Goal: Task Accomplishment & Management: Complete application form

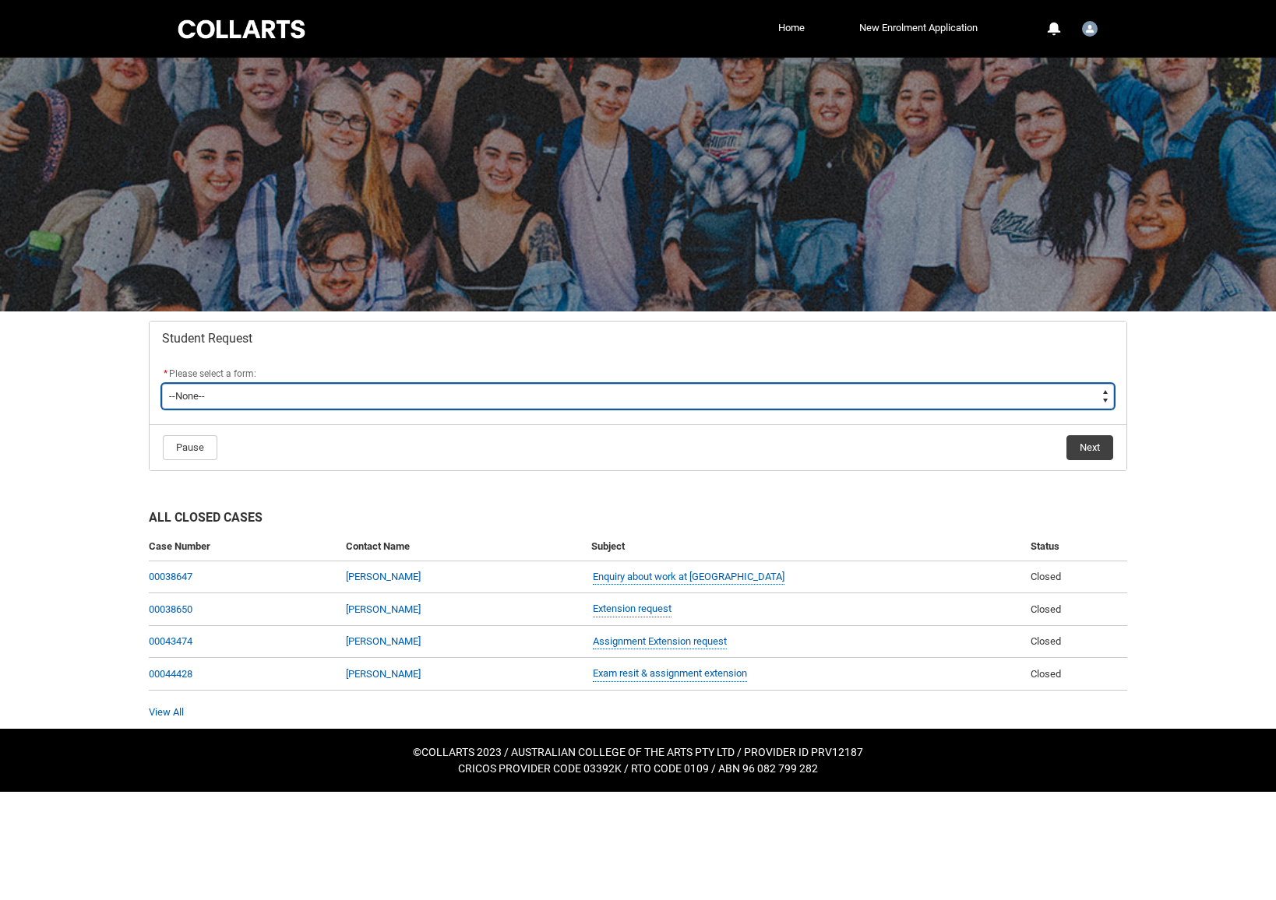
click at [202, 398] on select "--None-- Academic Transcript Application to Appeal Assignment Extension Change …" at bounding box center [638, 396] width 952 height 25
type lightning-select "Special_Consideration_Choice"
click at [162, 384] on select "--None-- Academic Transcript Application to Appeal Assignment Extension Change …" at bounding box center [638, 396] width 952 height 25
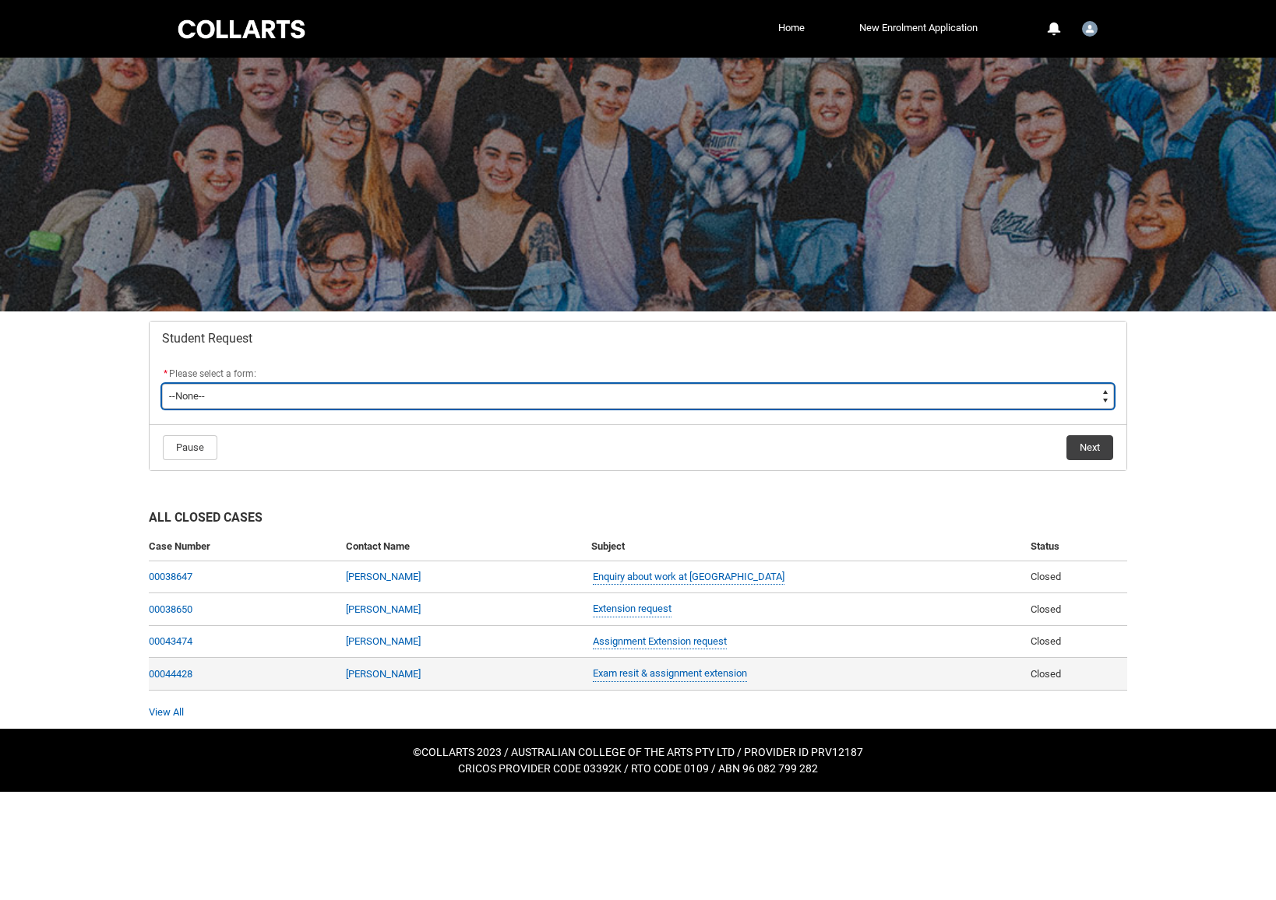
select select "Special_Consideration_Choice"
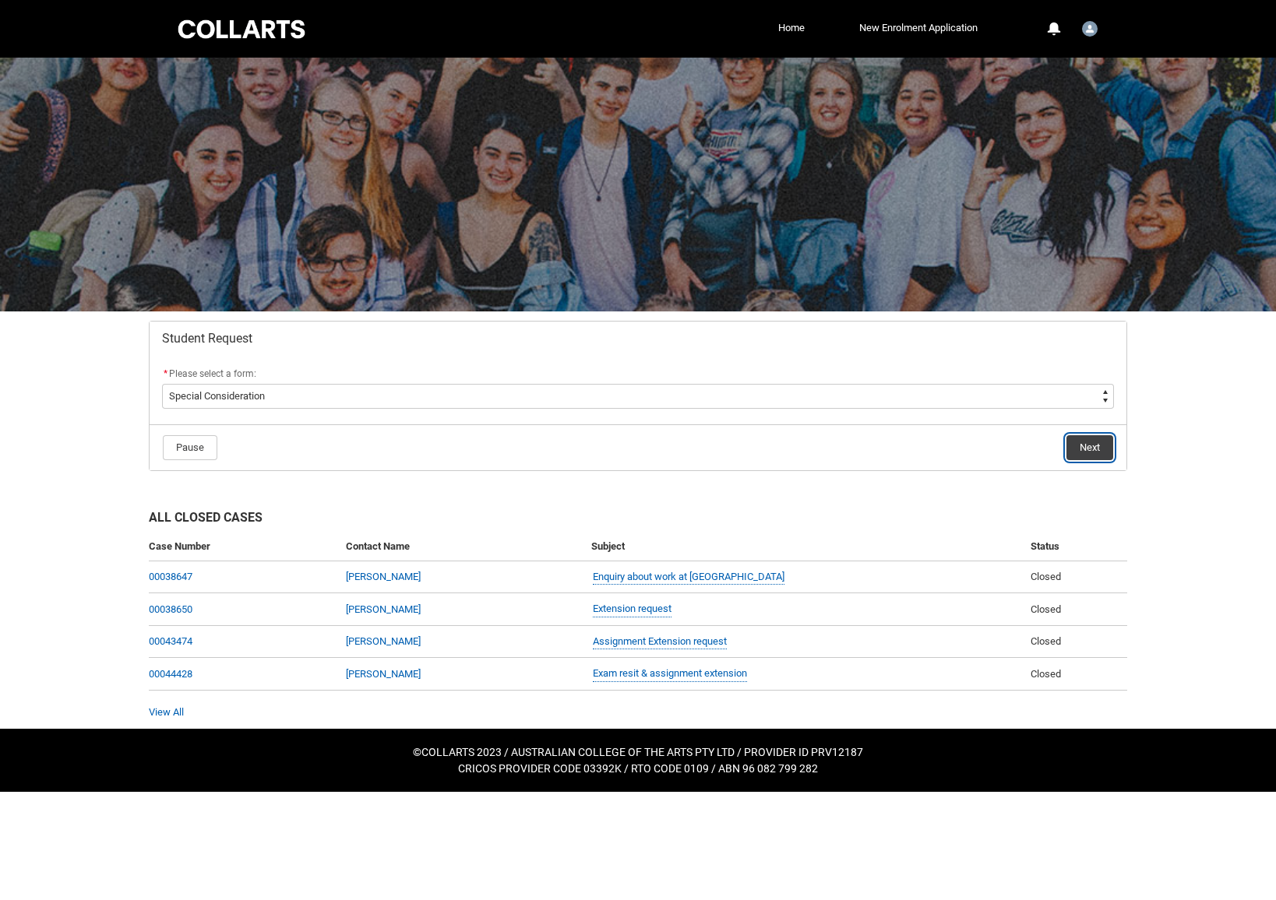
click at [1083, 445] on button "Next" at bounding box center [1089, 447] width 47 height 25
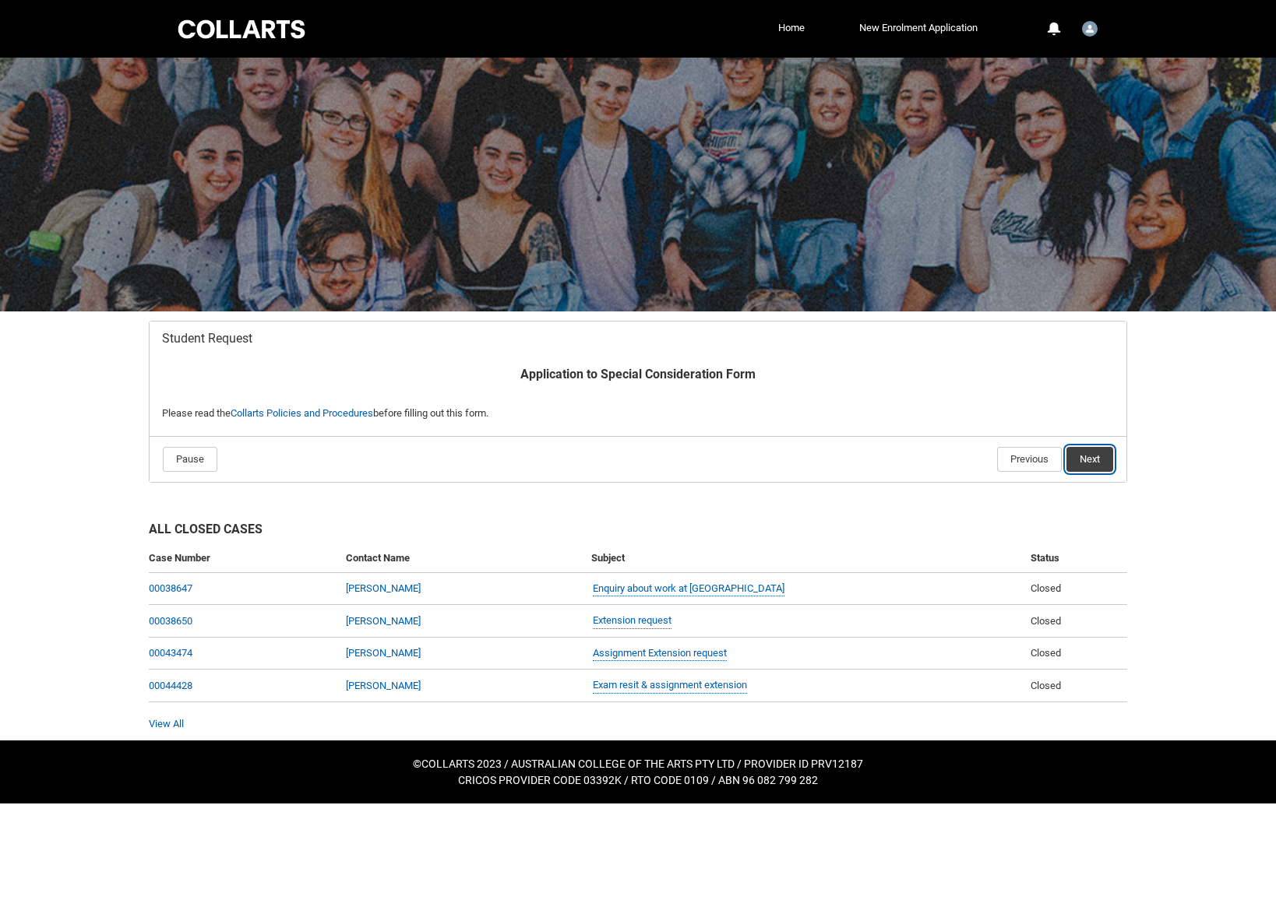
click at [1085, 464] on button "Next" at bounding box center [1089, 459] width 47 height 25
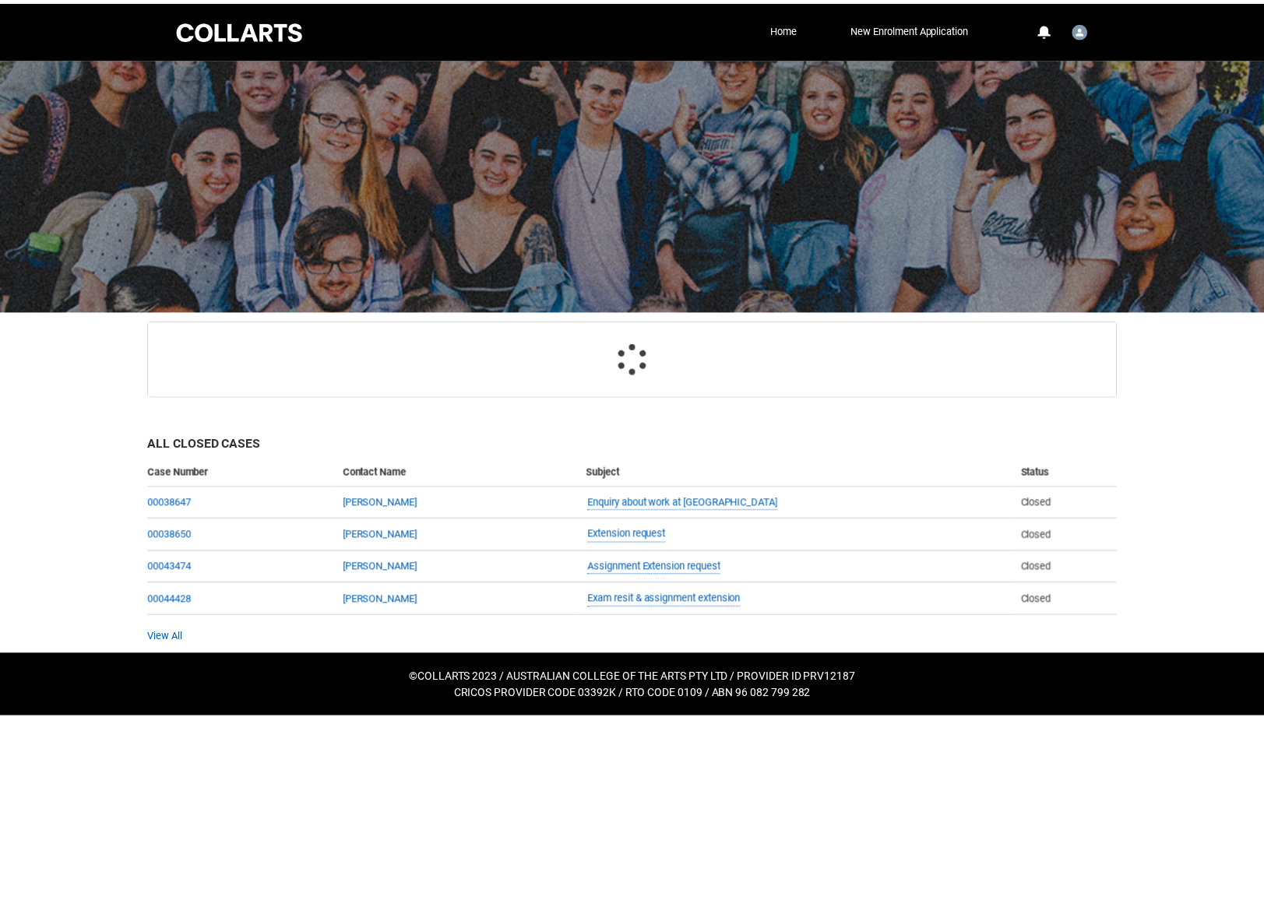
scroll to position [165, 0]
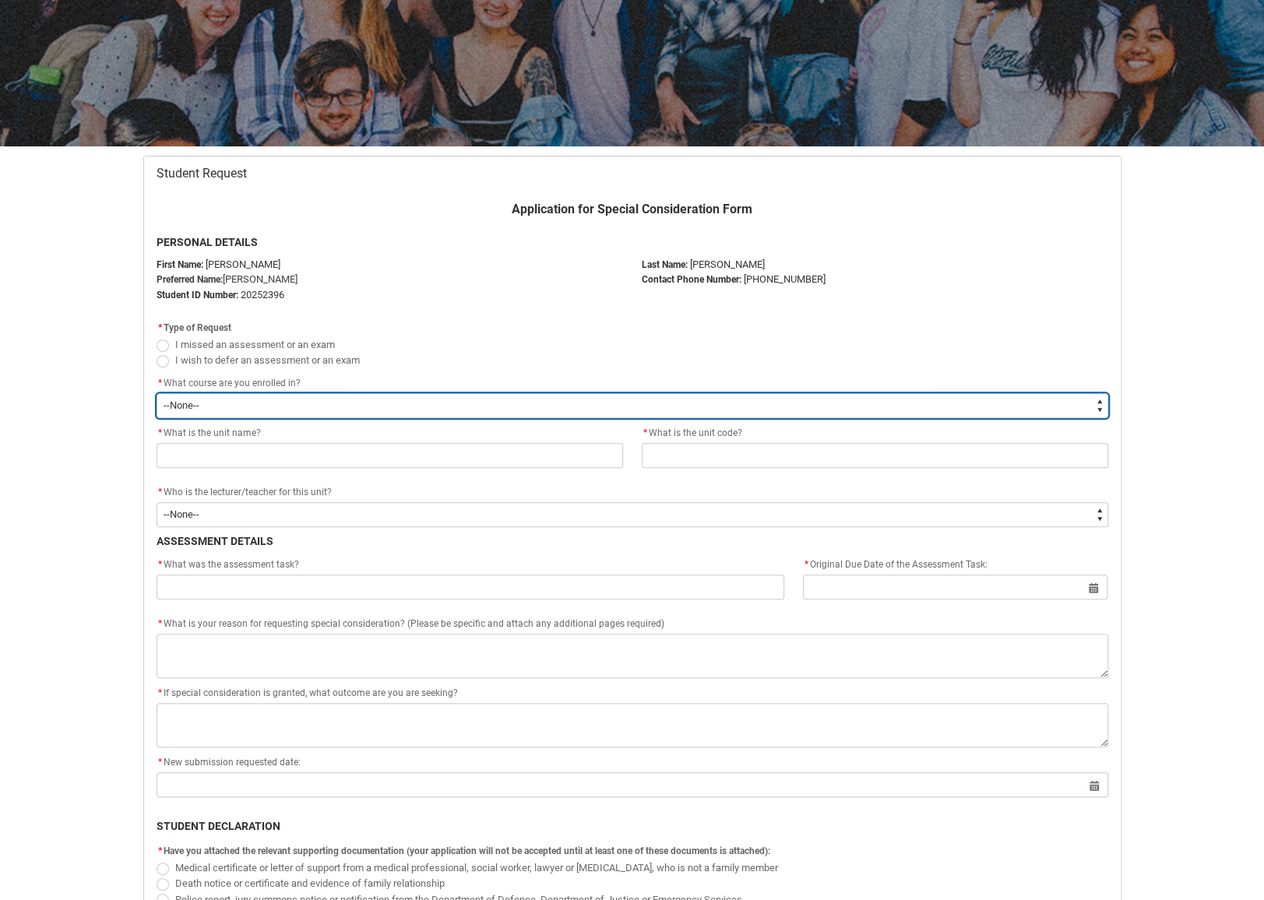
click at [360, 397] on select "--None-- Bachelor of Music Production V2" at bounding box center [633, 405] width 952 height 25
type lightning-select "recordPicklist_ProgramEnrollment.a0jOZ000002vQCjYAM"
click at [157, 393] on select "--None-- Bachelor of Music Production V2" at bounding box center [633, 405] width 952 height 25
select select "recordPicklist_ProgramEnrollment.a0jOZ000002vQCjYAM"
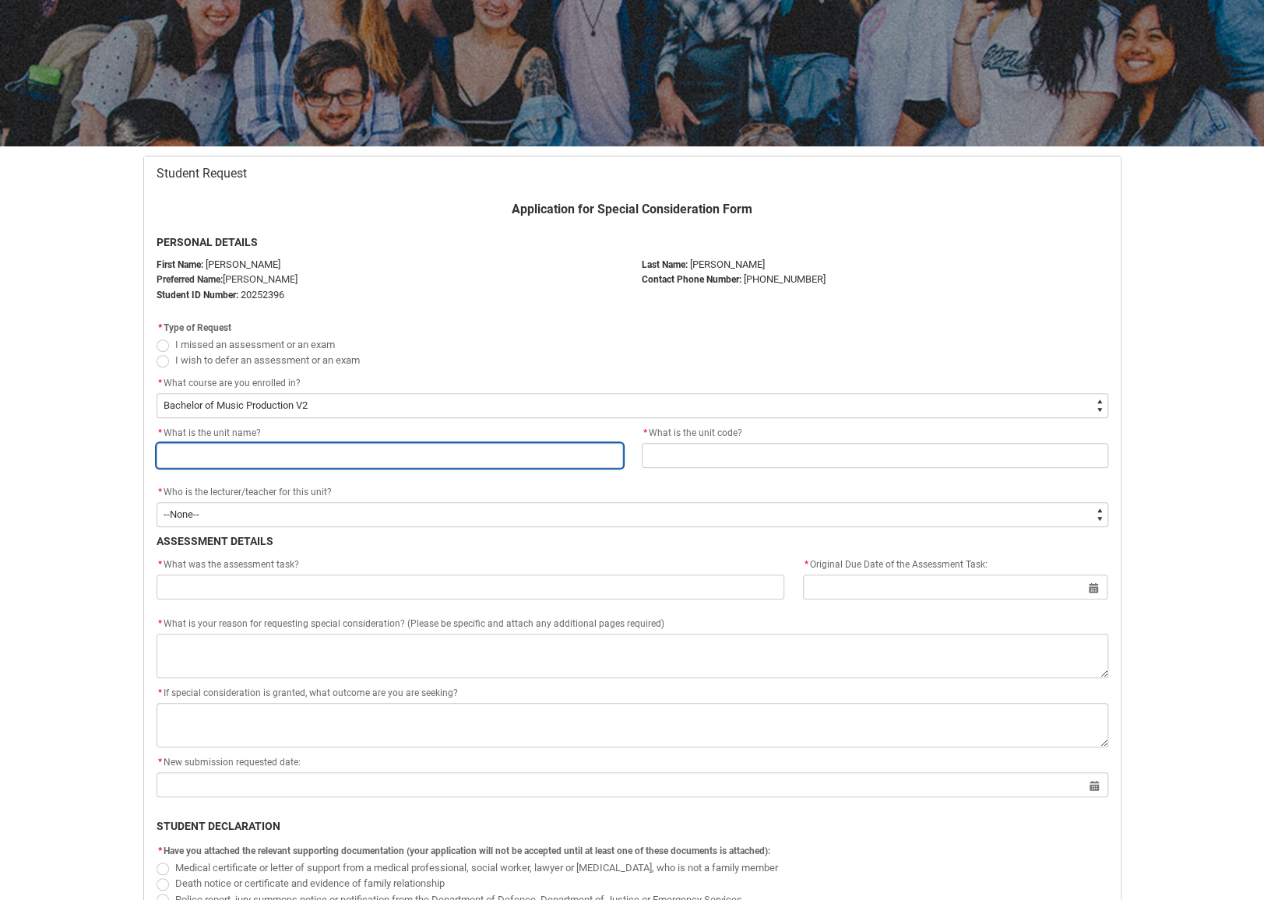
click at [280, 446] on input "Redu_Student_Request flow" at bounding box center [390, 455] width 467 height 25
type lightning-primitive-input-simple "I"
type input "I"
type lightning-primitive-input-simple "In"
type input "In"
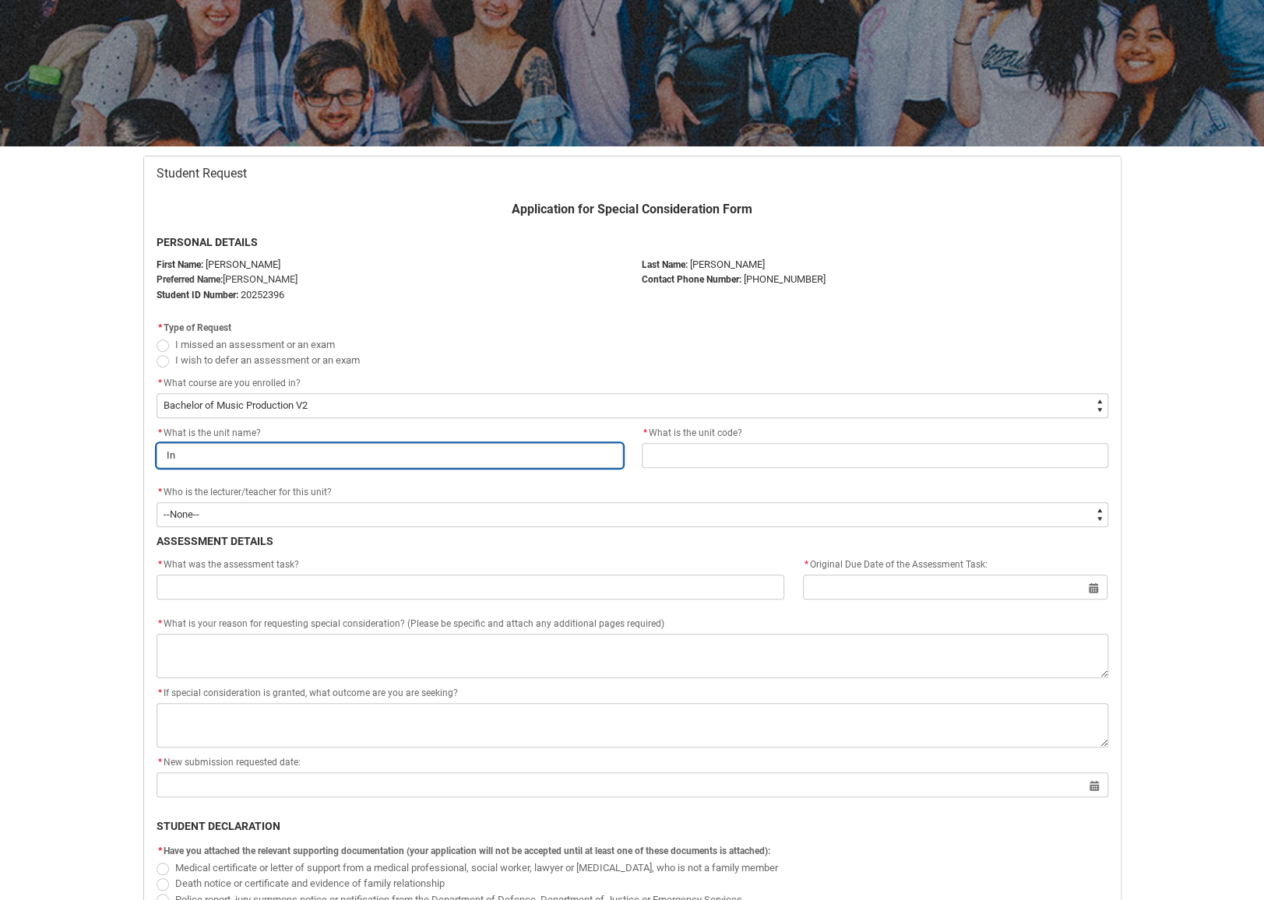
type lightning-primitive-input-simple "Ind"
type input "Ind"
type lightning-primitive-input-simple "Indu"
type input "Indu"
type lightning-primitive-input-simple "Indus"
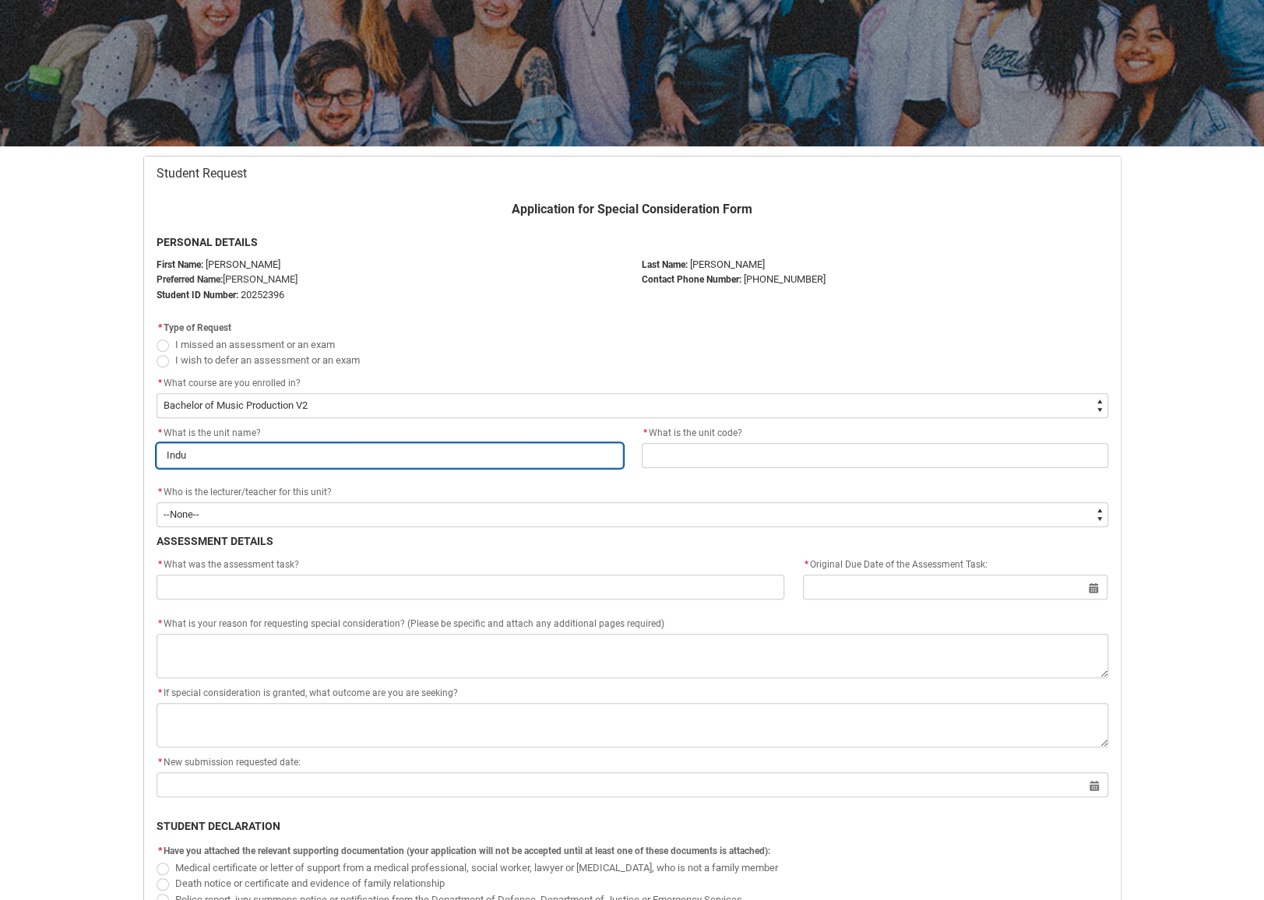
type input "Indus"
type lightning-primitive-input-simple "Indust"
type input "Indust"
type lightning-primitive-input-simple "Industr"
type input "Industr"
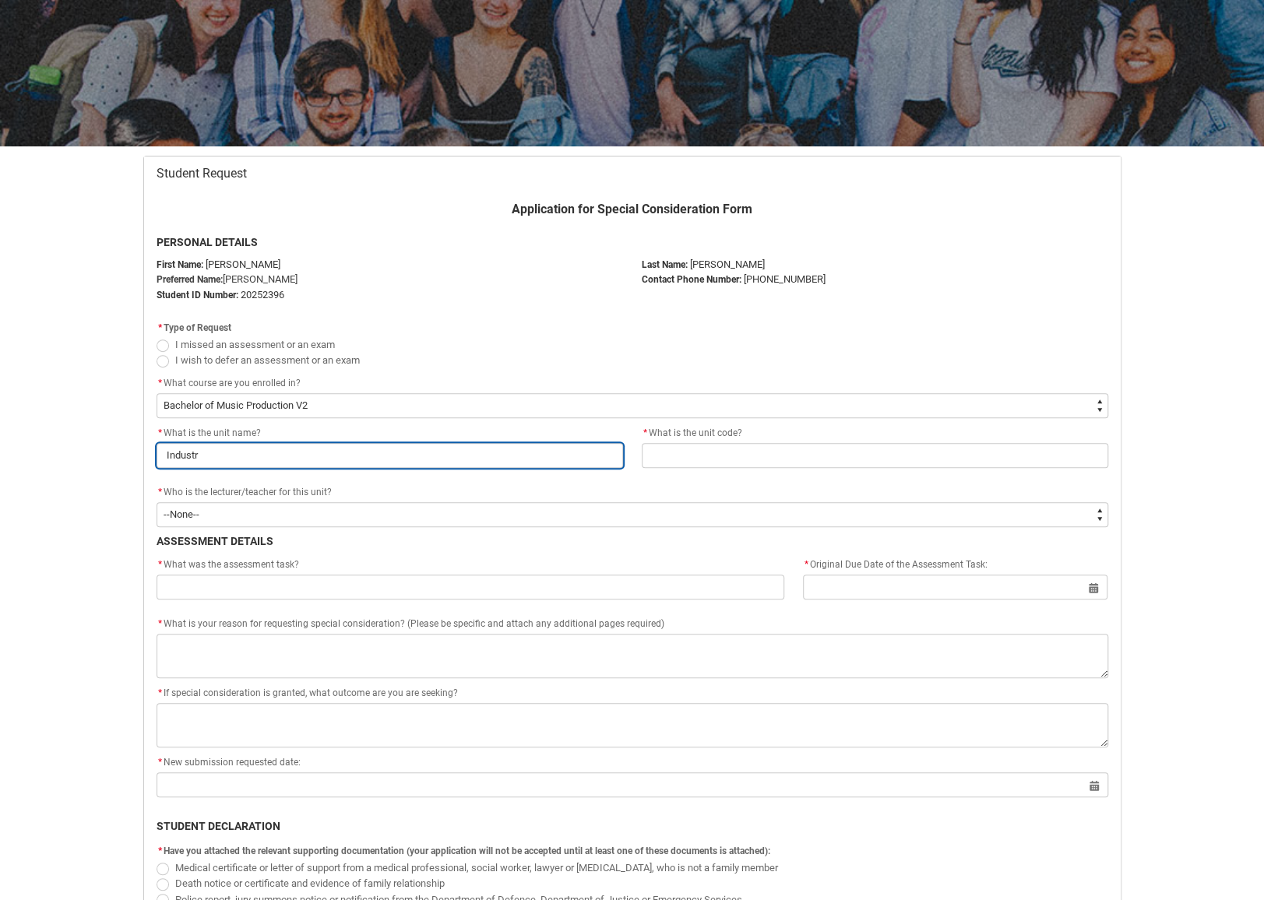
type lightning-primitive-input-simple "Industry"
type input "Industry"
type lightning-primitive-input-simple "Industry"
type input "Industry"
type lightning-primitive-input-simple "Industry F"
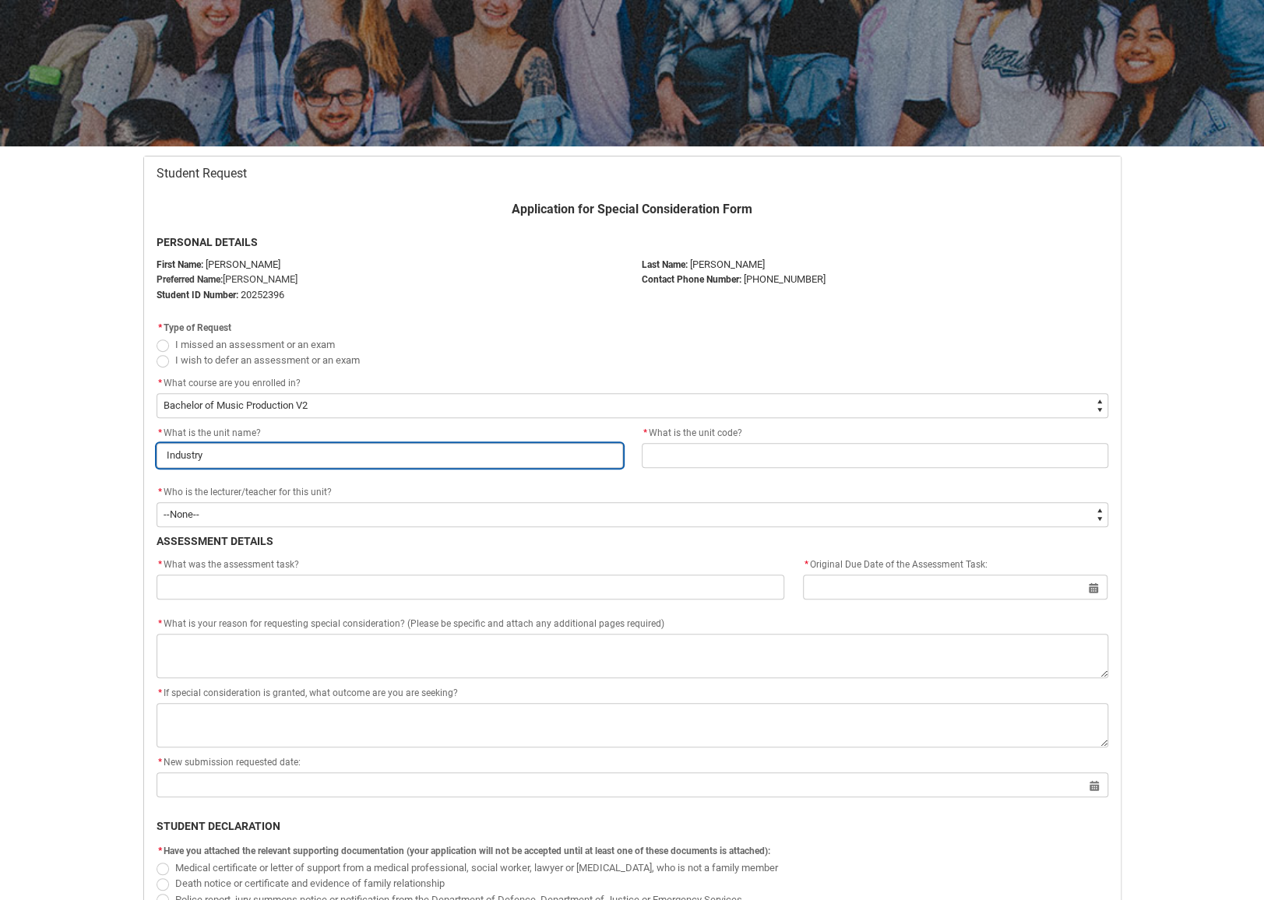
type input "Industry F"
type lightning-primitive-input-simple "Industry Fo"
type input "Industry Fo"
type lightning-primitive-input-simple "Industry Fou"
type input "Industry Fou"
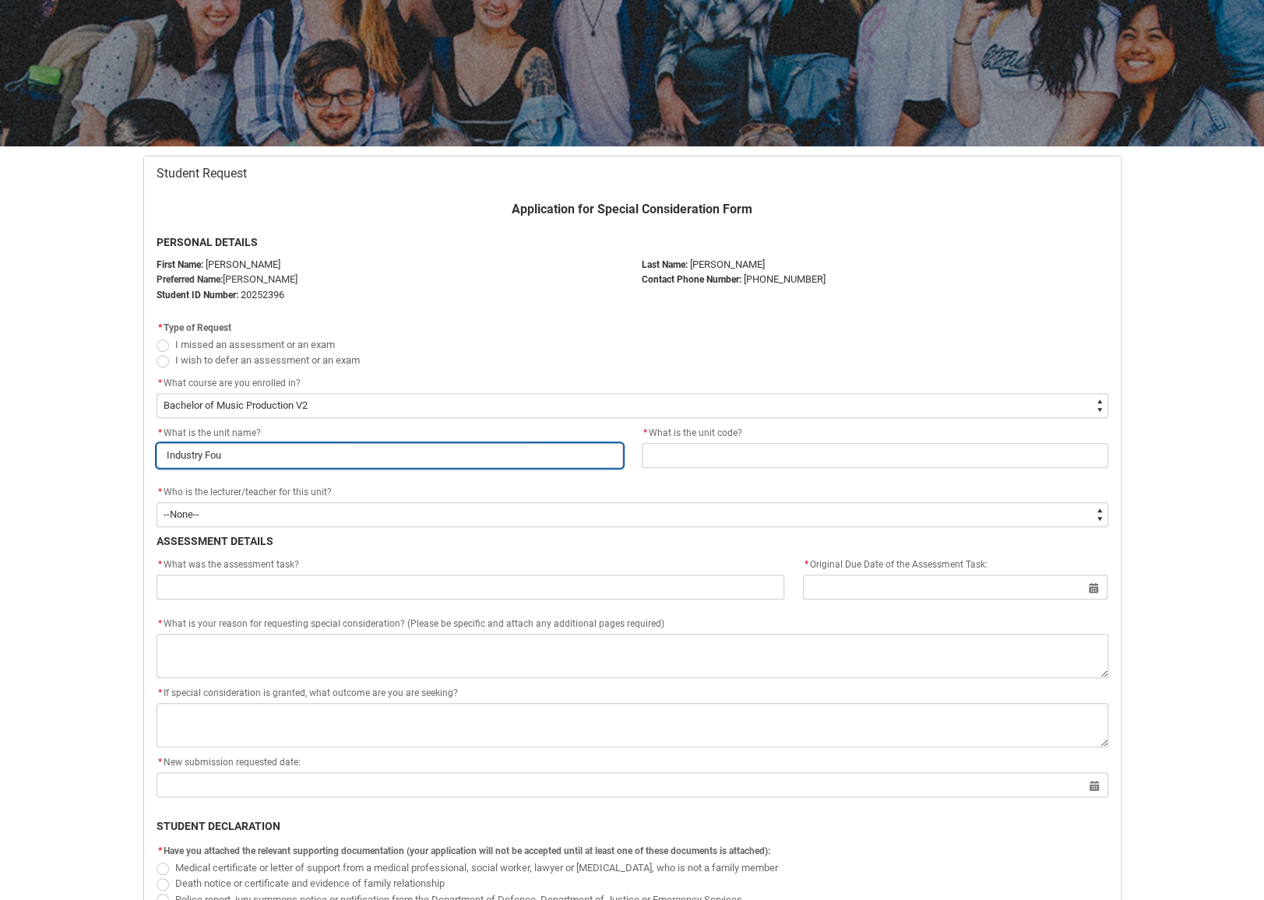
type lightning-primitive-input-simple "Industry Foun"
type input "Industry Foun"
type lightning-primitive-input-simple "Industry Found"
type input "Industry Found"
type lightning-primitive-input-simple "Industry Founda"
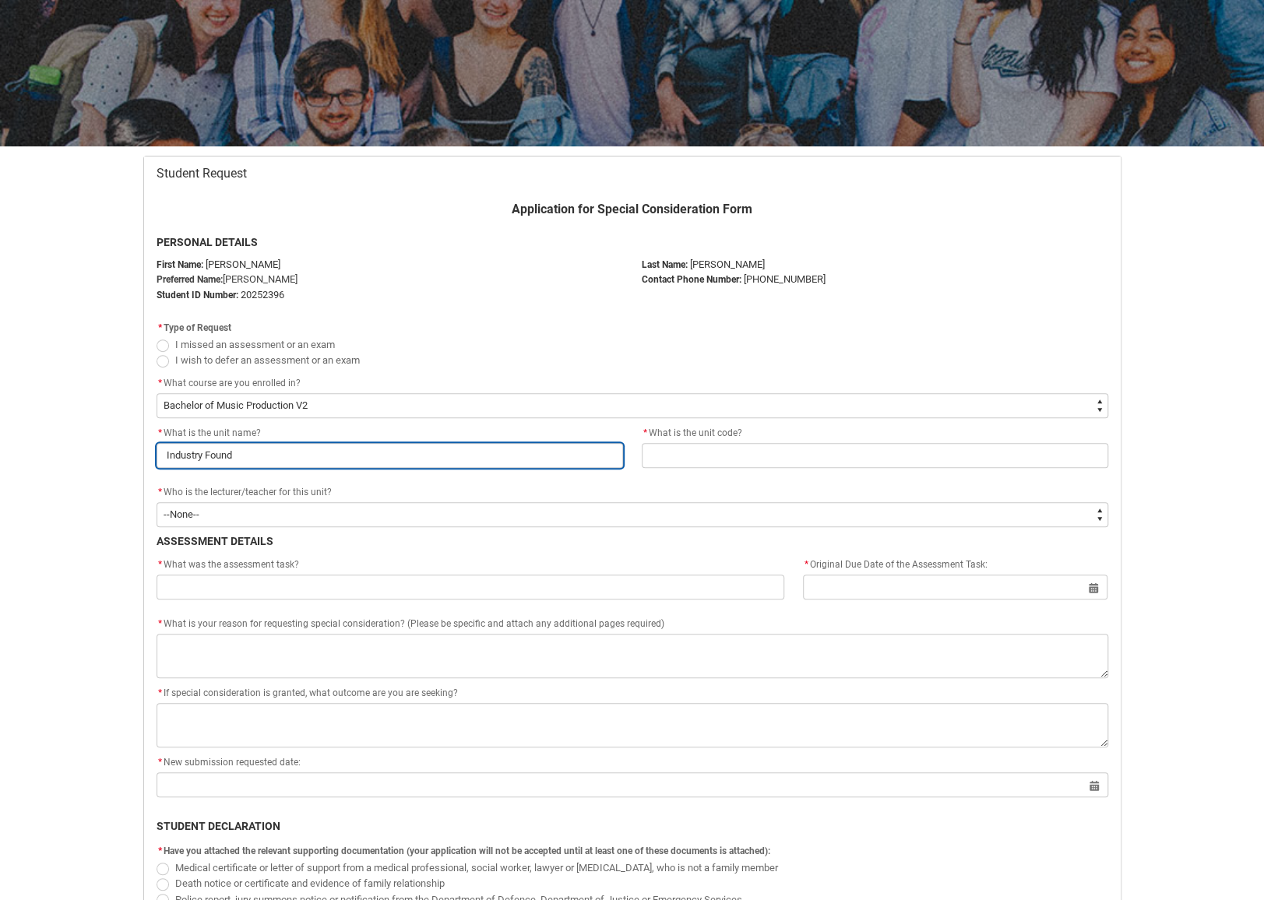
type input "Industry Founda"
type lightning-primitive-input-simple "Industry Foundat"
type input "Industry Foundat"
type lightning-primitive-input-simple "Industry Foundati"
type input "Industry Foundati"
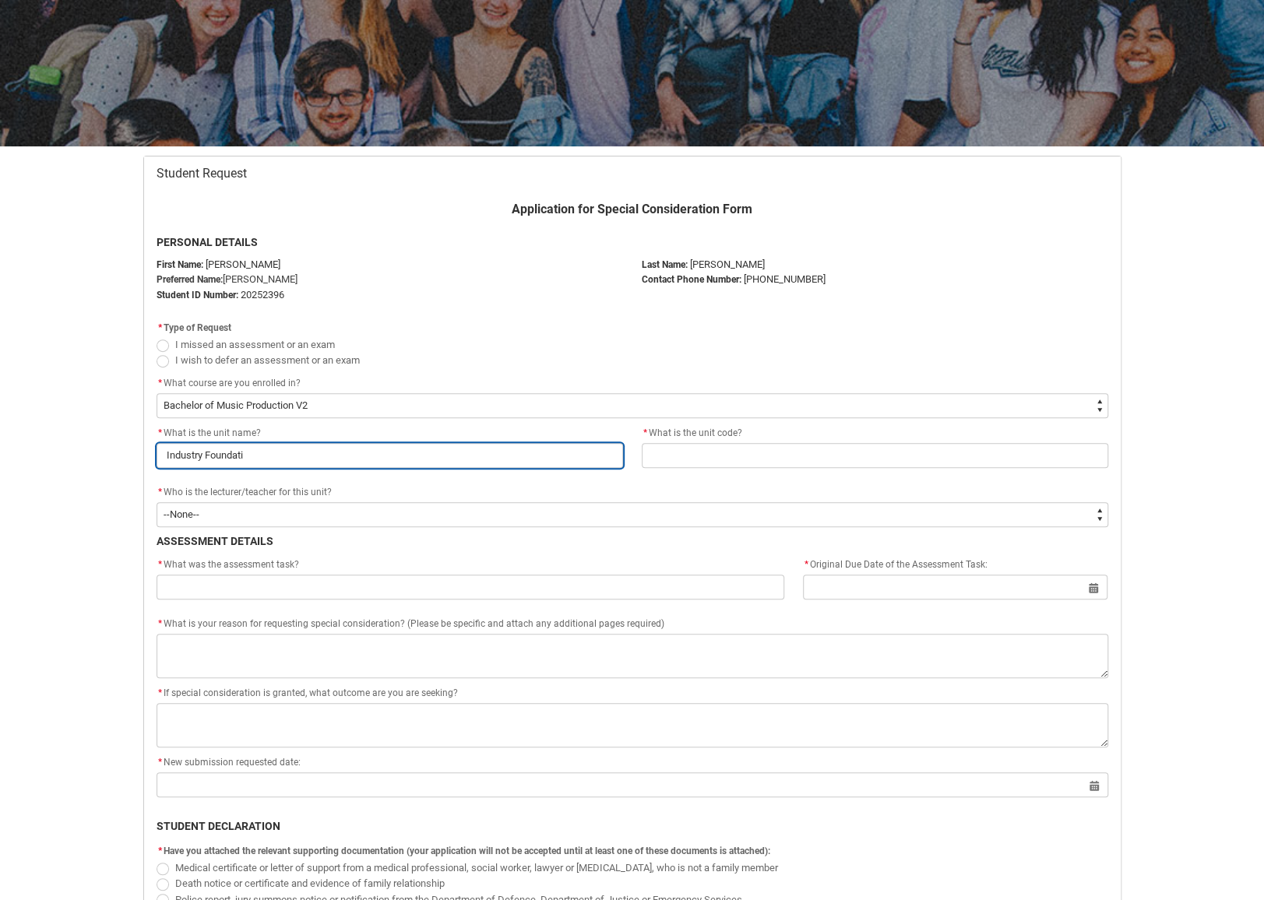
type lightning-primitive-input-simple "Industry Foundatio"
type input "Industry Foundatio"
type lightning-primitive-input-simple "Industry Foundation"
type input "Industry Foundation"
type lightning-primitive-input-simple "Industry Foundations"
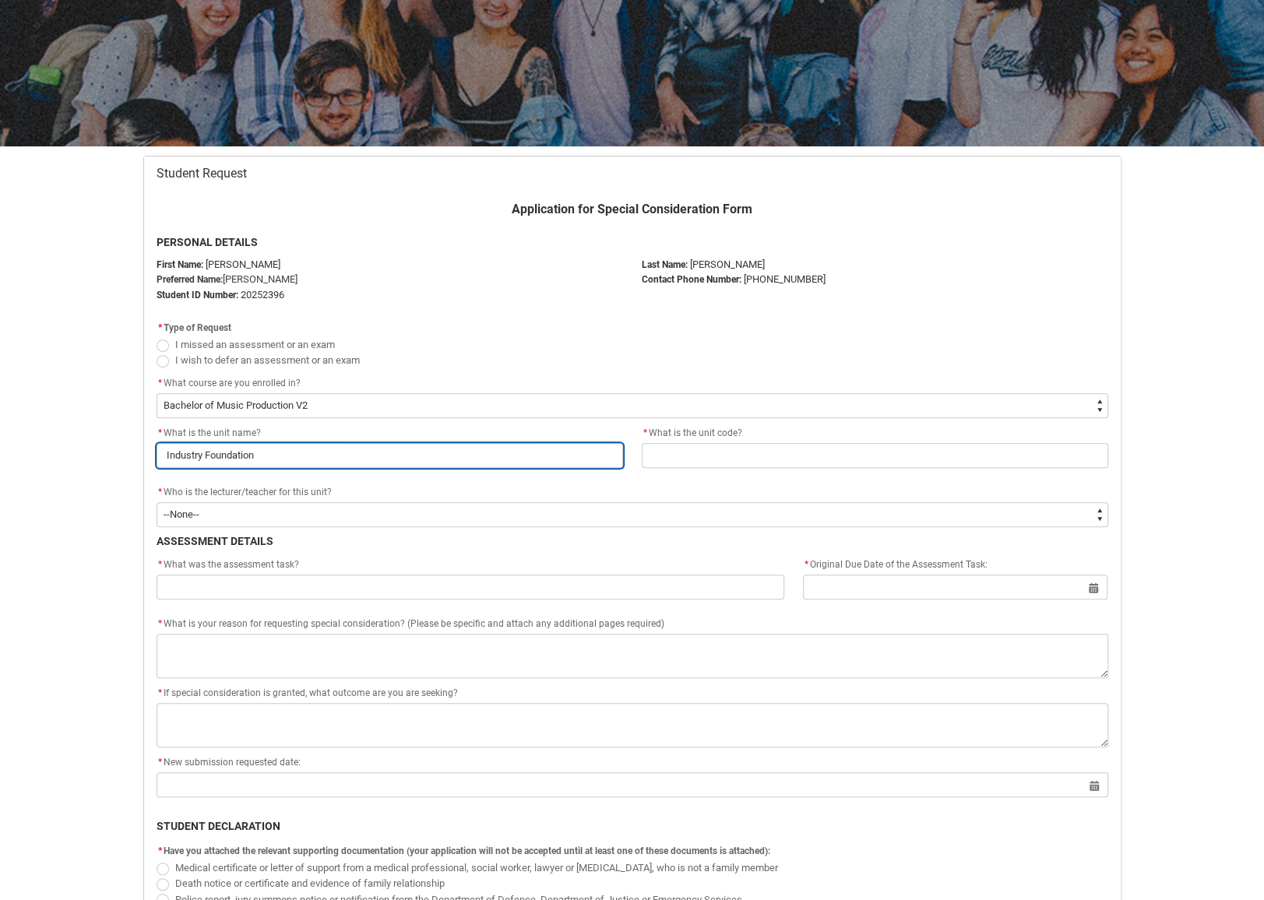
type input "Industry Foundations"
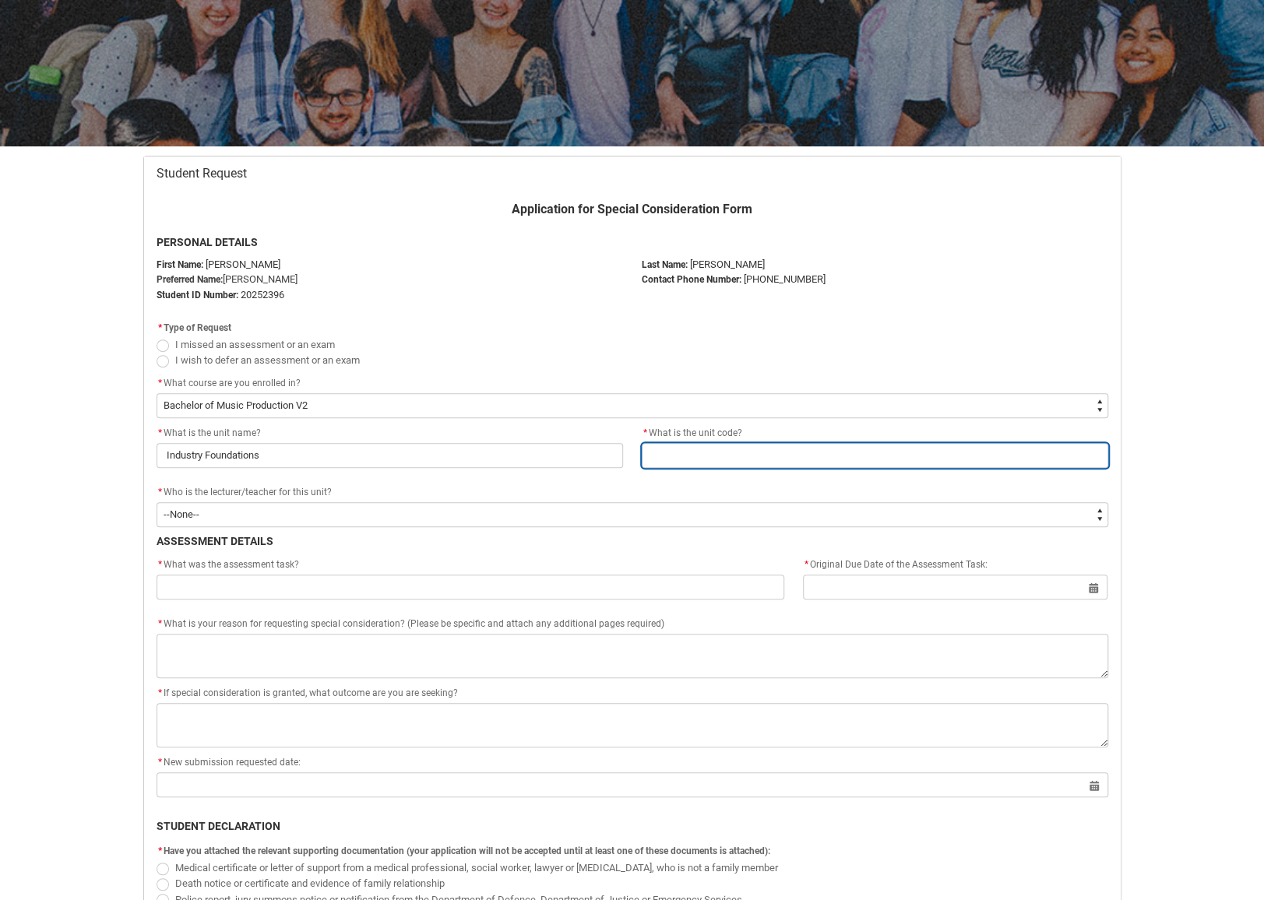
click at [724, 456] on input "Redu_Student_Request flow" at bounding box center [875, 455] width 467 height 25
type lightning-primitive-input-simple "C"
type input "C"
type lightning-primitive-input-simple "CR"
type input "CR"
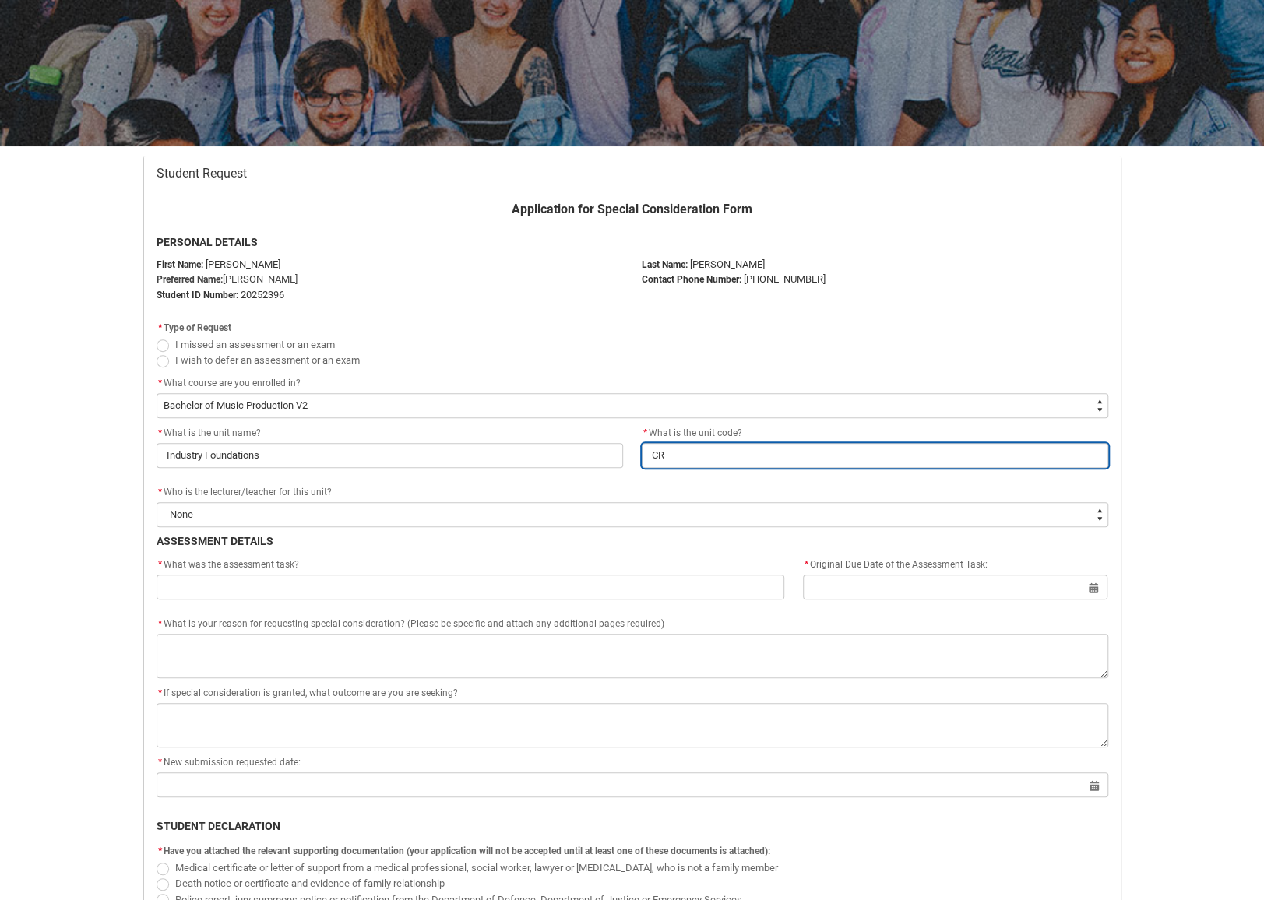
type lightning-primitive-input-simple "CRI"
type input "CRI"
type lightning-primitive-input-simple "CRIF"
type input "CRIF"
type lightning-primitive-input-simple "CRIFO"
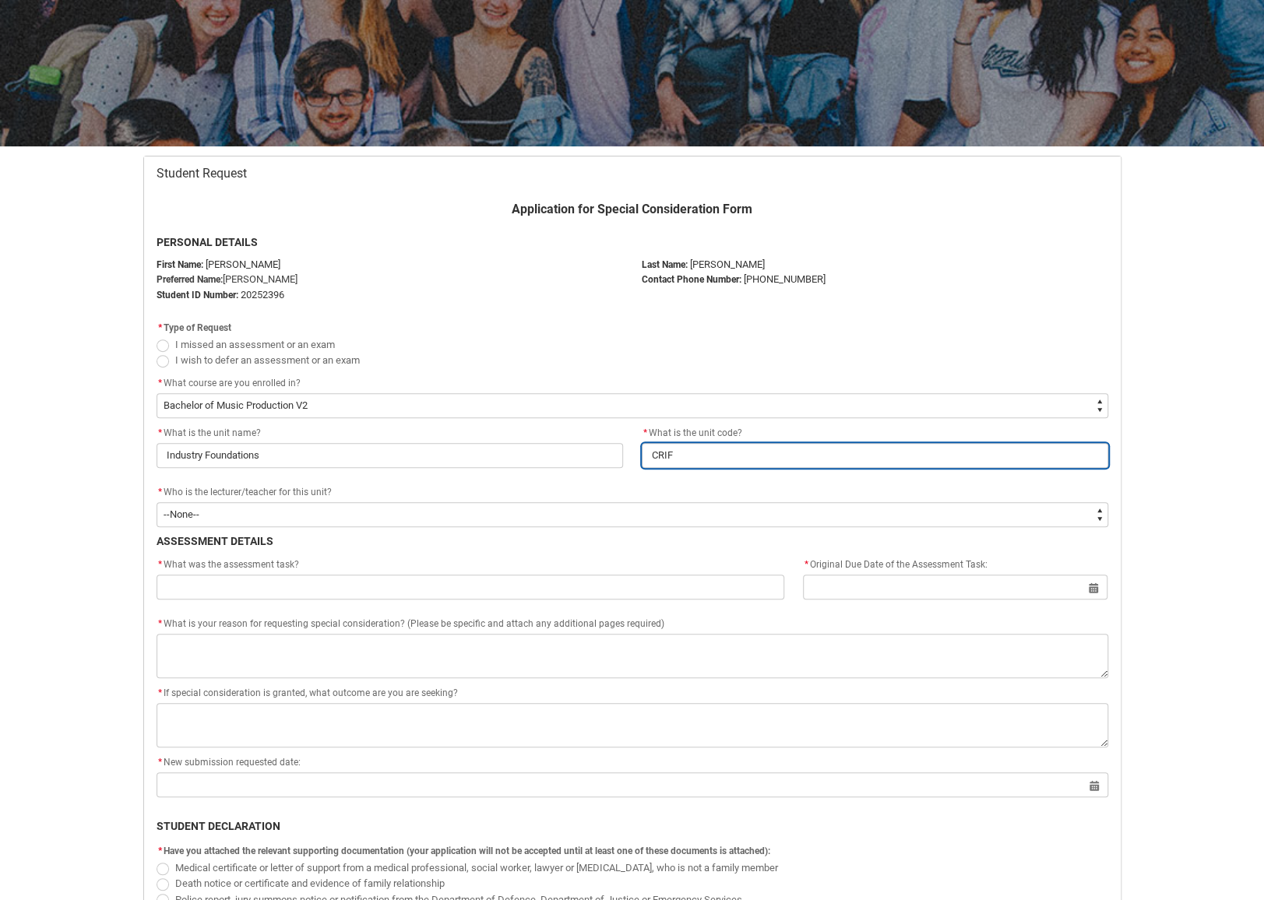
type input "CRIFO"
click at [662, 453] on input "CRIFO" at bounding box center [875, 455] width 467 height 25
type lightning-primitive-input-simple "CRFIFO"
type input "CRFIFO"
click at [738, 459] on input "CRFIFO" at bounding box center [875, 455] width 467 height 25
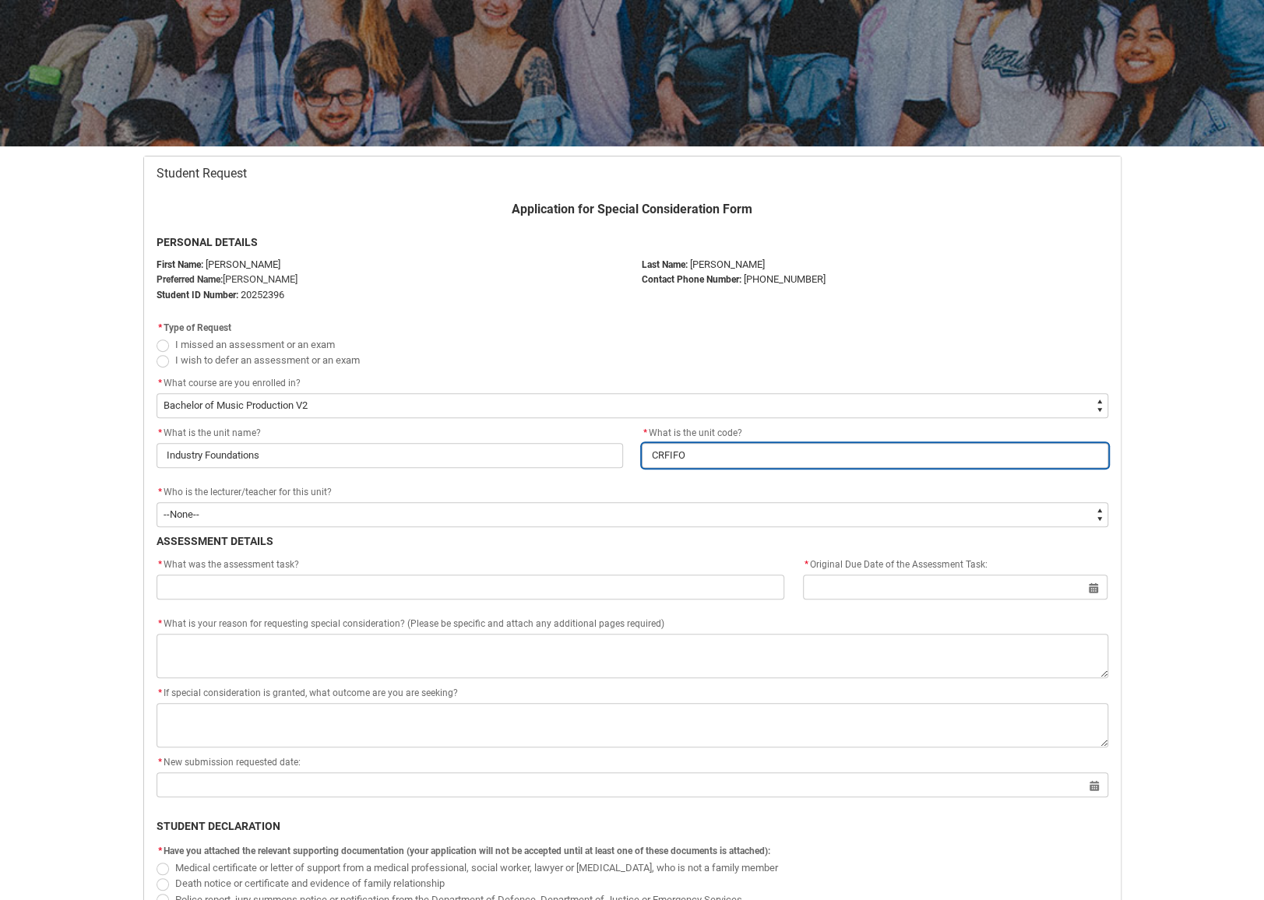
type lightning-primitive-input-simple "CRFIFOS"
type input "CRFIFOS"
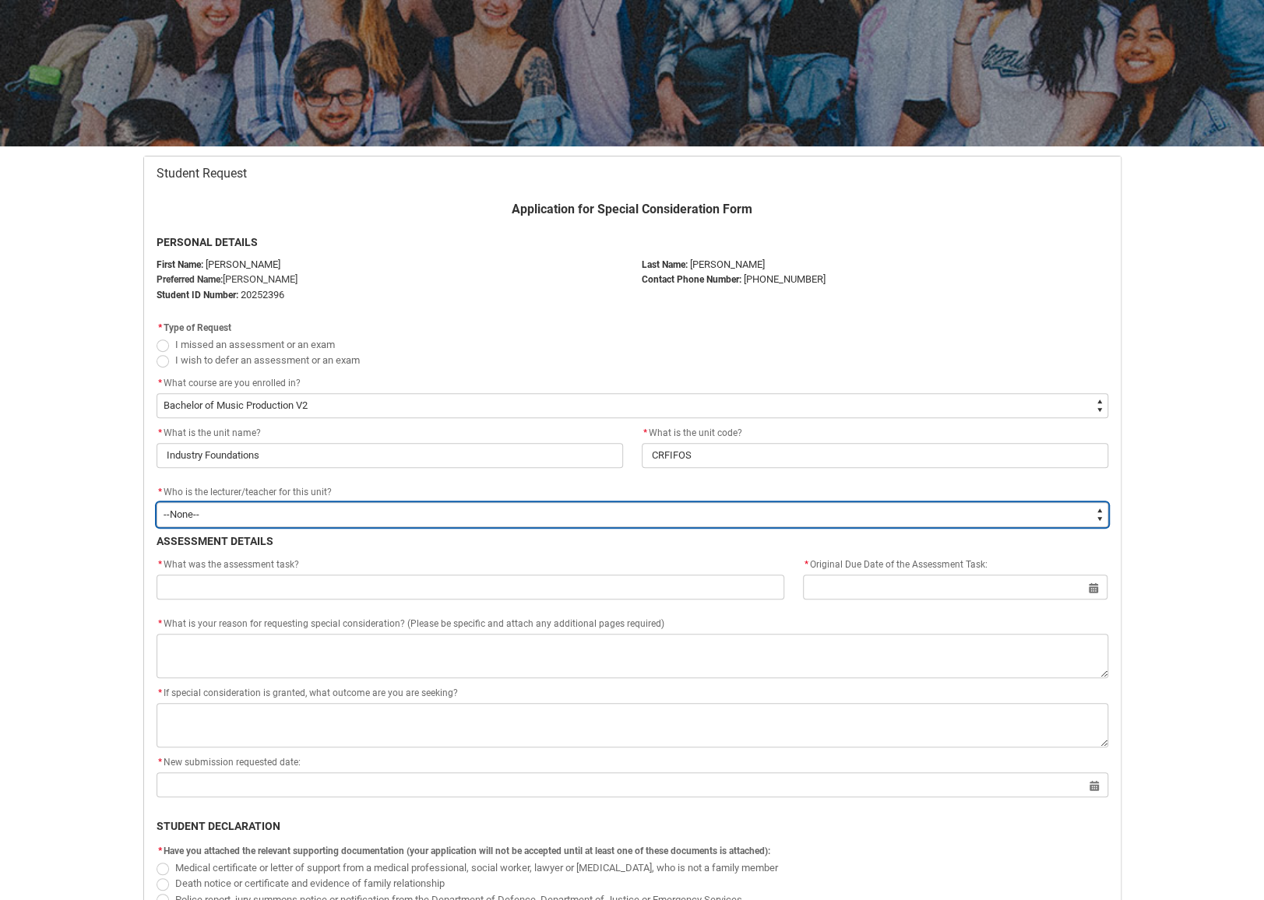
click at [371, 510] on select "--None-- [PERSON_NAME] [PERSON_NAME] [PERSON_NAME] [PERSON_NAME] [PERSON_NAME] …" at bounding box center [633, 514] width 952 height 25
type lightning-select "Faculty_NamefromAtoM.0035g00000b9AaAAAU"
click at [157, 502] on select "--None-- [PERSON_NAME] [PERSON_NAME] [PERSON_NAME] [PERSON_NAME] [PERSON_NAME] …" at bounding box center [633, 514] width 952 height 25
select select "Faculty_NamefromAtoM.0035g00000b9AaAAAU"
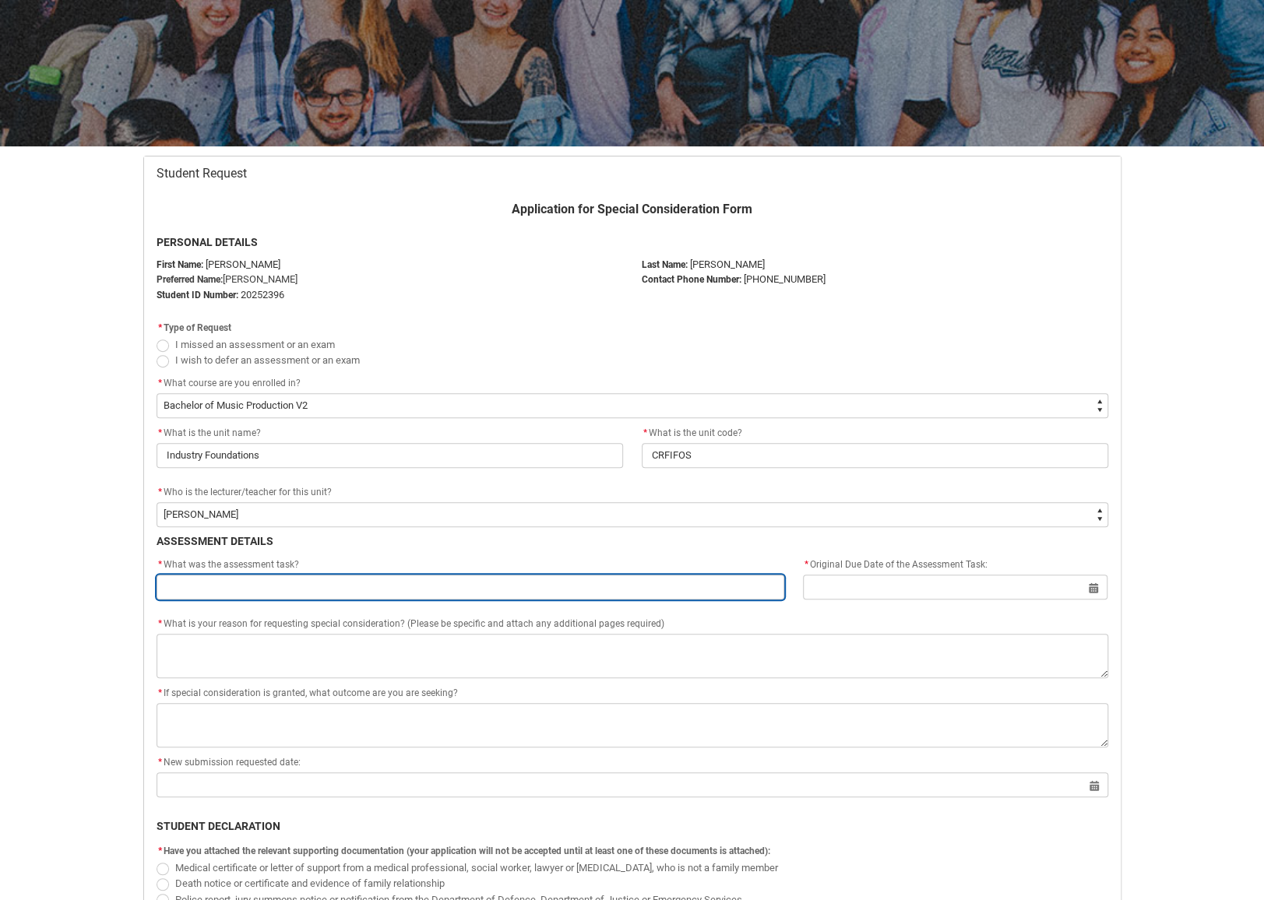
click at [300, 583] on input "Redu_Student_Request flow" at bounding box center [471, 587] width 629 height 25
type lightning-primitive-input-simple "A"
type input "A"
type lightning-primitive-input-simple "AS"
type input "AS"
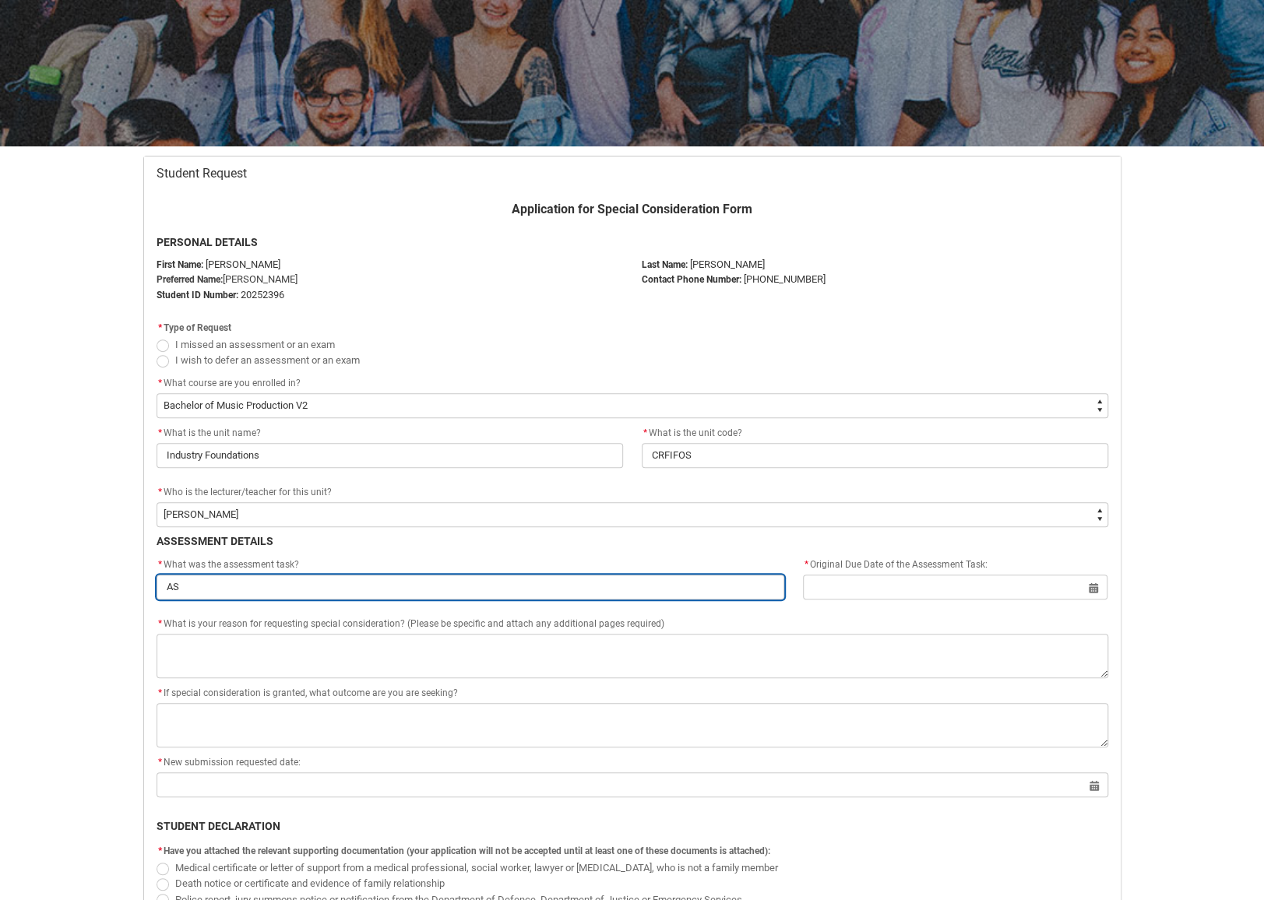
type lightning-primitive-input-simple "A"
type input "A"
type lightning-primitive-input-simple "As"
type input "As"
type lightning-primitive-input-simple "Ass"
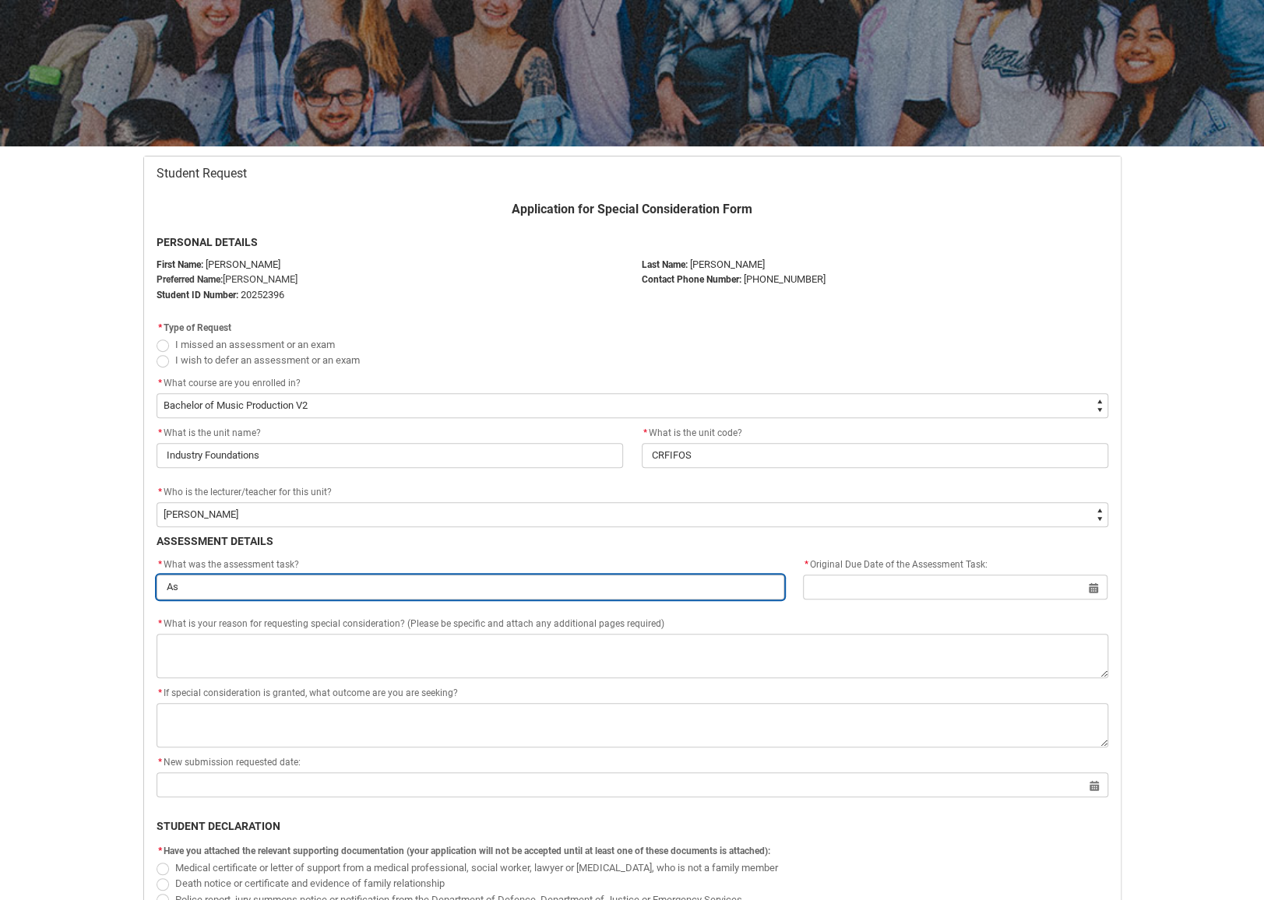
type input "Ass"
type lightning-primitive-input-simple "Assi"
type input "Assi"
type lightning-primitive-input-simple "Assig"
type input "Assig"
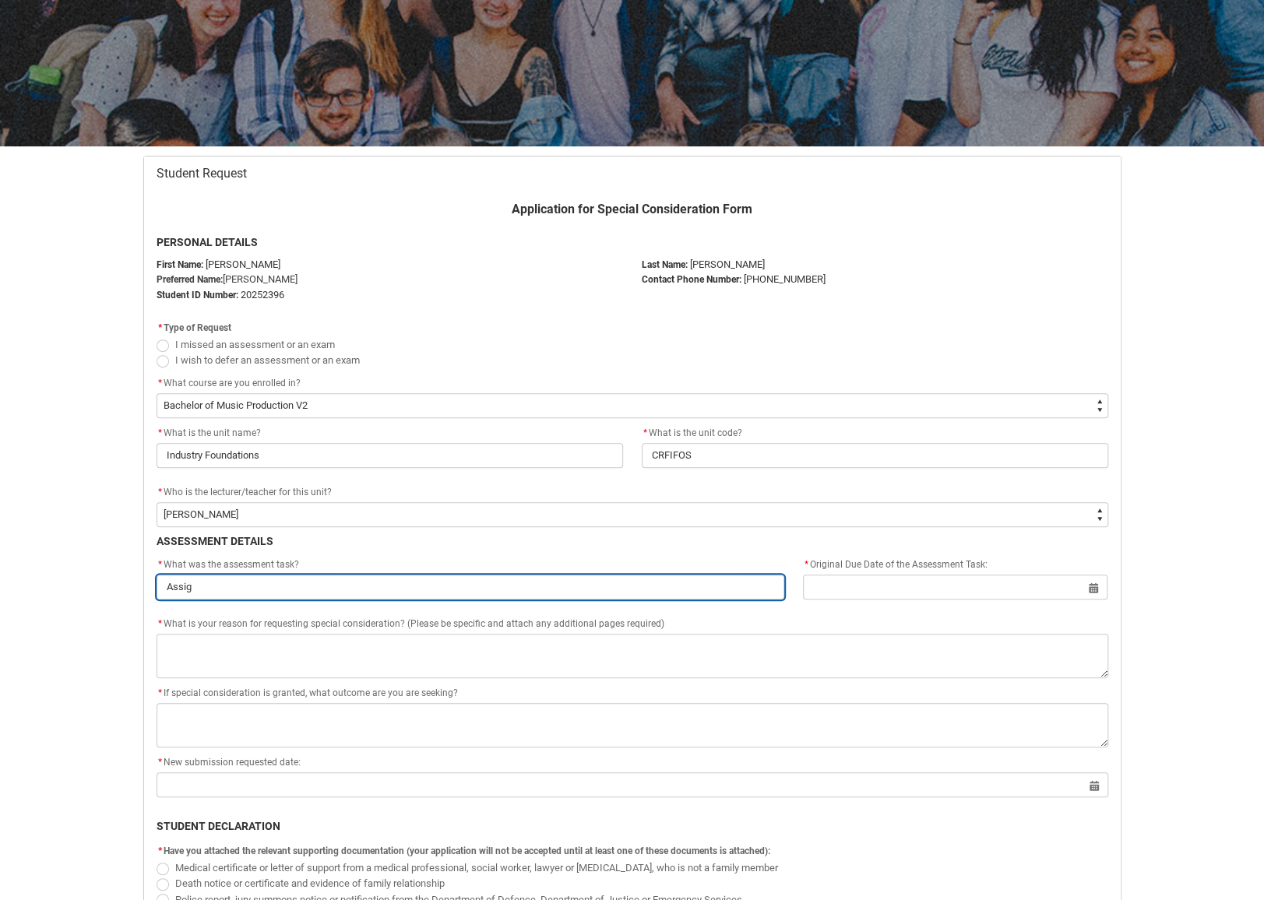
type lightning-primitive-input-simple "Assign"
type input "Assign"
type lightning-primitive-input-simple "Assignm"
type input "Assignm"
type lightning-primitive-input-simple "Assignme"
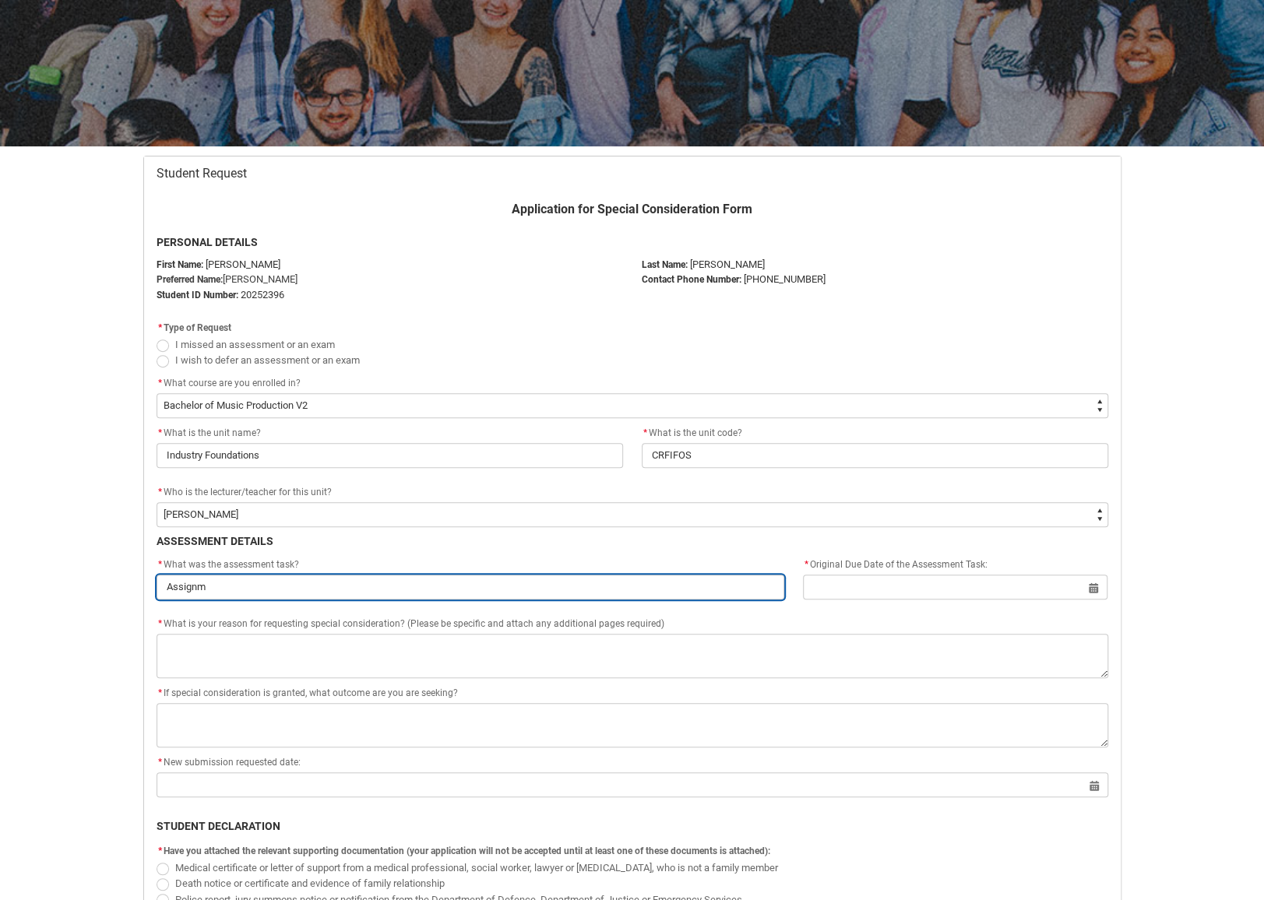
type input "Assignme"
type lightning-primitive-input-simple "Assignmen"
type input "Assignmen"
type lightning-primitive-input-simple "Assignment"
type input "Assignment"
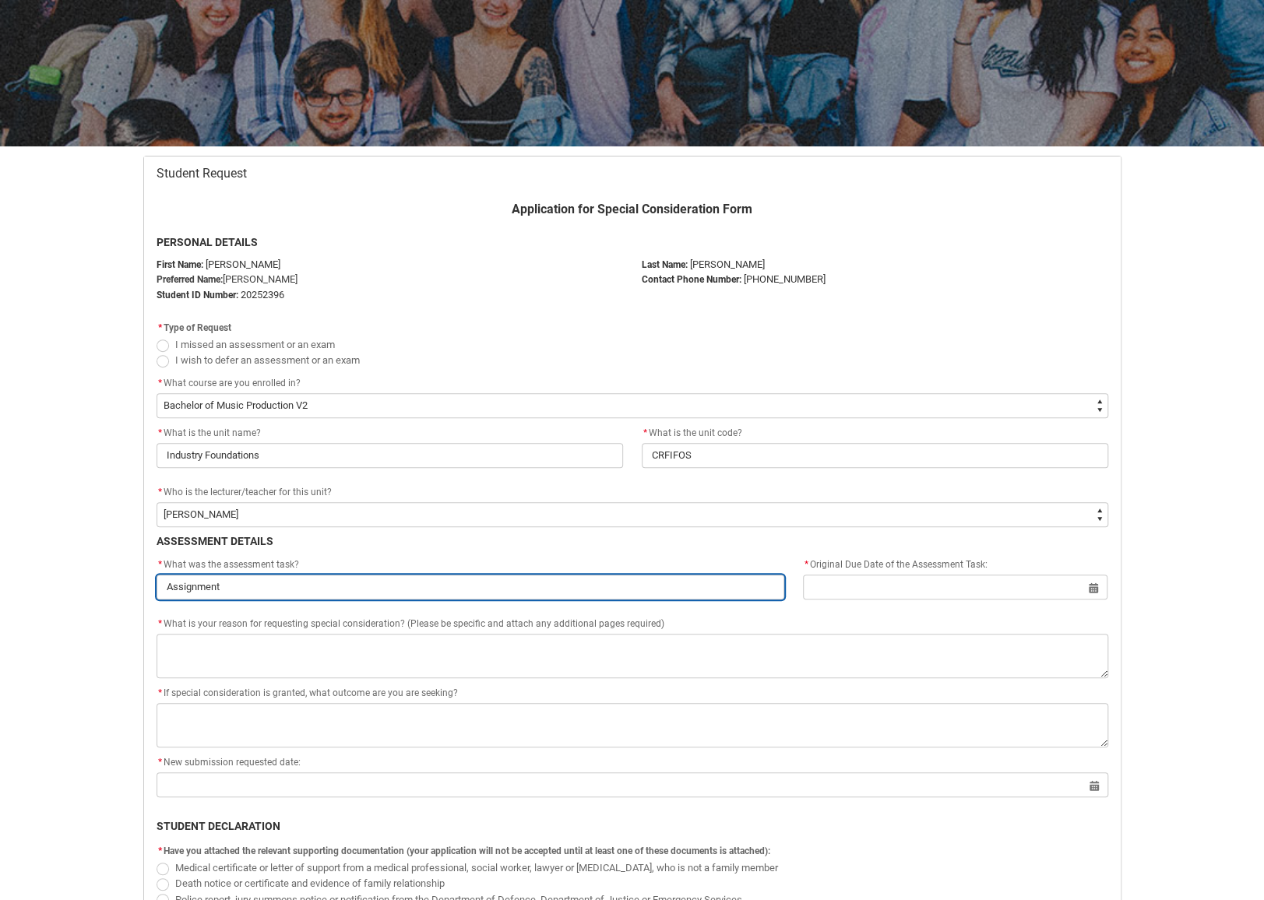
type lightning-primitive-input-simple "Assignment"
type input "Assignment"
type lightning-primitive-input-simple "Assignment @"
type input "Assignment @"
type lightning-primitive-input-simple "Assignment"
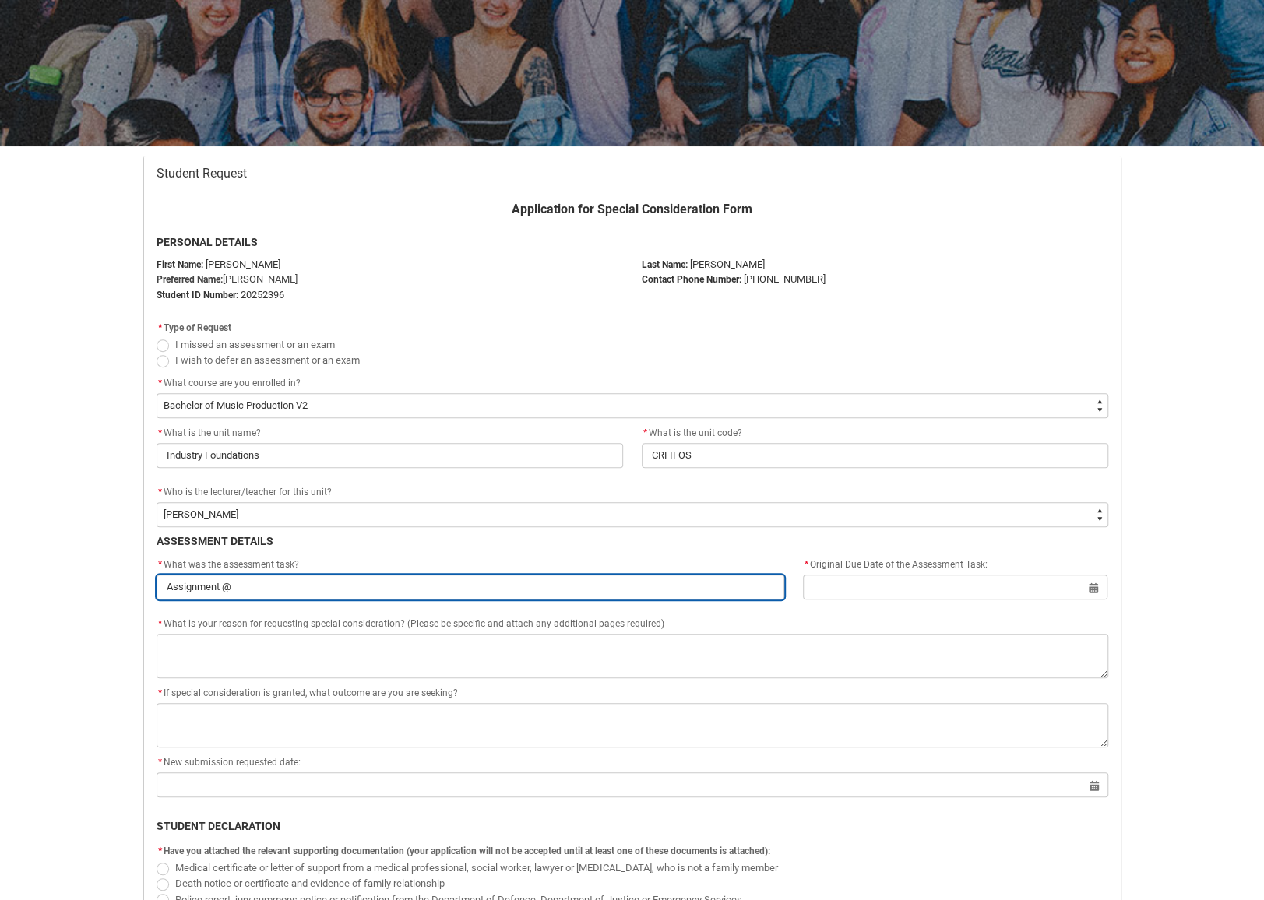
type input "Assignment"
type lightning-primitive-input-simple "Assignment 1"
type input "Assignment 1"
type lightning-primitive-input-simple "Assignment 1"
type input "Assignment 1"
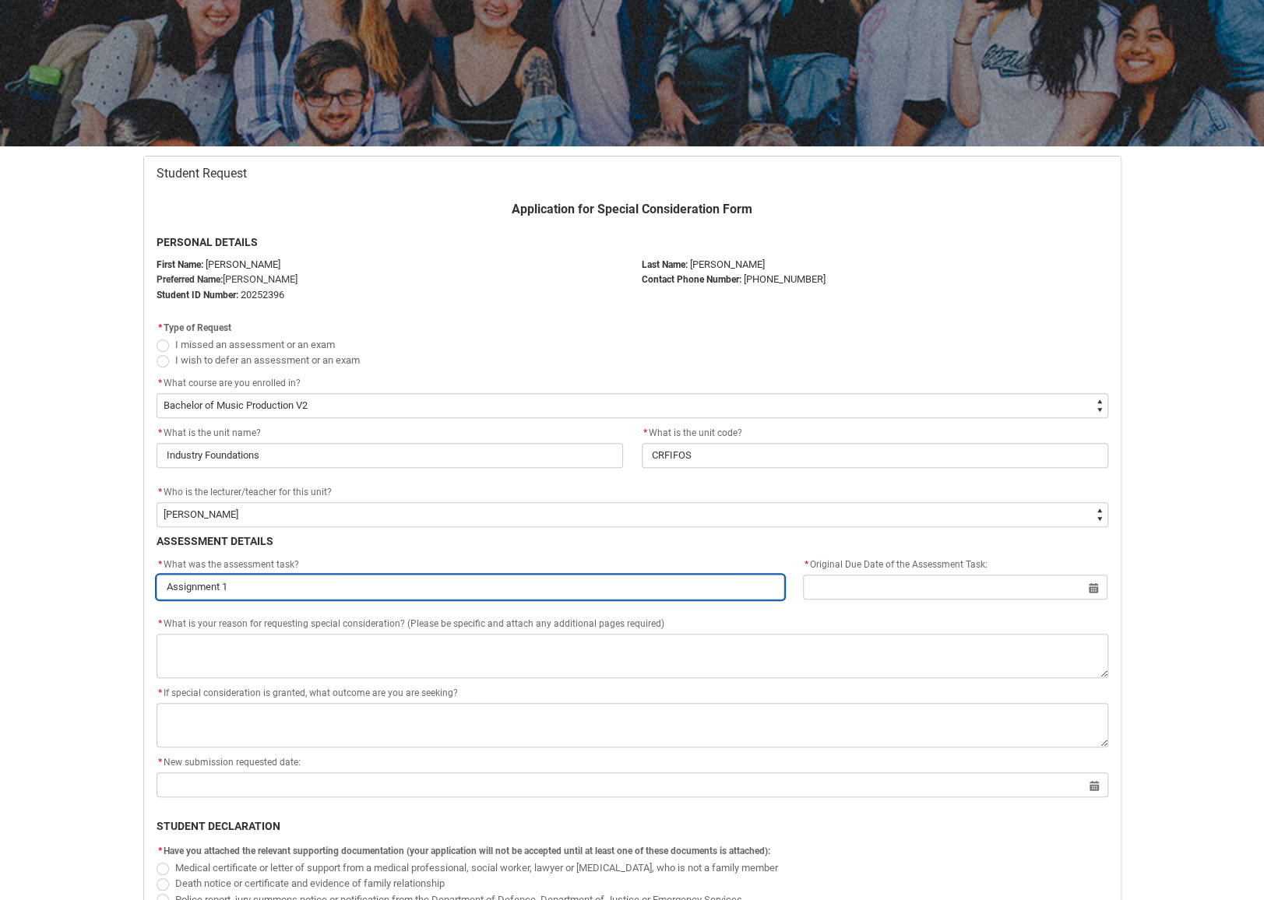
type lightning-primitive-input-simple "Assignment 1 C"
type input "Assignment 1 C"
type lightning-primitive-input-simple "Assignment 1 CO"
type input "Assignment 1 CO"
type lightning-primitive-input-simple "Assignment 1 COl"
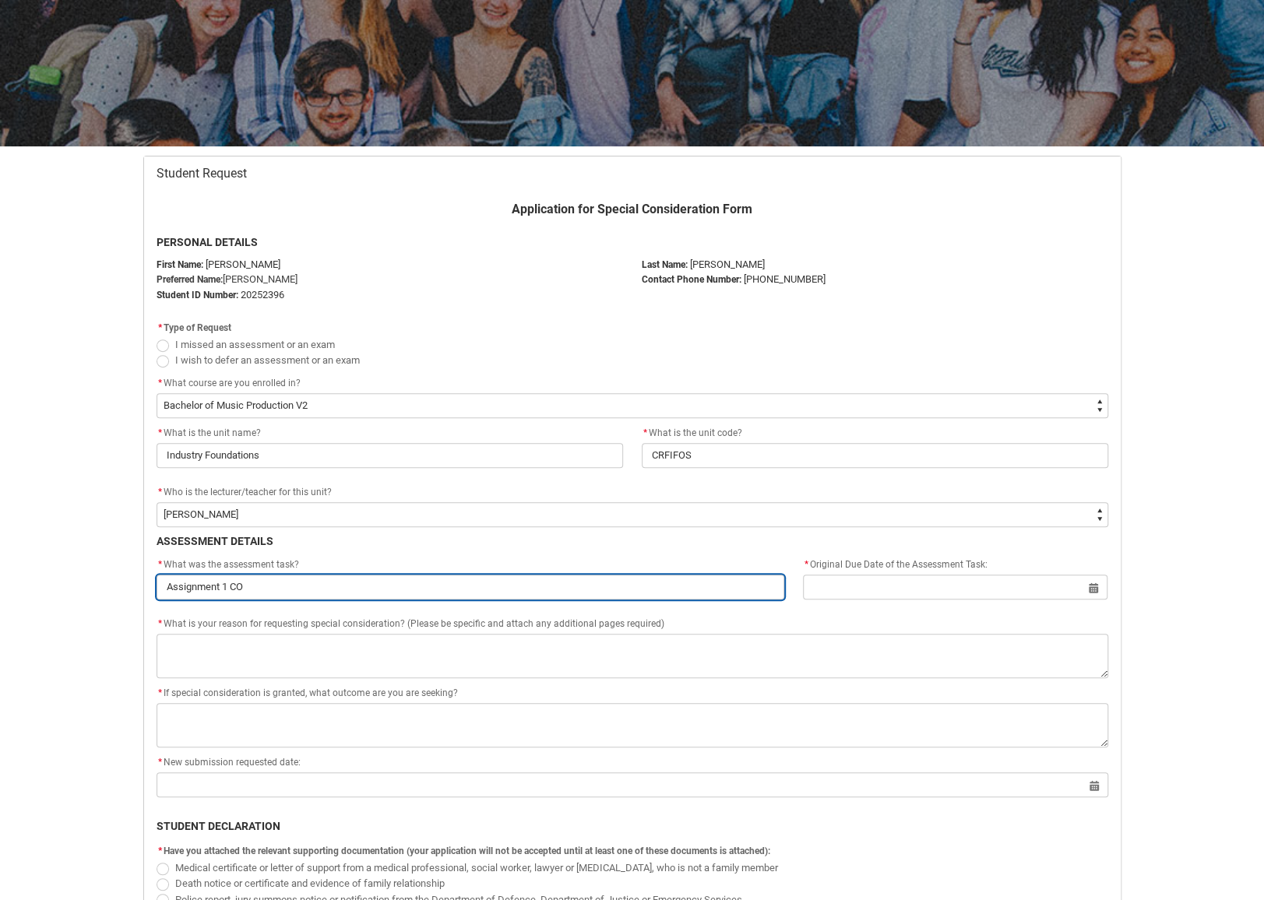
type input "Assignment 1 COl"
type lightning-primitive-input-simple "Assignment 1 COll"
type input "Assignment 1 COll"
type lightning-primitive-input-simple "Assignment 1 COlla"
type input "Assignment 1 COlla"
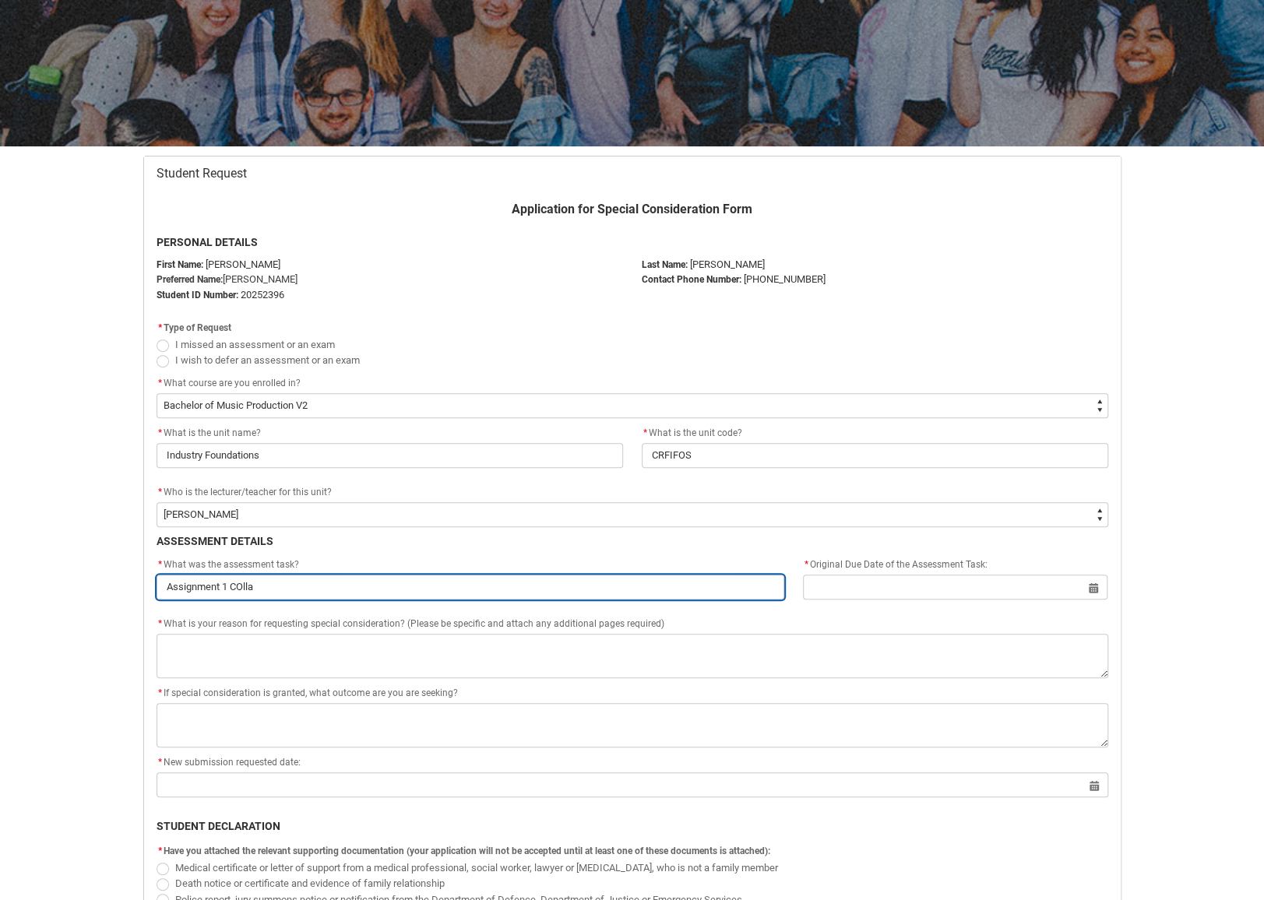
type lightning-primitive-input-simple "Assignment 1 COll"
type input "Assignment 1 COll"
type lightning-primitive-input-simple "Assignment 1 COl"
type input "Assignment 1 COl"
type lightning-primitive-input-simple "Assignment 1 CO"
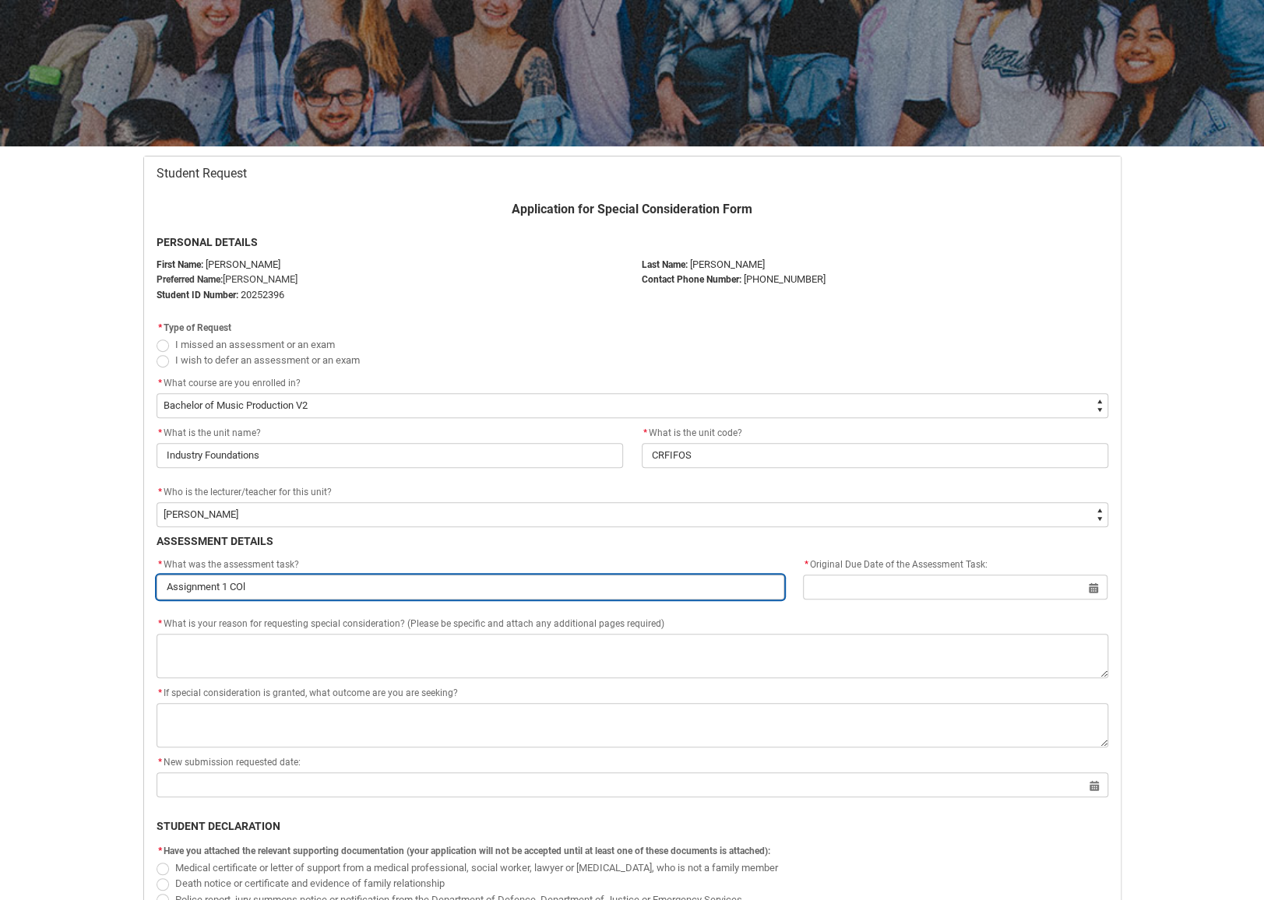
type input "Assignment 1 CO"
type lightning-primitive-input-simple "Assignment 1 C"
type input "Assignment 1 C"
type lightning-primitive-input-simple "Assignment 1 Co"
type input "Assignment 1 Co"
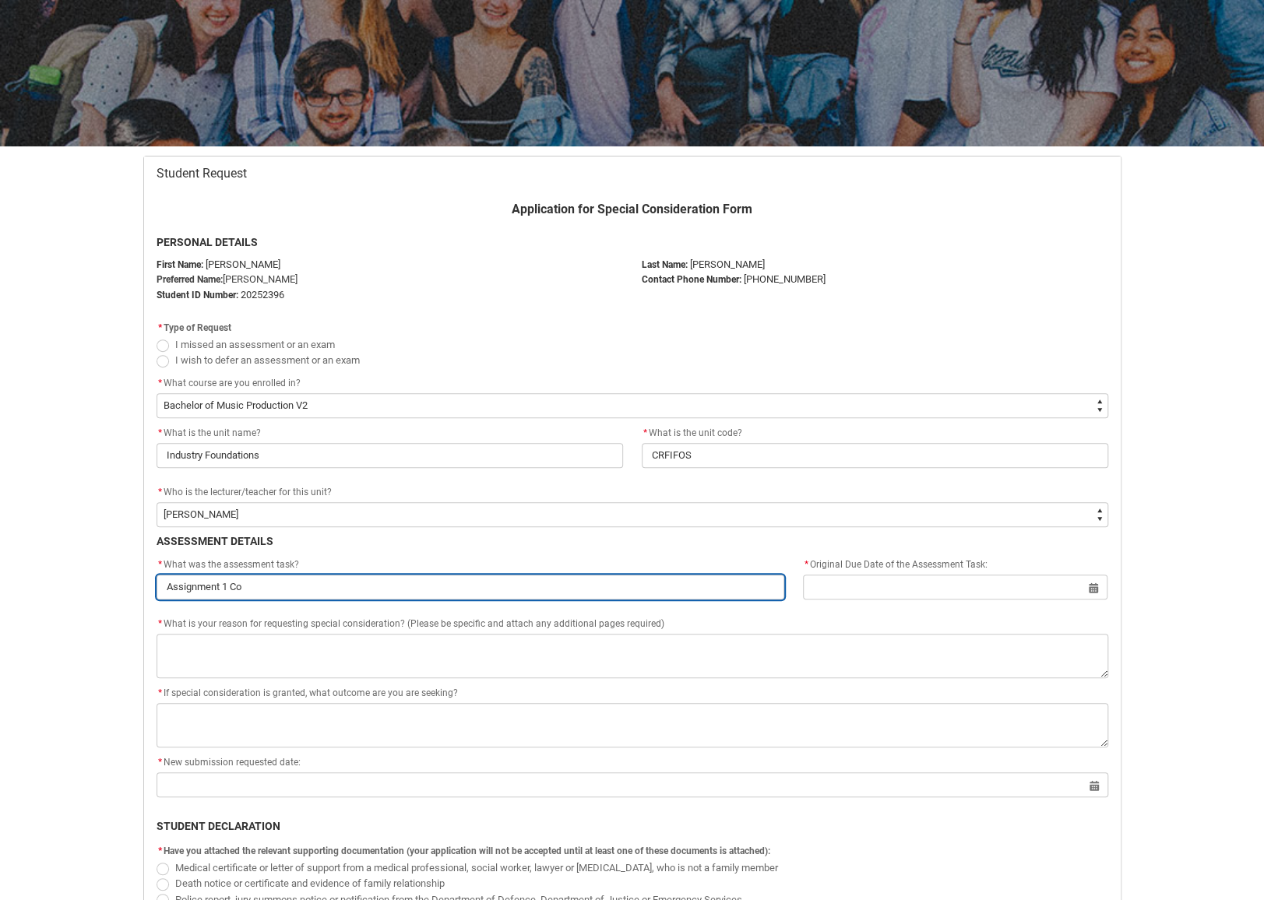
type lightning-primitive-input-simple "Assignment 1 Col"
type input "Assignment 1 Col"
type lightning-primitive-input-simple "Assignment 1 Coll"
type input "Assignment 1 Coll"
type lightning-primitive-input-simple "Assignment 1 Colla"
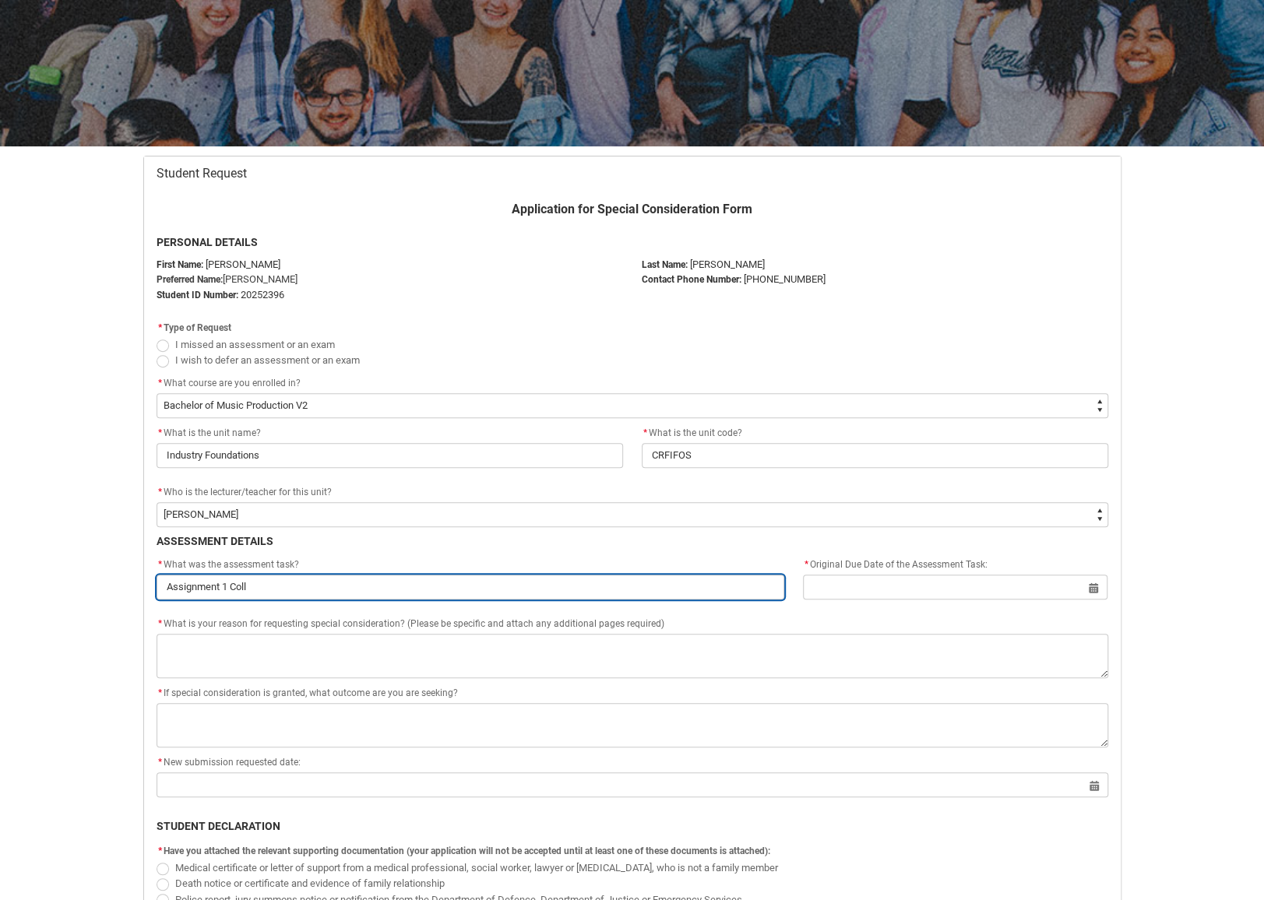
type input "Assignment 1 Colla"
type lightning-primitive-input-simple "Assignment 1 Collab"
type input "Assignment 1 Collab"
type lightning-primitive-input-simple "Assignment 1 Collabo"
type input "Assignment 1 Collabo"
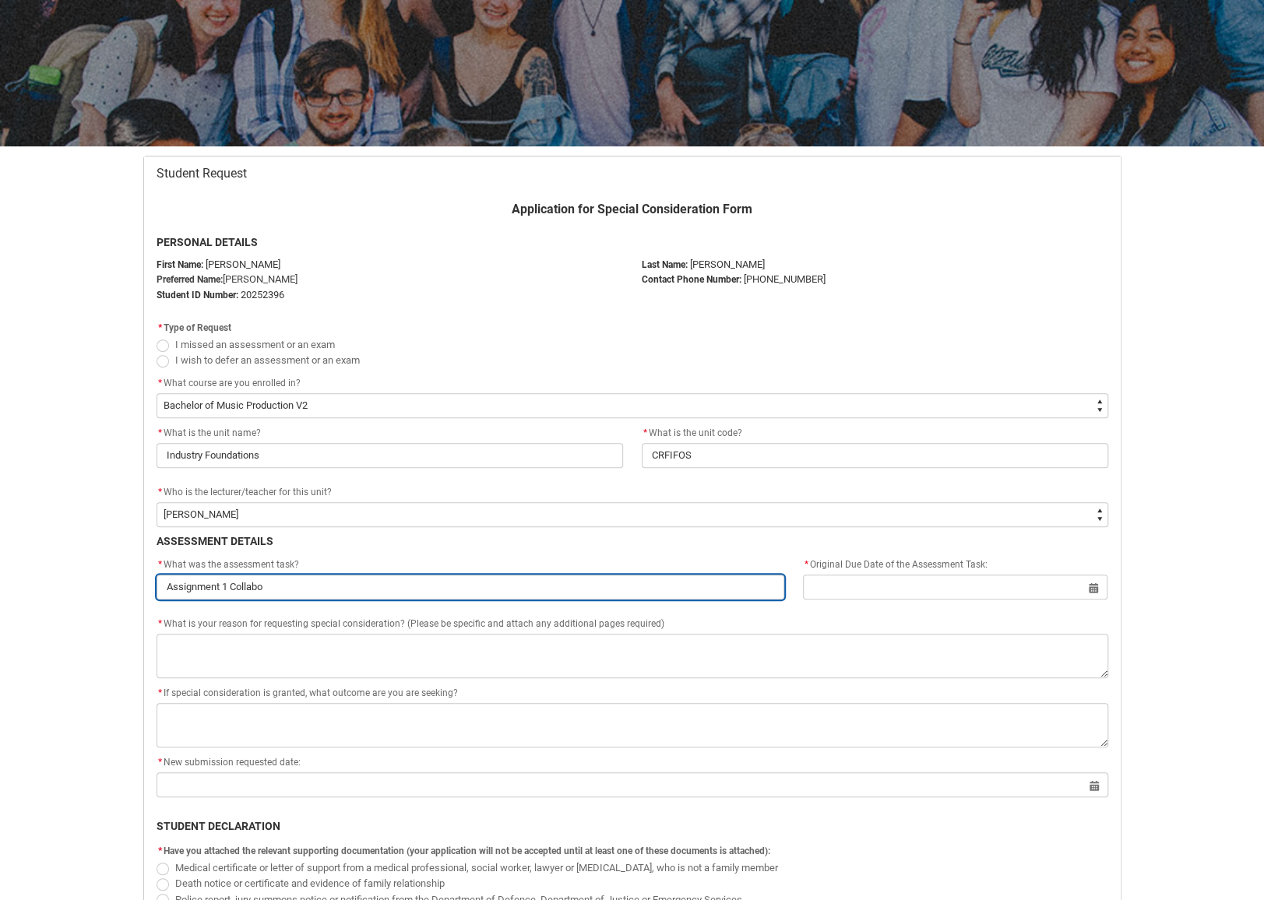
type lightning-primitive-input-simple "Assignment 1 Collabor"
type input "Assignment 1 Collabor"
type lightning-primitive-input-simple "Assignment 1 Collabora"
type input "Assignment 1 Collabora"
type lightning-primitive-input-simple "Assignment 1 Collaborat"
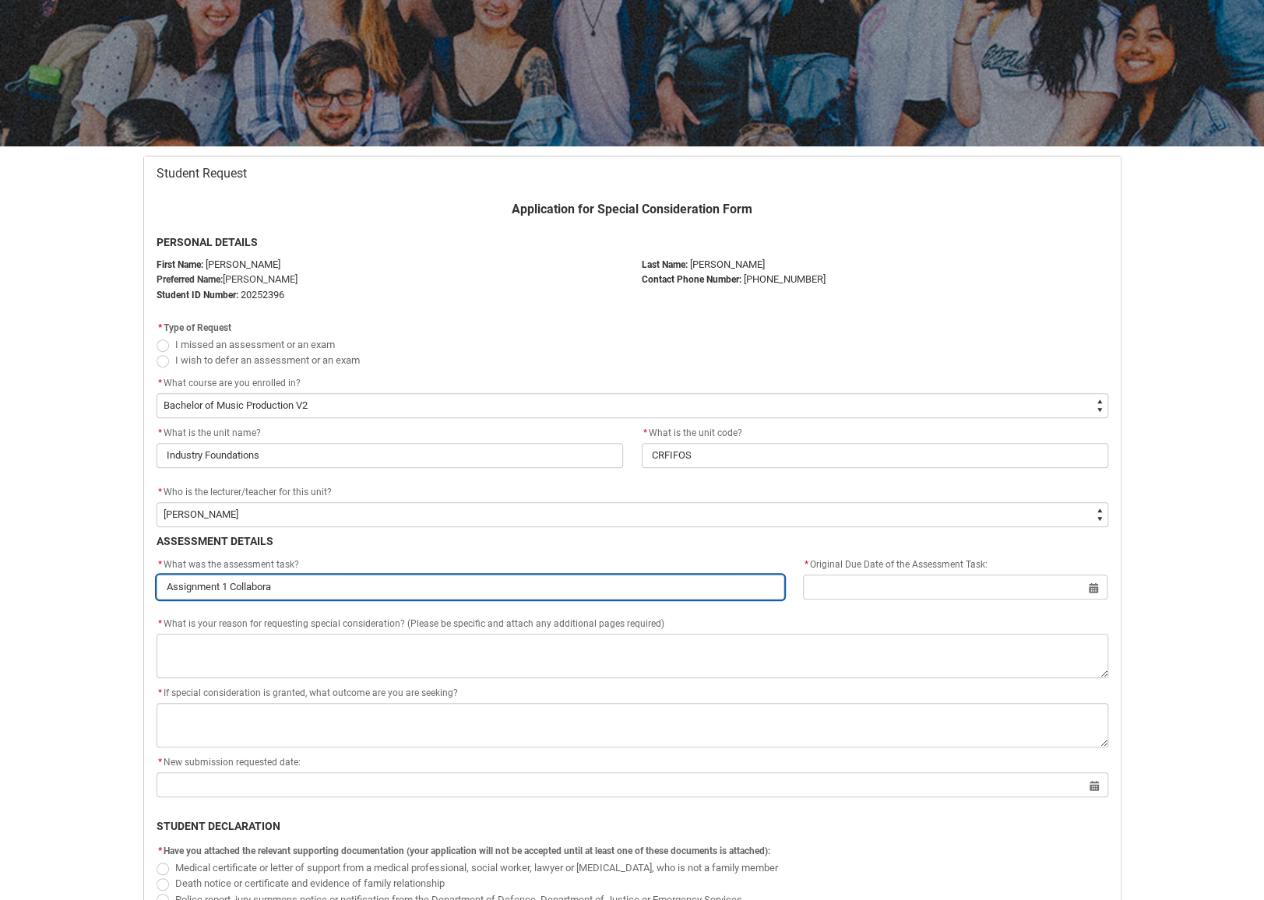
type input "Assignment 1 Collaborat"
type lightning-primitive-input-simple "Assignment 1 Collaborati"
type input "Assignment 1 Collaborati"
type lightning-primitive-input-simple "Assignment 1 Collaboratio"
type input "Assignment 1 Collaboratio"
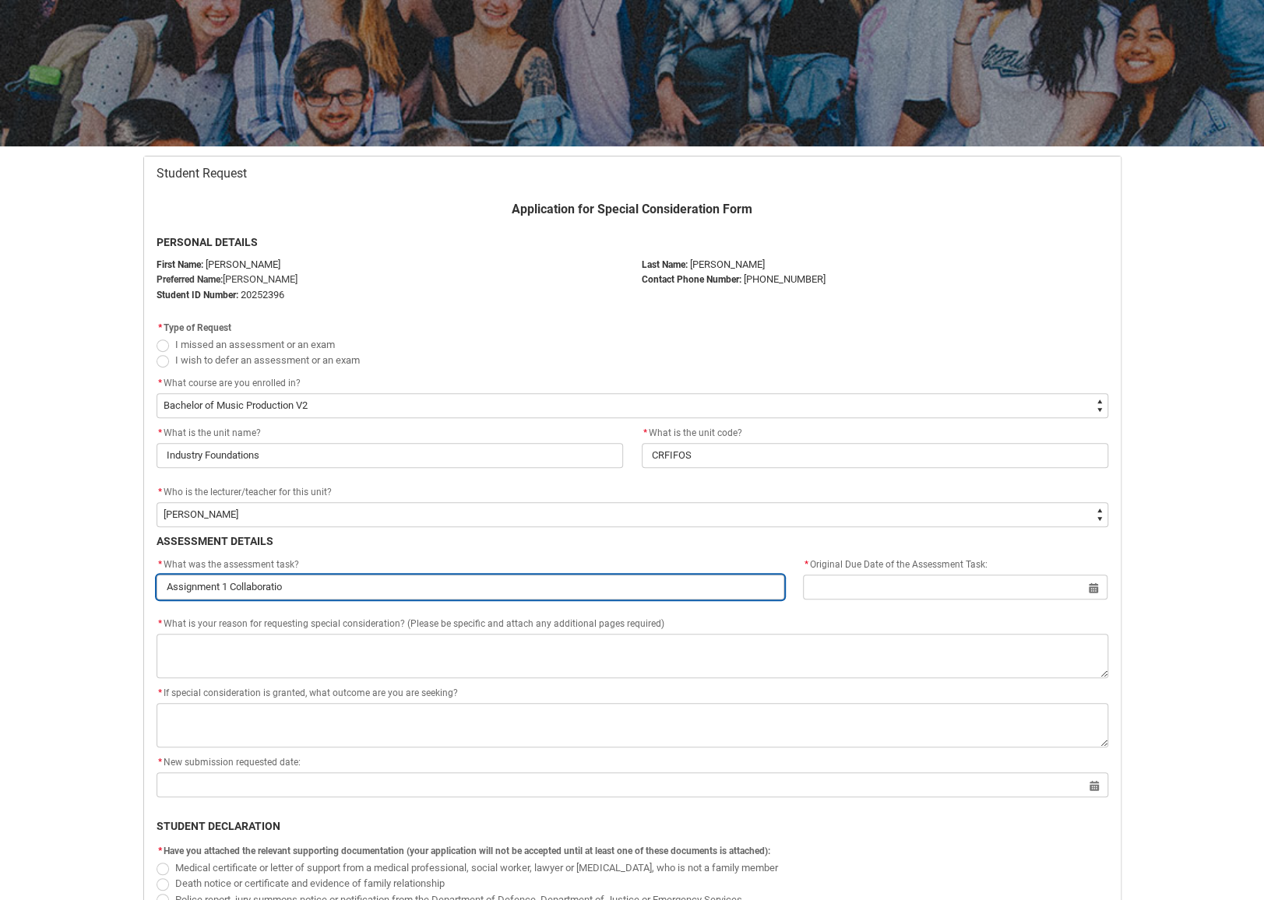
type lightning-primitive-input-simple "Assignment 1 Collaboration"
type input "Assignment 1 Collaboration"
type lightning-primitive-input-simple "Assignment 1 Collaboration"
type input "Assignment 1 Collaboration"
type lightning-primitive-input-simple "Assignment 1 Collaboration L"
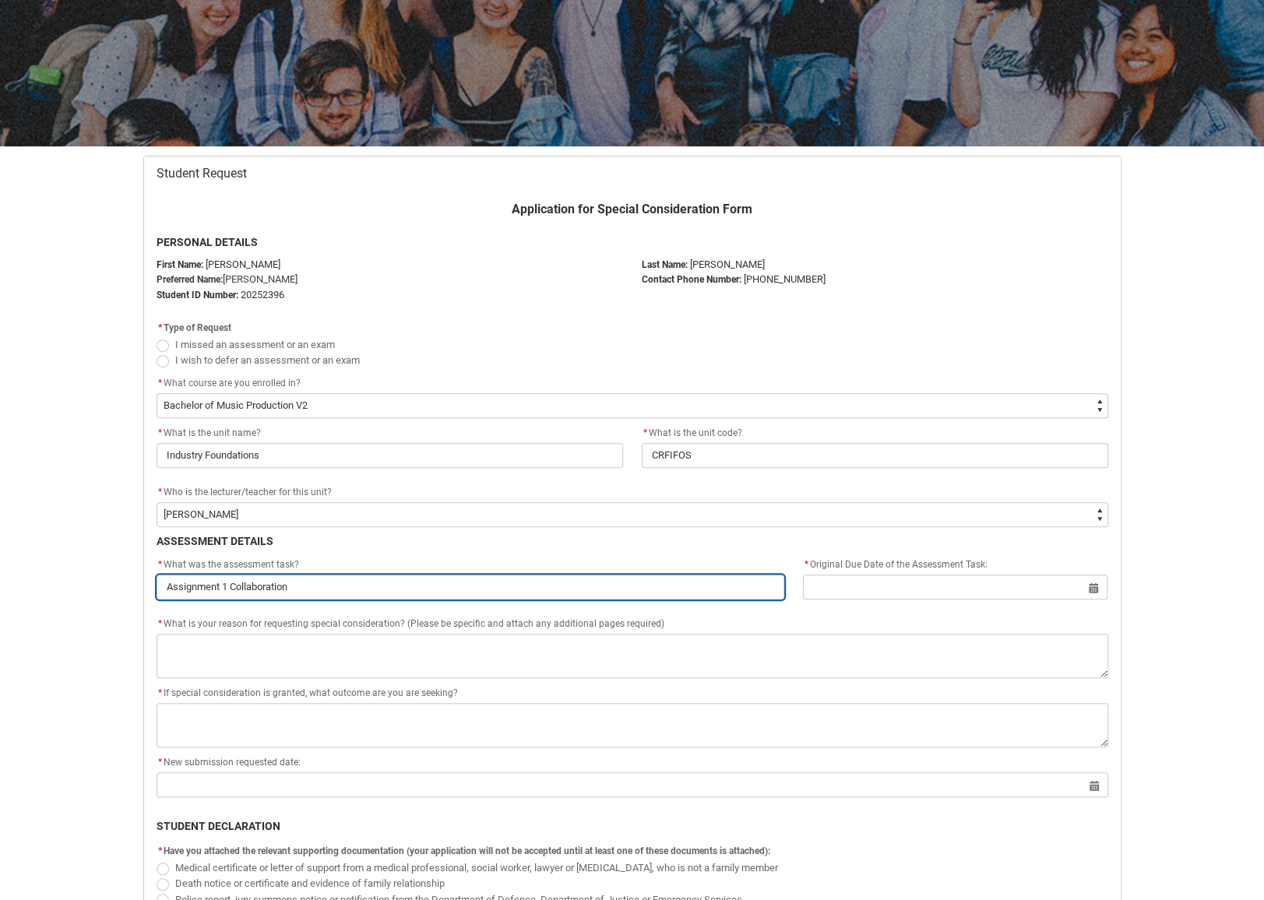
type input "Assignment 1 Collaboration L"
type lightning-primitive-input-simple "Assignment 1 Collaboration La"
type input "Assignment 1 Collaboration La"
type lightning-primitive-input-simple "Assignment 1 Collaboration Lab"
type input "Assignment 1 Collaboration Lab"
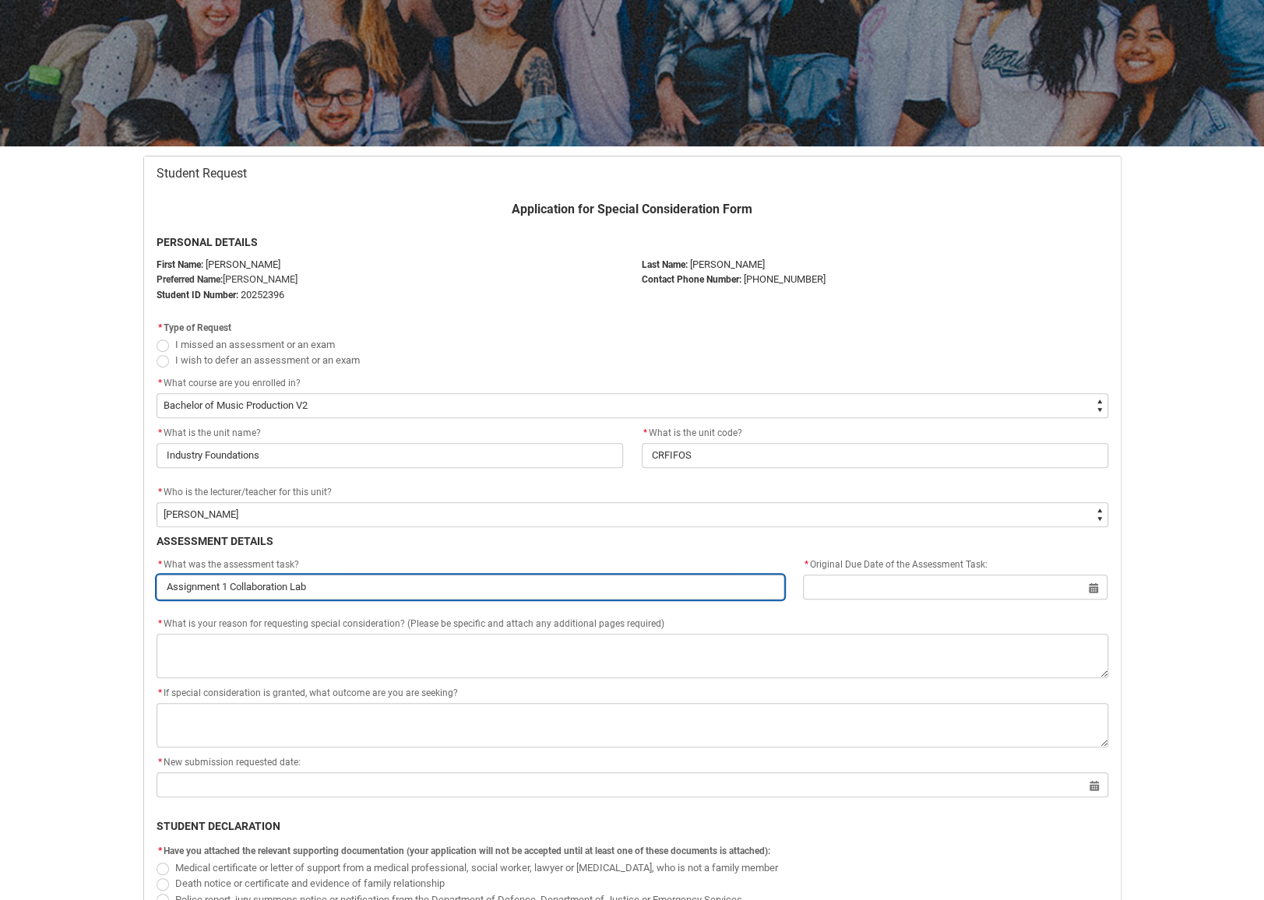
type lightning-primitive-input-simple "Assignment 1 Collaboration Lab"
type input "Assignment 1 Collaboration Lab"
type lightning-primitive-input-simple "Assignment 1 Collaboration Lab 1"
type input "Assignment 1 Collaboration Lab 1"
click at [351, 582] on input "Assignment 1 Collaboration Lab 1" at bounding box center [471, 587] width 629 height 25
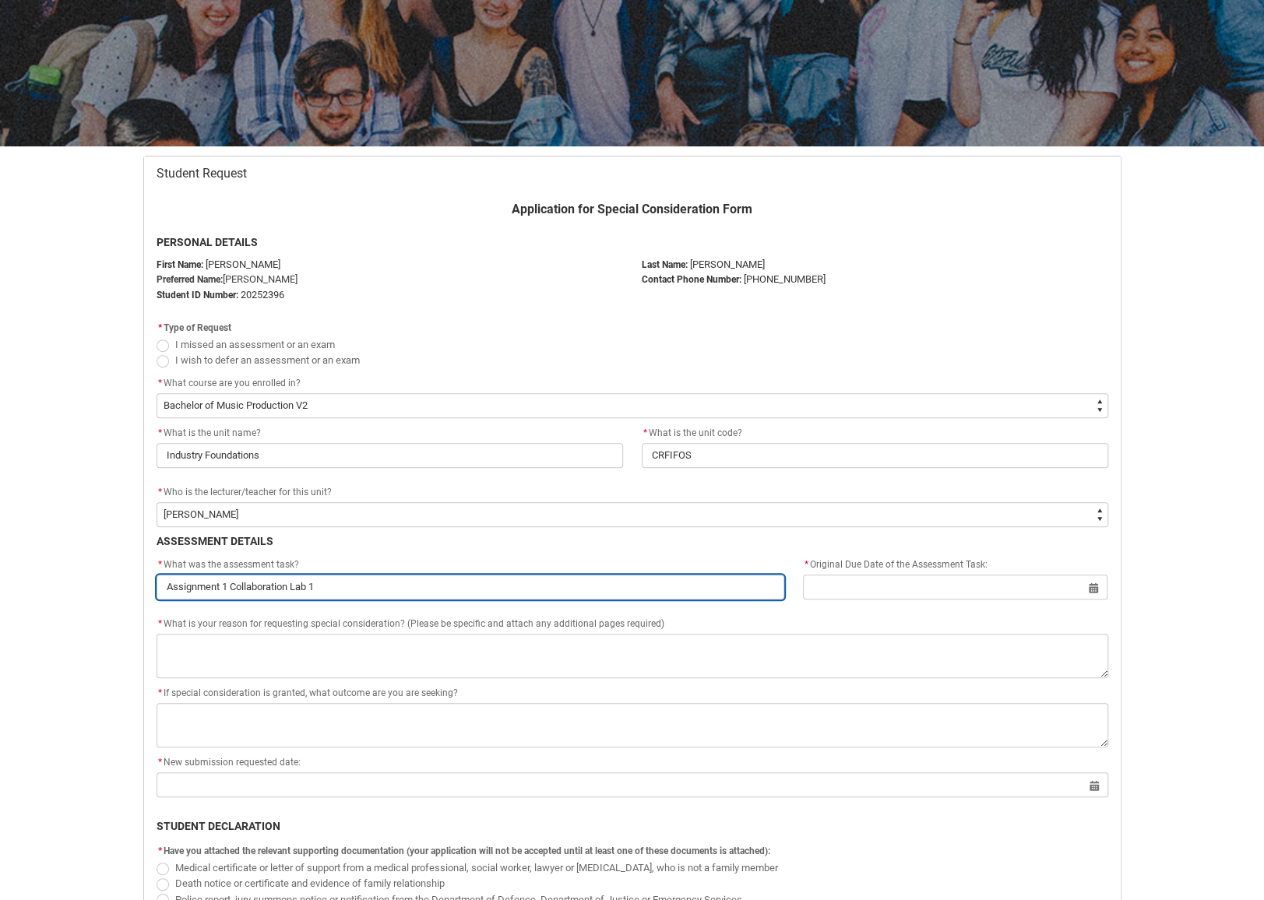
click at [351, 581] on input "Assignment 1 Collaboration Lab 1" at bounding box center [471, 587] width 629 height 25
paste input "Assignment Portfolio of Collaborative Creative Experiments and Annotated Biblio…"
type lightning-primitive-input-simple "Assignment Portfolio of Collaborative Creative Experiments and Annotated Biblio…"
type input "Assignment Portfolio of Collaborative Creative Experiments and Annotated Biblio…"
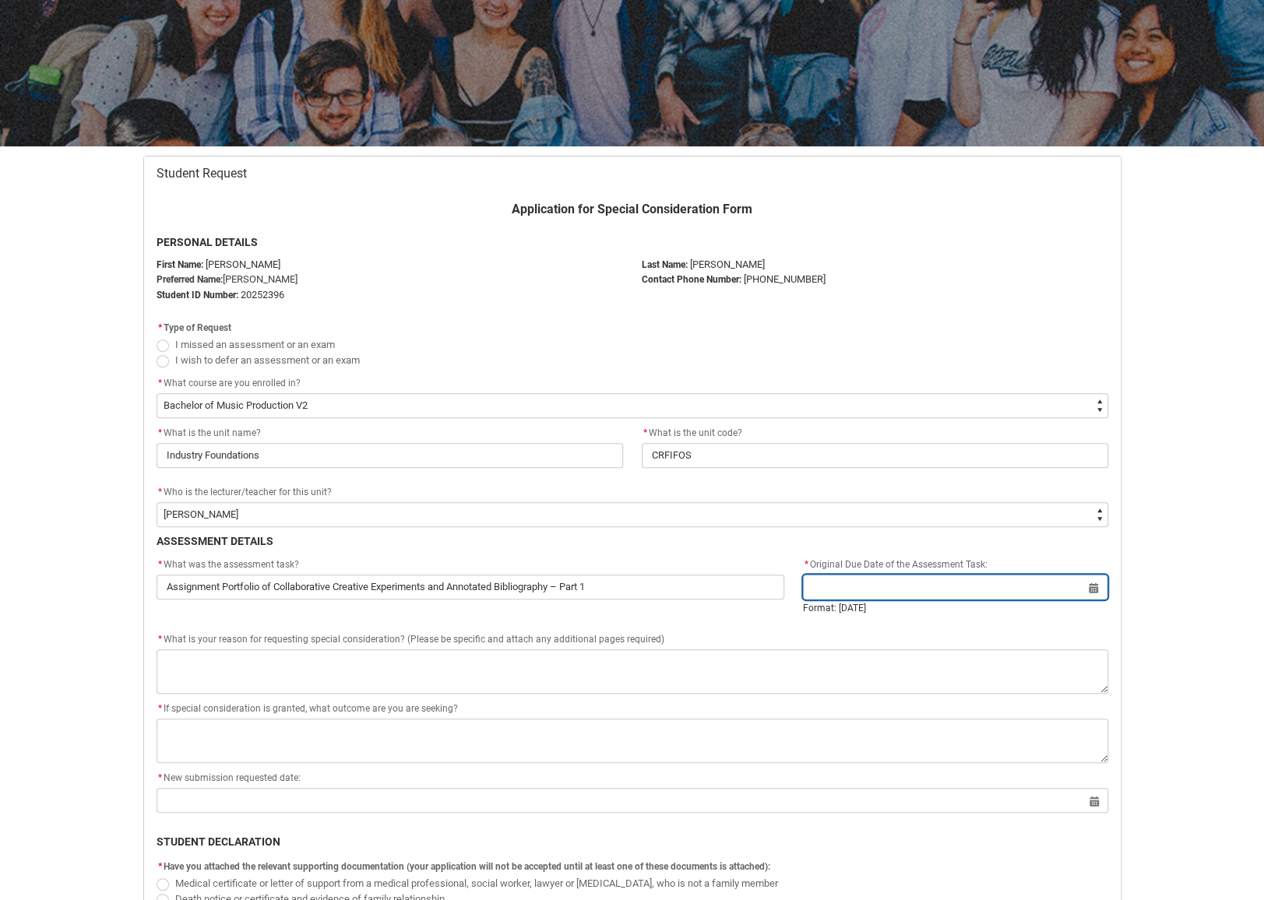
click at [964, 585] on input "Redu_Student_Request flow" at bounding box center [955, 587] width 305 height 25
select select "2025"
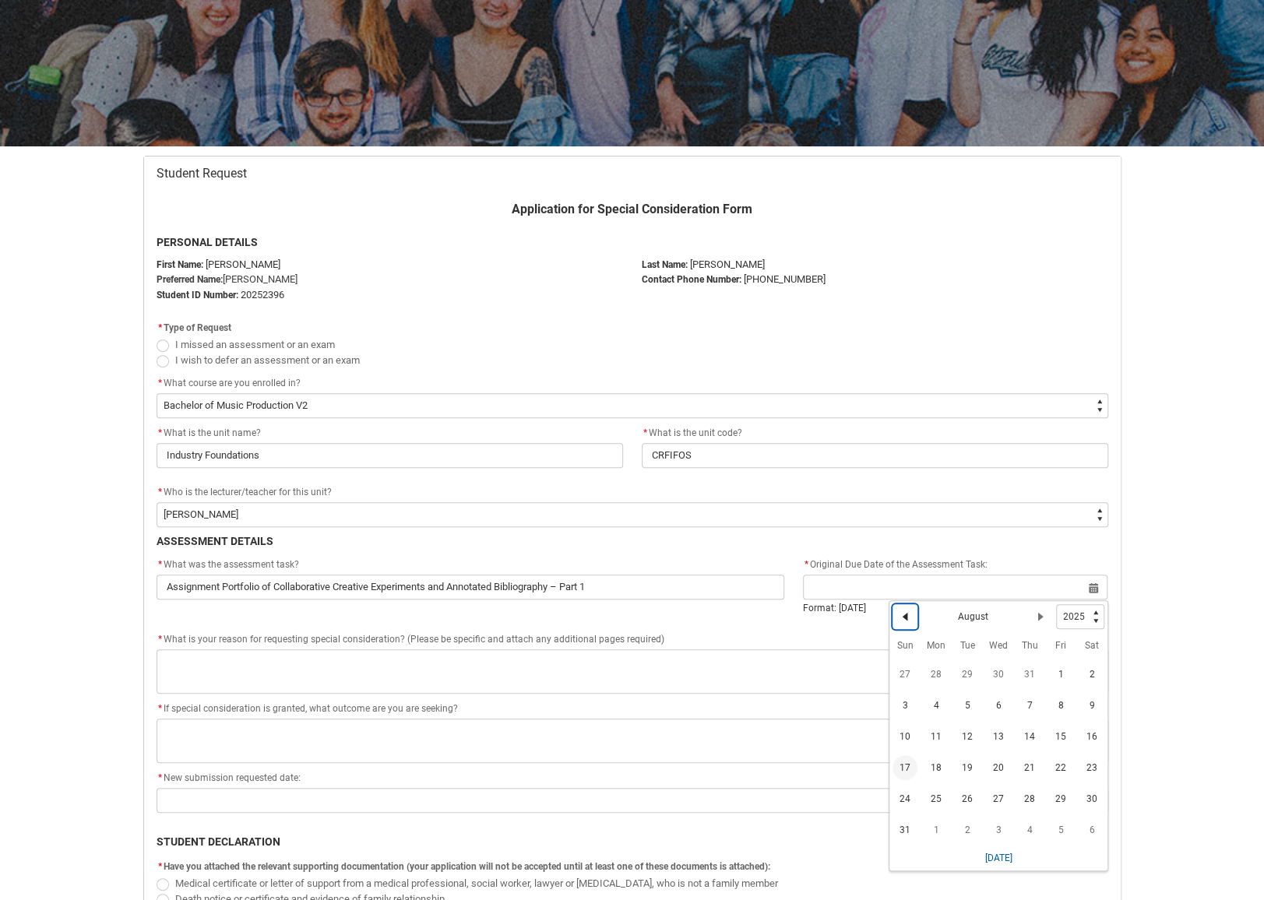
click at [900, 614] on lightning-primitive-icon "Date picker: August" at bounding box center [905, 616] width 11 height 11
click at [963, 769] on span "22" at bounding box center [967, 767] width 25 height 25
type lightning-datepicker "2025-07-22"
type lightning-input "2025-07-22"
type input "22 July 2025"
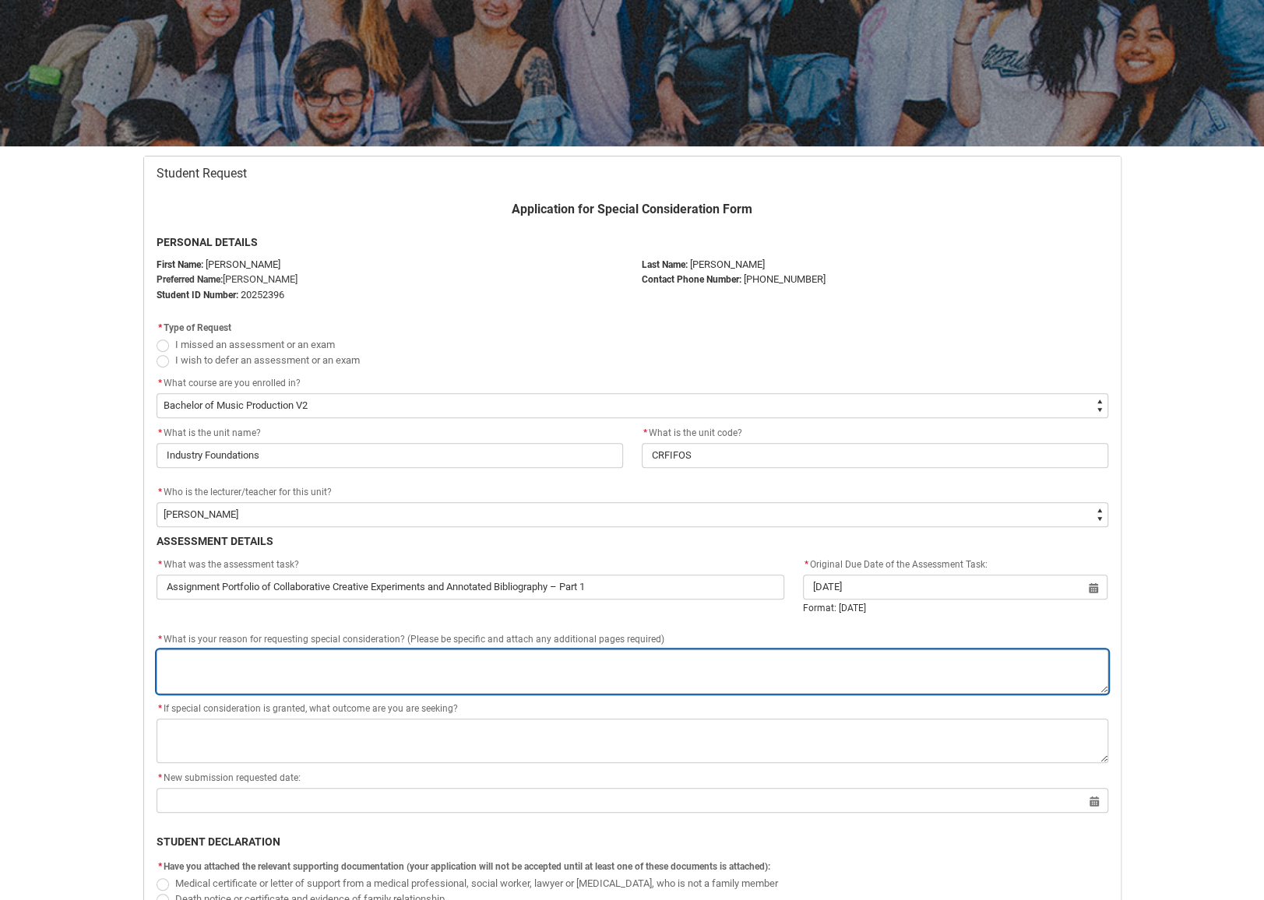
click at [305, 665] on textarea "*" at bounding box center [633, 672] width 952 height 44
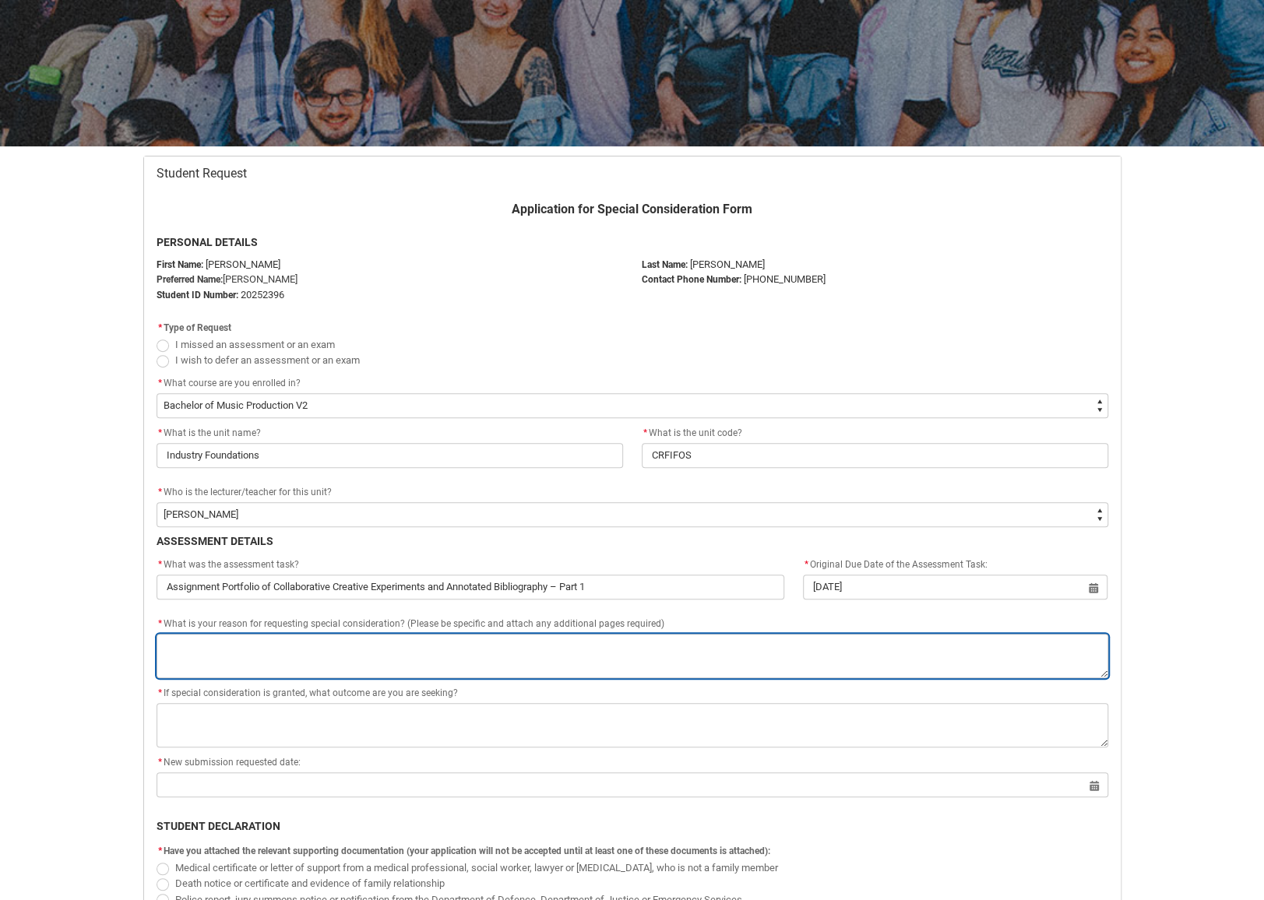
click at [335, 653] on textarea "*" at bounding box center [633, 656] width 952 height 44
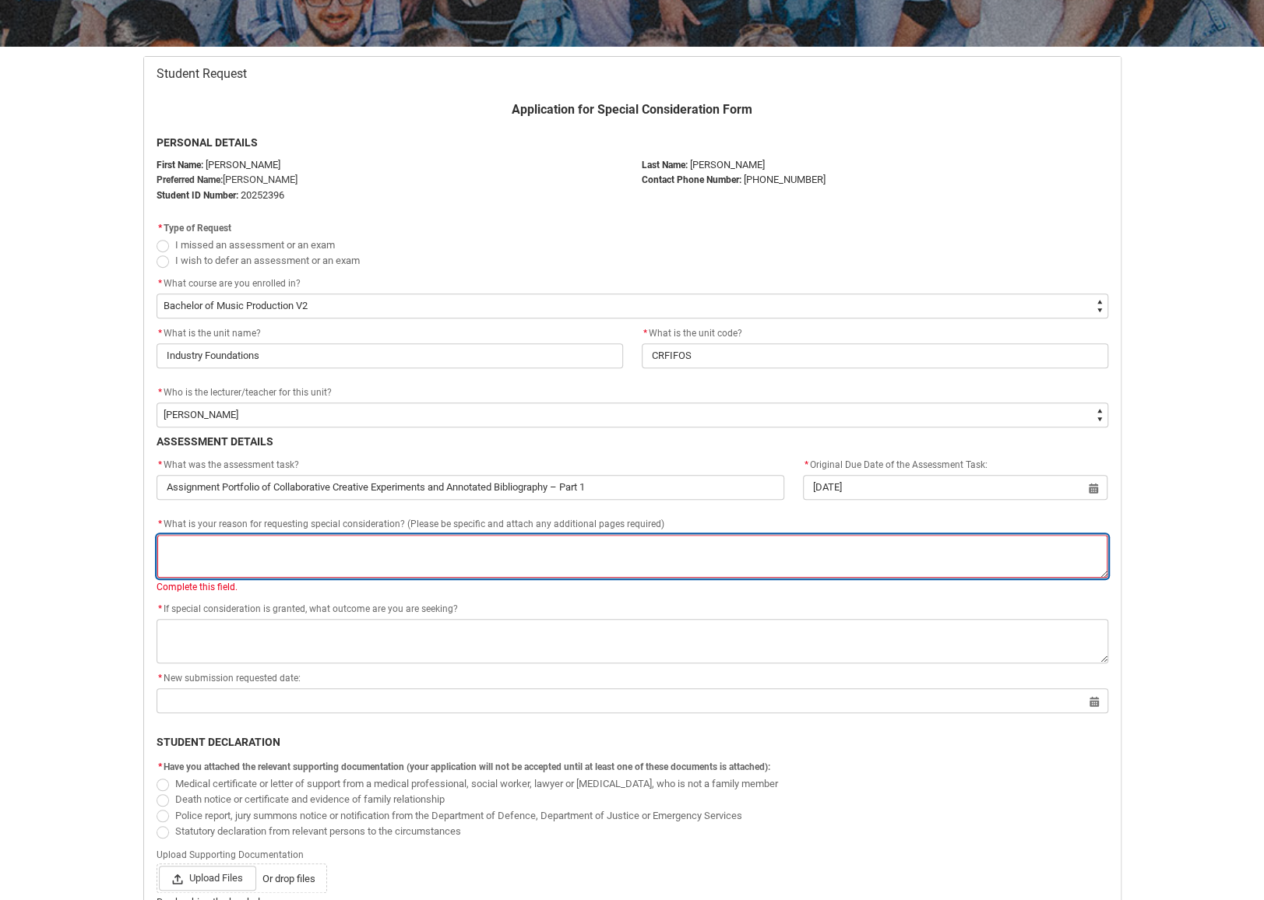
scroll to position [298, 0]
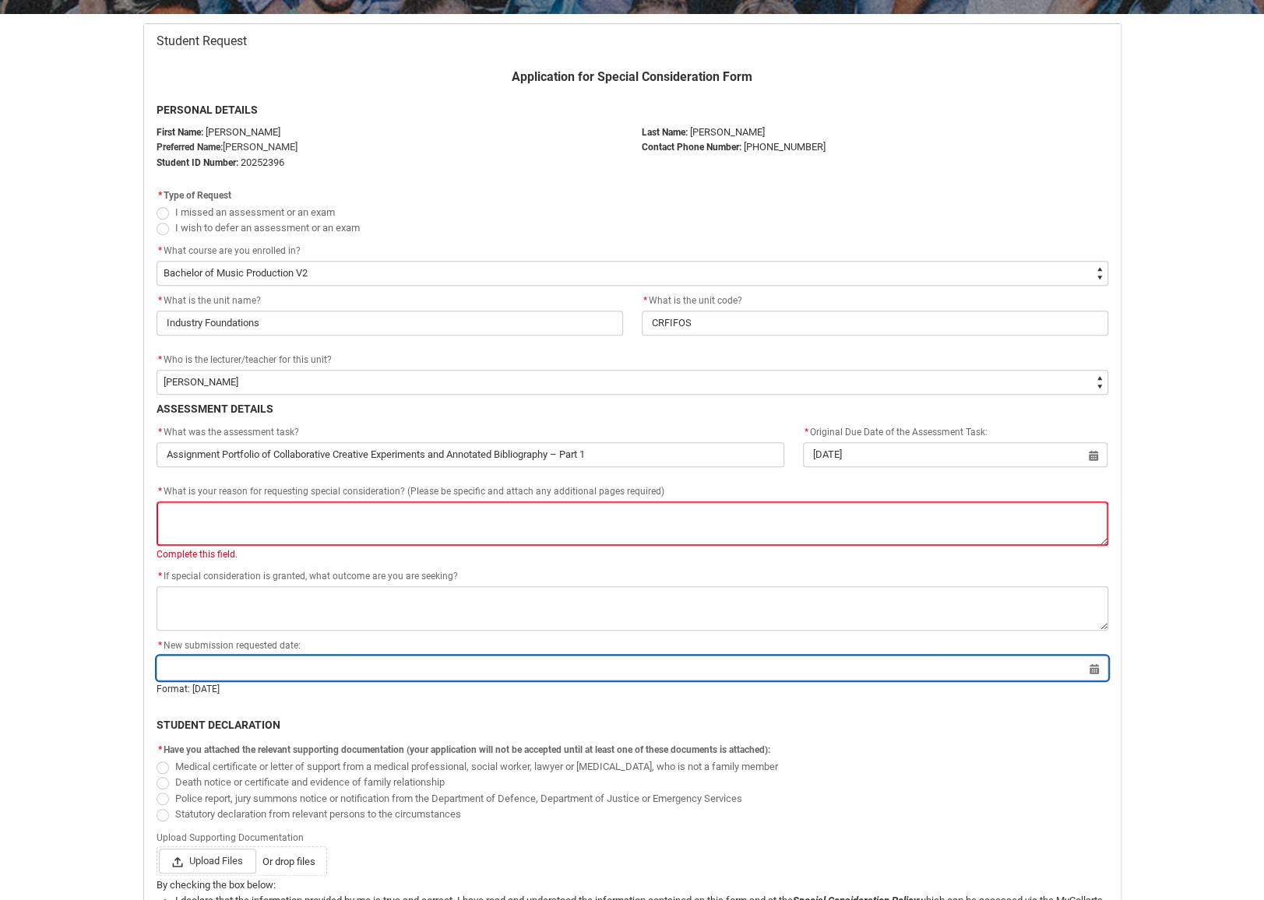
click at [1088, 667] on input "Redu_Student_Request flow" at bounding box center [633, 668] width 952 height 25
select select "2025"
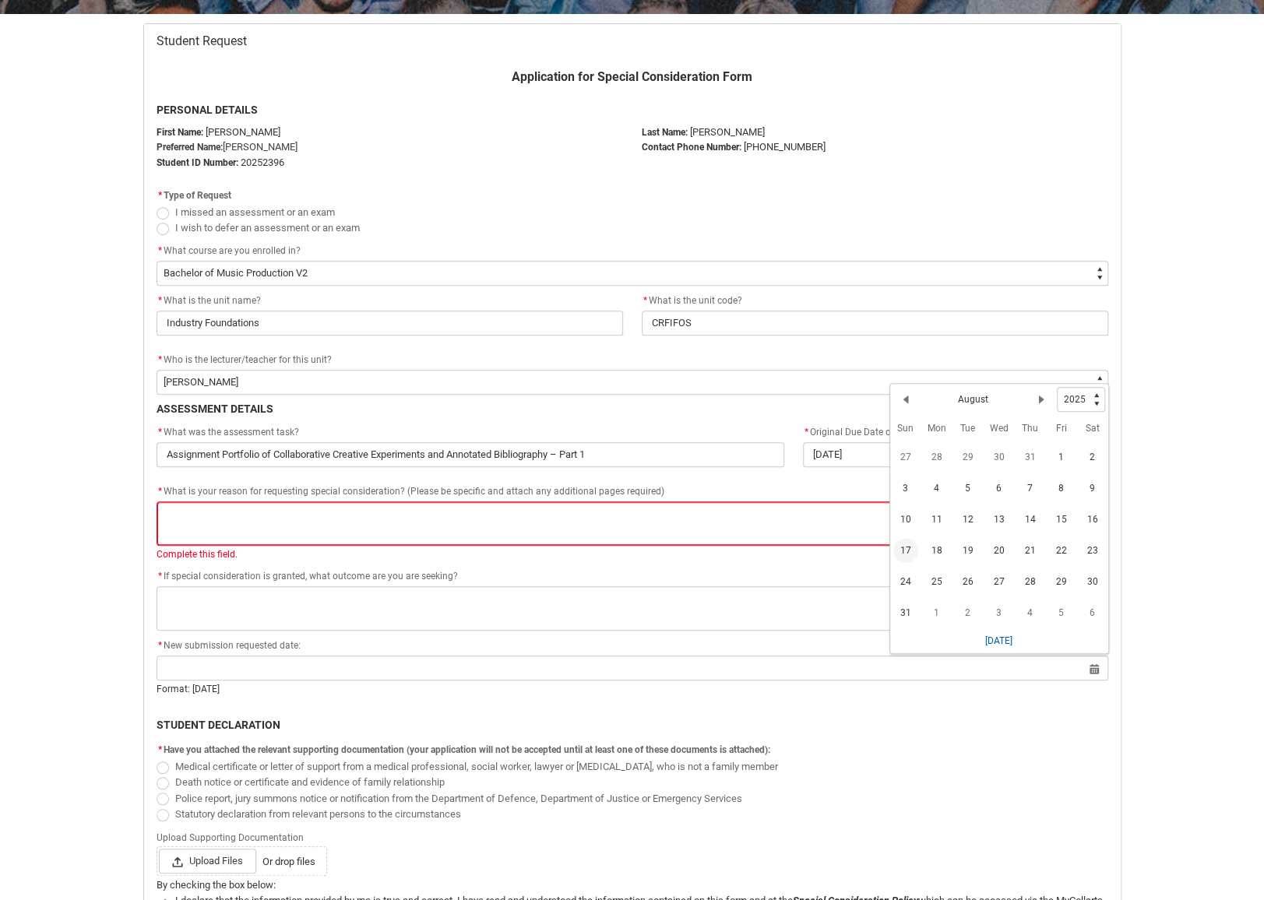
click at [905, 549] on span "17" at bounding box center [905, 550] width 25 height 25
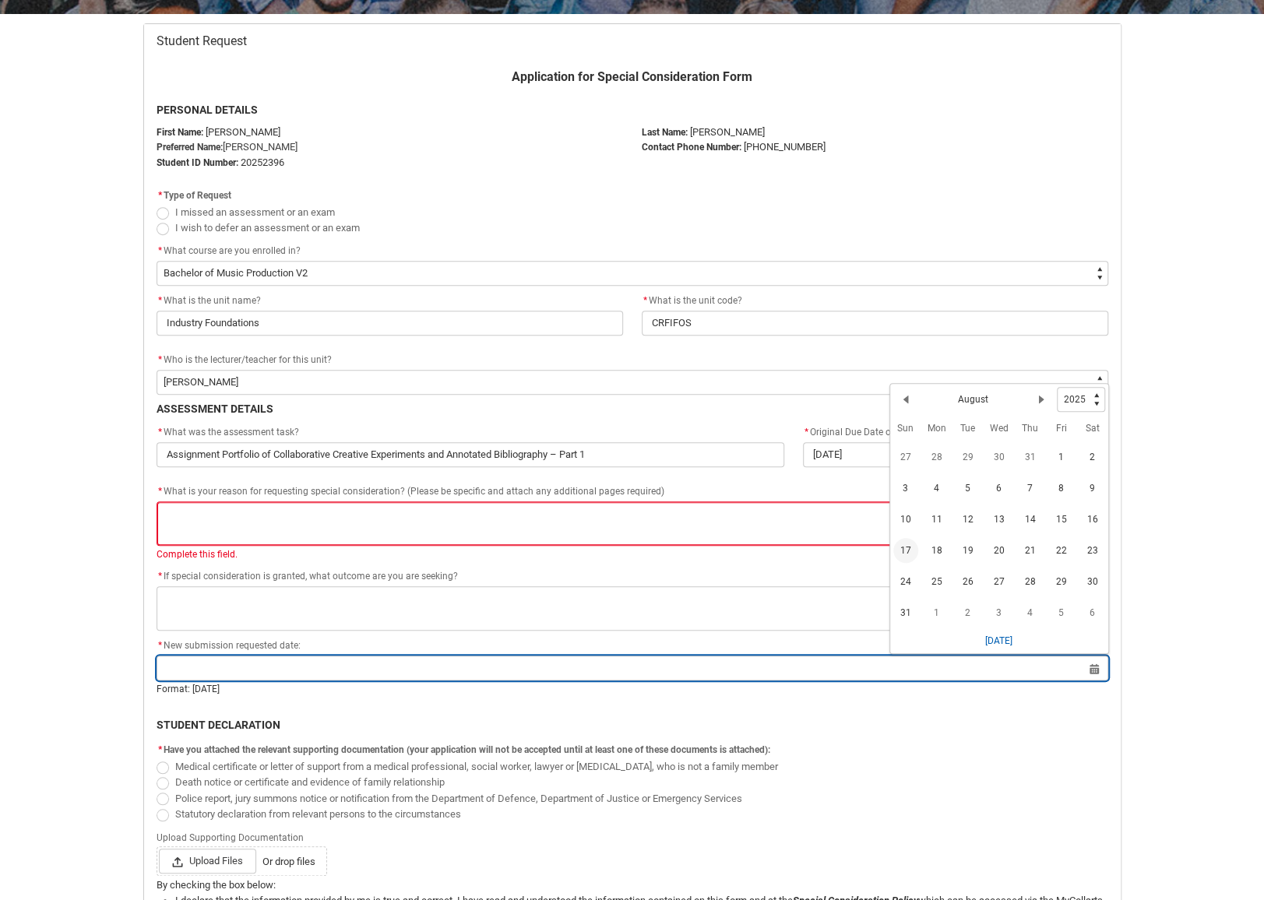
type lightning-datepicker "[DATE]"
type lightning-input "[DATE]"
type input "[DATE]"
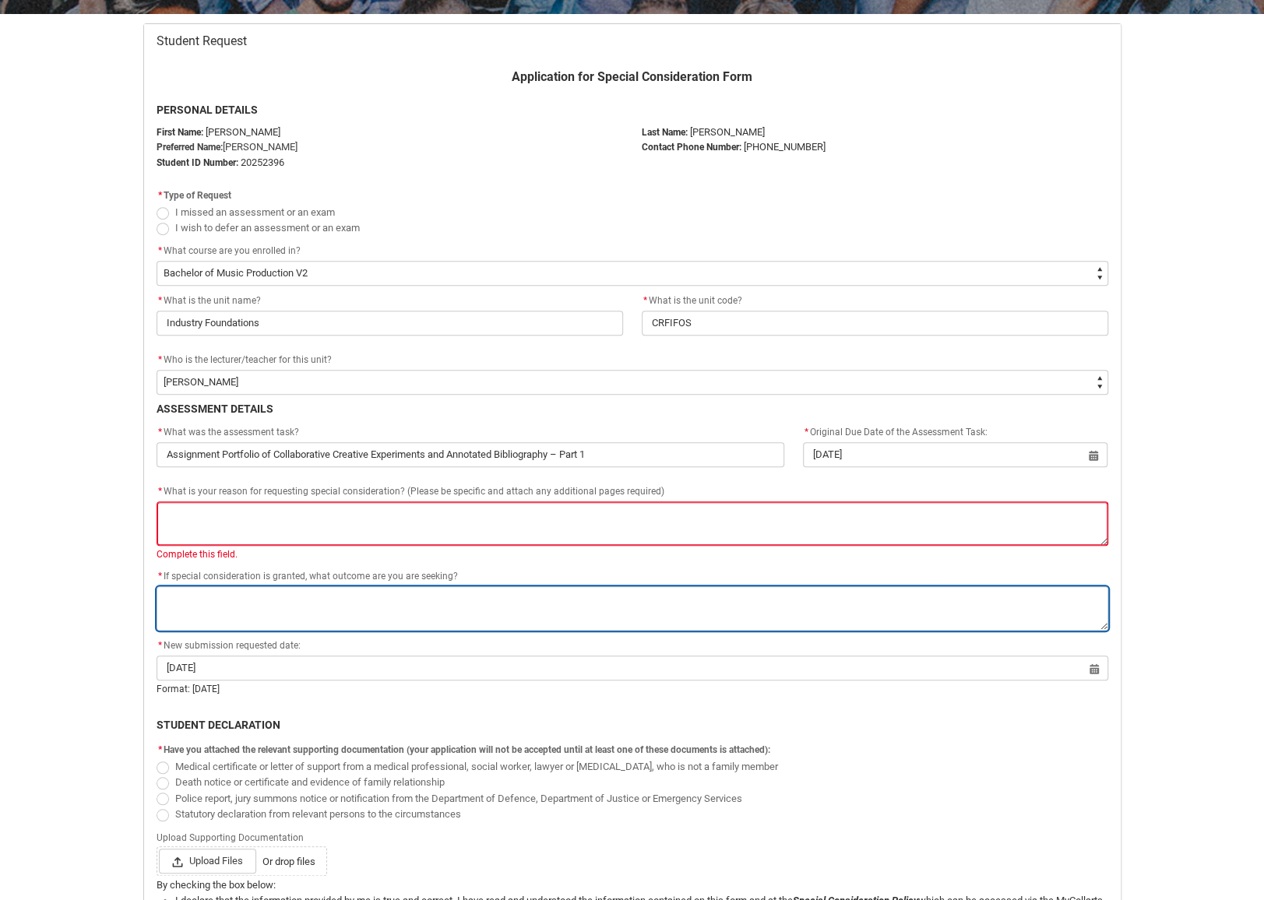
click at [400, 588] on textarea "*" at bounding box center [633, 608] width 952 height 44
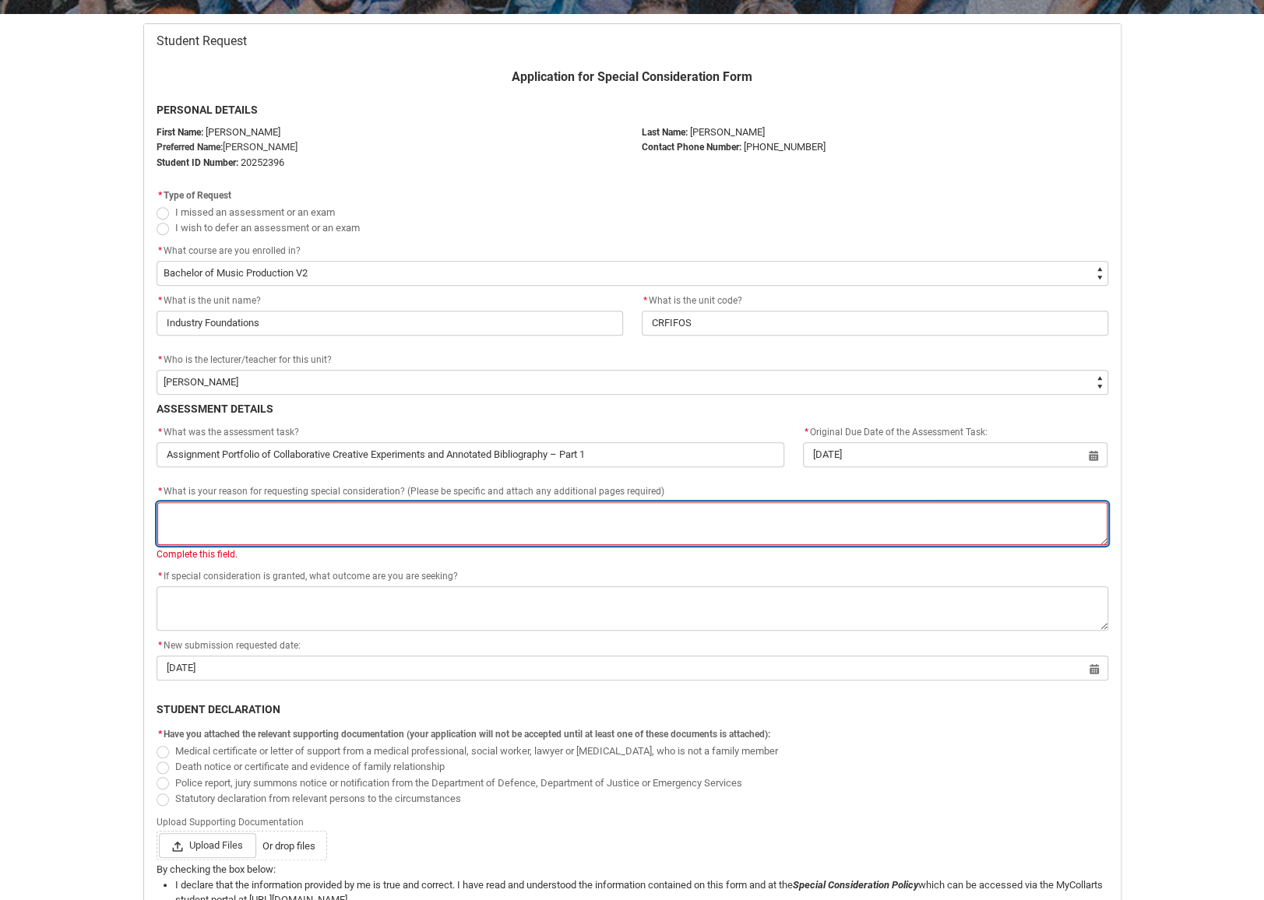
click at [277, 530] on textarea "*" at bounding box center [633, 524] width 952 height 44
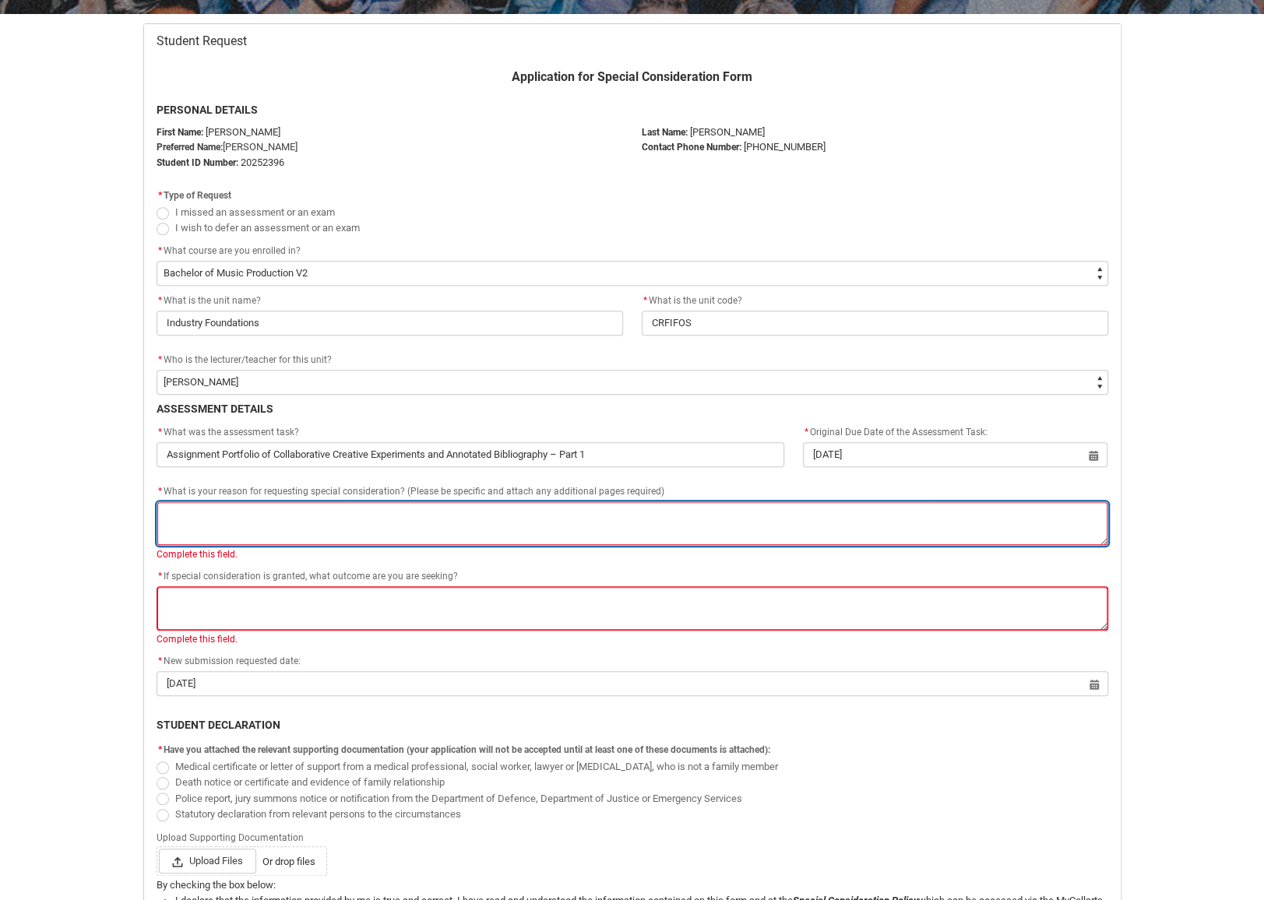
type lightning-textarea "I"
type textarea "I"
type lightning-textarea "I"
type textarea "I"
type lightning-textarea "I b"
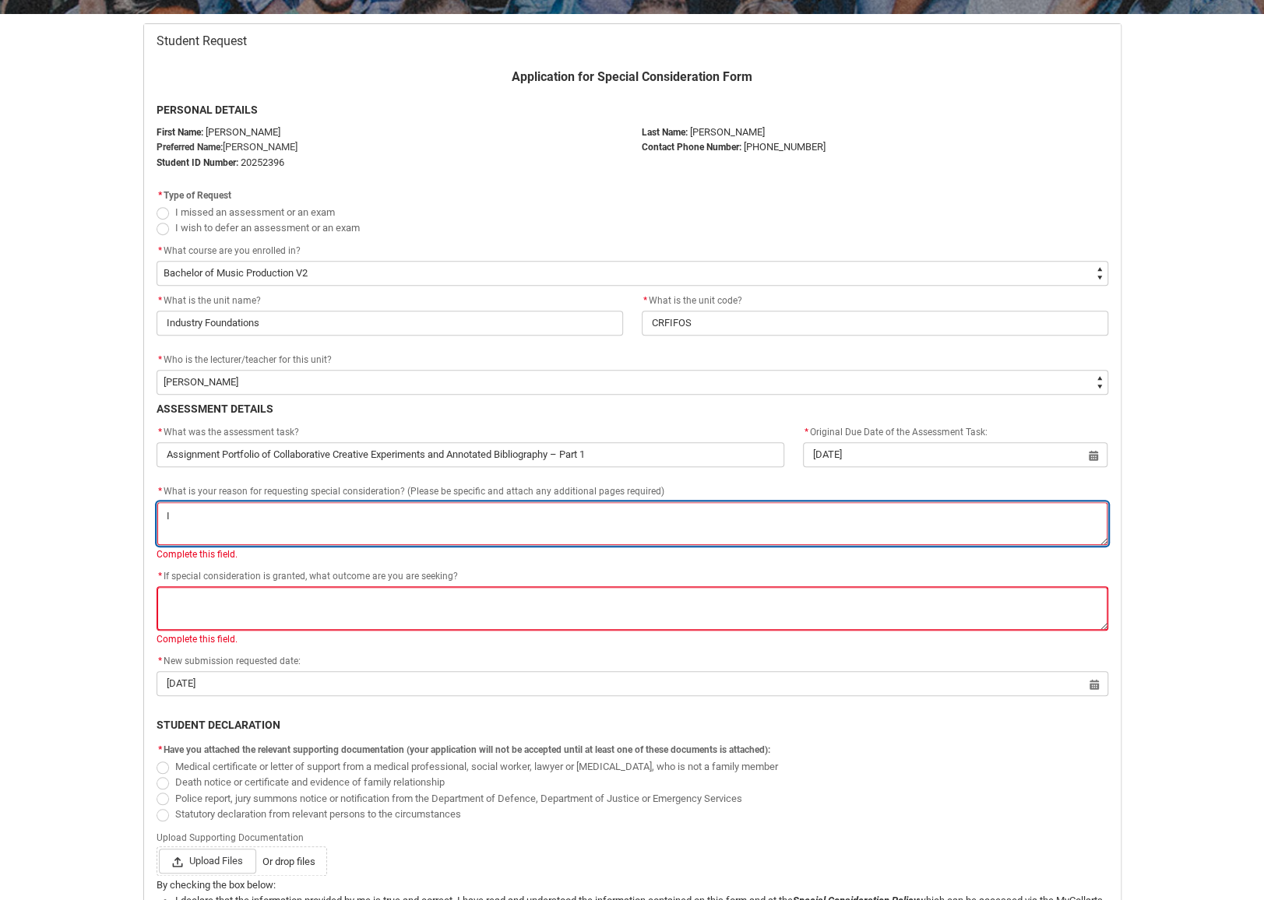
type textarea "I b"
type lightning-textarea "I be"
type textarea "I be"
type lightning-textarea "I bec"
type textarea "I bec"
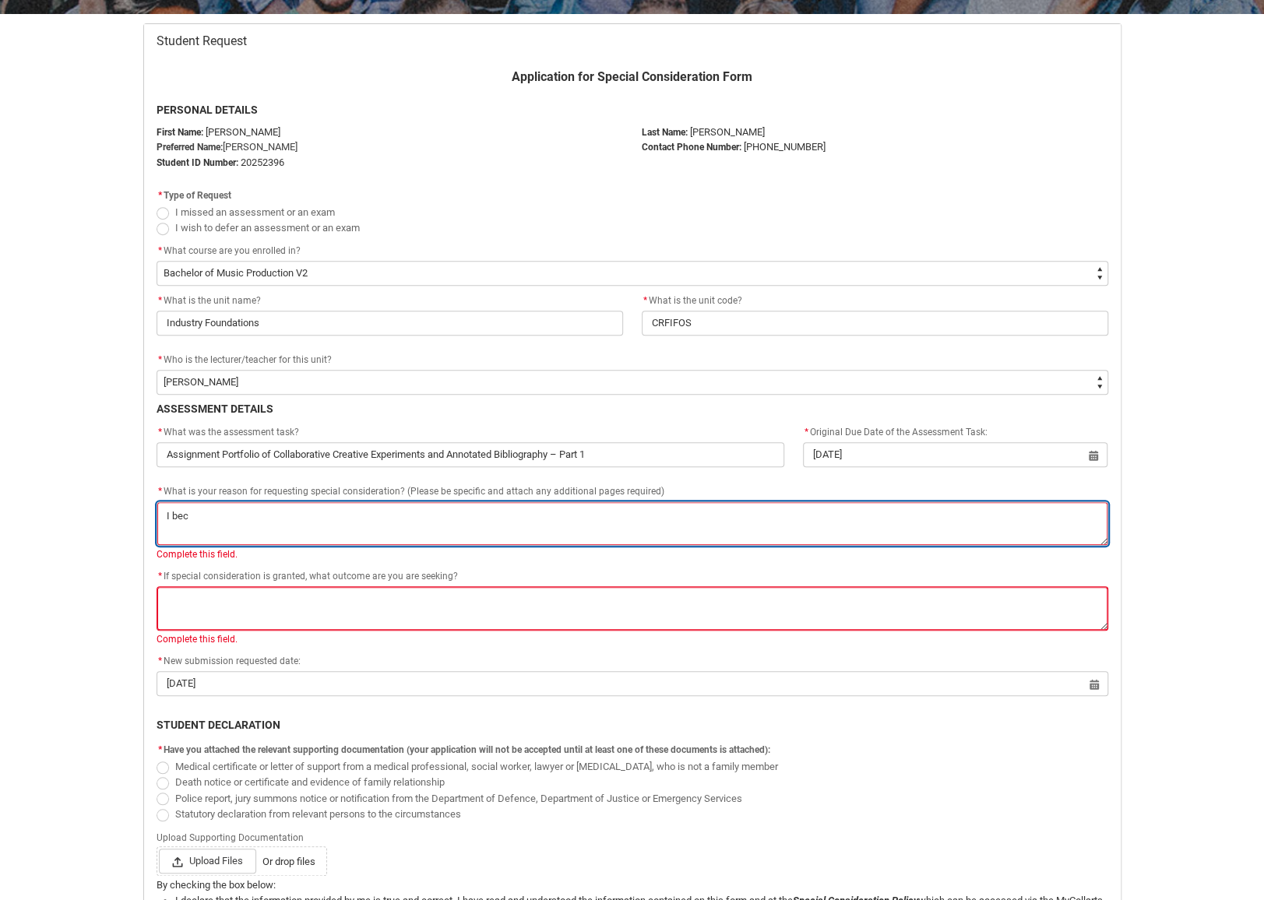
type lightning-textarea "I beca"
type textarea "I beca"
type lightning-textarea "I becam"
type textarea "I becam"
type lightning-textarea "I became"
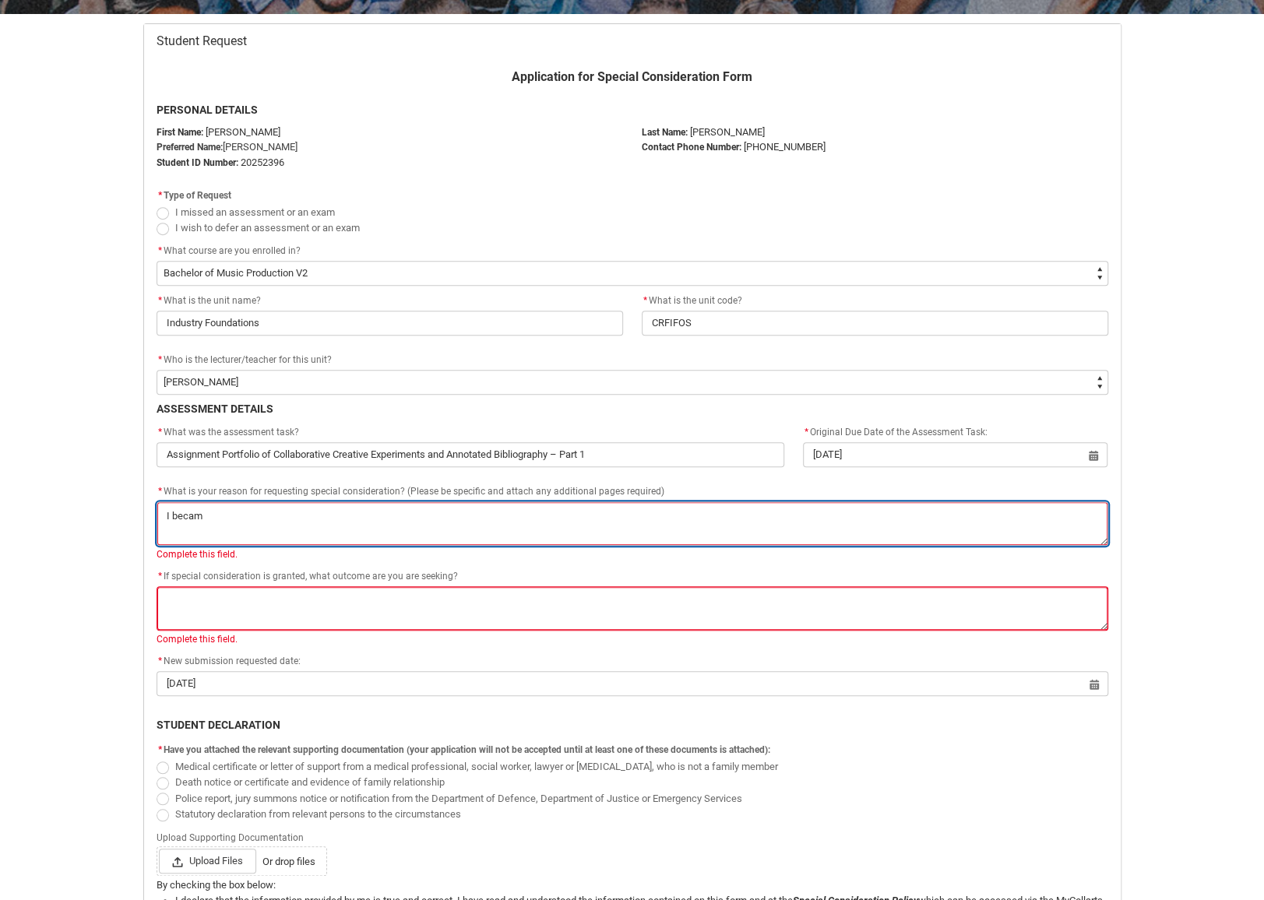
type textarea "I became"
type lightning-textarea "I became"
type textarea "I became"
type lightning-textarea "I became a"
type textarea "I became a"
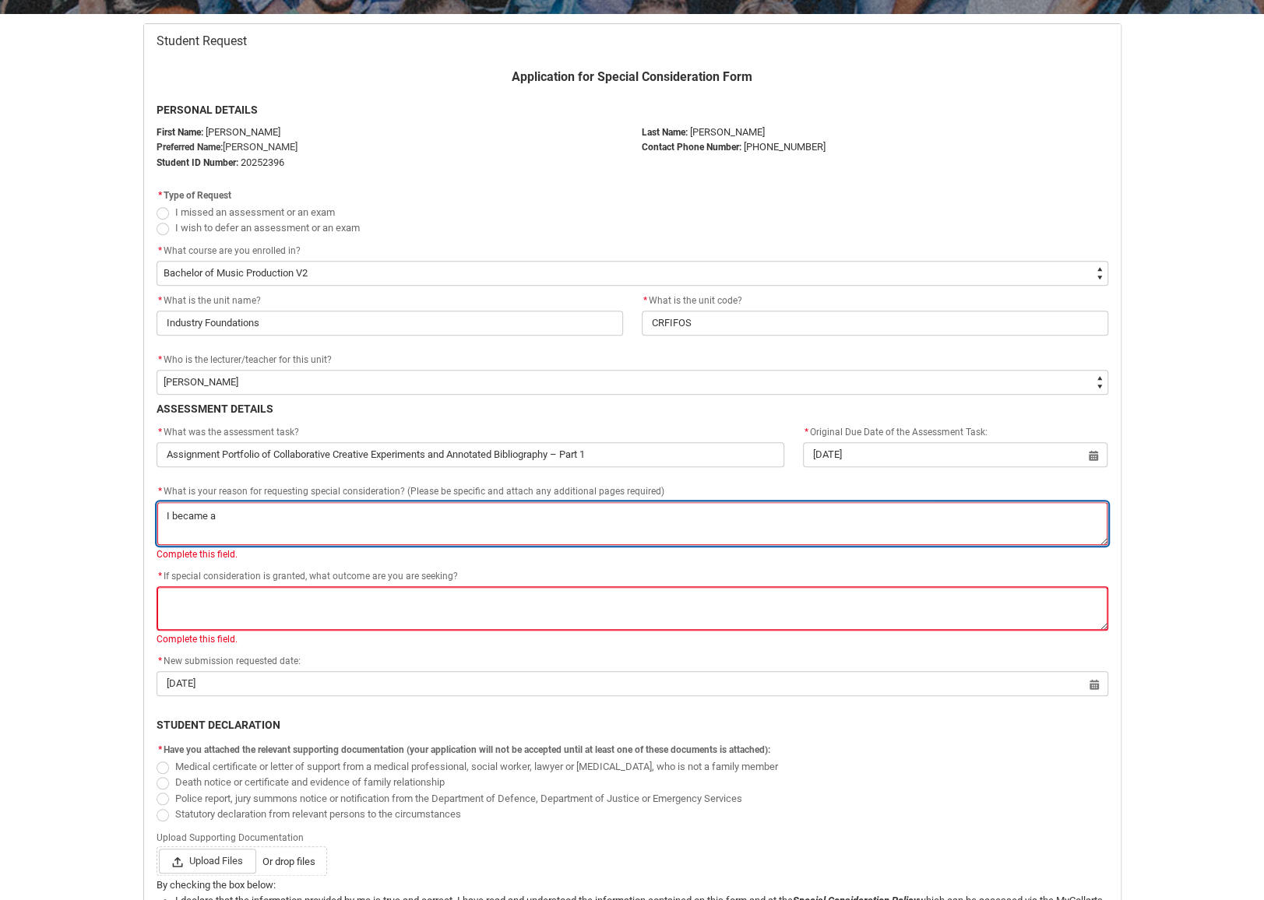
type lightning-textarea "I became aw"
type textarea "I became aw"
type lightning-textarea "I became awa"
type textarea "I became awa"
type lightning-textarea "I became awar"
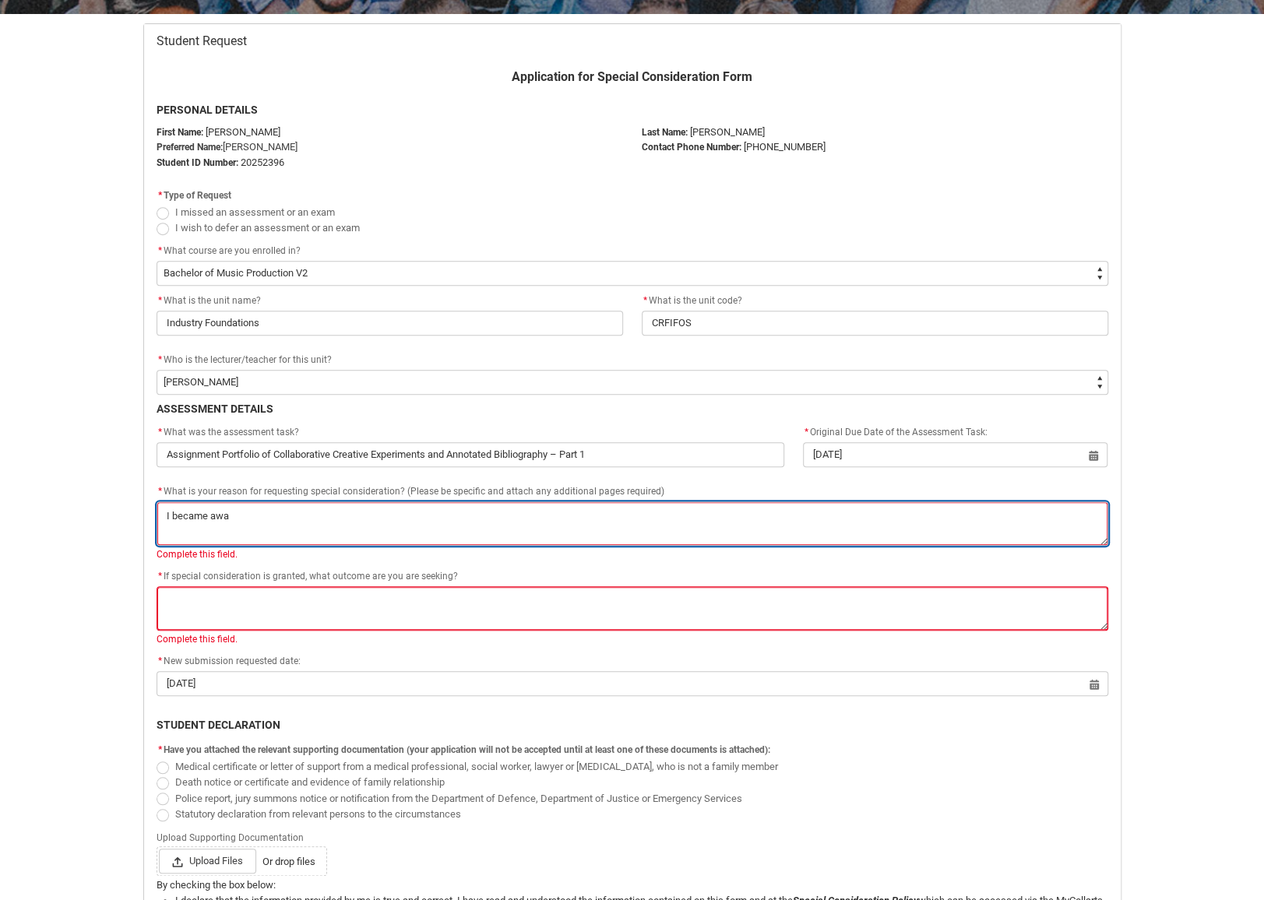
type textarea "I became awar"
type lightning-textarea "I became aware"
type textarea "I became aware"
type lightning-textarea "I became aware"
type textarea "I became aware"
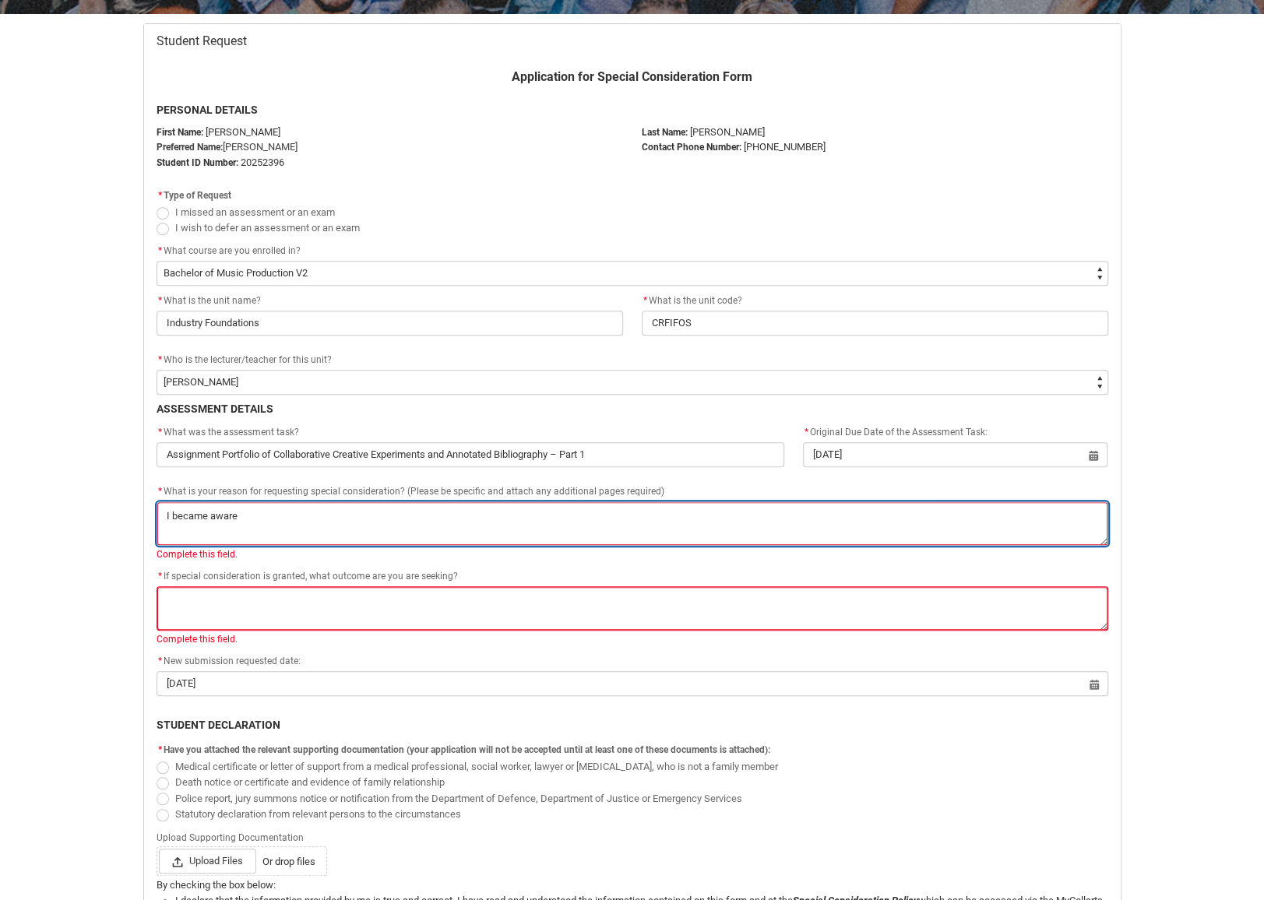
type lightning-textarea "I became aware o"
type textarea "I became aware o"
type lightning-textarea "I became aware of"
type textarea "I became aware of"
type lightning-textarea "I became aware of"
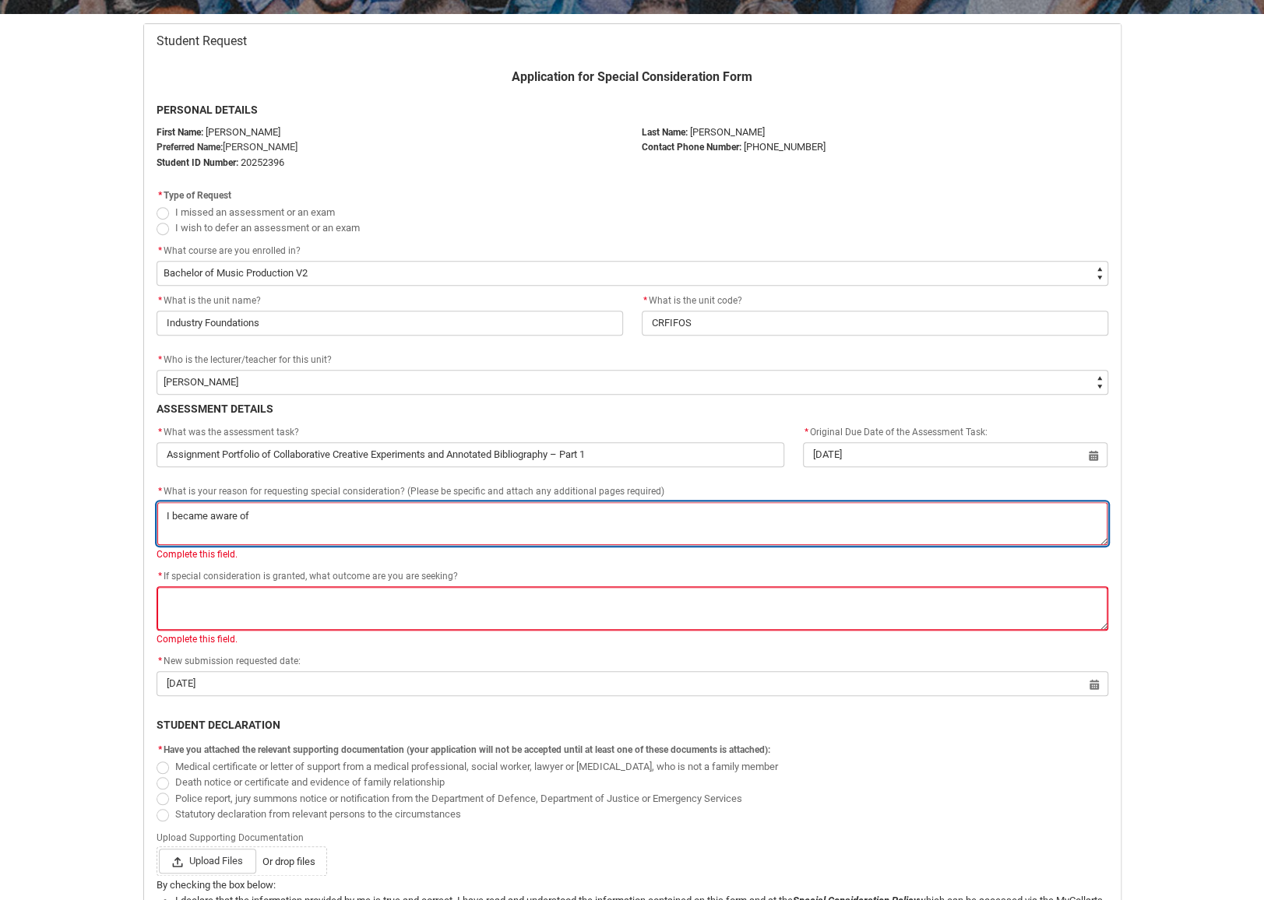
type textarea "I became aware of"
type lightning-textarea "I became aware of t"
type textarea "I became aware of t"
type lightning-textarea "I became aware of th"
type textarea "I became aware of th"
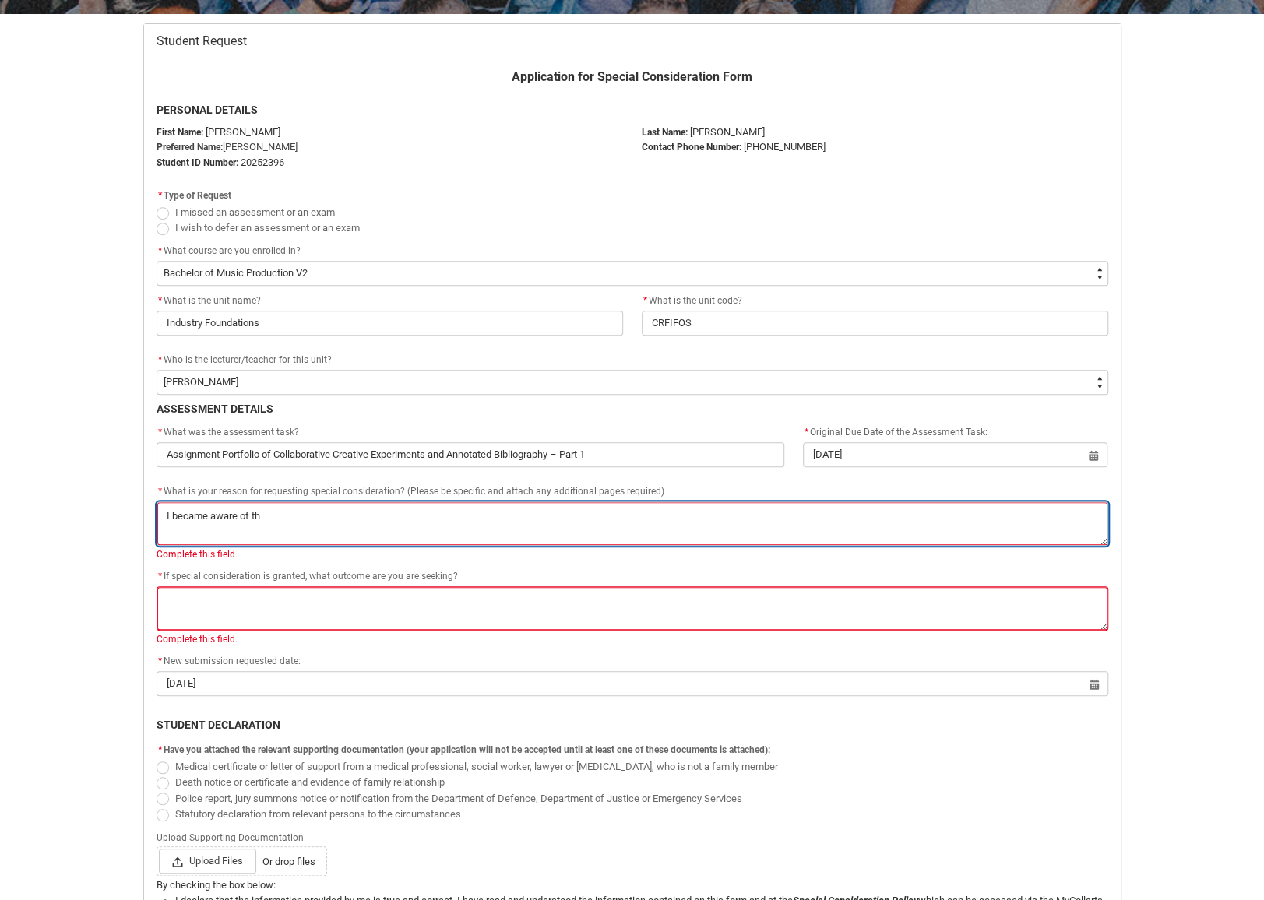
type lightning-textarea "I became aware of the"
type textarea "I became aware of the"
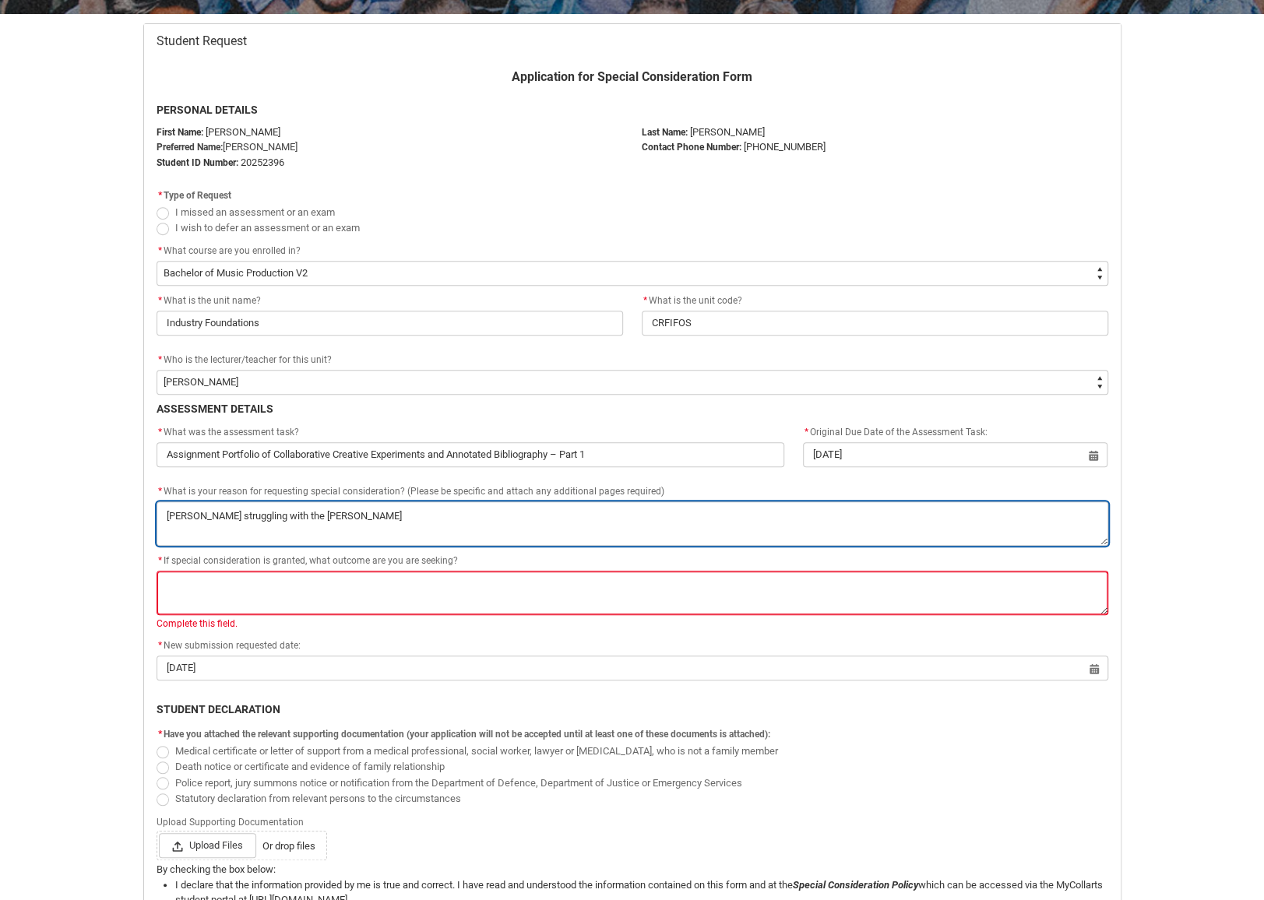
click at [170, 512] on textarea "*" at bounding box center [633, 524] width 952 height 44
click at [298, 515] on textarea "*" at bounding box center [633, 524] width 952 height 44
click at [456, 519] on textarea "*" at bounding box center [633, 524] width 952 height 44
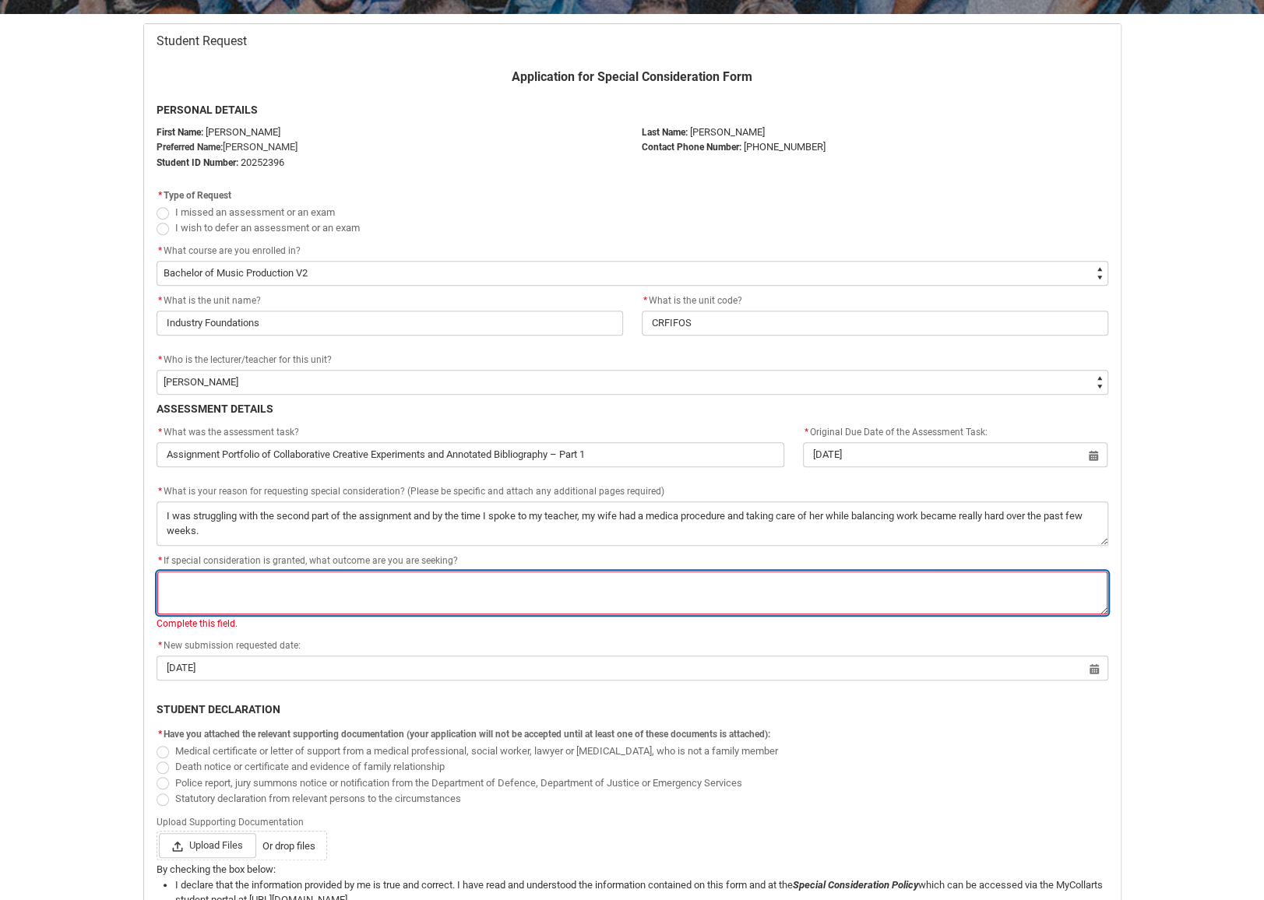
click at [438, 576] on textarea "*" at bounding box center [633, 593] width 952 height 44
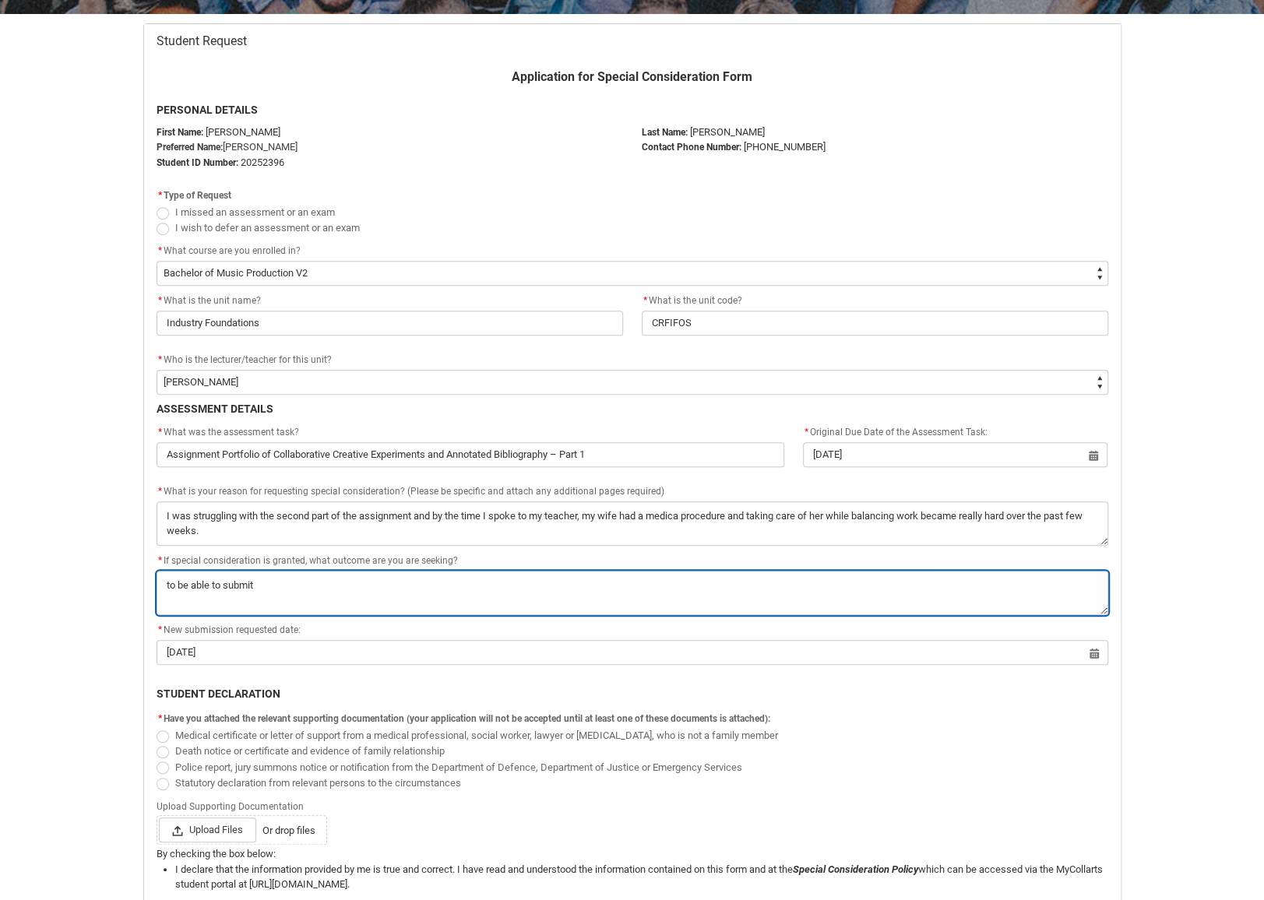
click at [170, 582] on textarea "*" at bounding box center [633, 593] width 952 height 44
click at [288, 588] on textarea "*" at bounding box center [633, 593] width 952 height 44
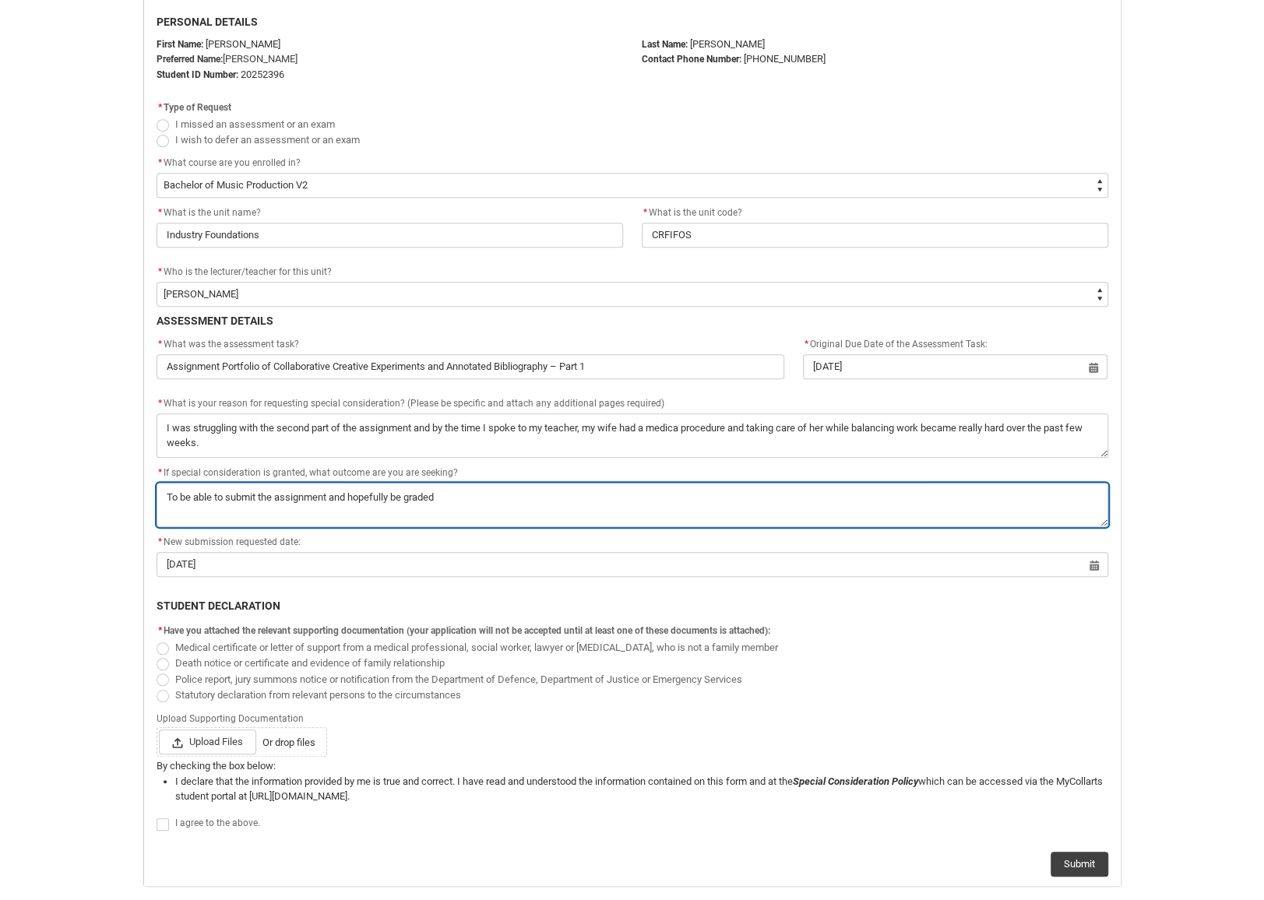
scroll to position [453, 0]
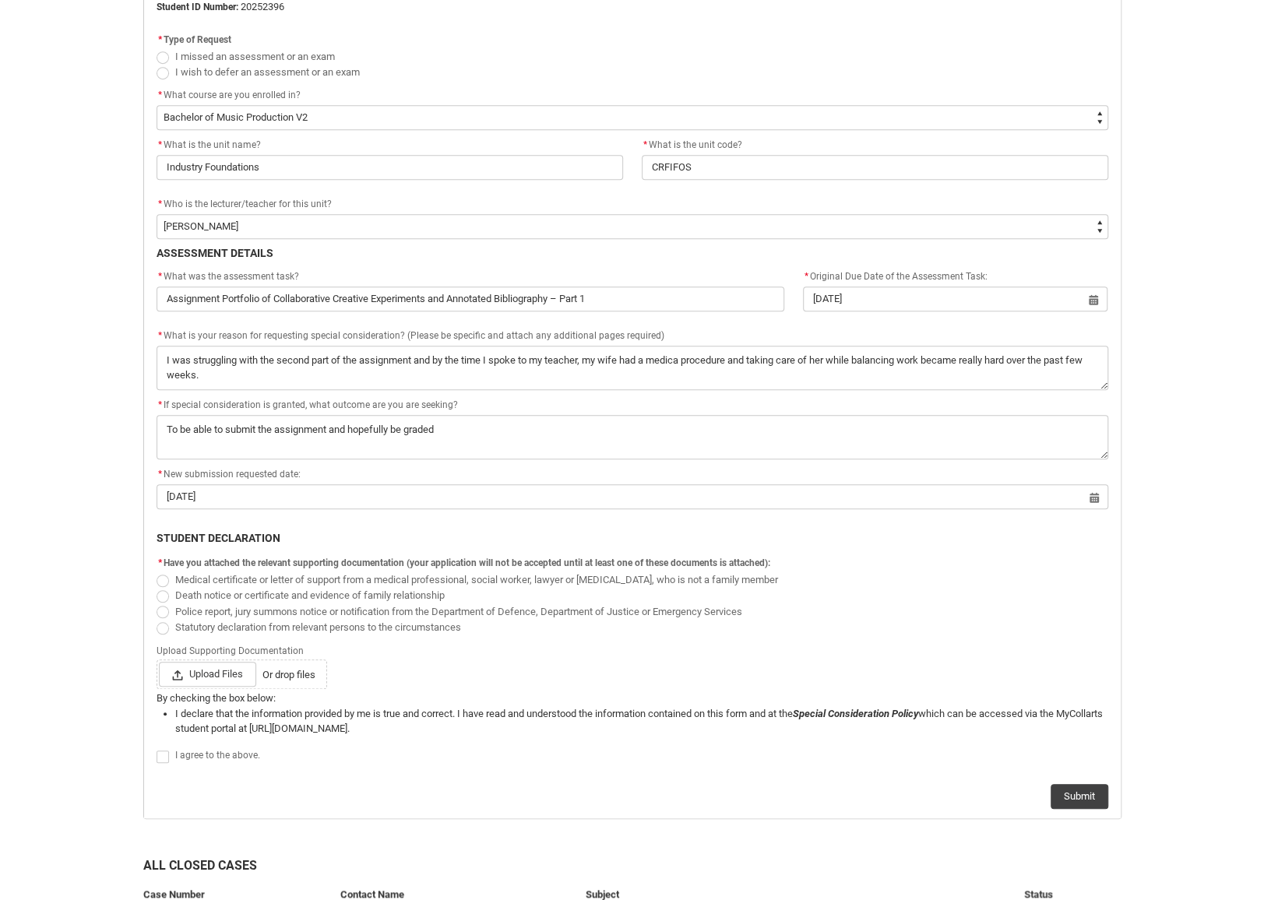
click at [160, 576] on span "Redu_Student_Request flow" at bounding box center [163, 581] width 12 height 12
click at [157, 572] on input "Medical certificate or letter of support from a medical professional, social wo…" at bounding box center [156, 571] width 1 height 1
click at [221, 672] on span "Upload Files" at bounding box center [207, 674] width 97 height 25
click at [159, 662] on input "Upload Files Or drop files" at bounding box center [158, 661] width 1 height 1
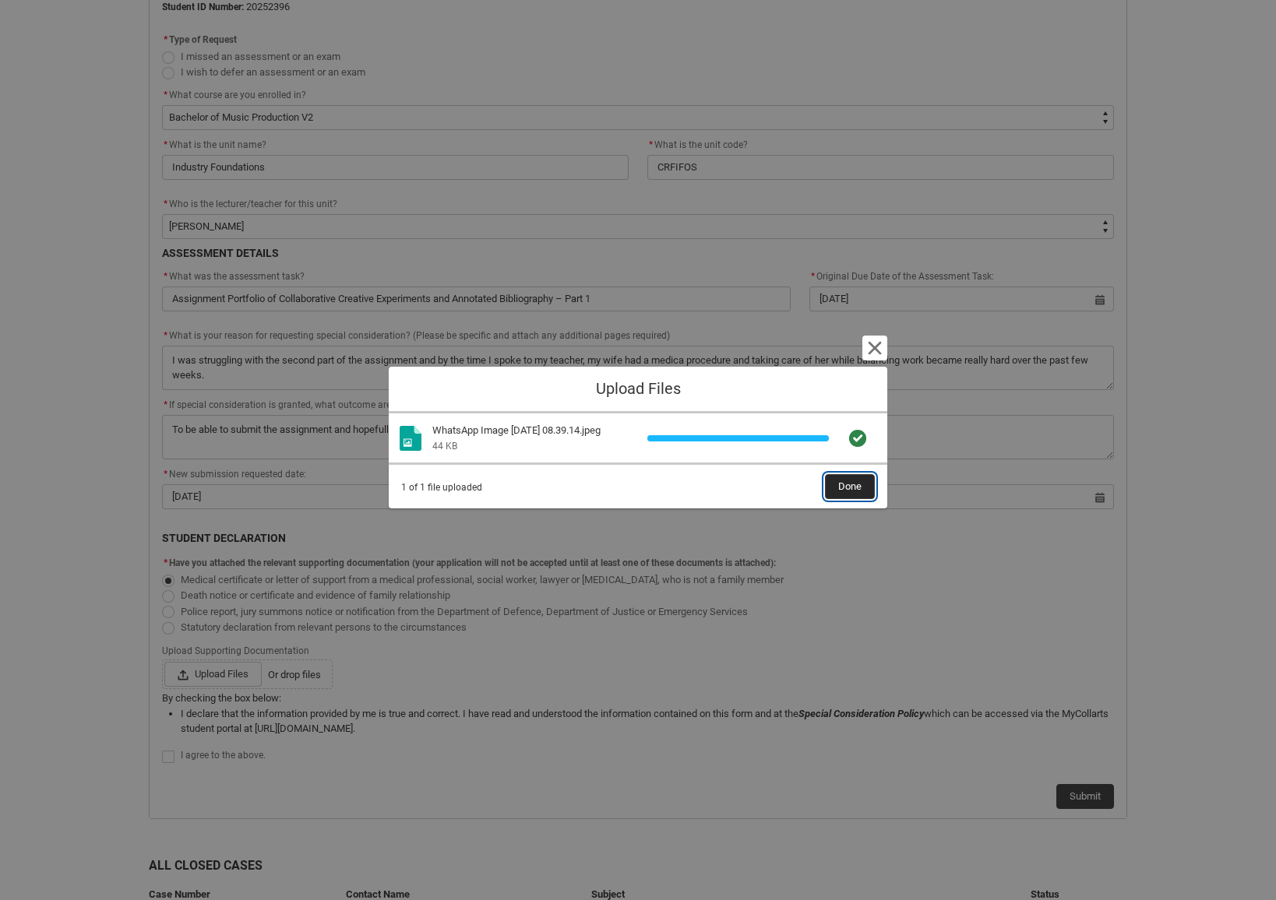
click at [857, 485] on span "Done" at bounding box center [849, 486] width 23 height 23
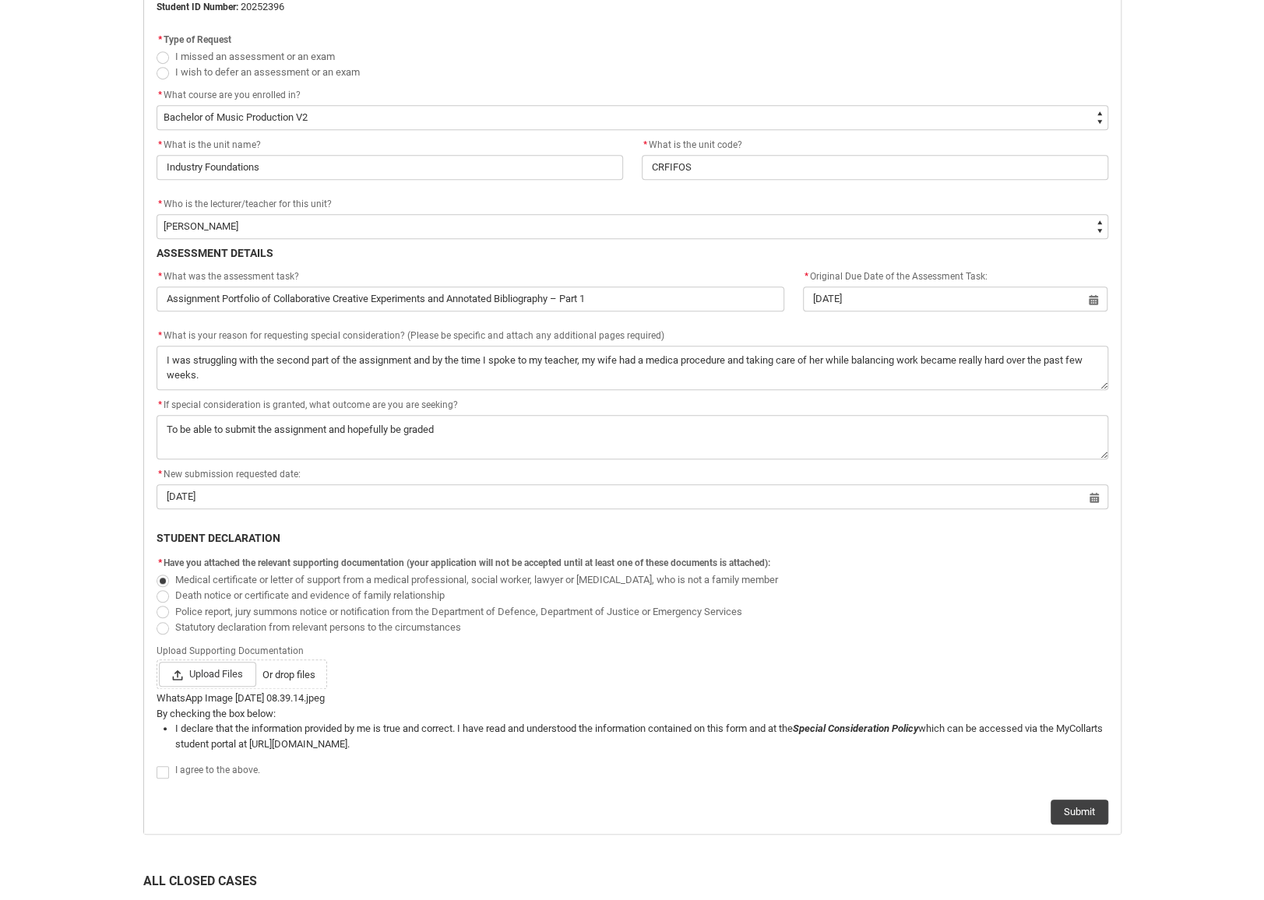
click at [160, 772] on span "Redu_Student_Request flow" at bounding box center [163, 772] width 12 height 12
click at [157, 764] on input "Redu_Student_Request flow" at bounding box center [156, 763] width 1 height 1
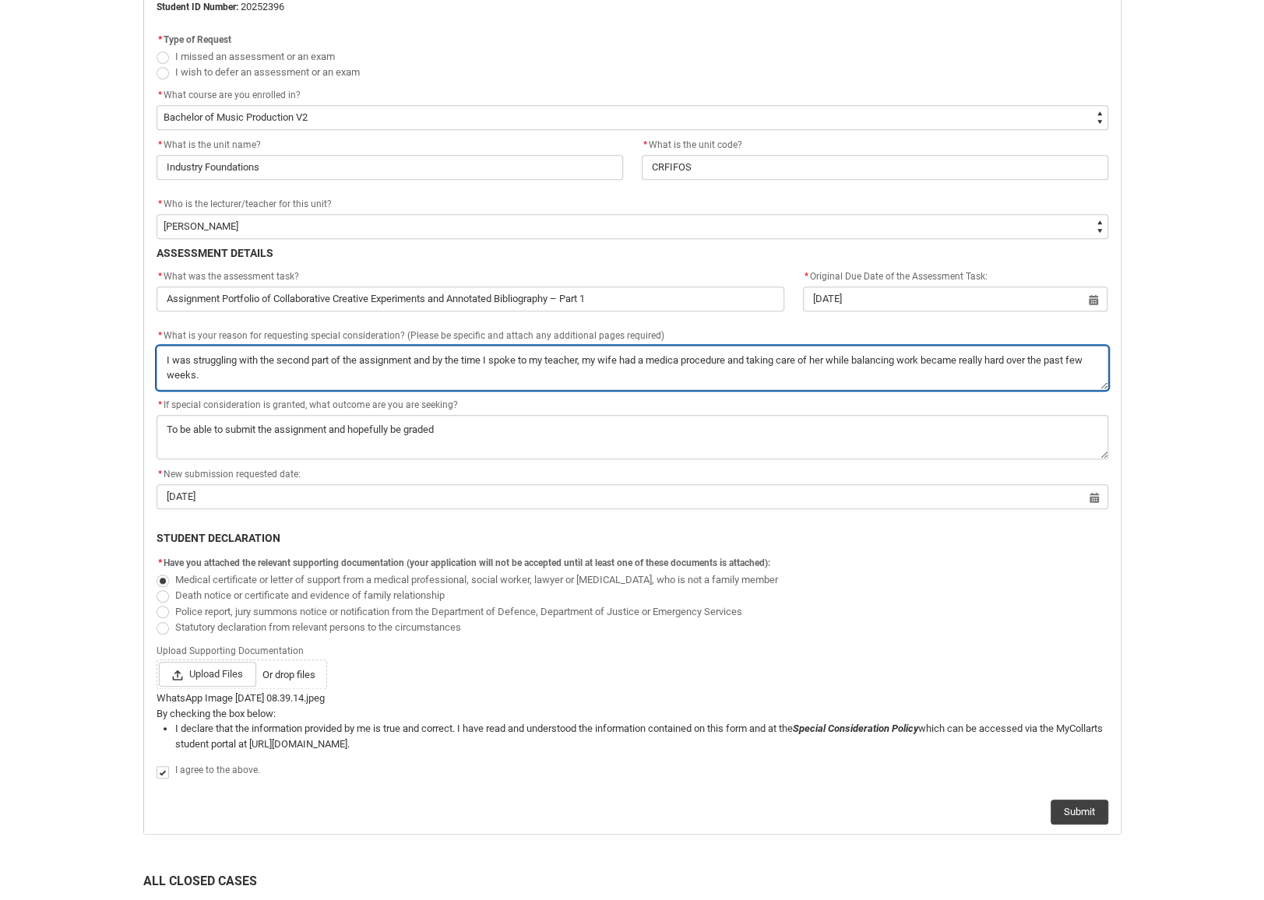
click at [236, 378] on textarea "*" at bounding box center [633, 368] width 952 height 44
click at [339, 375] on textarea "*" at bounding box center [633, 368] width 952 height 44
click at [495, 373] on textarea "*" at bounding box center [633, 368] width 952 height 44
click at [287, 374] on textarea "*" at bounding box center [633, 368] width 952 height 44
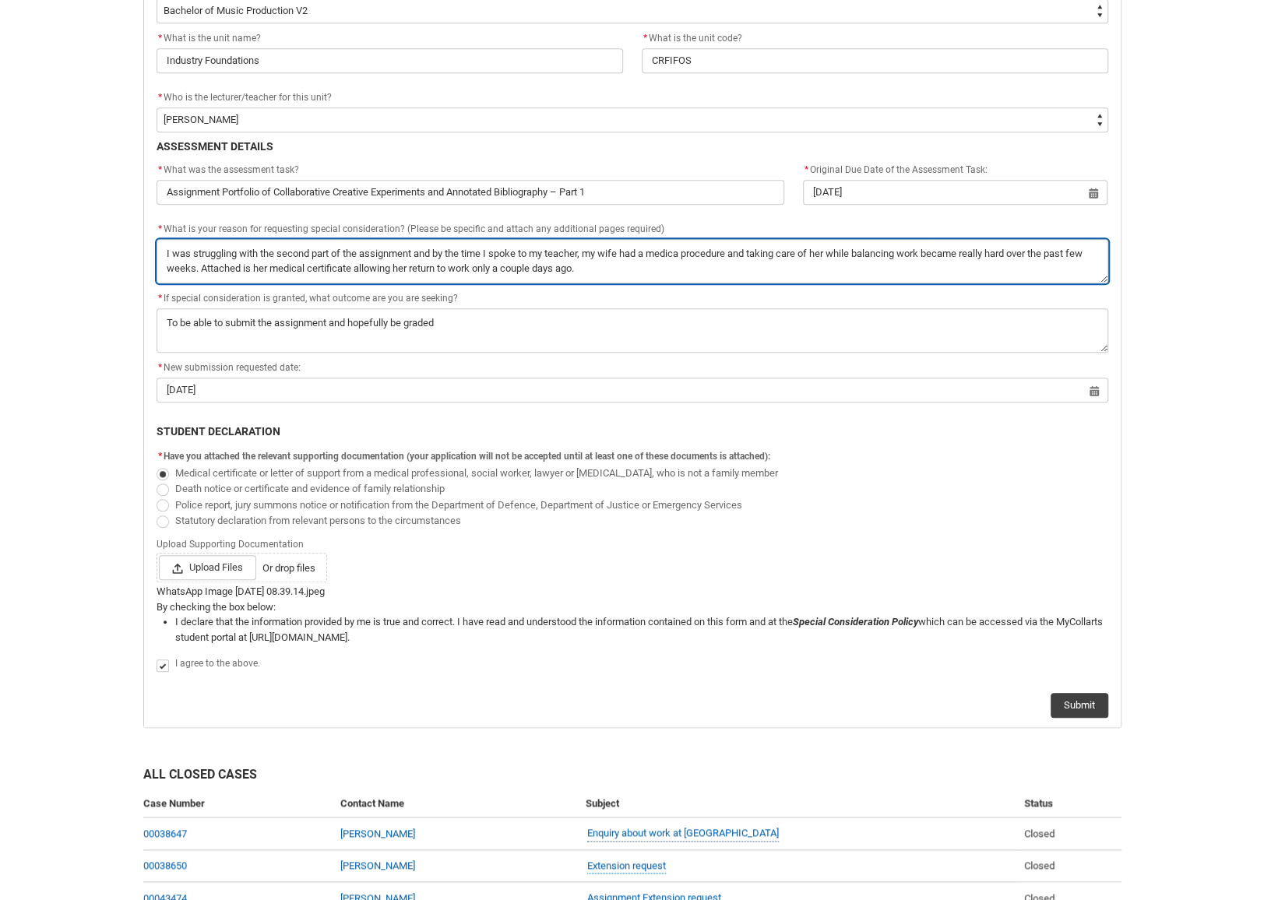
scroll to position [703, 0]
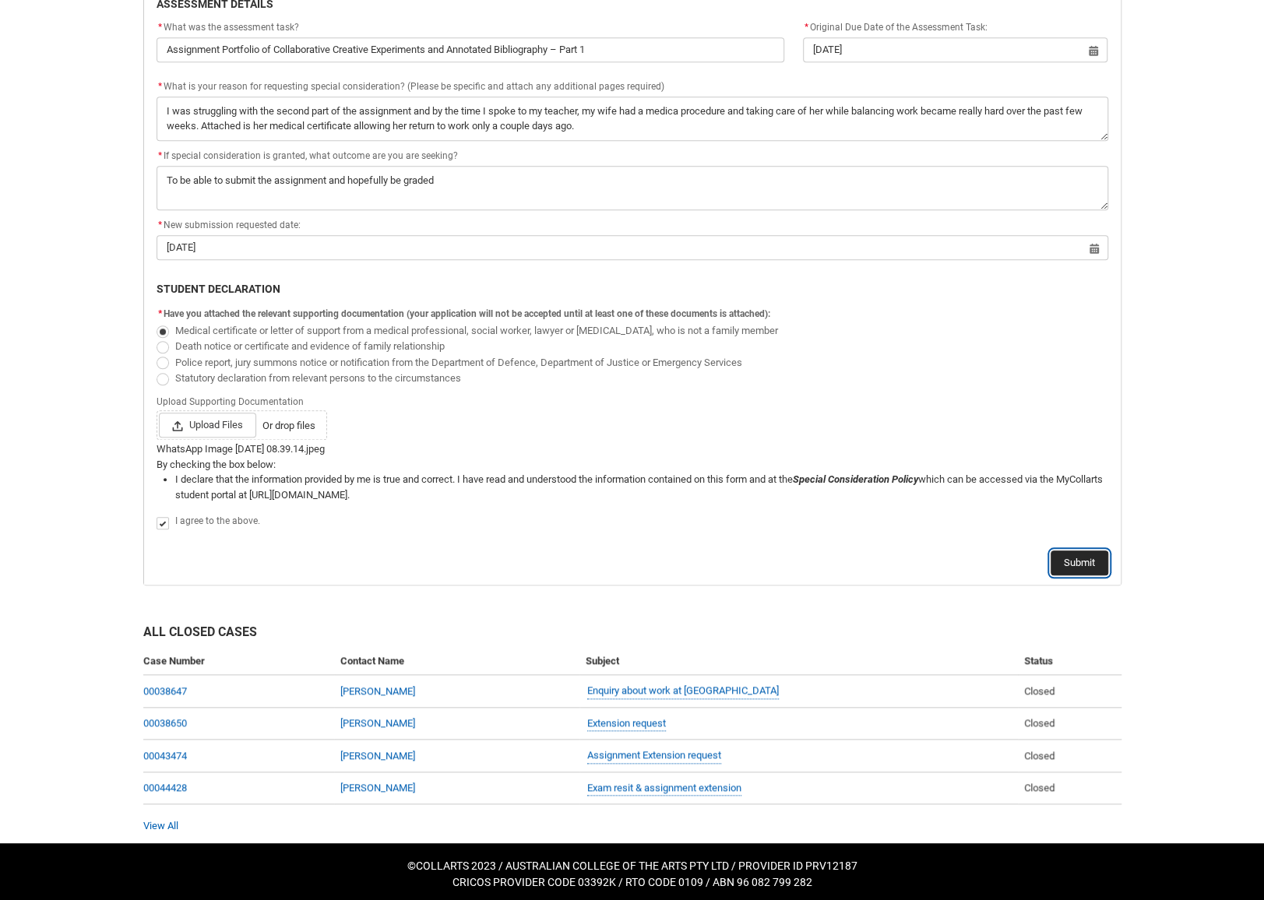
click at [1098, 558] on button "Submit" at bounding box center [1080, 563] width 58 height 25
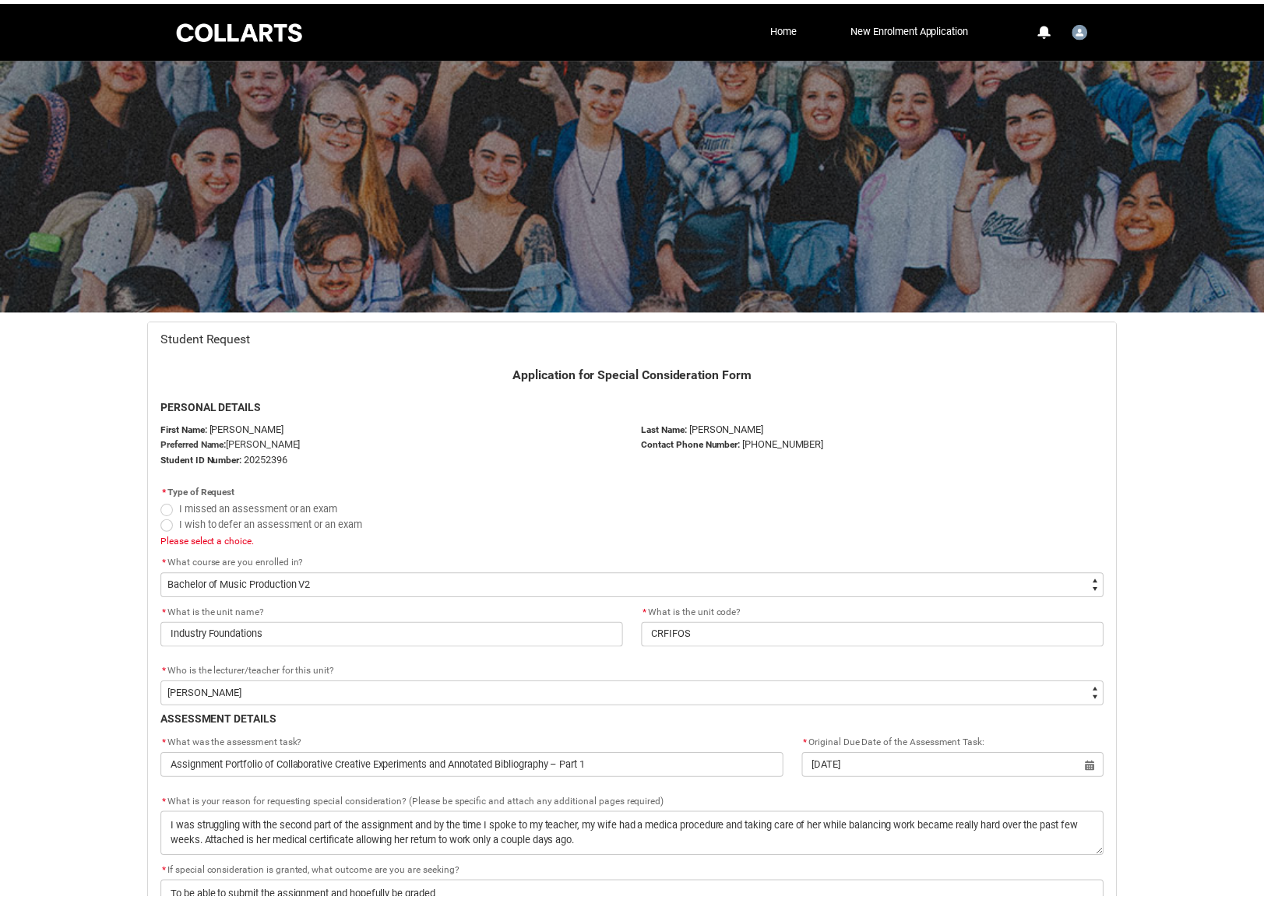
scroll to position [165, 0]
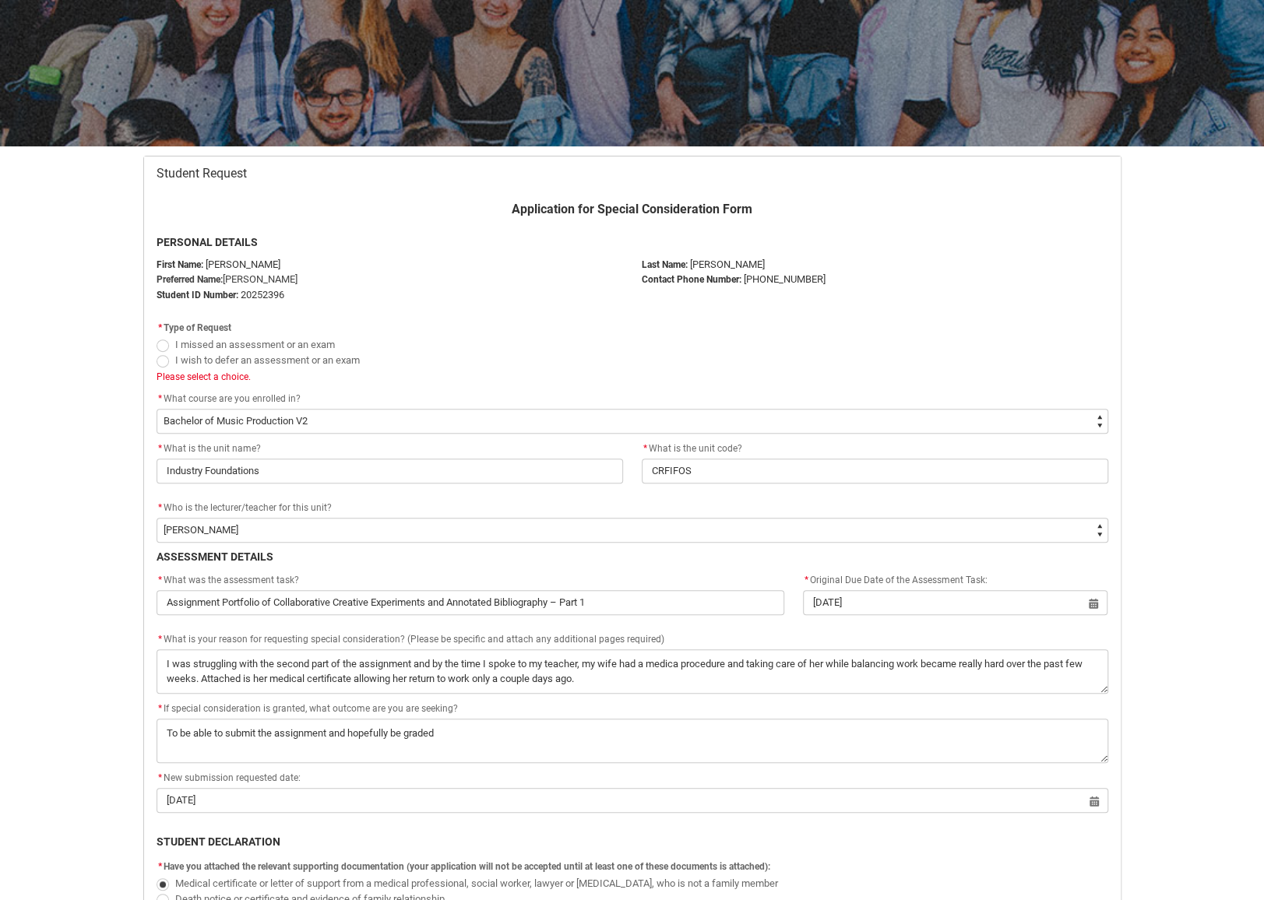
click at [160, 342] on span "Redu_Student_Request flow" at bounding box center [163, 346] width 12 height 12
click at [157, 336] on input "I missed an assessment or an exam" at bounding box center [156, 336] width 1 height 1
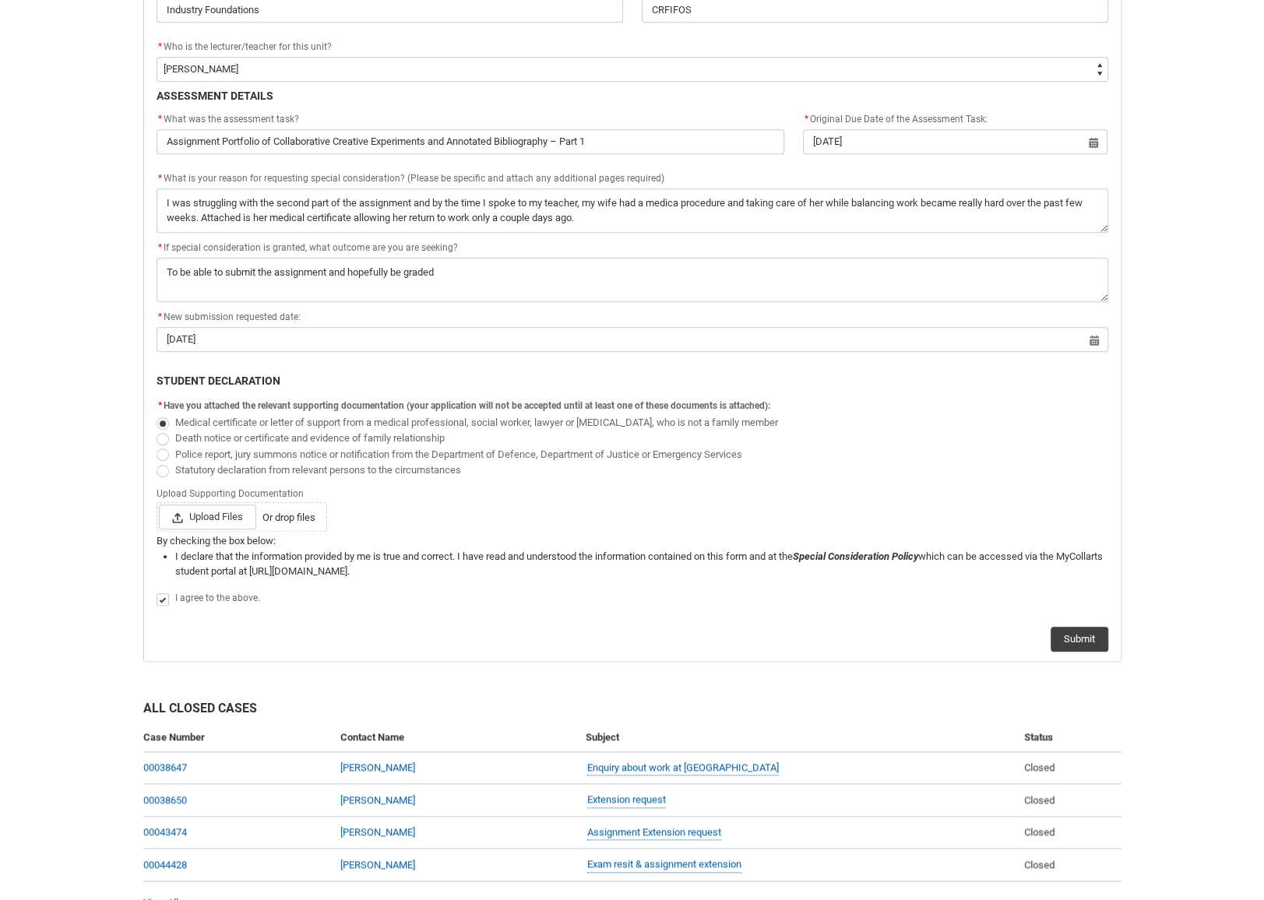
scroll to position [703, 0]
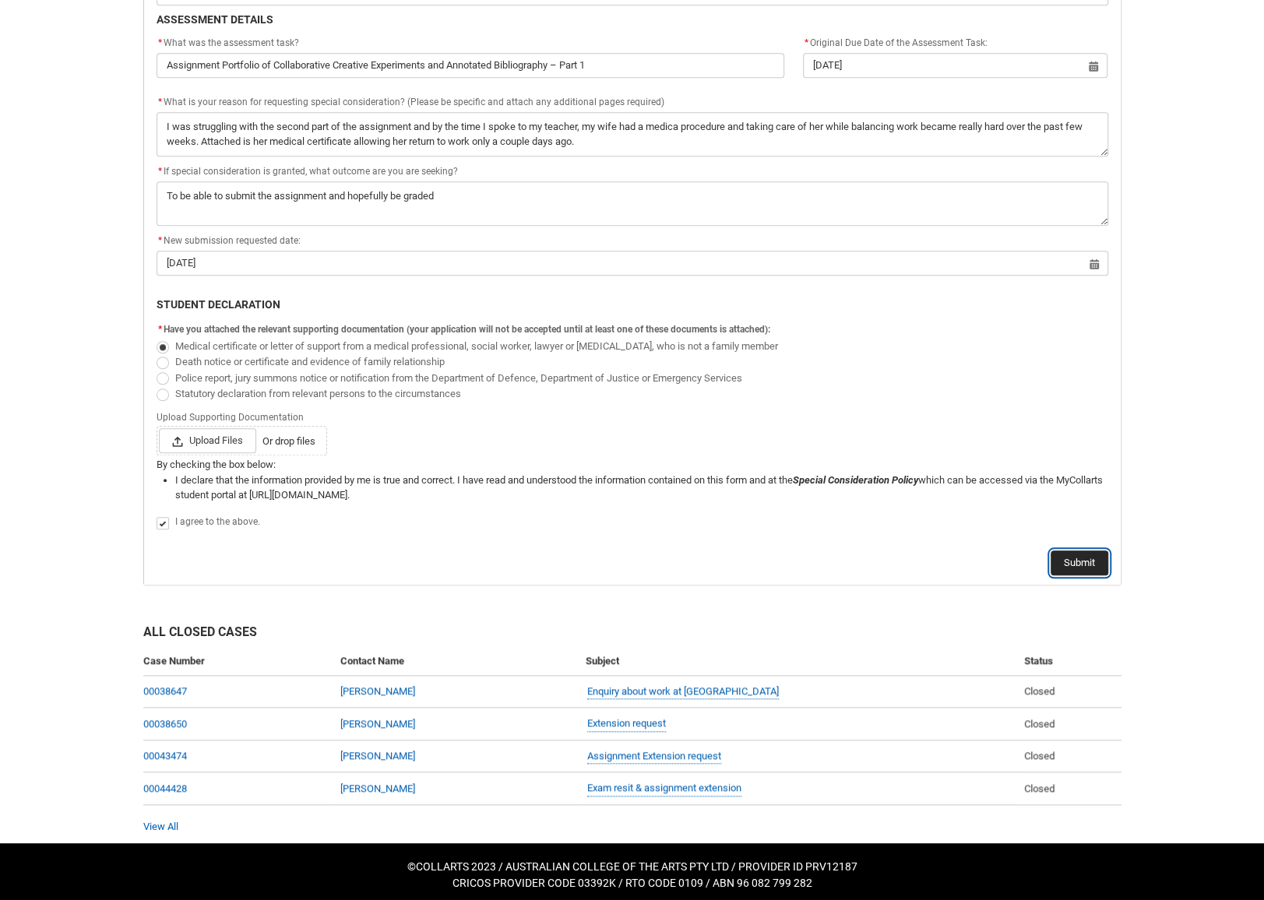
click at [1098, 560] on button "Submit" at bounding box center [1080, 563] width 58 height 25
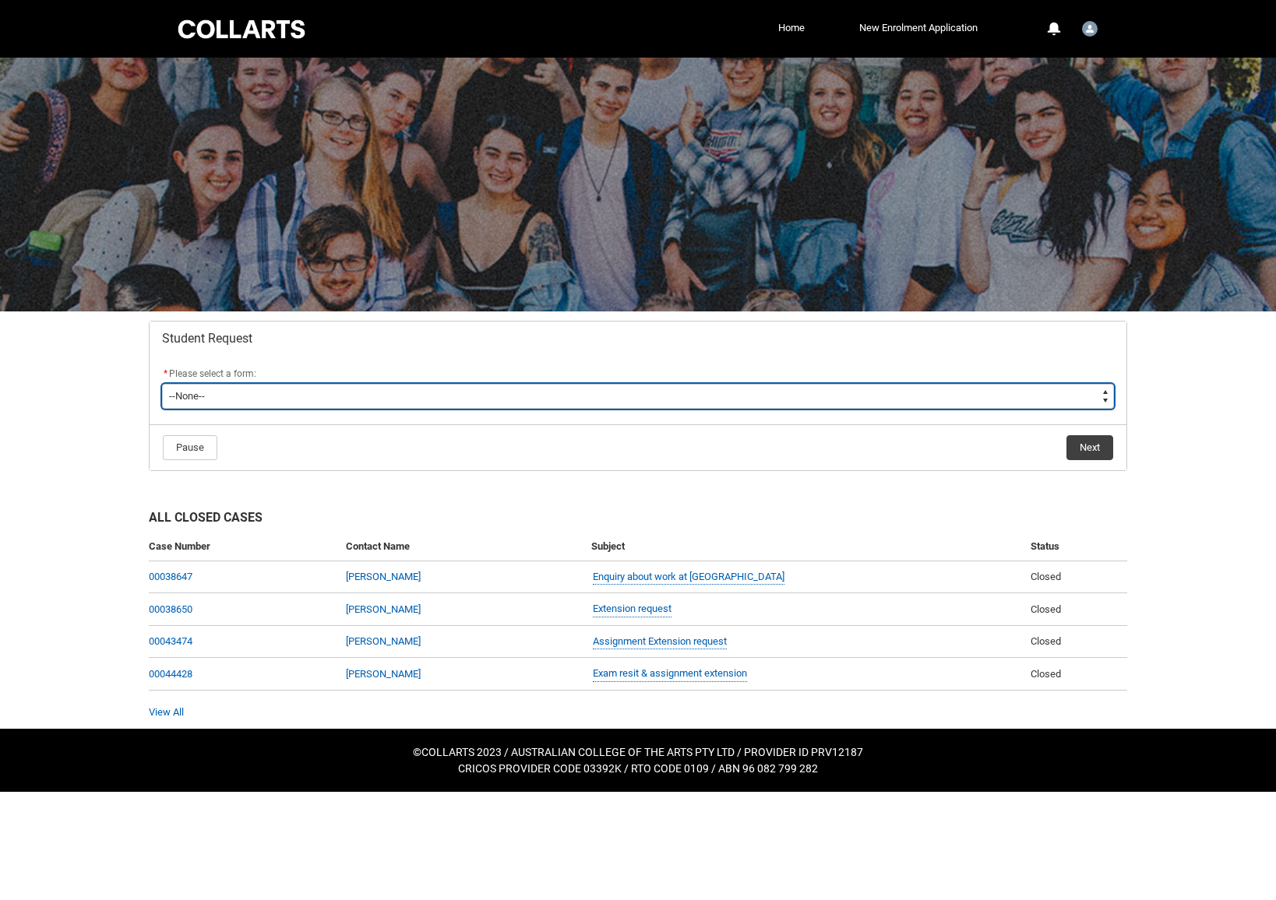
click at [396, 399] on select "--None-- Academic Transcript Application to Appeal Assignment Extension Change …" at bounding box center [638, 396] width 952 height 25
type lightning-select "Special_Consideration_Choice"
click at [162, 384] on select "--None-- Academic Transcript Application to Appeal Assignment Extension Change …" at bounding box center [638, 396] width 952 height 25
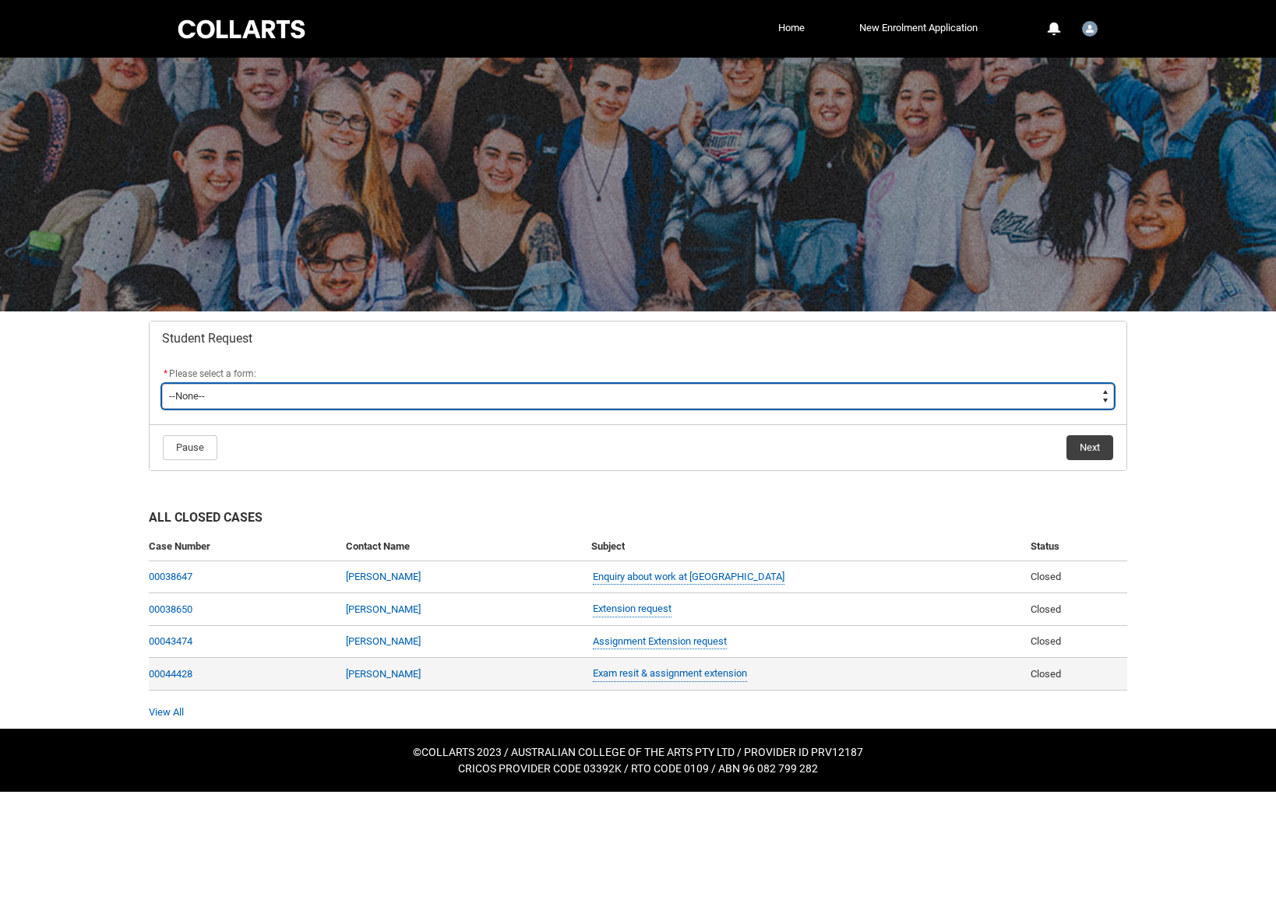
select select "Special_Consideration_Choice"
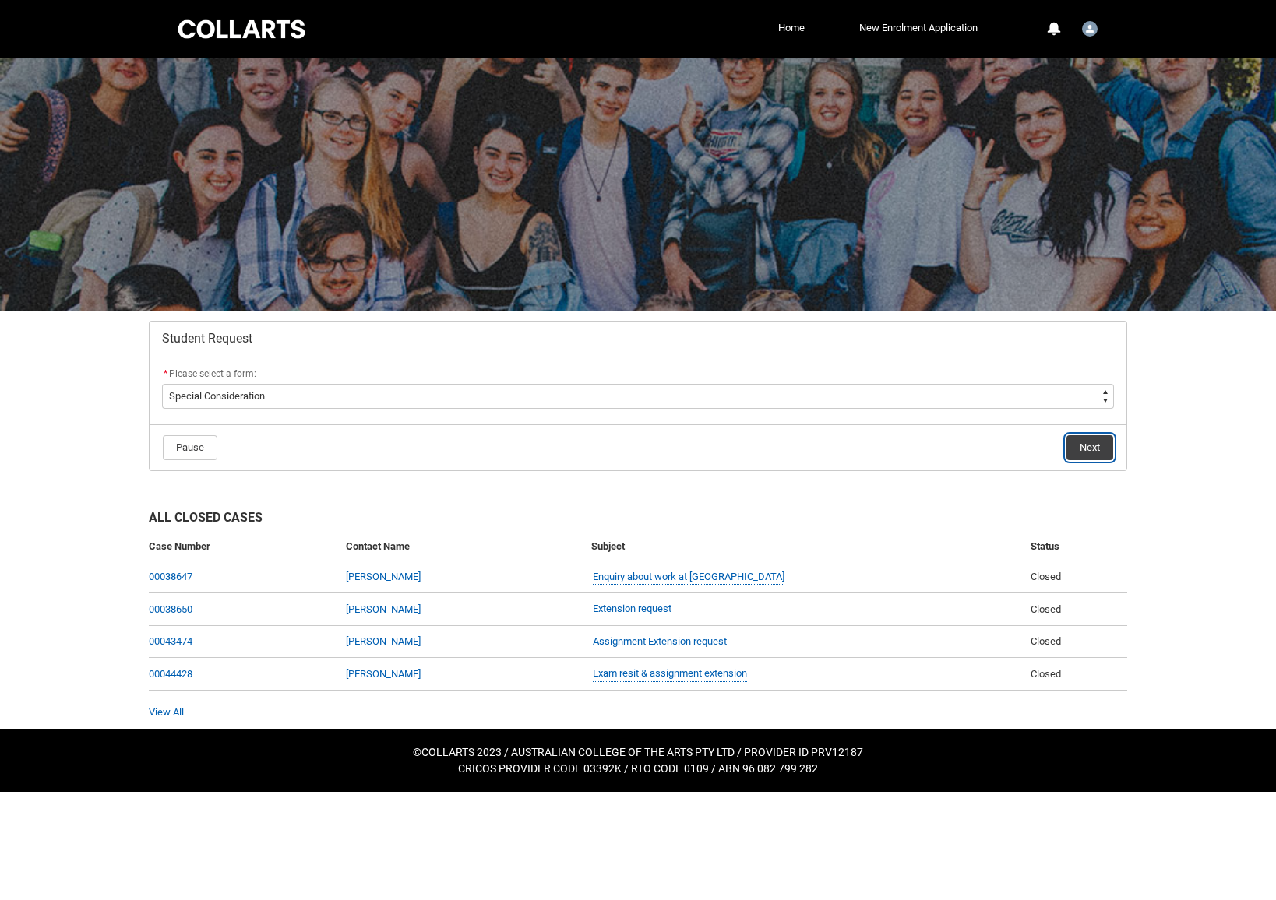
click at [1093, 446] on button "Next" at bounding box center [1089, 447] width 47 height 25
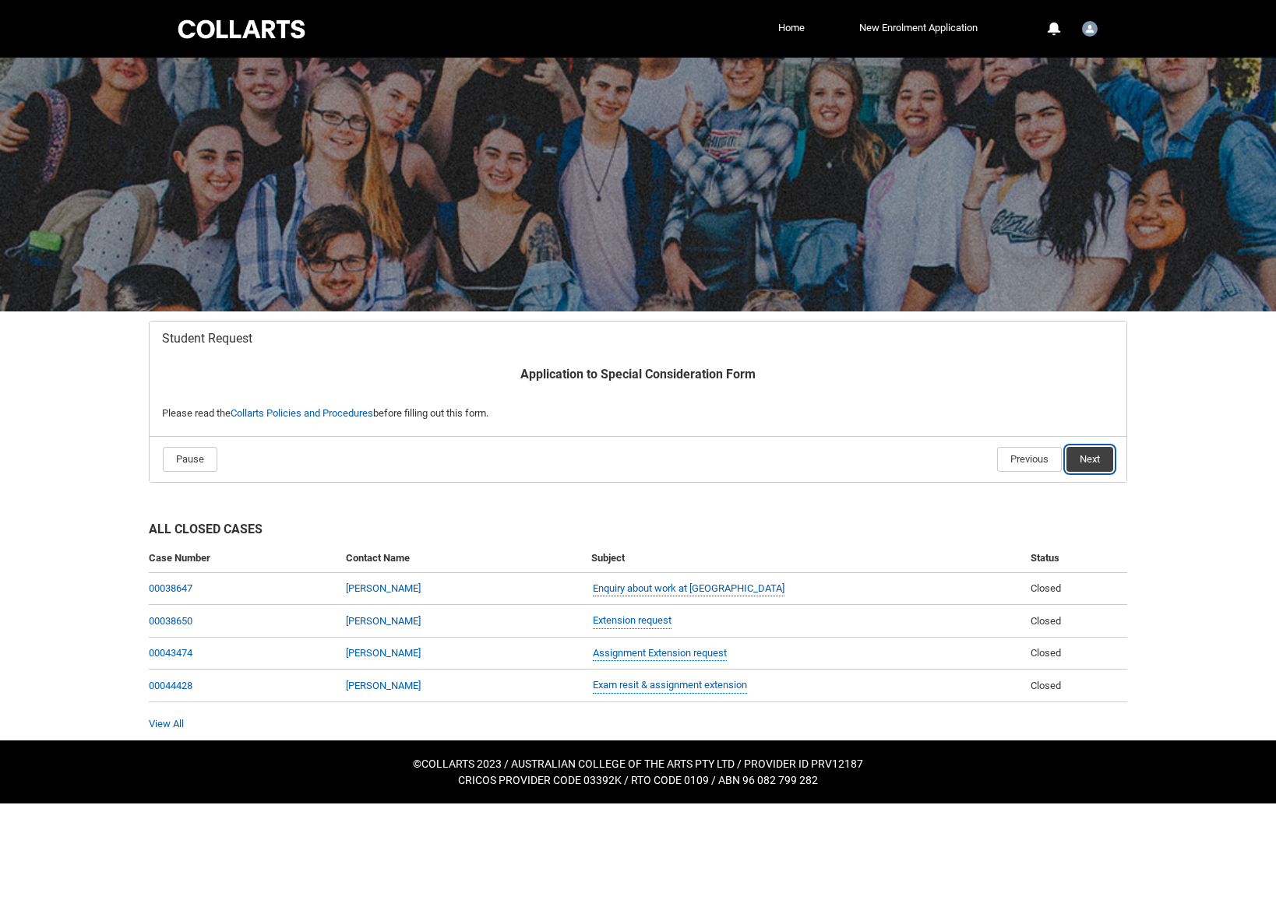
click at [1097, 460] on button "Next" at bounding box center [1089, 459] width 47 height 25
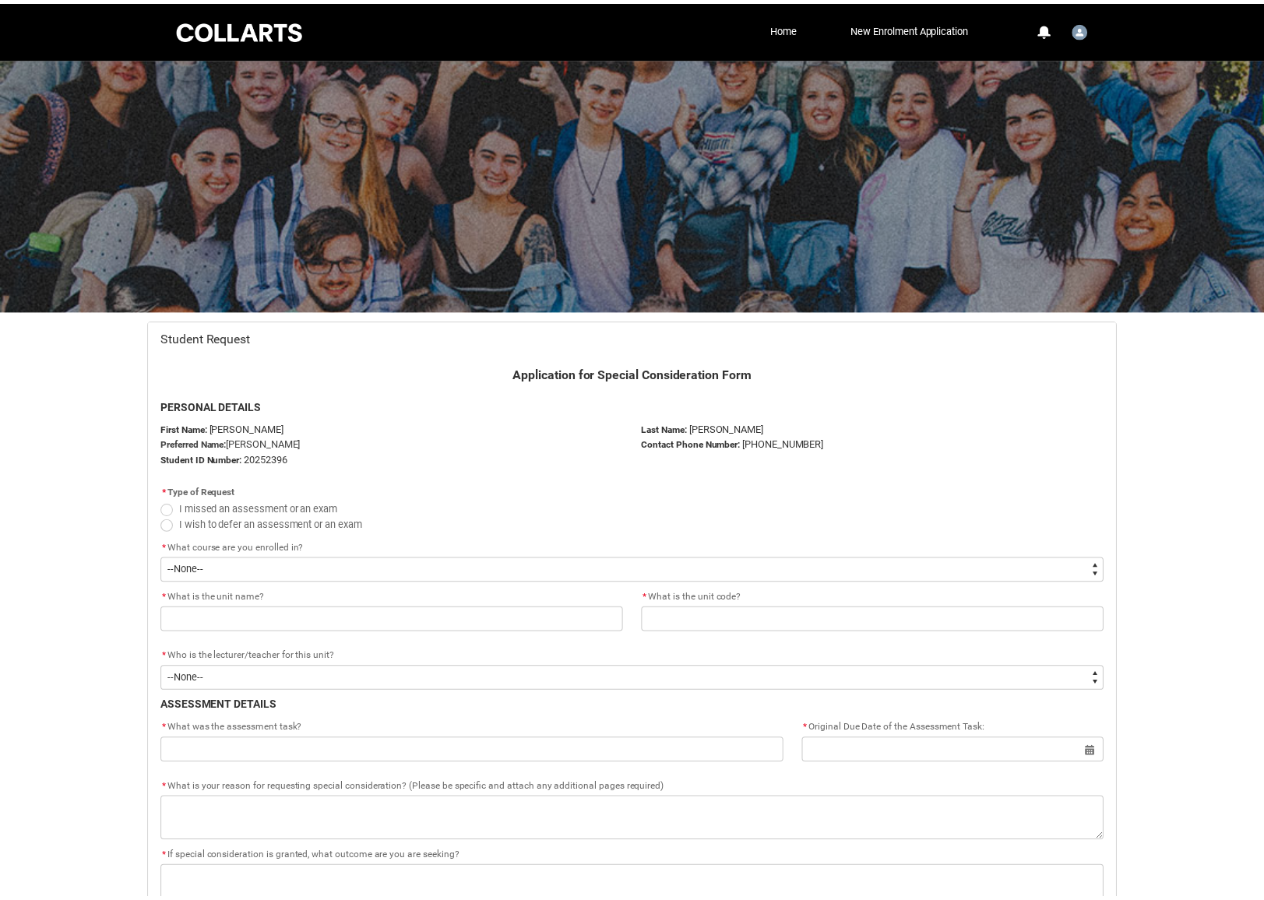
scroll to position [165, 0]
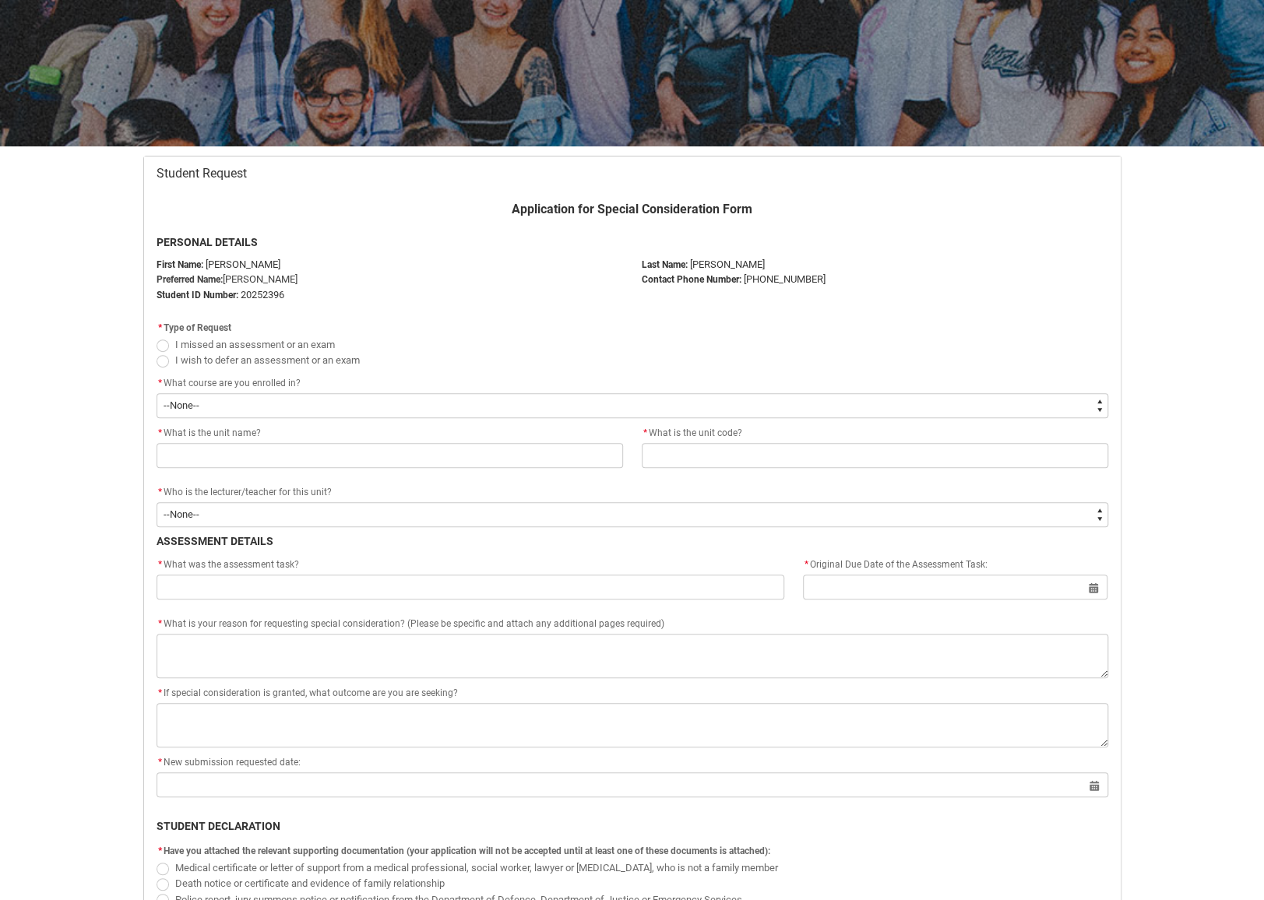
click at [155, 341] on flowruntime-screen-field "* Type of Request I missed an assessment or an exam I wish to defer an assessme…" at bounding box center [632, 346] width 970 height 57
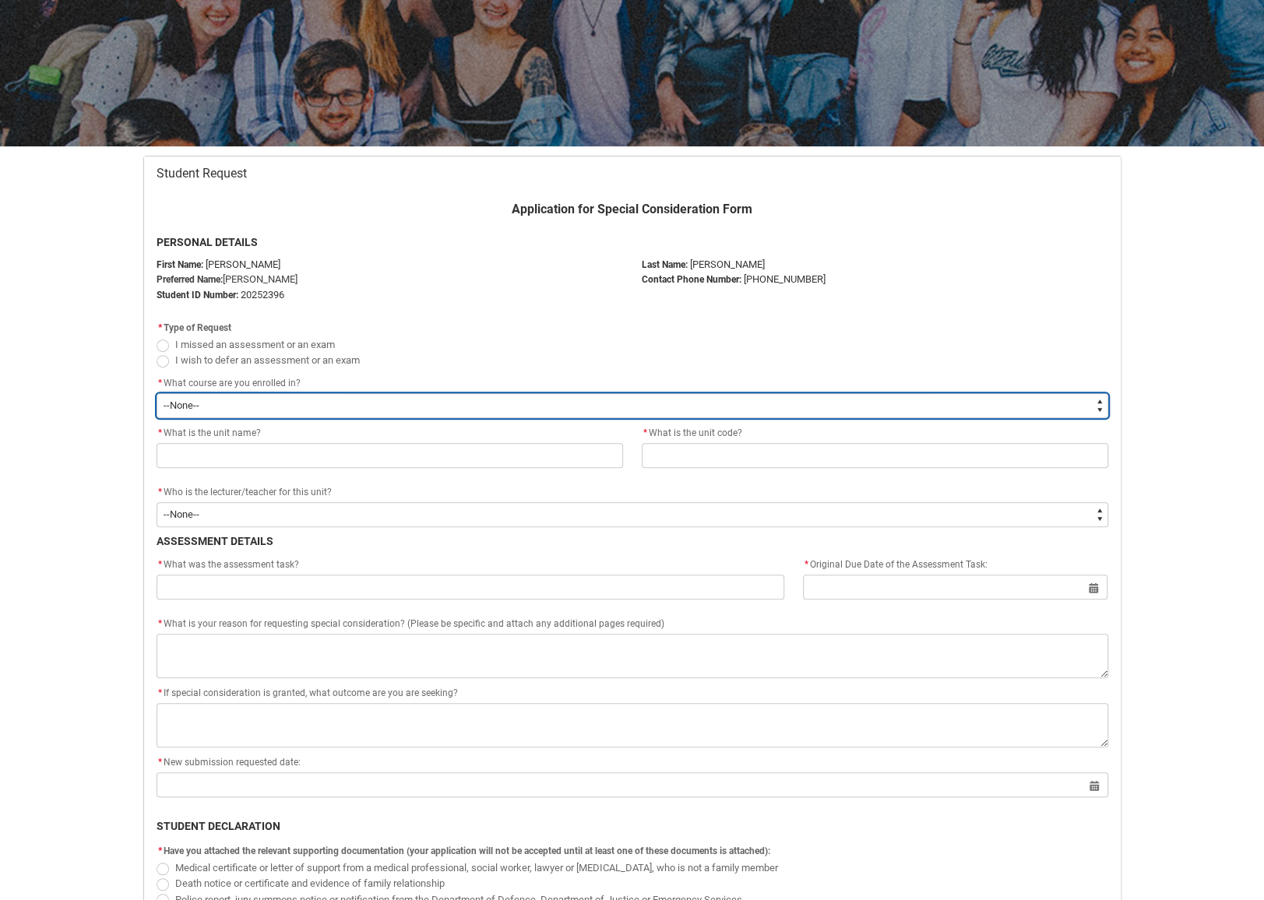
click at [263, 403] on select "--None-- Bachelor of Music Production V2" at bounding box center [633, 405] width 952 height 25
type lightning-select "recordPicklist_ProgramEnrollment.a0jOZ000002vQCjYAM"
click at [157, 393] on select "--None-- Bachelor of Music Production V2" at bounding box center [633, 405] width 952 height 25
select select "recordPicklist_ProgramEnrollment.a0jOZ000002vQCjYAM"
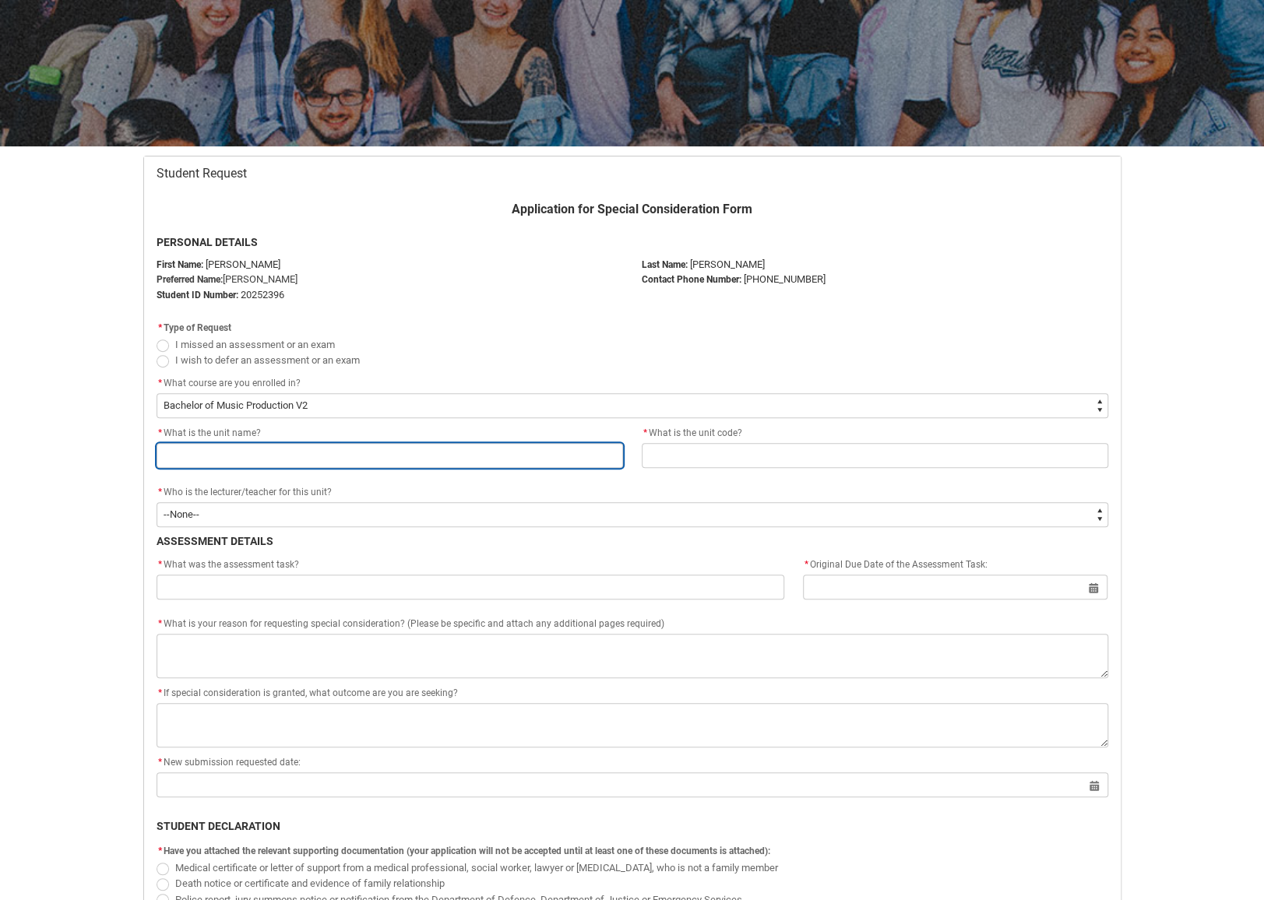
click at [275, 457] on input "Redu_Student_Request flow" at bounding box center [390, 455] width 467 height 25
type lightning-primitive-input-simple "Industry Foundations"
type input "Industry Foundations"
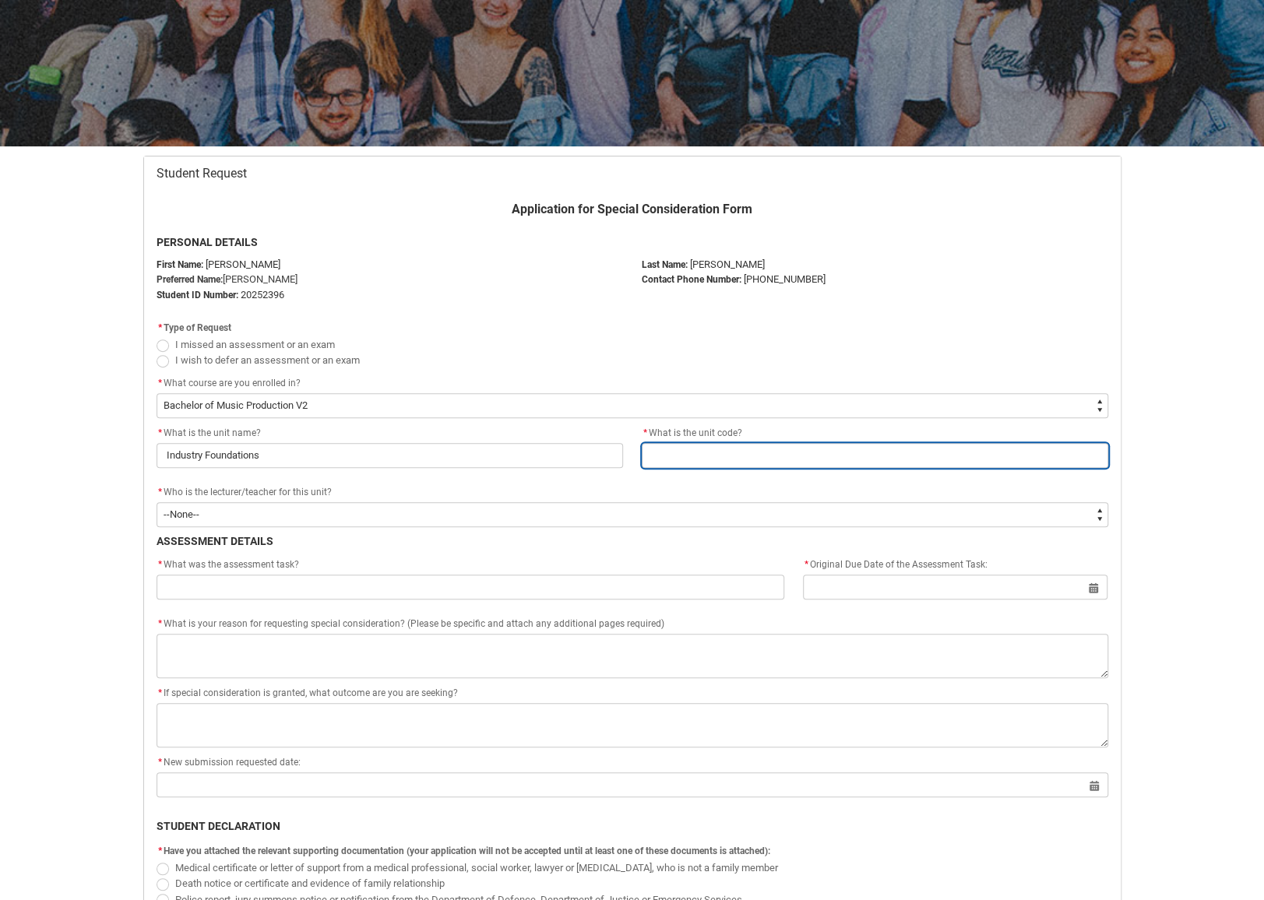
click at [819, 453] on input "Redu_Student_Request flow" at bounding box center [875, 455] width 467 height 25
type lightning-primitive-input-simple "CRFIFOS"
type input "CRFIFOS"
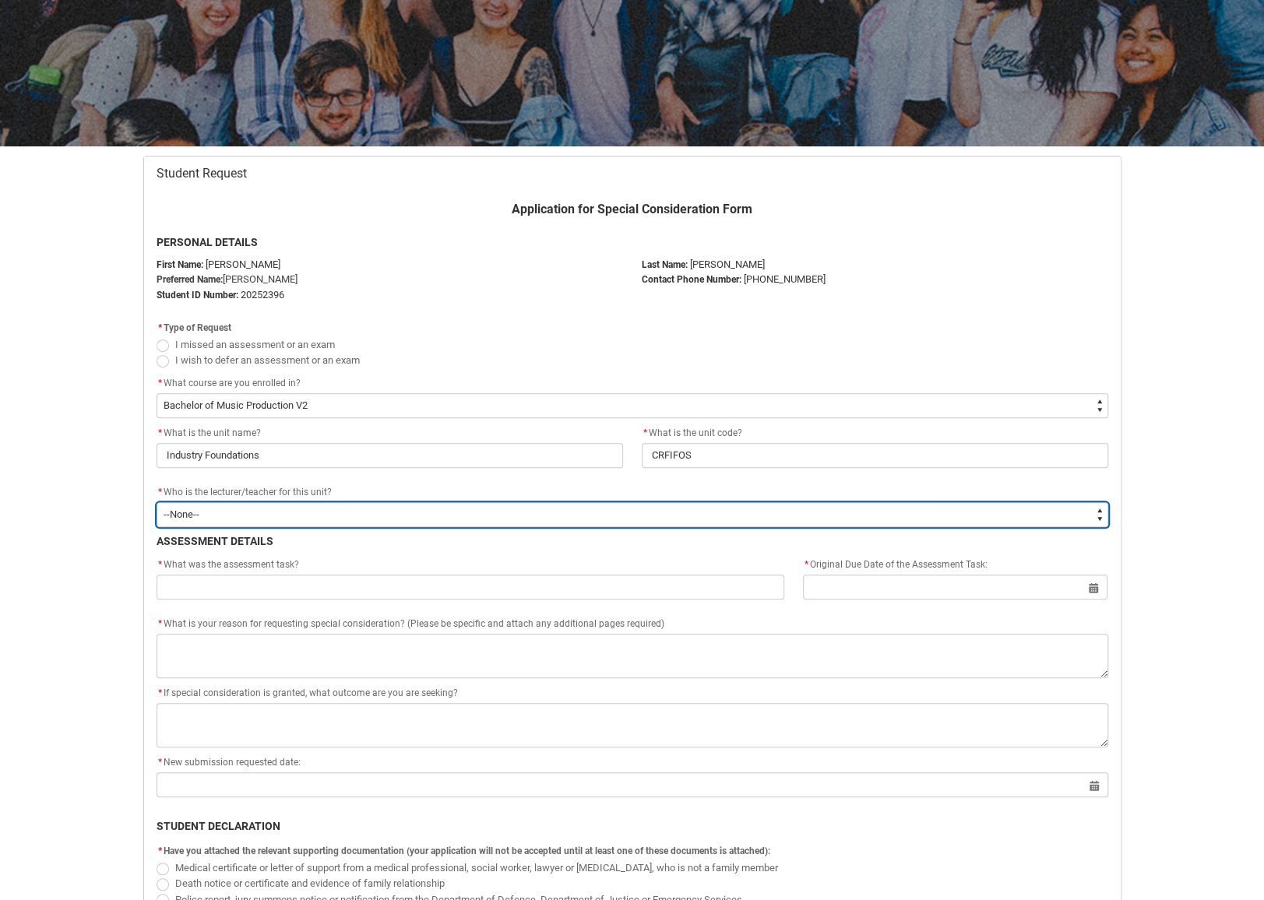
click at [484, 520] on select "--None-- [PERSON_NAME] [PERSON_NAME] [PERSON_NAME] [PERSON_NAME] [PERSON_NAME] …" at bounding box center [633, 514] width 952 height 25
type lightning-select "Faculty_NamefromAtoM.0035g00000b9AaAAAU"
click at [157, 502] on select "--None-- [PERSON_NAME] [PERSON_NAME] [PERSON_NAME] [PERSON_NAME] [PERSON_NAME] …" at bounding box center [633, 514] width 952 height 25
select select "Faculty_NamefromAtoM.0035g00000b9AaAAAU"
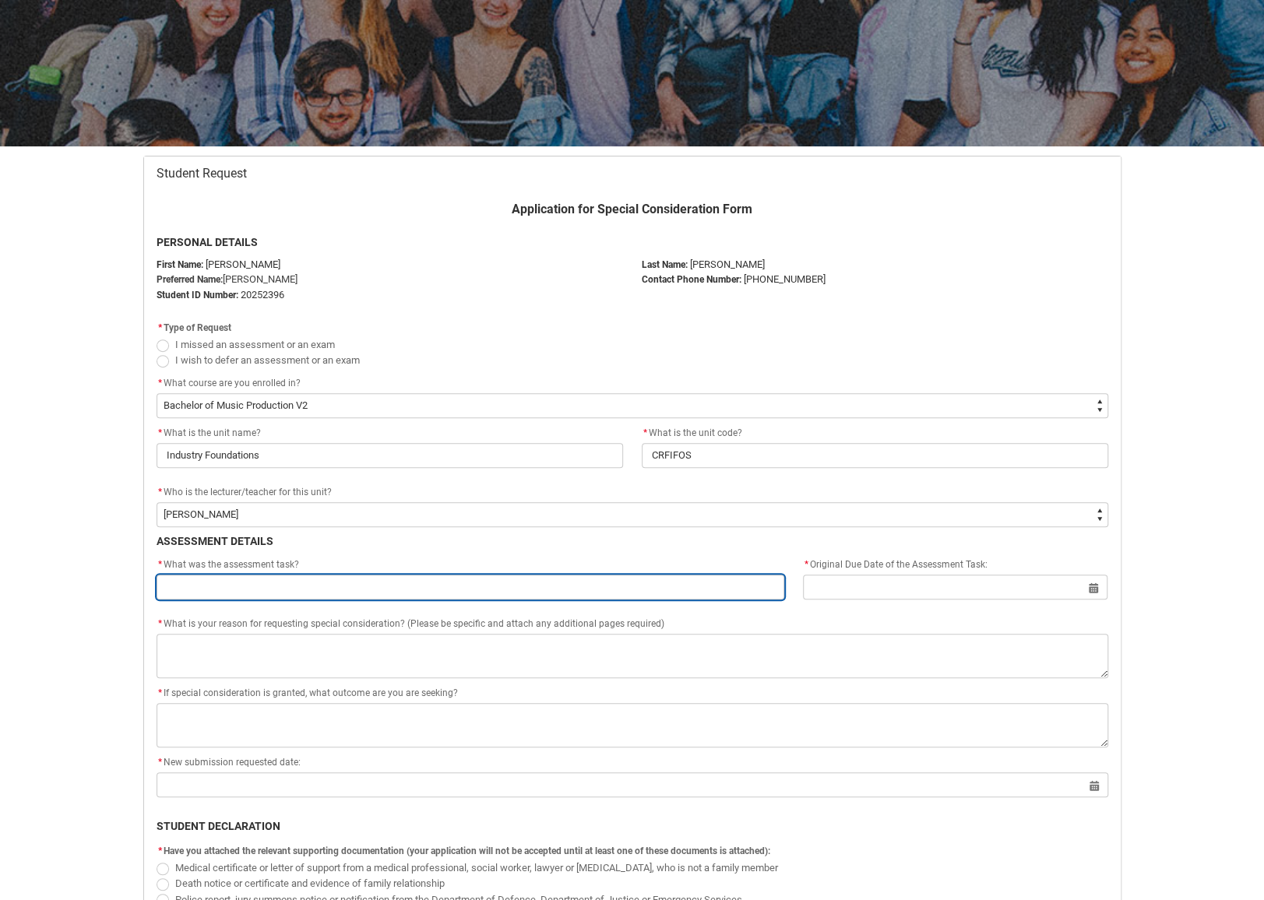
click at [291, 582] on input "Redu_Student_Request flow" at bounding box center [471, 587] width 629 height 25
paste input "Assignment Portfolio of Collaborative Creative Experiments and Annotated Biblio…"
type lightning-primitive-input-simple "Assignment Portfolio of Collaborative Creative Experiments and Annotated Biblio…"
type input "Assignment Portfolio of Collaborative Creative Experiments and Annotated Biblio…"
type lightning-primitive-input-simple "Assignment Portfolio of Collaborative Creative Experiments and Annotated Biblio…"
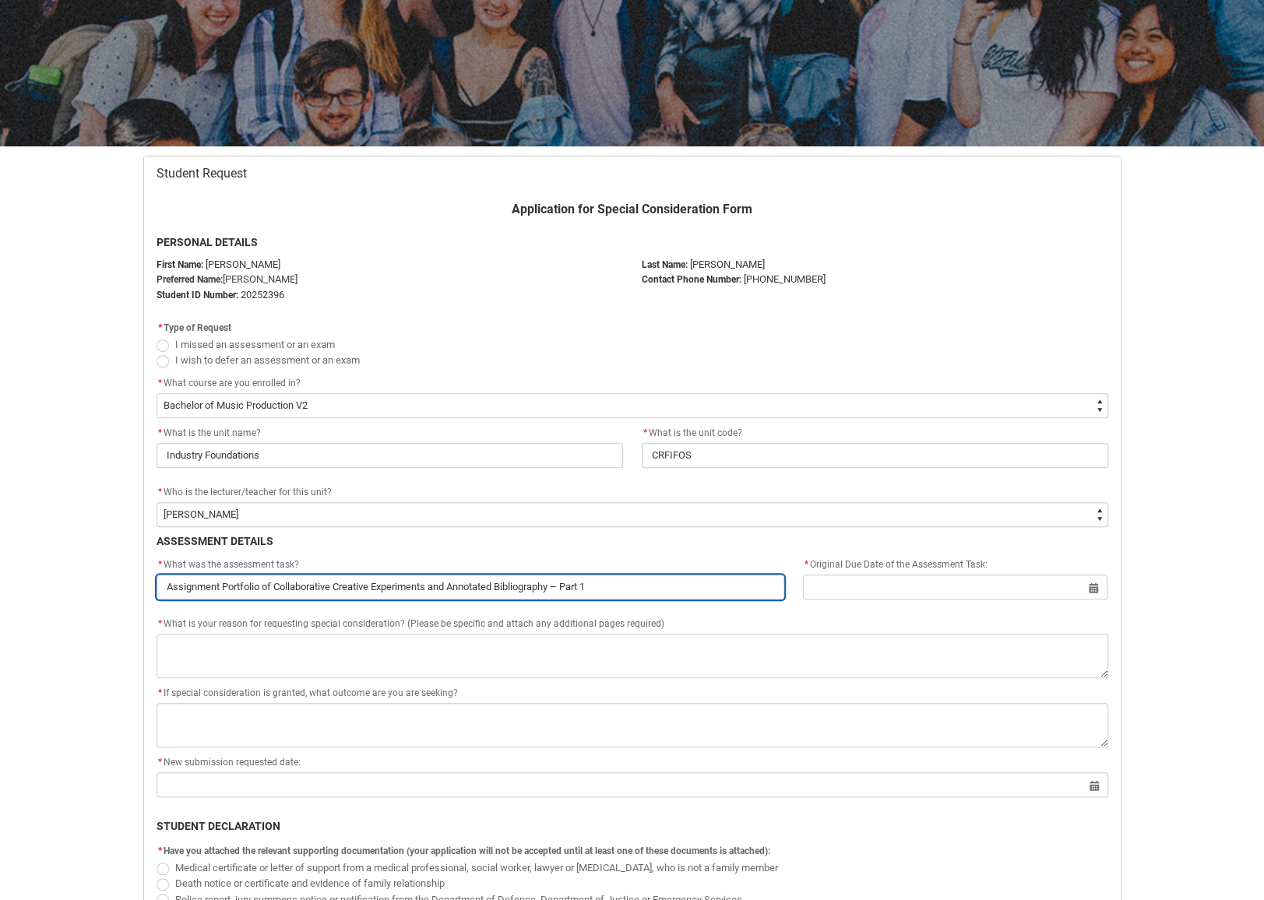
type input "Assignment Portfolio of Collaborative Creative Experiments and Annotated Biblio…"
type lightning-primitive-input-simple "Assignment Portfolio of Collaborative Creative Experiments and Annotated Biblio…"
type input "Assignment Portfolio of Collaborative Creative Experiments and Annotated Biblio…"
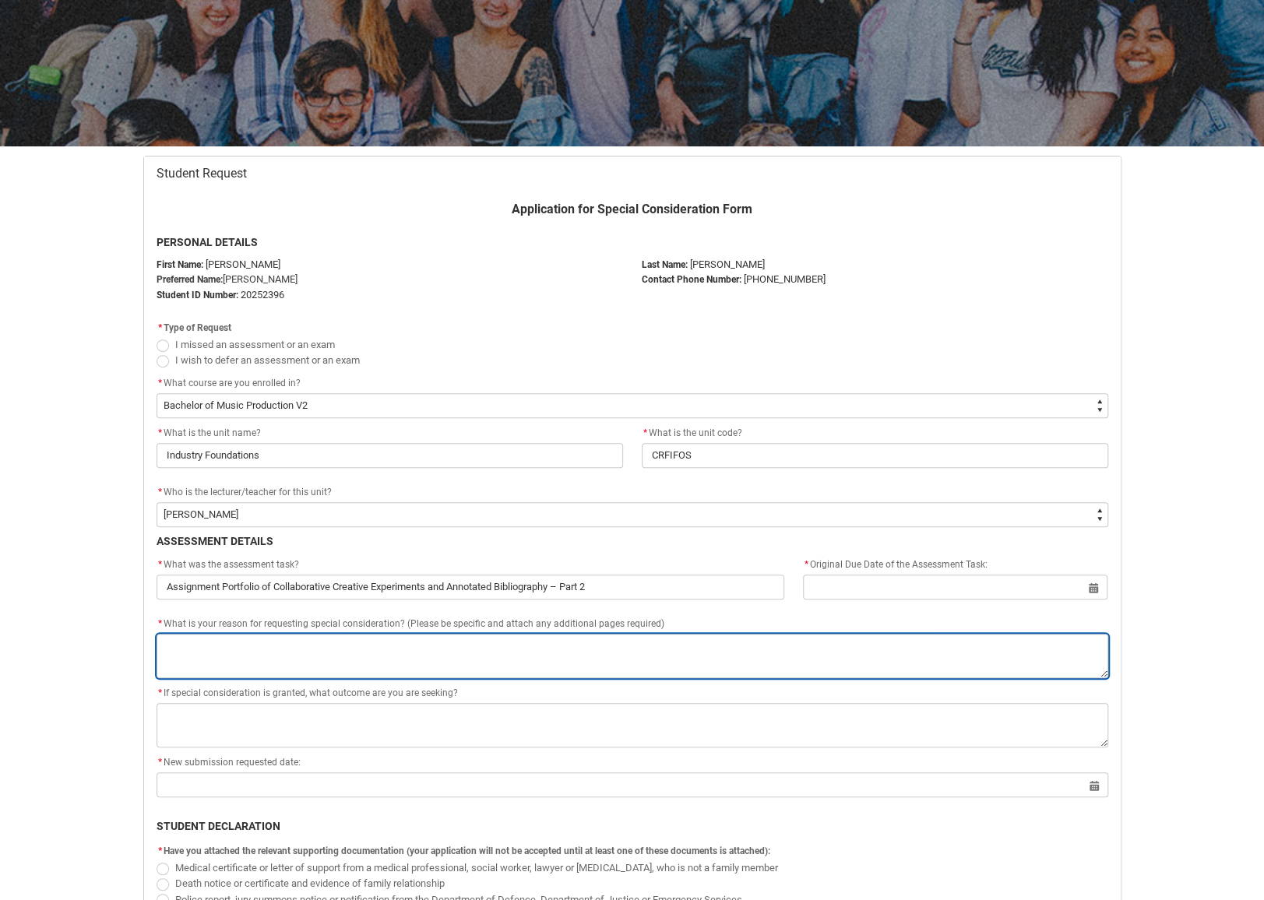
click at [541, 636] on textarea "*" at bounding box center [633, 656] width 952 height 44
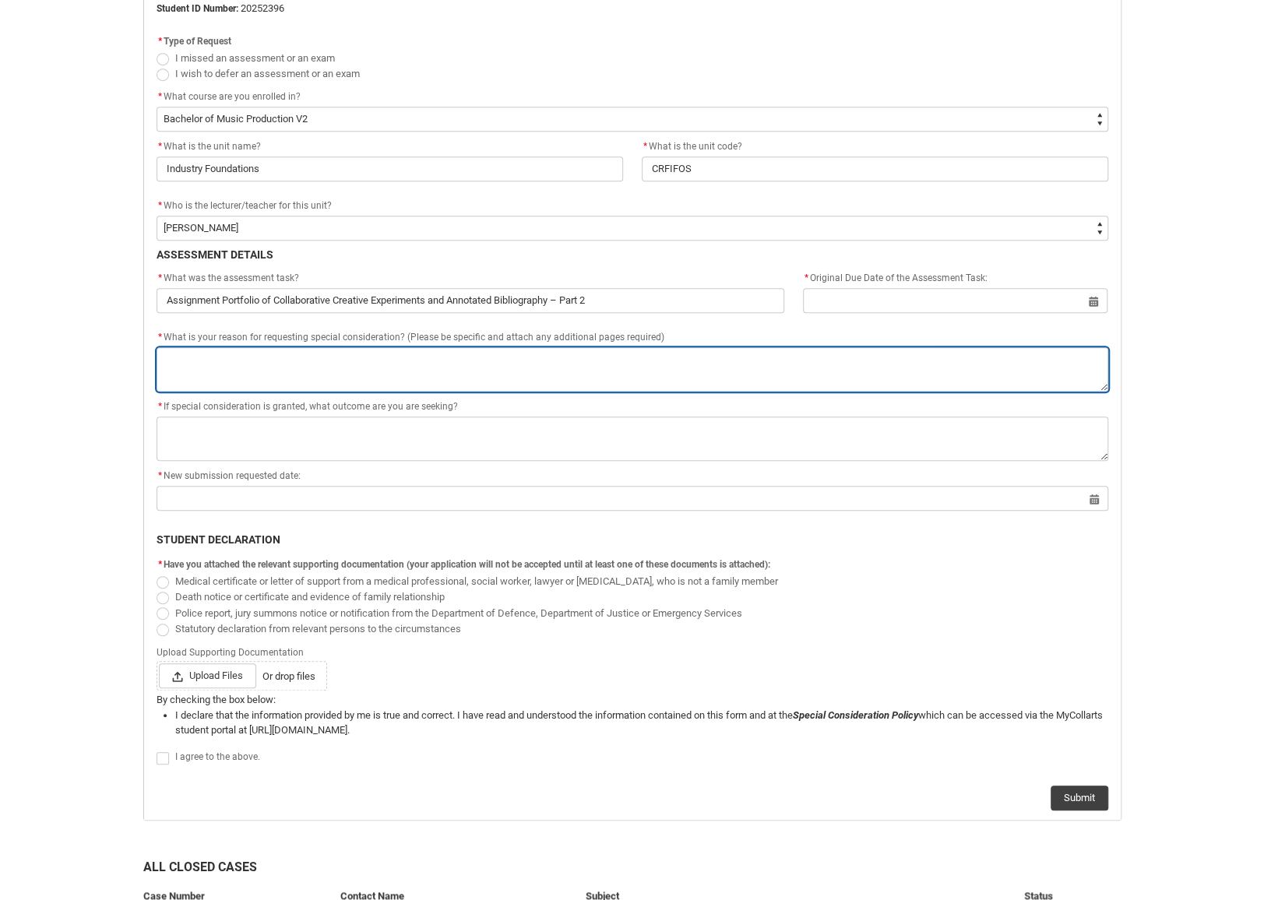
scroll to position [477, 0]
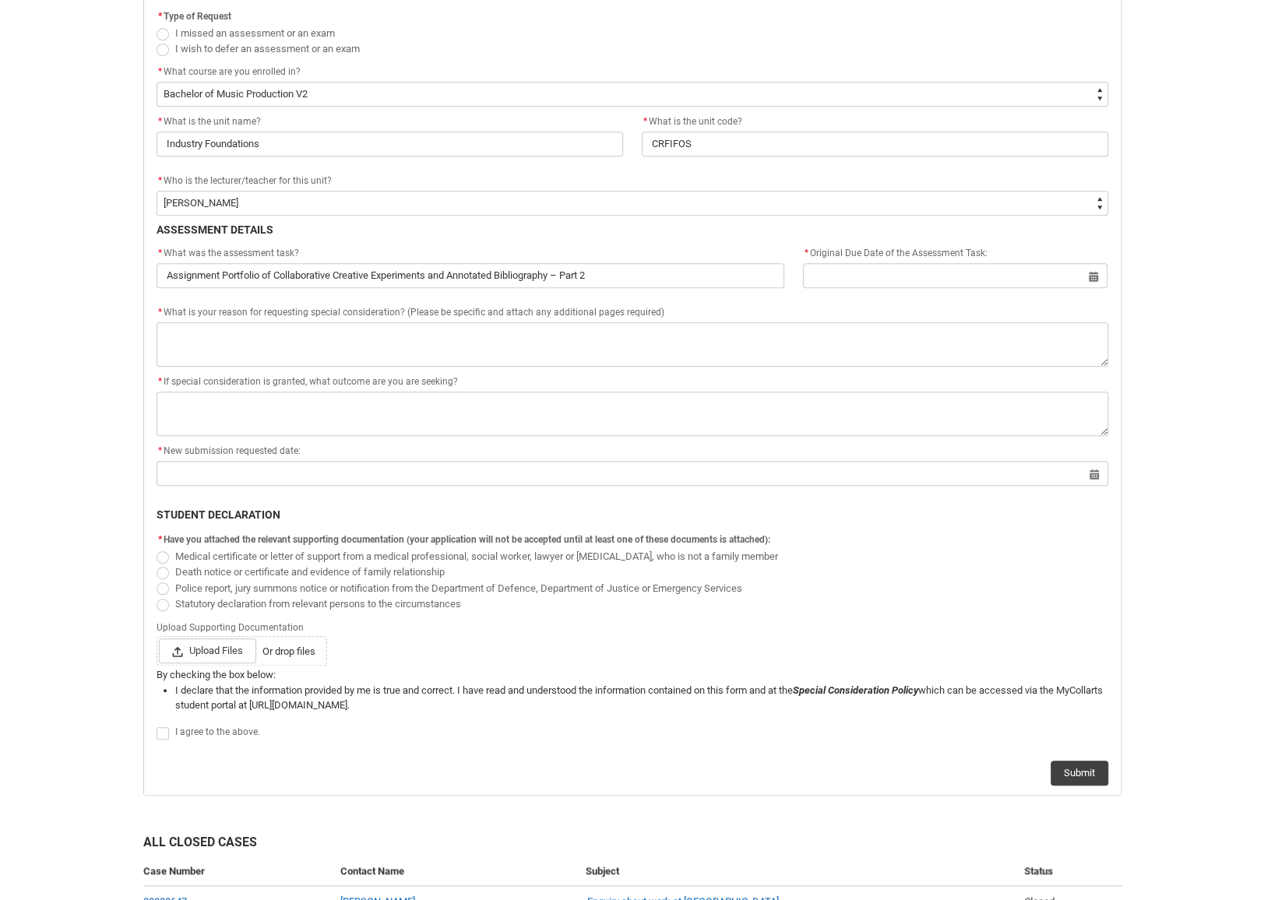
click at [164, 557] on fieldset "* Have you attached the relevant supporting documentation (your application wil…" at bounding box center [633, 571] width 952 height 82
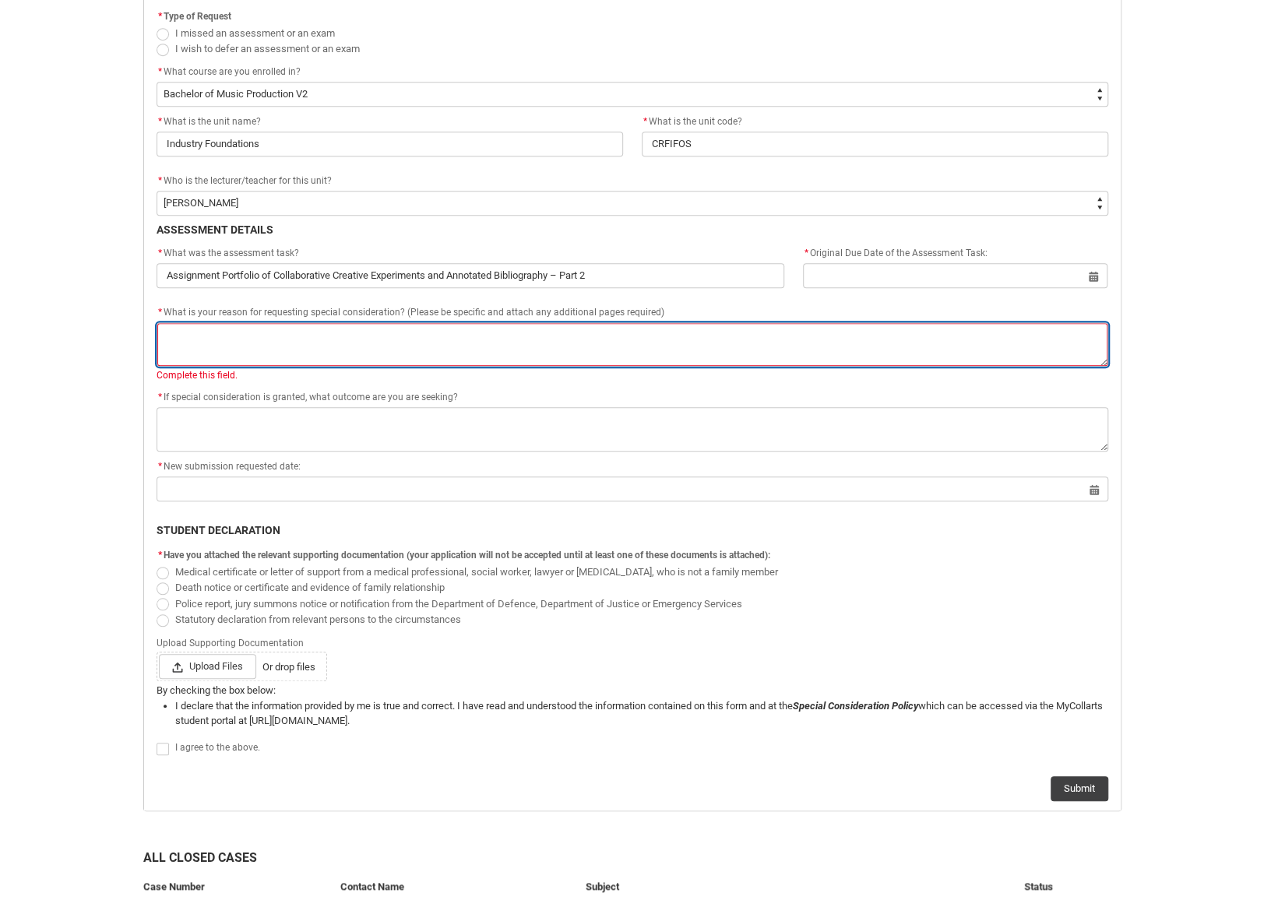
click at [240, 343] on textarea "*" at bounding box center [633, 344] width 952 height 44
type lightning-textarea "T"
type textarea "T"
type lightning-textarea "Th"
type textarea "Th"
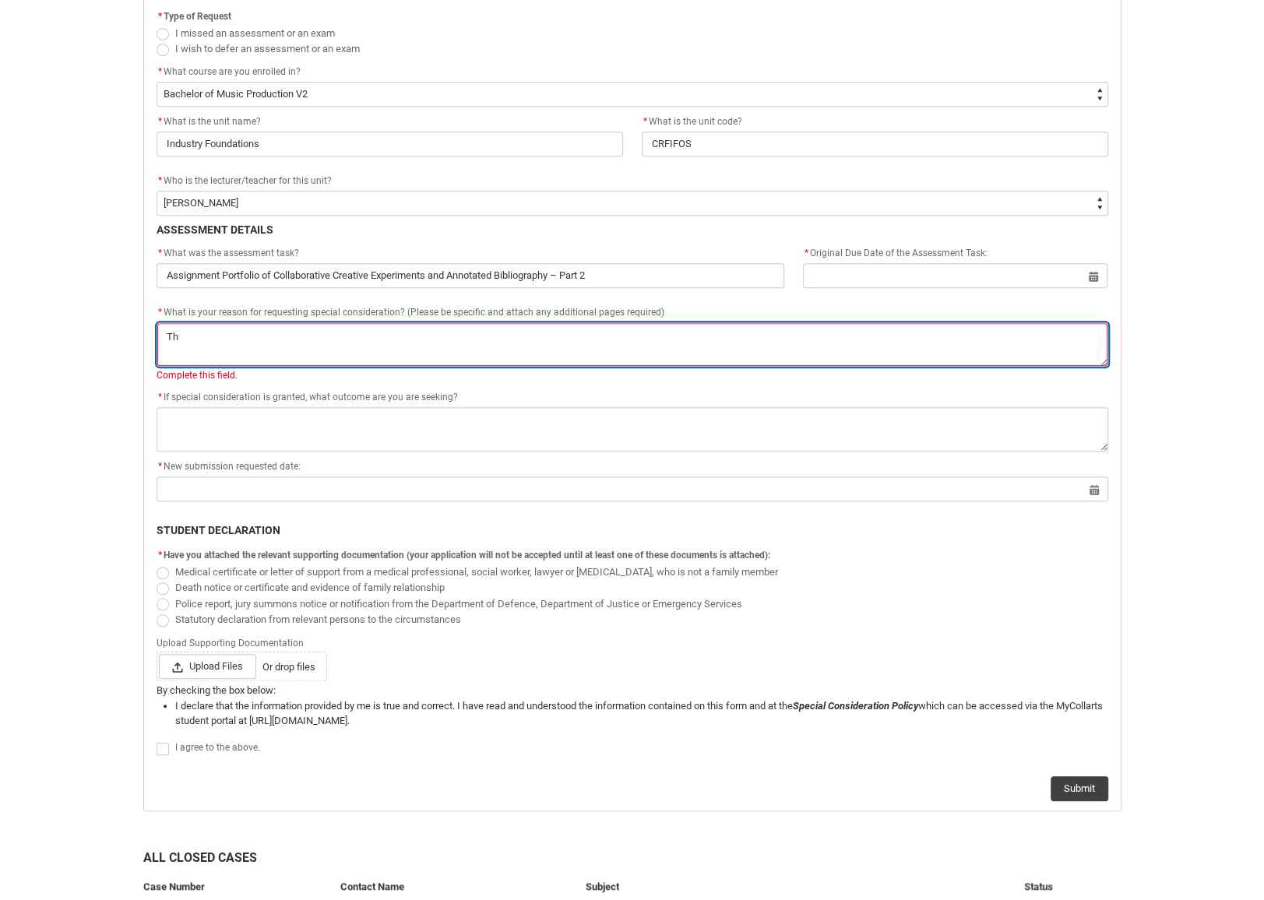
type lightning-textarea "Thi"
type textarea "Thi"
type lightning-textarea "This"
type textarea "This"
type lightning-textarea "This"
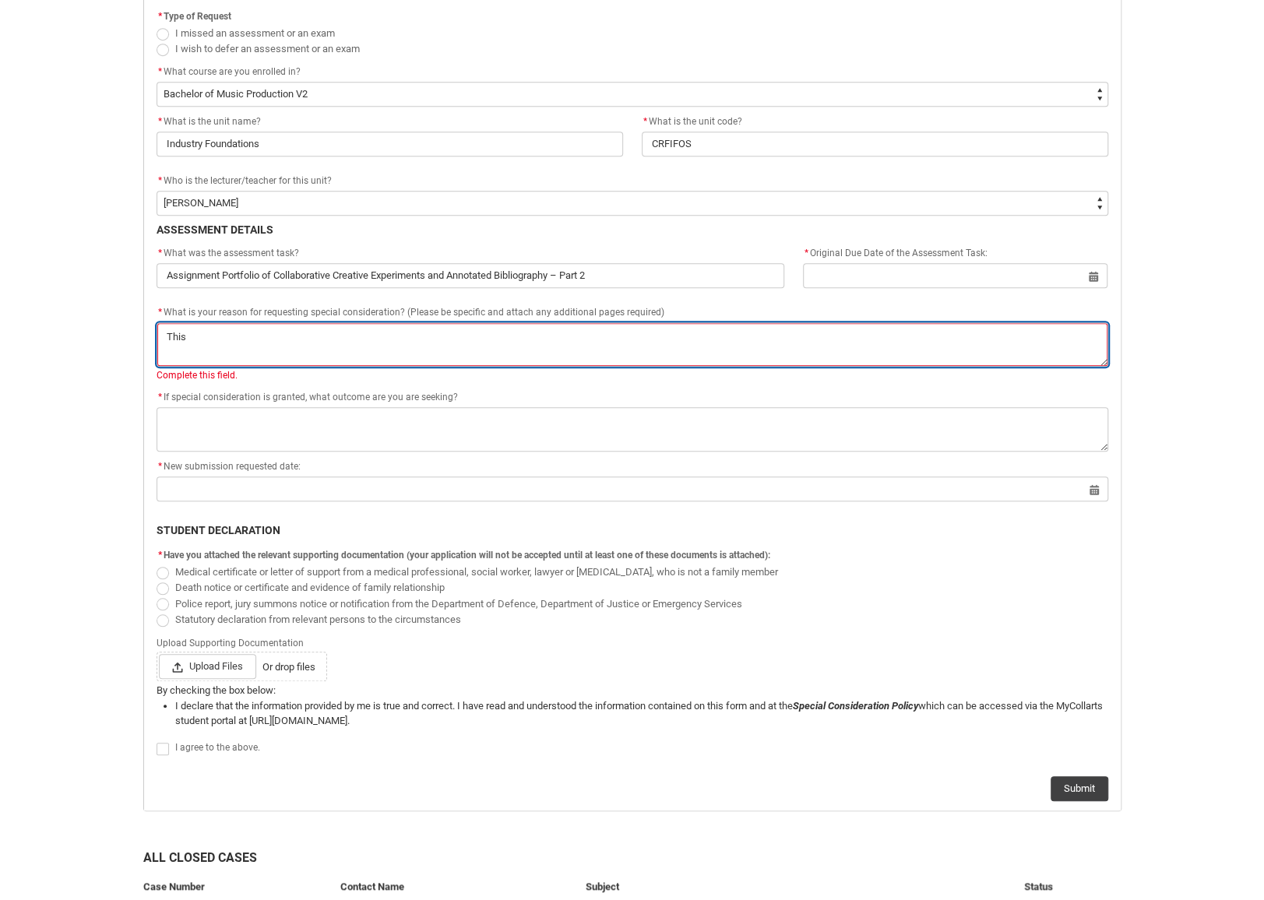
type textarea "This"
type lightning-textarea "This i"
type textarea "This i"
type lightning-textarea "This is"
type textarea "This is"
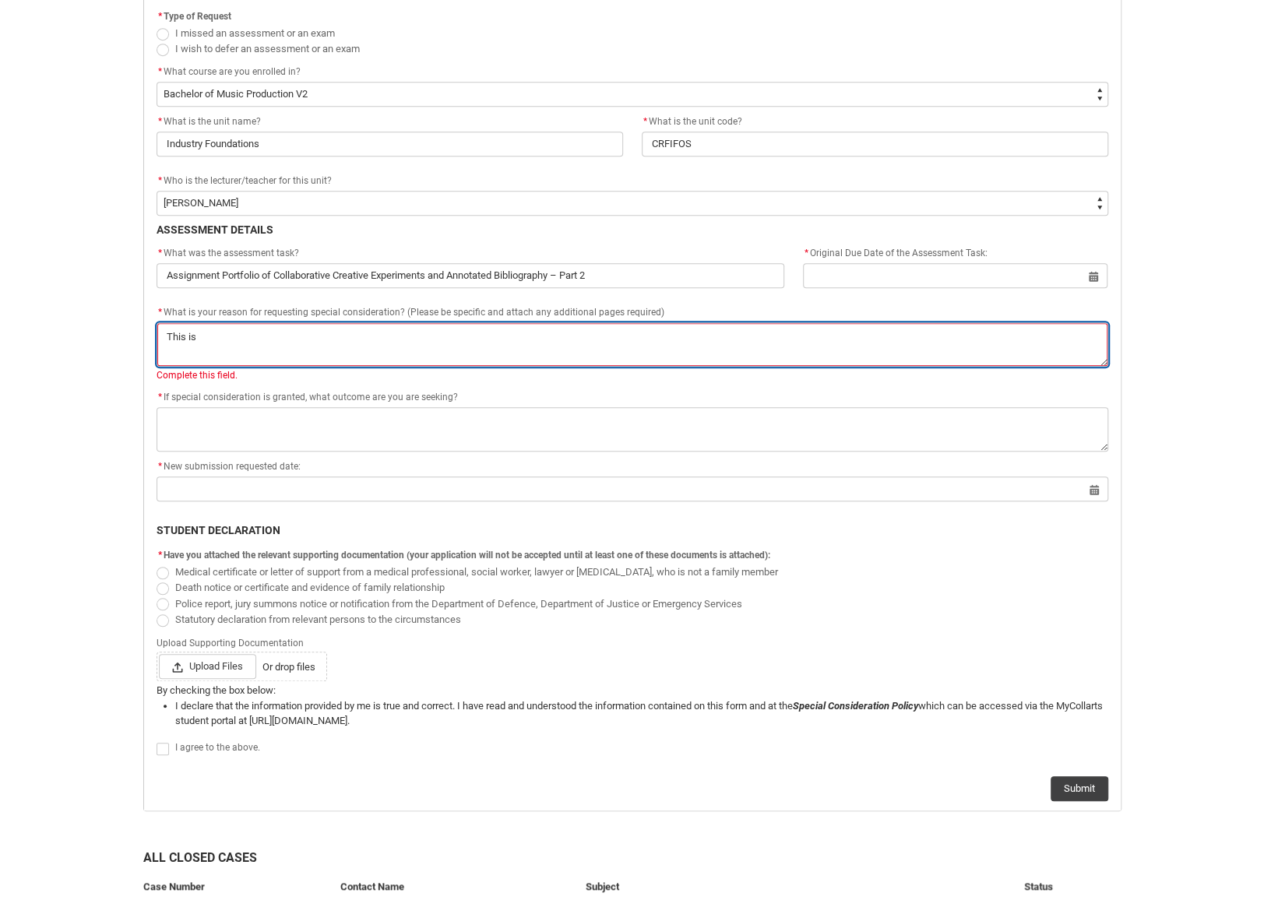
type lightning-textarea "This is"
type textarea "This is"
type lightning-textarea "This is a"
type textarea "This is a"
type lightning-textarea "This is an"
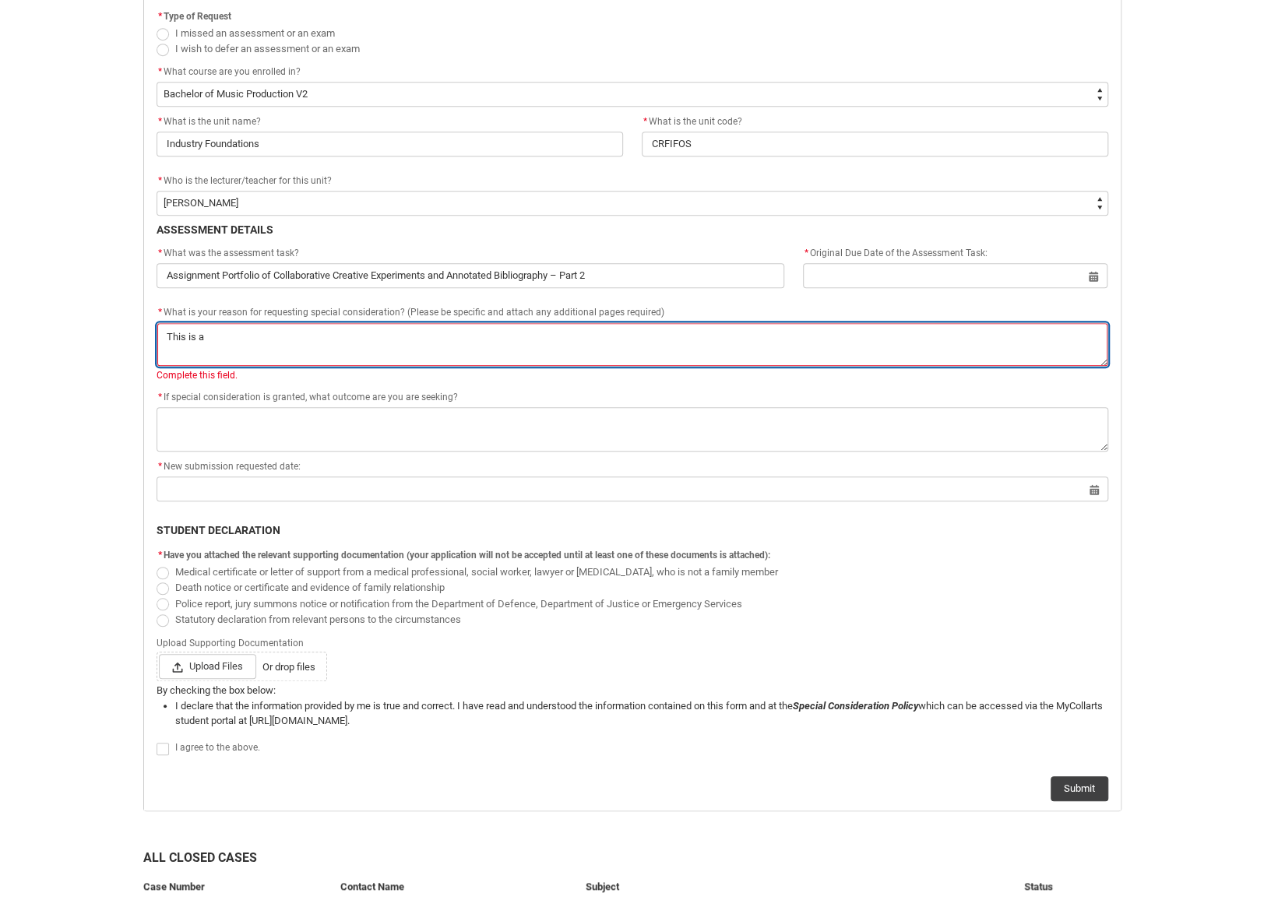
type textarea "This is an"
type lightning-textarea "This is an"
type textarea "This is an"
type lightning-textarea "This is an a"
type textarea "This is an a"
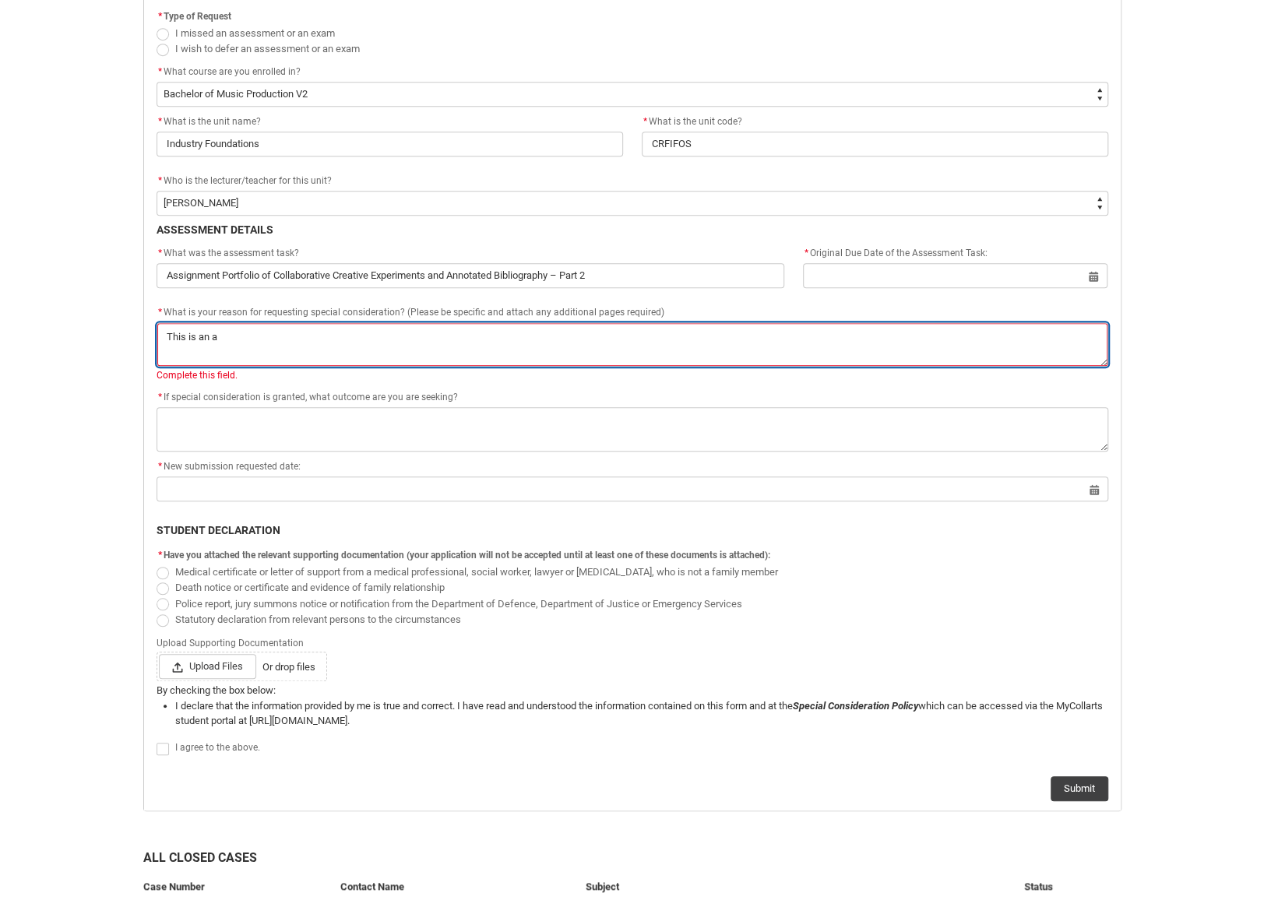
type lightning-textarea "This is an ap"
type textarea "This is an ap"
type lightning-textarea "This is an apl"
type textarea "This is an apl"
type lightning-textarea "This is an apli"
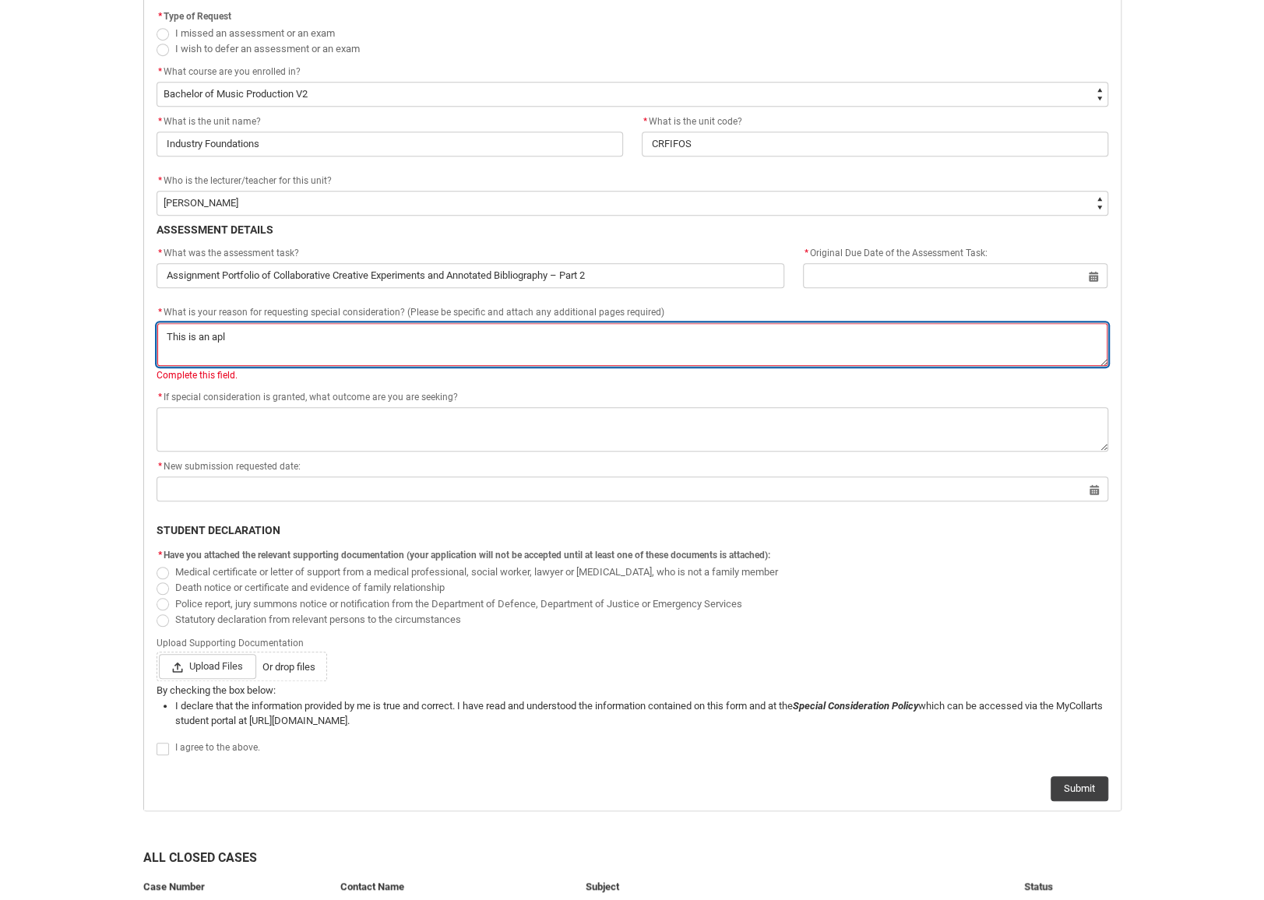
type textarea "This is an apli"
type lightning-textarea "This is an aplic"
type textarea "This is an aplic"
type lightning-textarea "This is an aplica"
type textarea "This is an aplica"
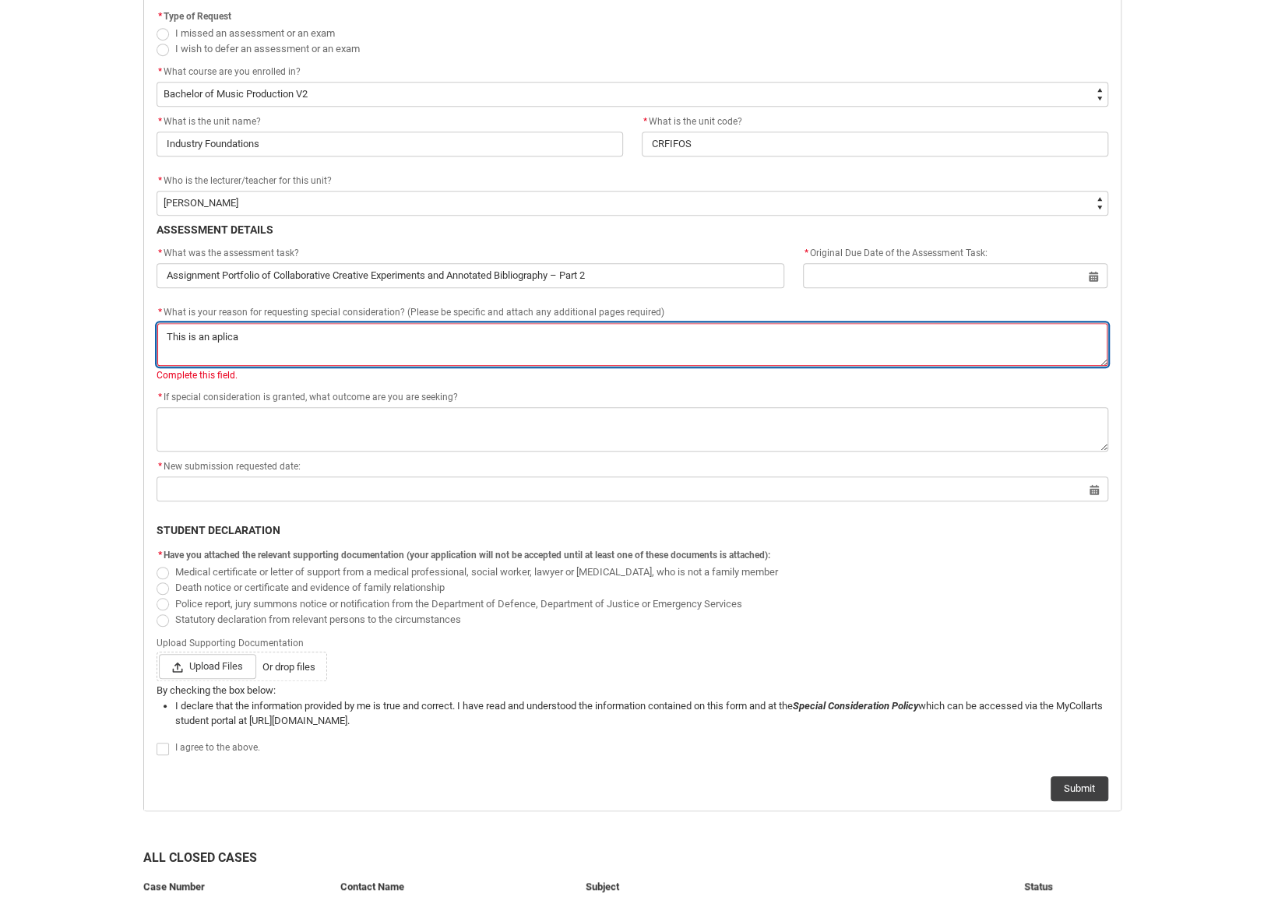
type lightning-textarea "This is an aplicat"
type textarea "This is an aplicat"
type lightning-textarea "This is an aplicati"
type textarea "This is an aplicati"
type lightning-textarea "This is an aplicatio"
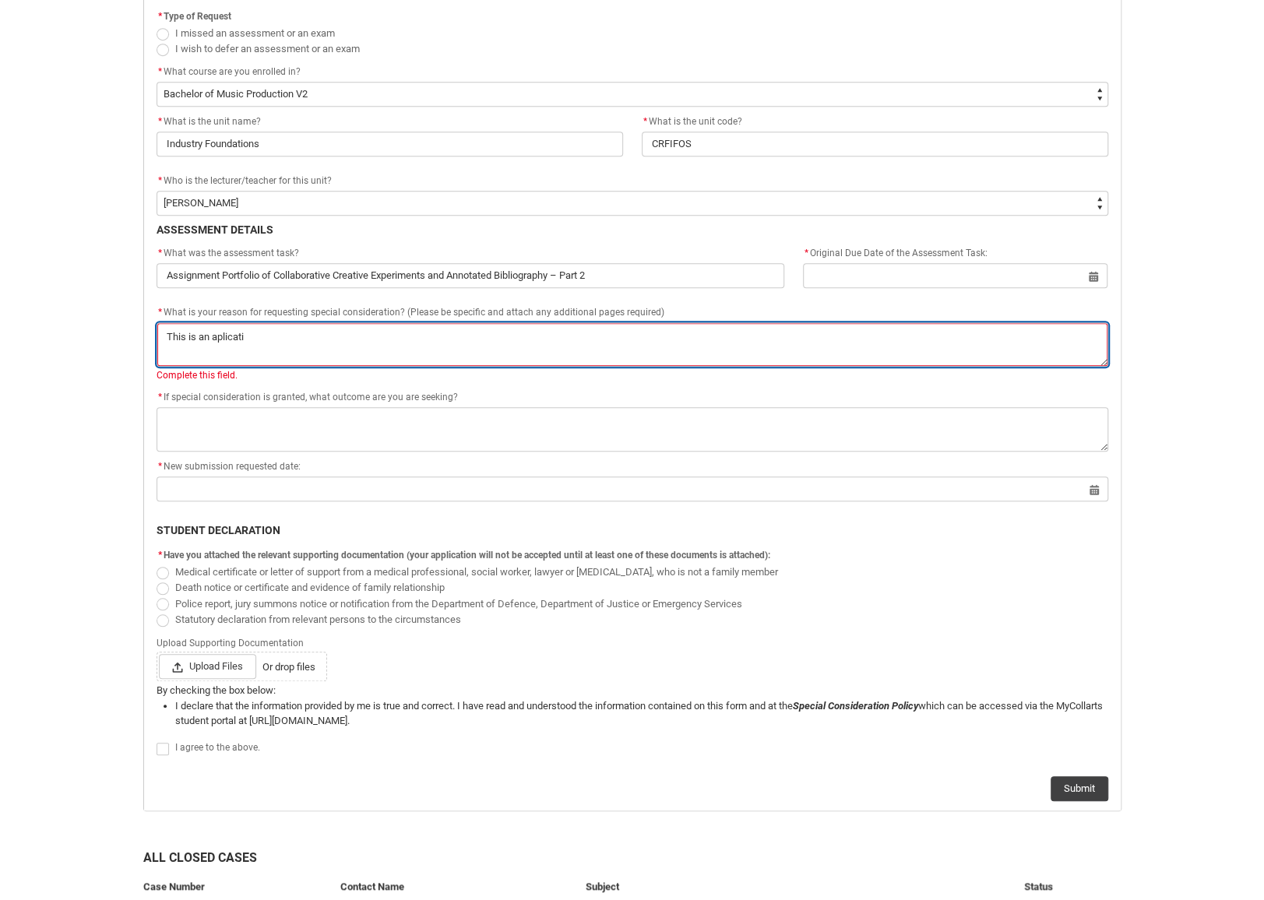
type textarea "This is an aplicatio"
type lightning-textarea "This is an aplication"
type textarea "This is an aplication"
type lightning-textarea "This is an aplication"
type textarea "This is an aplication"
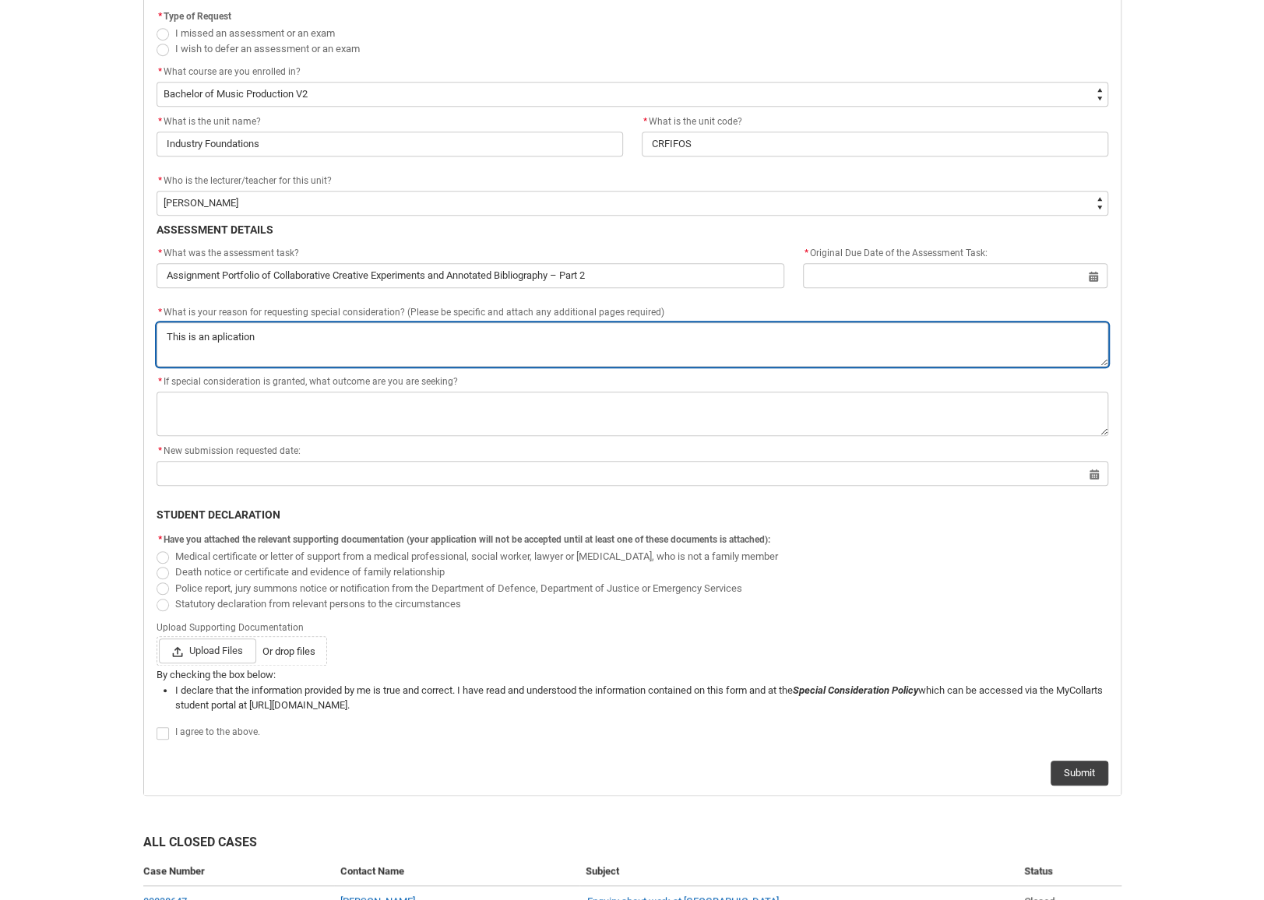
type lightning-textarea "This is an application"
type textarea "This is an application"
click at [324, 336] on textarea "*" at bounding box center [633, 344] width 952 height 44
type lightning-textarea "This is an application f"
type textarea "This is an application f"
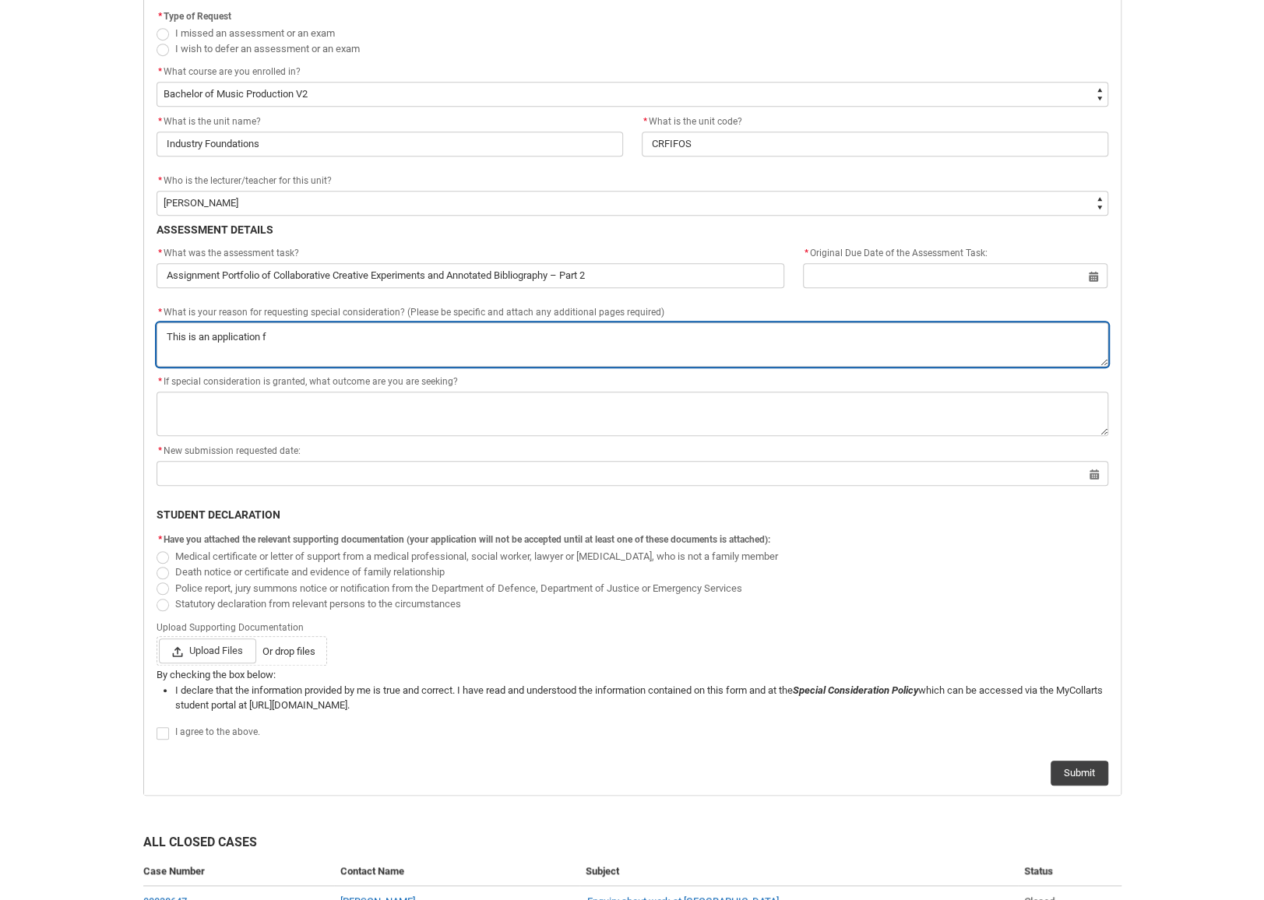
type lightning-textarea "This is an application fo"
type textarea "This is an application fo"
type lightning-textarea "This is an application for"
type textarea "This is an application for"
type lightning-textarea "This is an application for"
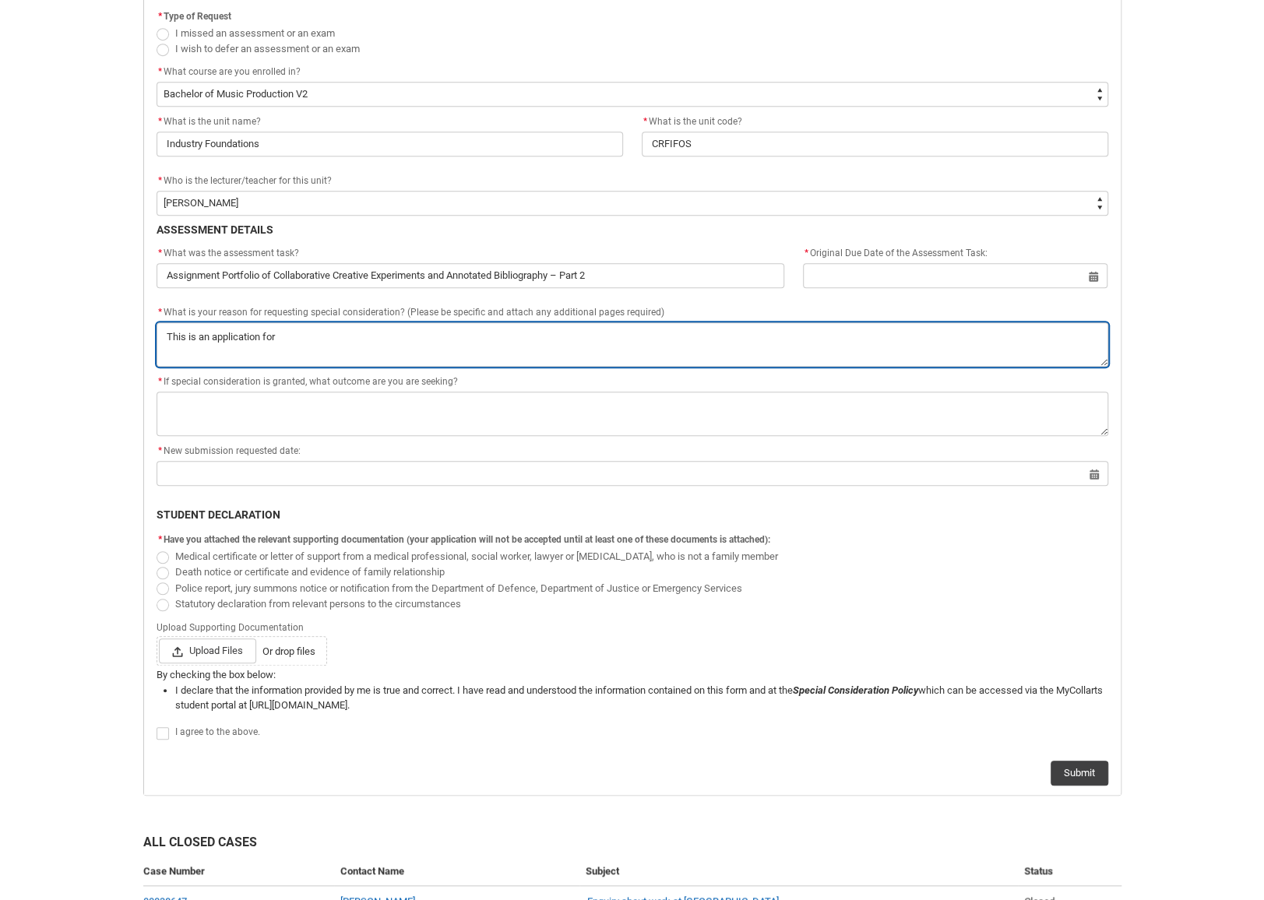
type textarea "This is an application for"
type lightning-textarea "This is an application for a"
type textarea "This is an application for a"
type lightning-textarea "This is an application for an"
type textarea "This is an application for an"
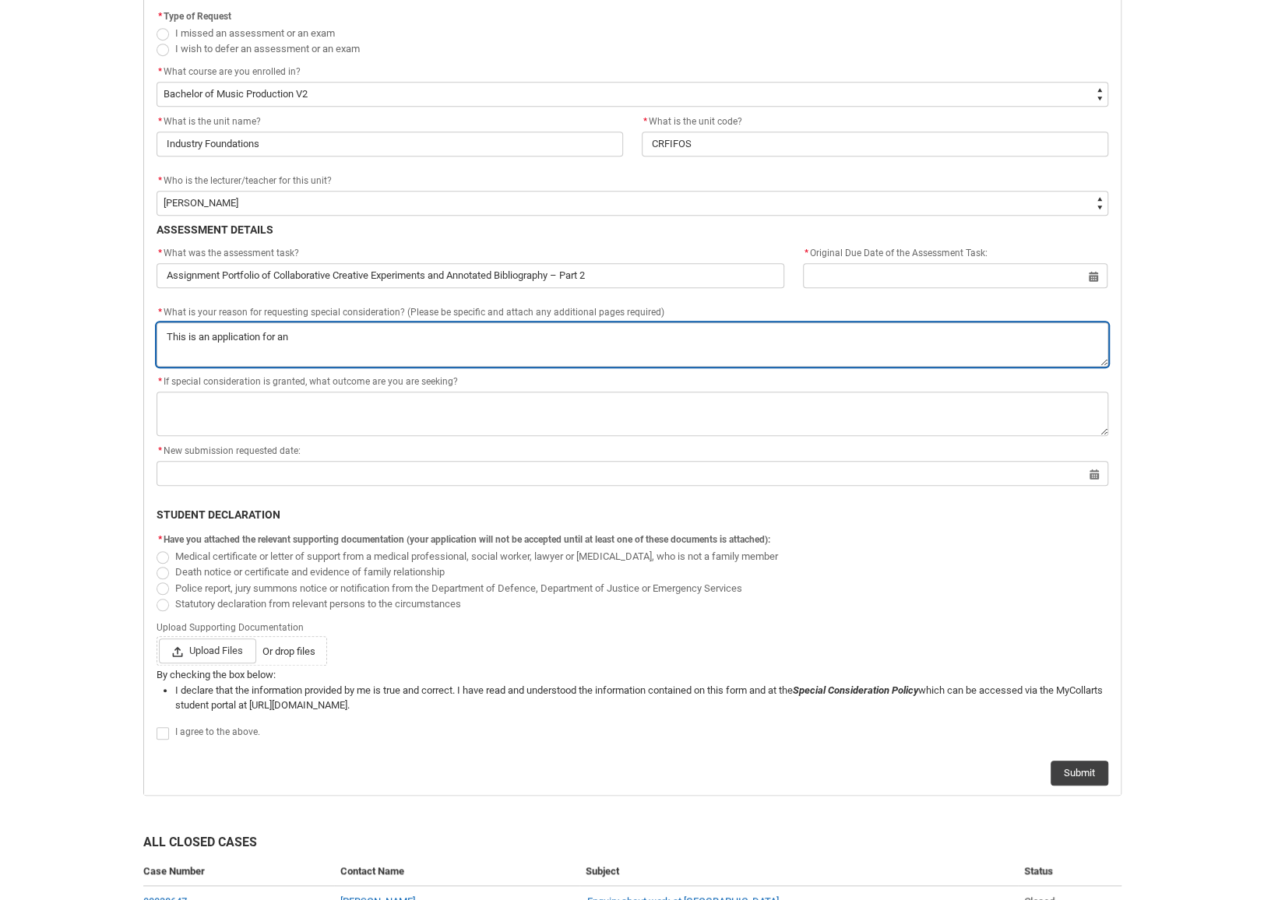
type lightning-textarea "This is an application for ano"
type textarea "This is an application for ano"
type lightning-textarea "This is an application for anot"
type textarea "This is an application for anot"
type lightning-textarea "This is an application for anoth"
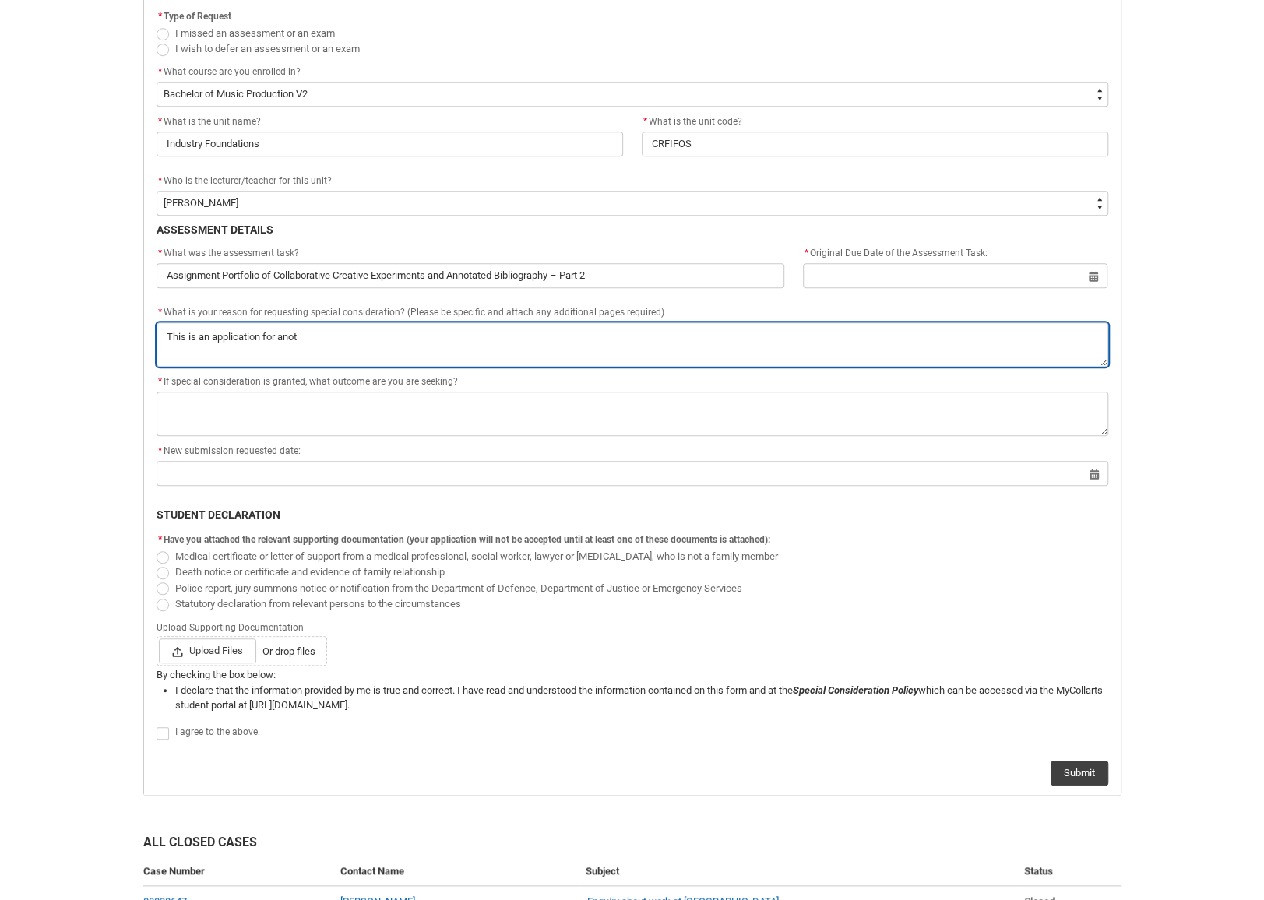
type textarea "This is an application for anoth"
type lightning-textarea "This is an application for anothe"
type textarea "This is an application for anothe"
type lightning-textarea "This is an application for another"
type textarea "This is an application for another"
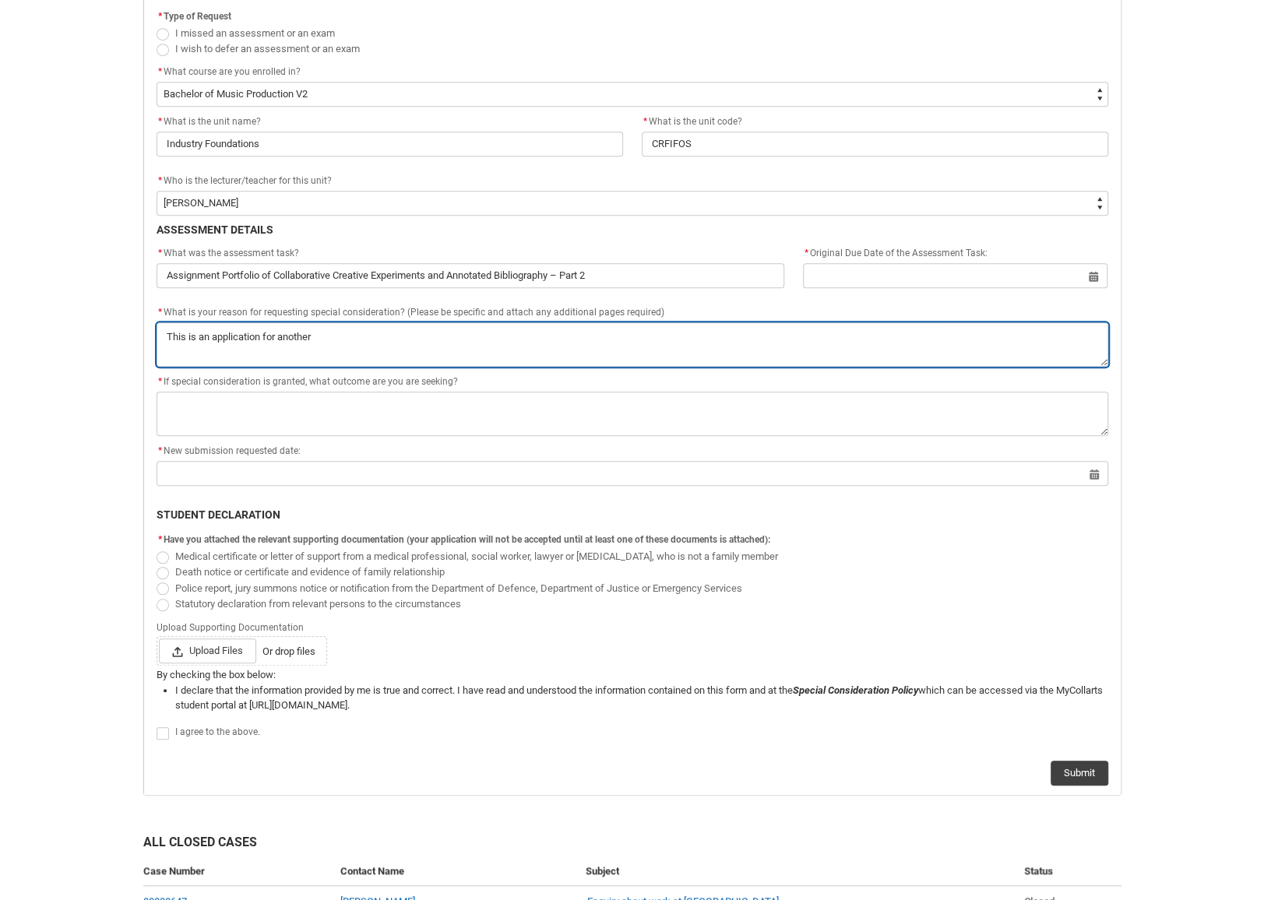
type lightning-textarea "This is an application for another"
type textarea "This is an application for another"
type lightning-textarea "This is an application for another a"
type textarea "This is an application for another a"
type lightning-textarea "This is an application for another as"
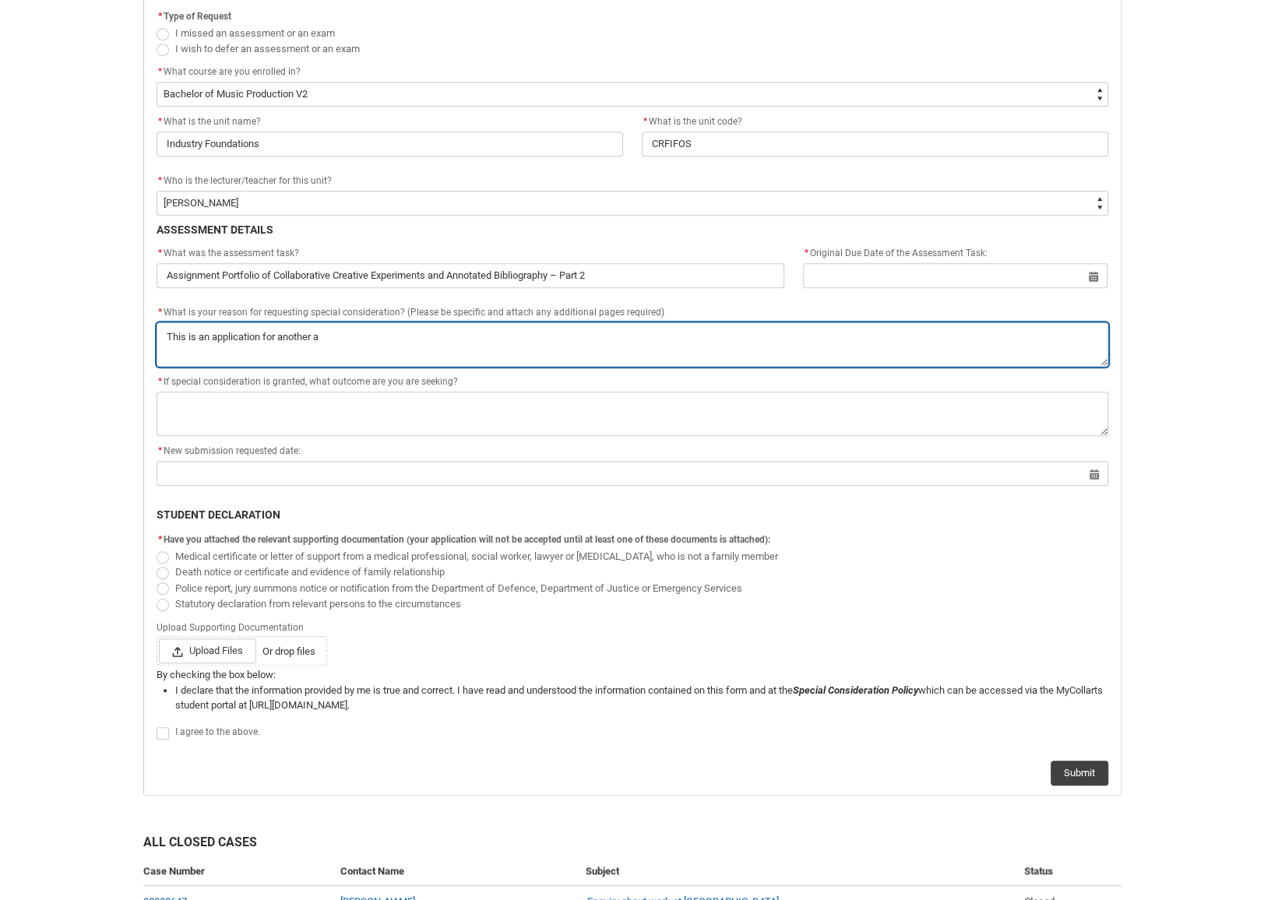
type textarea "This is an application for another as"
type lightning-textarea "This is an application for another ass"
type textarea "This is an application for another ass"
type lightning-textarea "This is an application for another assi"
type textarea "This is an application for another assi"
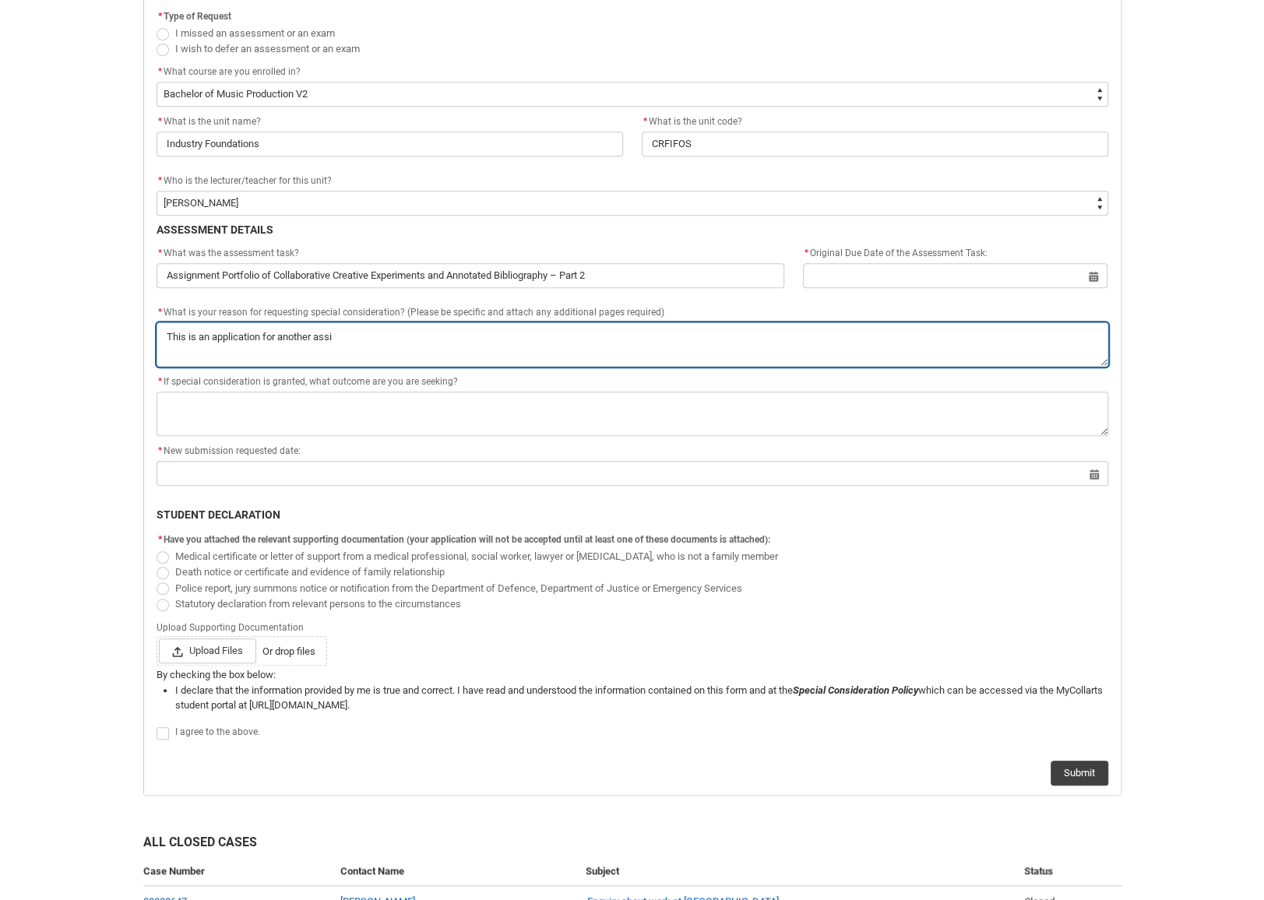
type lightning-textarea "This is an application for another assig"
type textarea "This is an application for another assig"
type lightning-textarea "This is an application for another assign"
type textarea "This is an application for another assign"
type lightning-textarea "This is an application for another assigne"
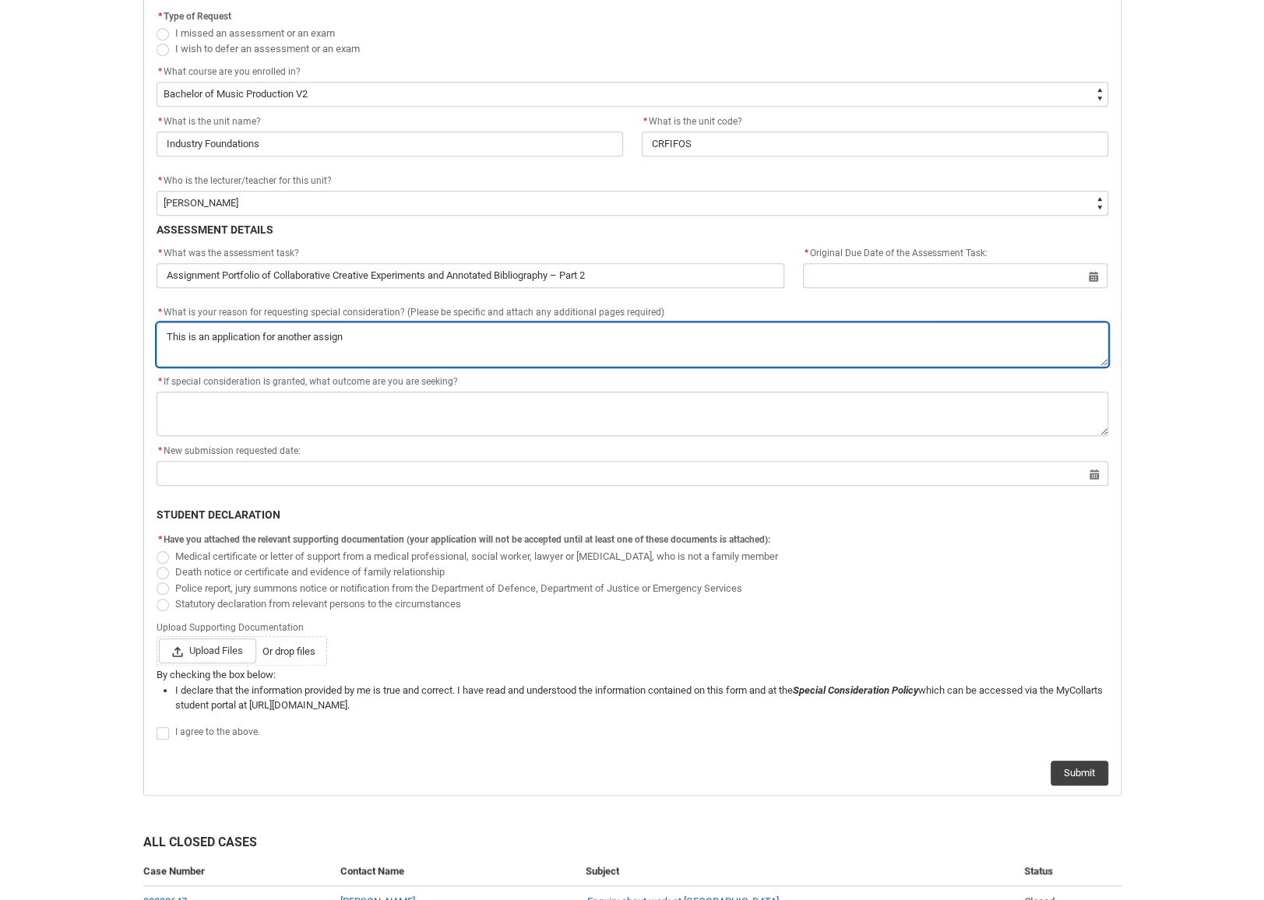
type textarea "This is an application for another assigne"
type lightning-textarea "This is an application for another assign"
type textarea "This is an application for another assign"
type lightning-textarea "This is an application for another assignm"
type textarea "This is an application for another assignm"
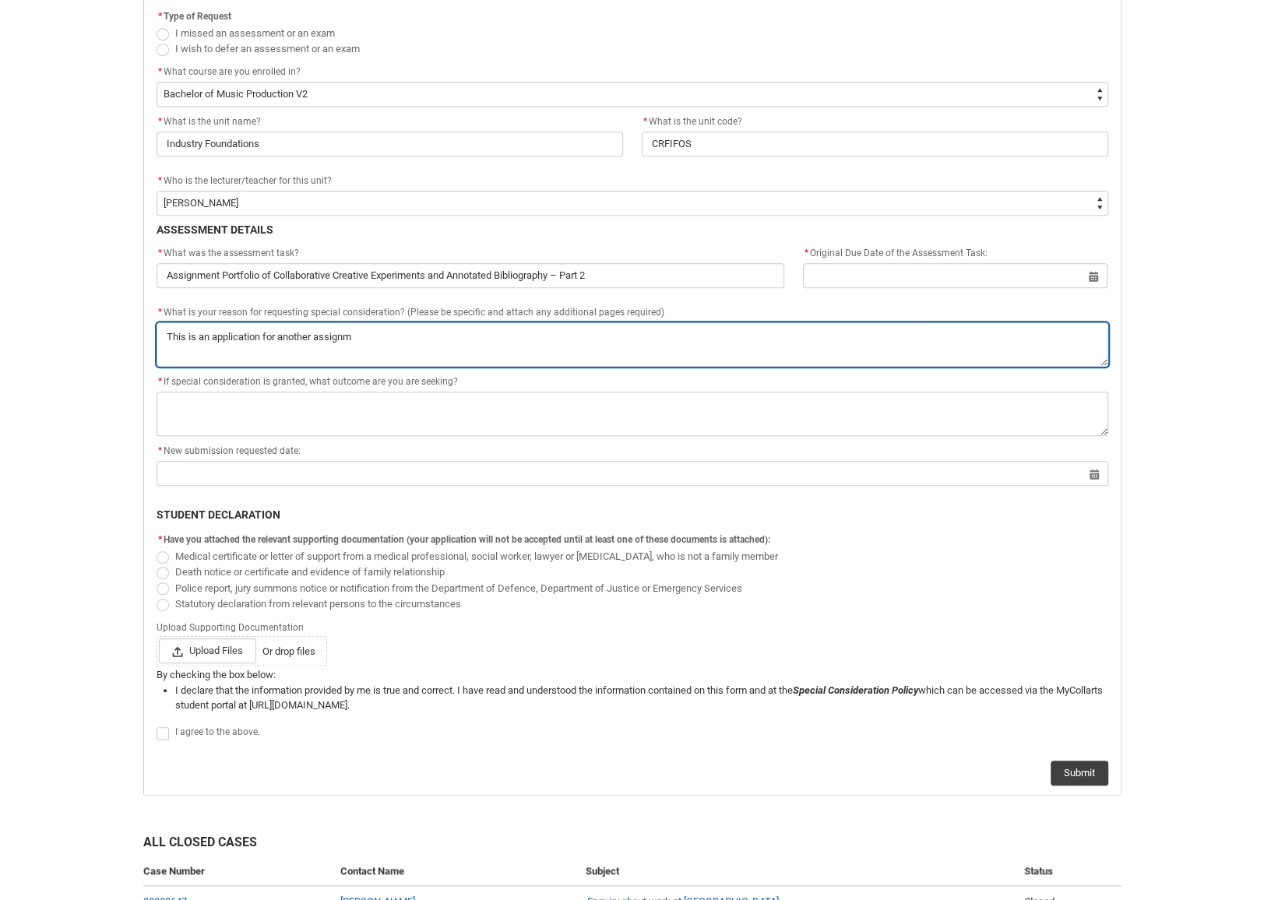
type lightning-textarea "This is an application for another assignme"
type textarea "This is an application for another assignme"
type lightning-textarea "This is an application for another assignmen"
type textarea "This is an application for another assignmen"
type lightning-textarea "This is an application for another assignment"
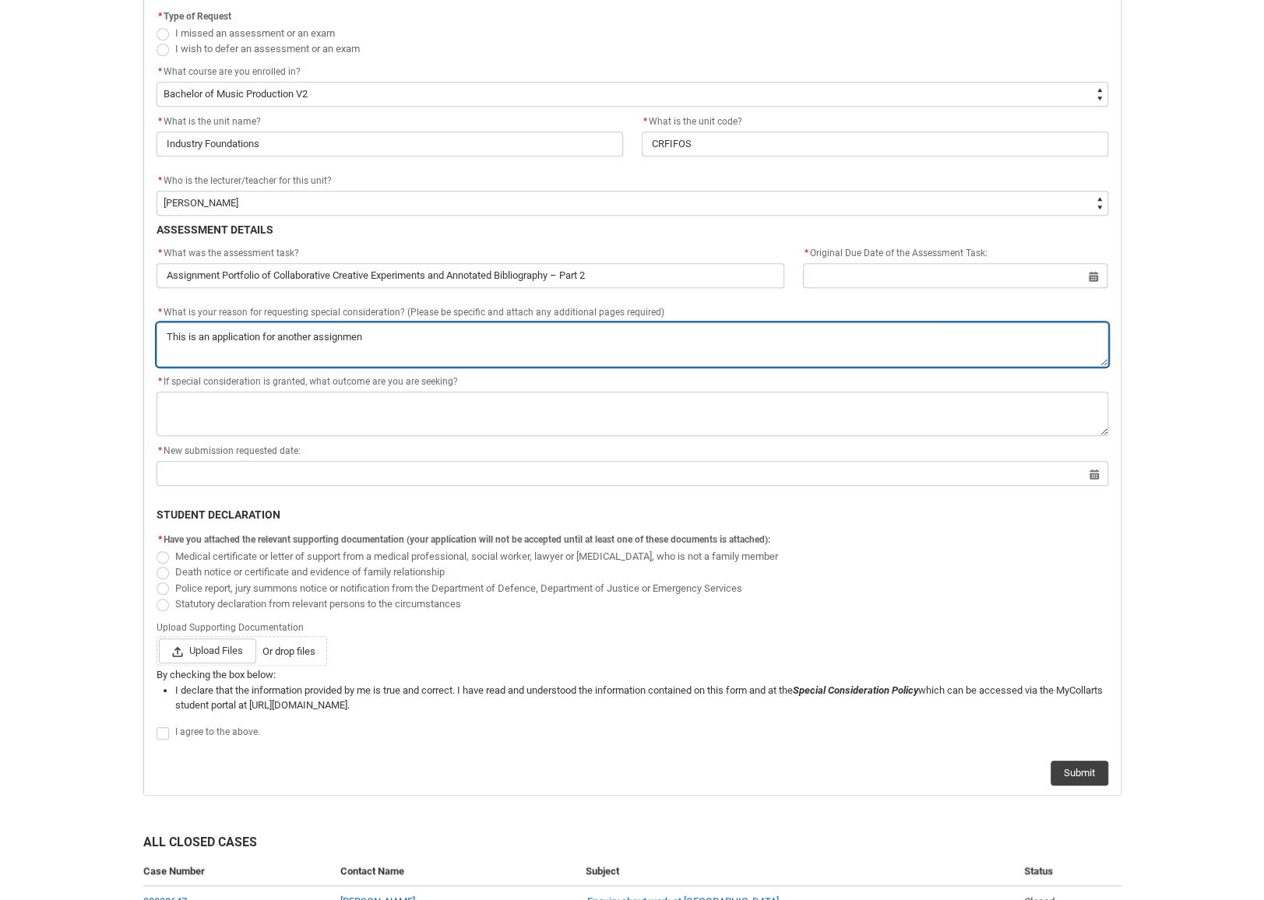
type textarea "This is an application for another assignment"
type lightning-textarea "This is an application for another assignment"
type textarea "This is an application for another assignment"
type lightning-textarea "This is an application for another assignment m"
type textarea "This is an application for another assignment m"
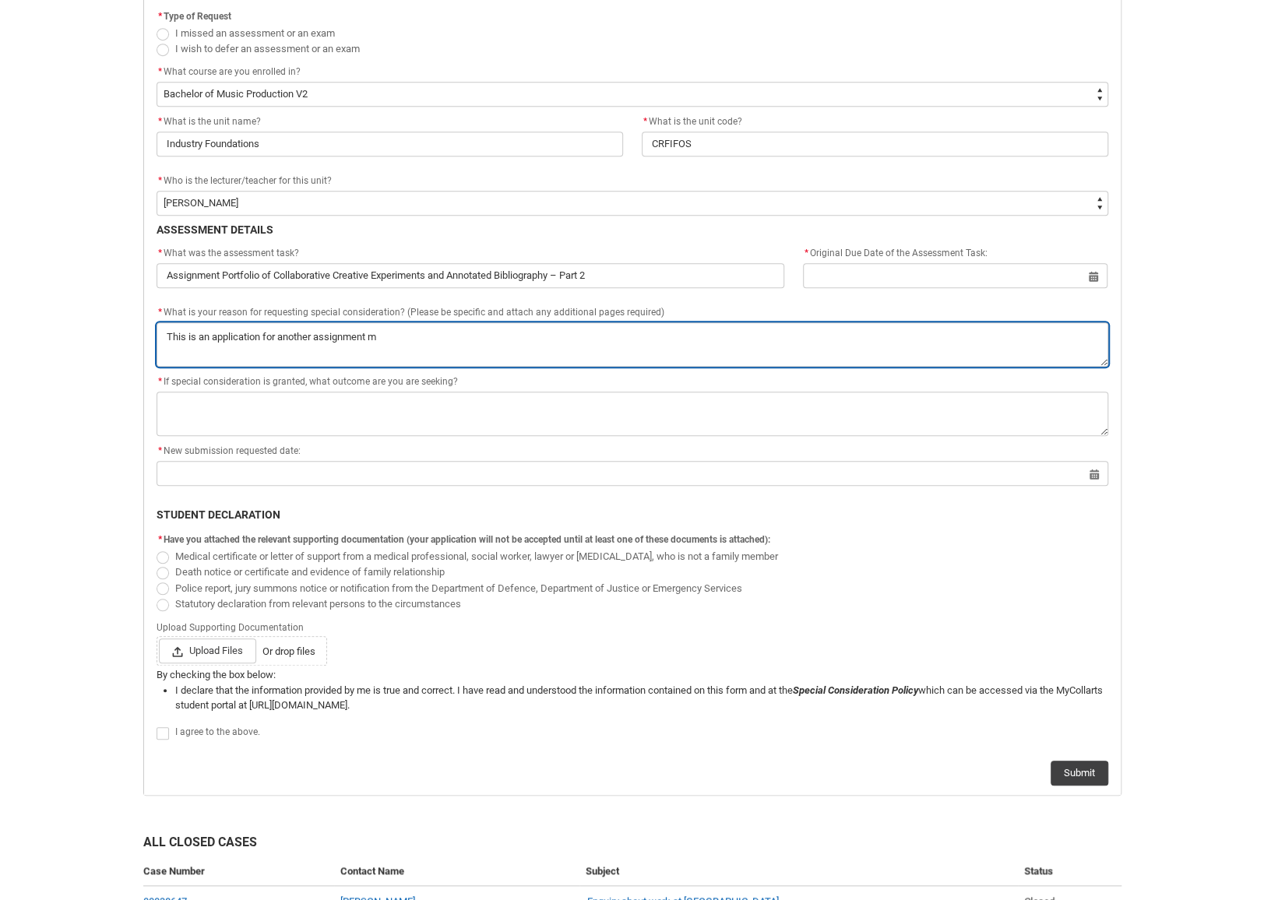
type lightning-textarea "This is an application for another assignment mi"
type textarea "This is an application for another assignment mi"
type lightning-textarea "This is an application for another assignment mis"
type textarea "This is an application for another assignment mis"
type lightning-textarea "This is an application for another assignment miss"
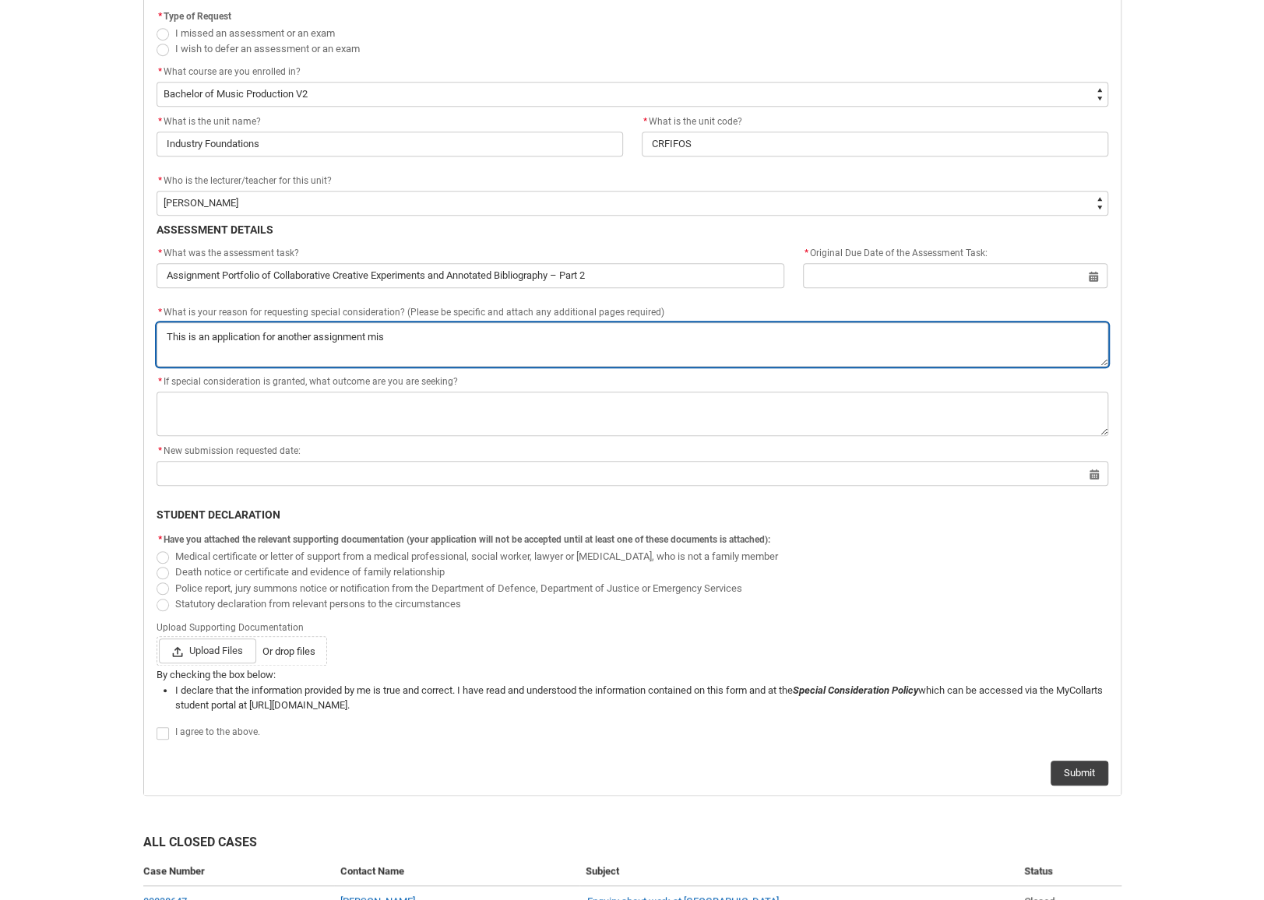
type textarea "This is an application for another assignment miss"
type lightning-textarea "This is an application for another assignment misse"
type textarea "This is an application for another assignment misse"
type lightning-textarea "This is an application for another assignment missed"
type textarea "This is an application for another assignment missed"
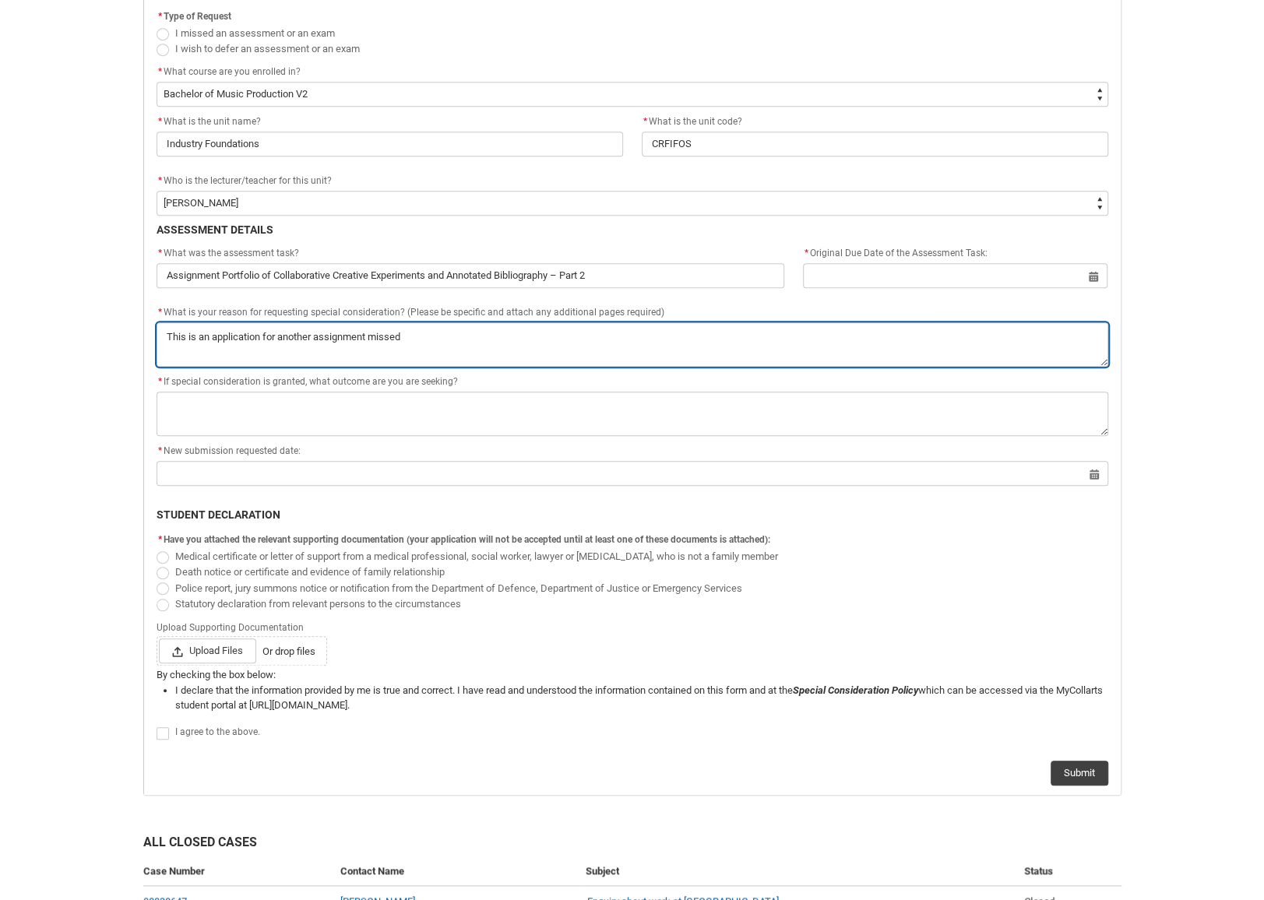
type lightning-textarea "This is an application for another assignment missed"
type textarea "This is an application for another assignment missed"
type lightning-textarea "This is an application for another assignment missed d"
type textarea "This is an application for another assignment missed d"
type lightning-textarea "This is an application for another assignment missed du"
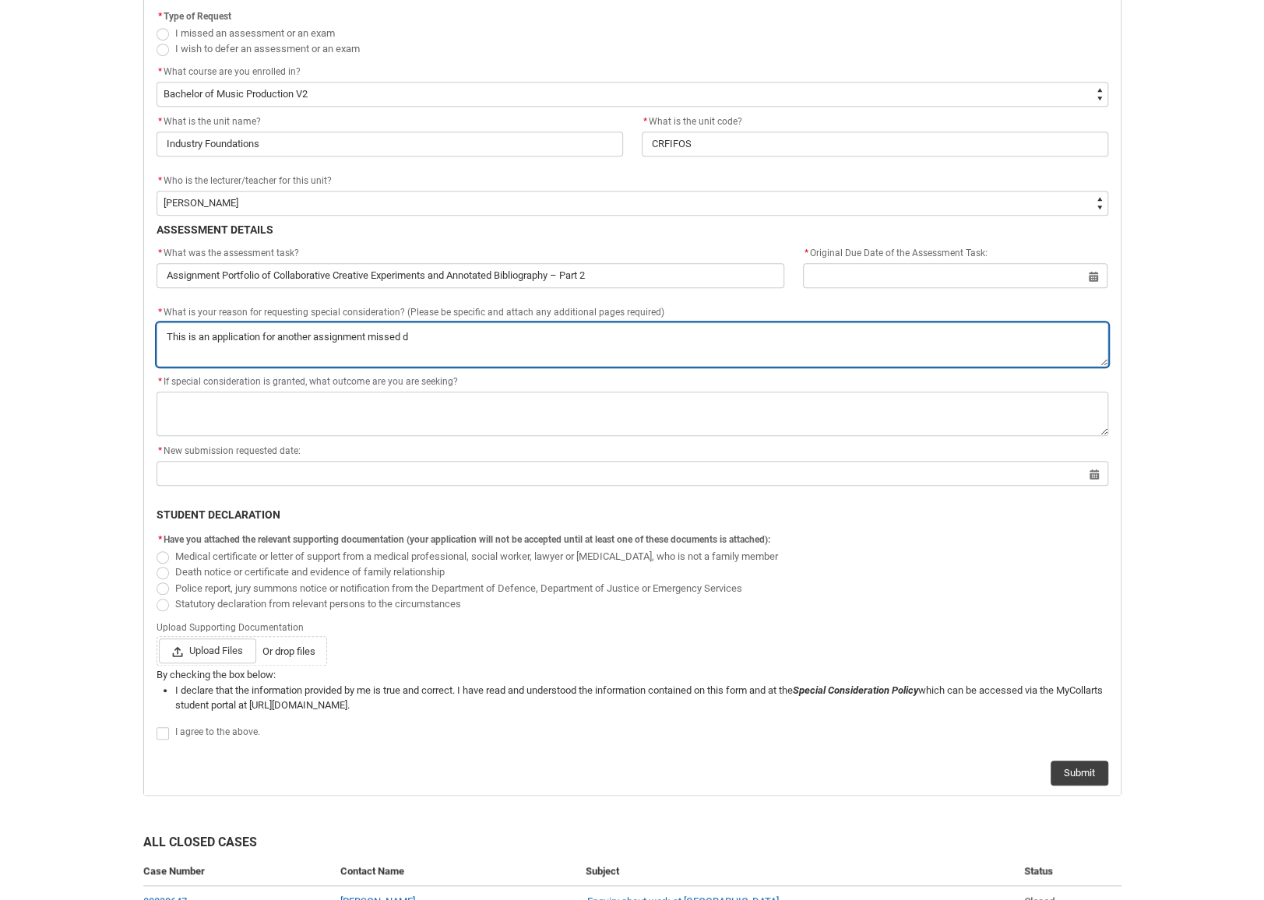
type textarea "This is an application for another assignment missed du"
type lightning-textarea "This is an application for another assignment missed dur"
type textarea "This is an application for another assignment missed dur"
type lightning-textarea "This is an application for another assignment missed duri"
type textarea "This is an application for another assignment missed duri"
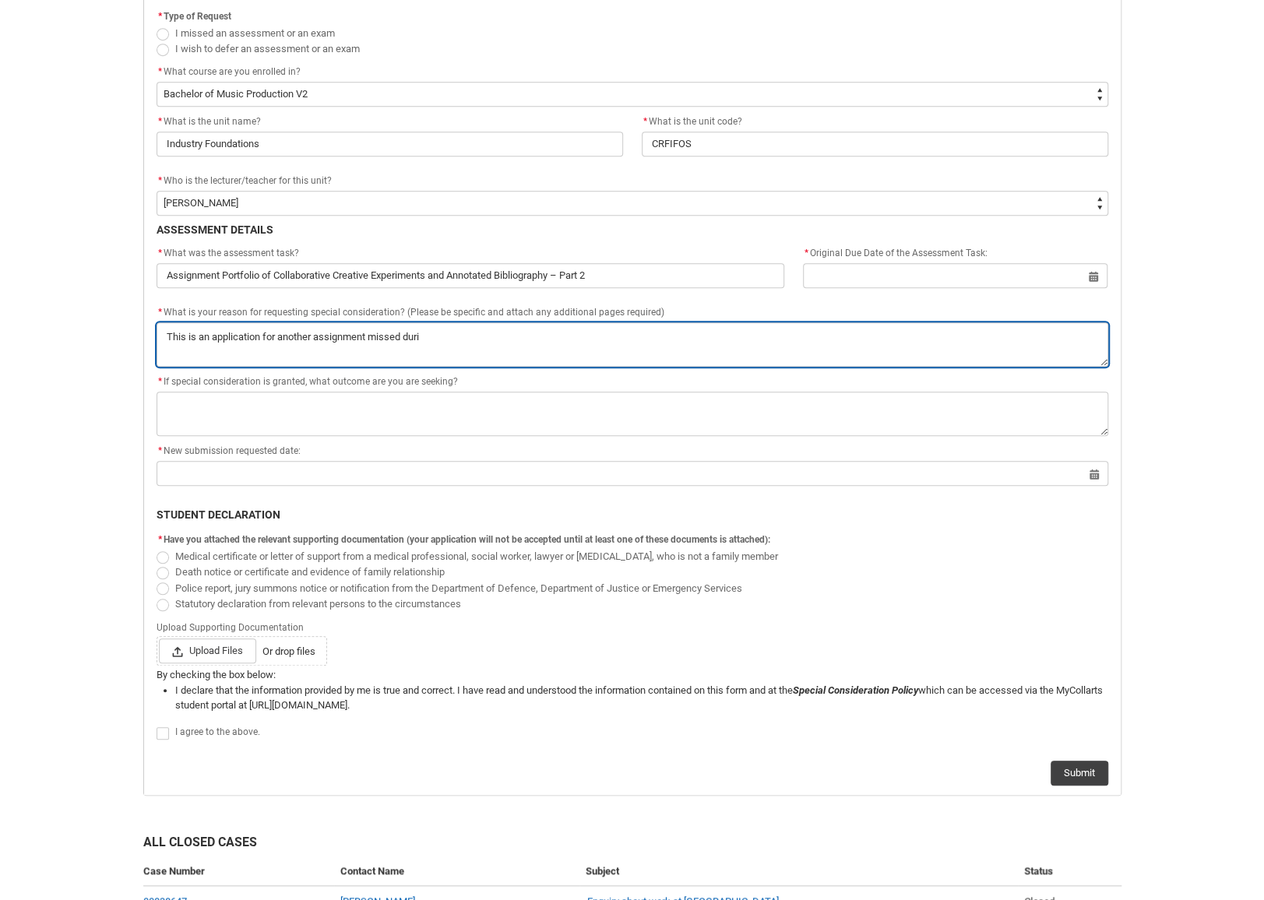
type lightning-textarea "This is an application for another assignment missed durin"
type textarea "This is an application for another assignment missed durin"
type lightning-textarea "This is an application for another assignment missed during"
type textarea "This is an application for another assignment missed during"
type lightning-textarea "This is an application for another assignment missed during"
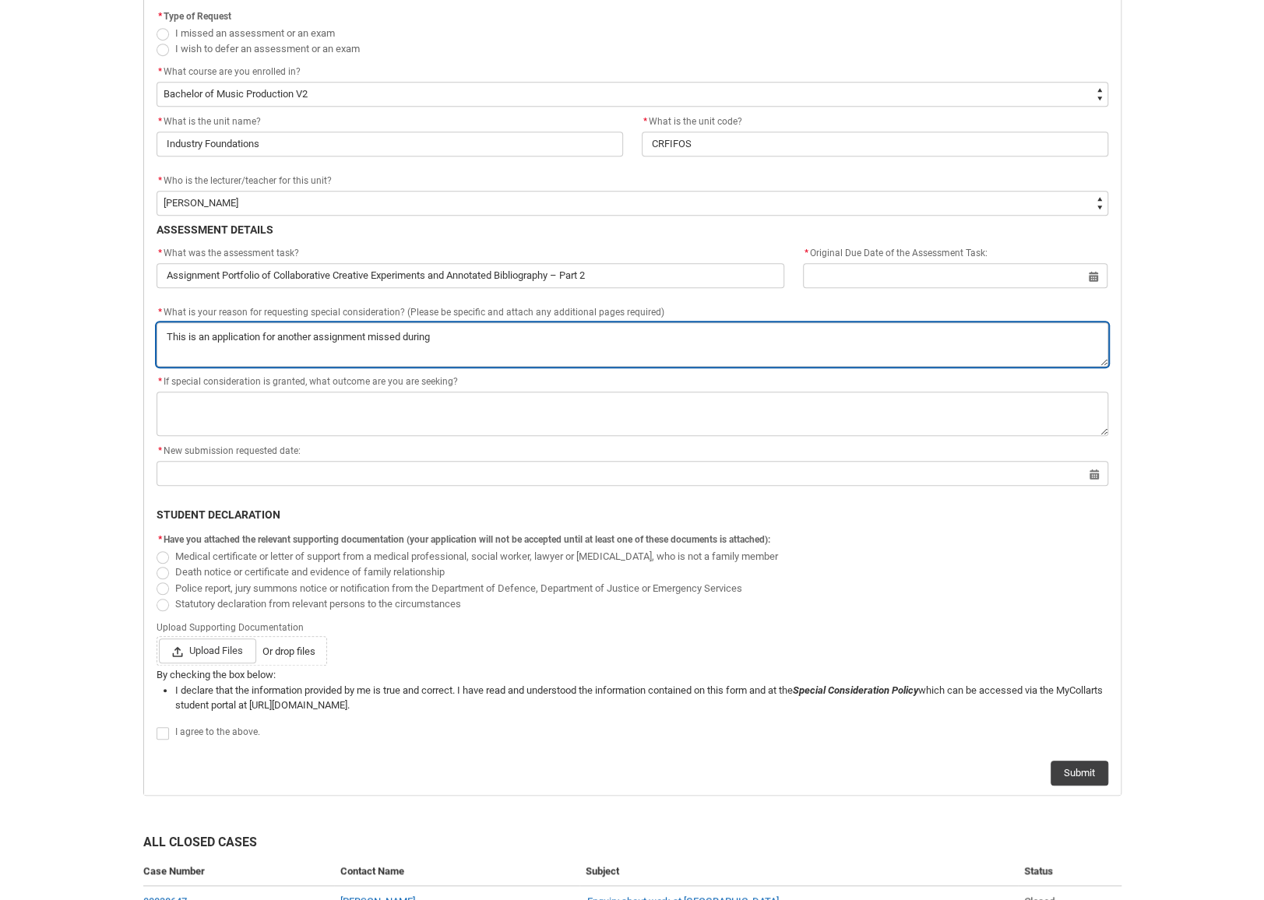
type textarea "This is an application for another assignment missed during"
type lightning-textarea "This is an application for another assignment missed during t"
type textarea "This is an application for another assignment missed during t"
type lightning-textarea "This is an application for another assignment missed during th"
type textarea "This is an application for another assignment missed during th"
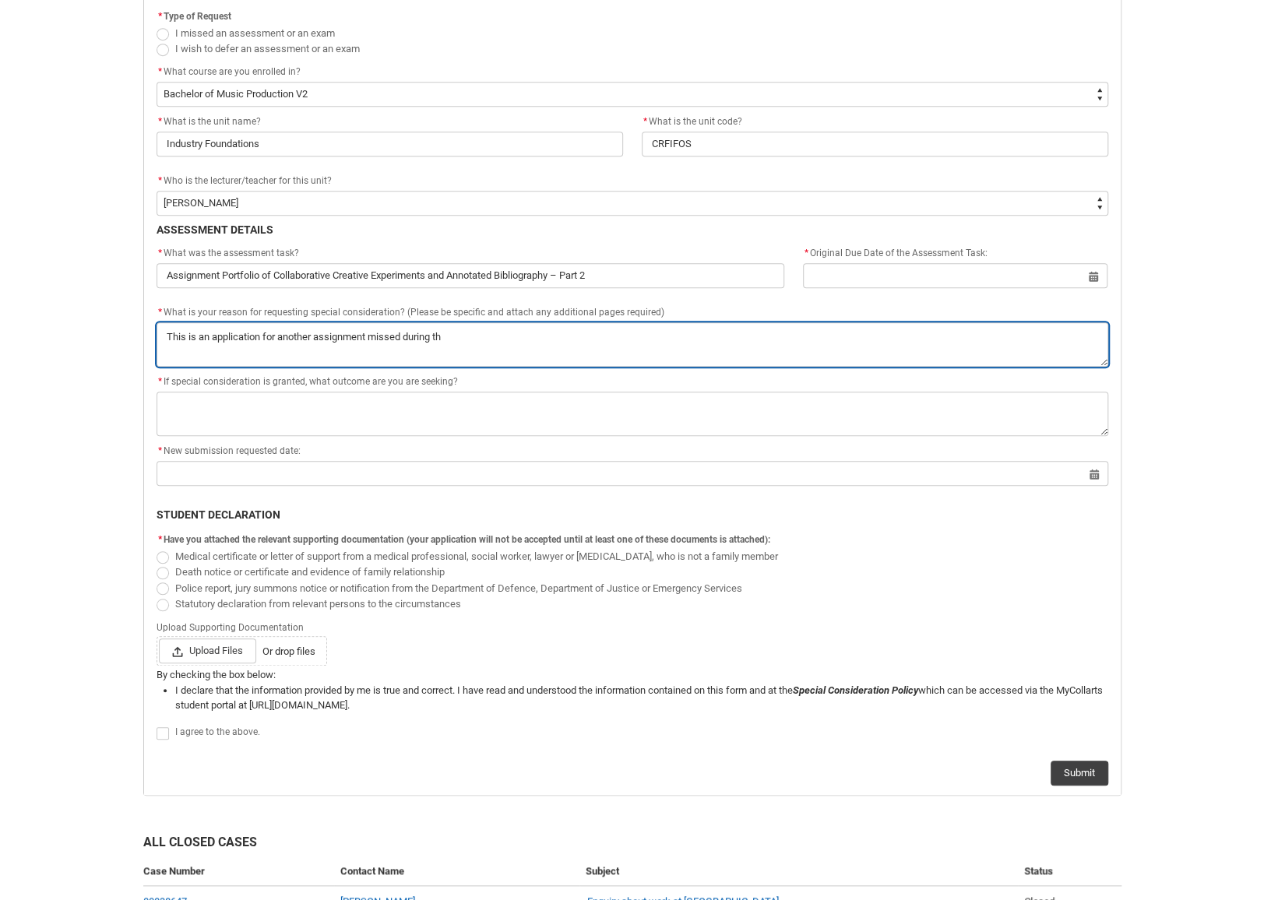
type lightning-textarea "This is an application for another assignment missed during the"
type textarea "This is an application for another assignment missed during the"
type lightning-textarea "This is an application for another assignment missed during the"
type textarea "This is an application for another assignment missed during the"
type lightning-textarea "This is an application for another assignment missed during the s"
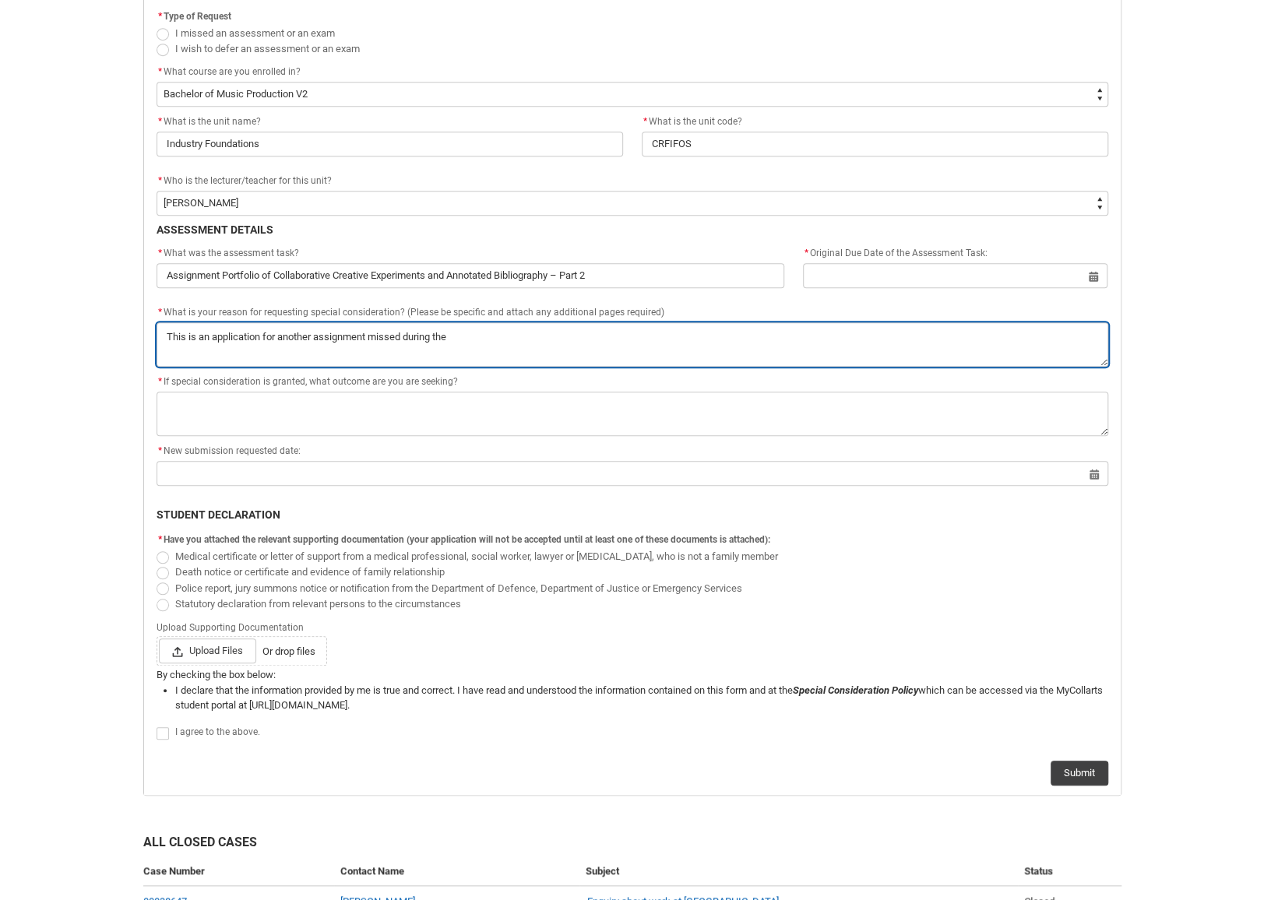
type textarea "This is an application for another assignment missed during the s"
type lightning-textarea "This is an application for another assignment missed during the sa"
type textarea "This is an application for another assignment missed during the sa"
type lightning-textarea "This is an application for another assignment missed during the [PERSON_NAME]"
type textarea "This is an application for another assignment missed during the [PERSON_NAME]"
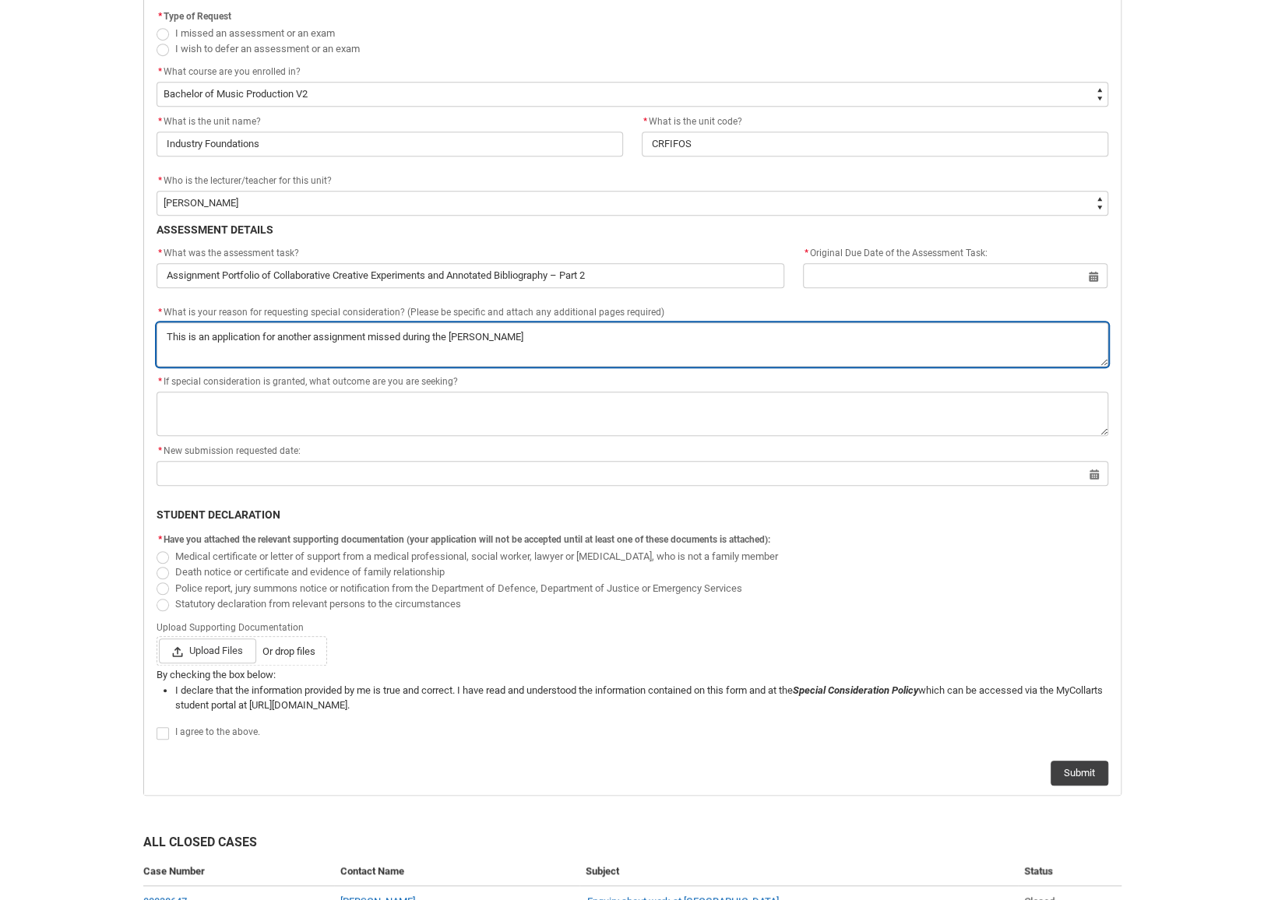
type lightning-textarea "This is an application for another assignment missed during the same"
type textarea "This is an application for another assignment missed during the same"
type lightning-textarea "This is an application for another assignment missed during the same"
type textarea "This is an application for another assignment missed during the same"
type lightning-textarea "This is an application for another assignment missed during the same t"
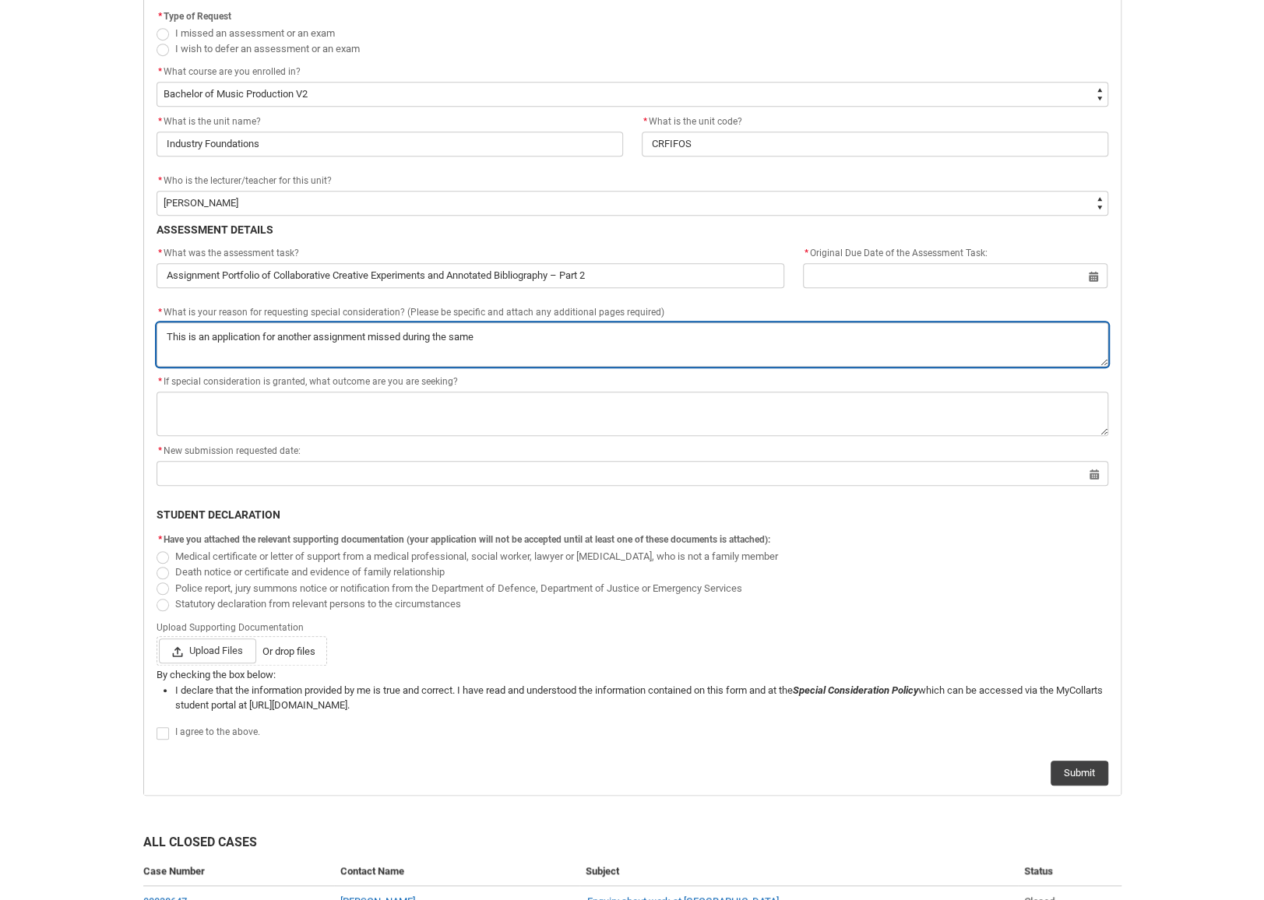
type textarea "This is an application for another assignment missed during the same t"
type lightning-textarea "This is an application for another assignment missed during the same ti"
type textarea "This is an application for another assignment missed during the same ti"
type lightning-textarea "This is an application for another assignment missed during the same [PERSON_NA…"
type textarea "This is an application for another assignment missed during the same [PERSON_NA…"
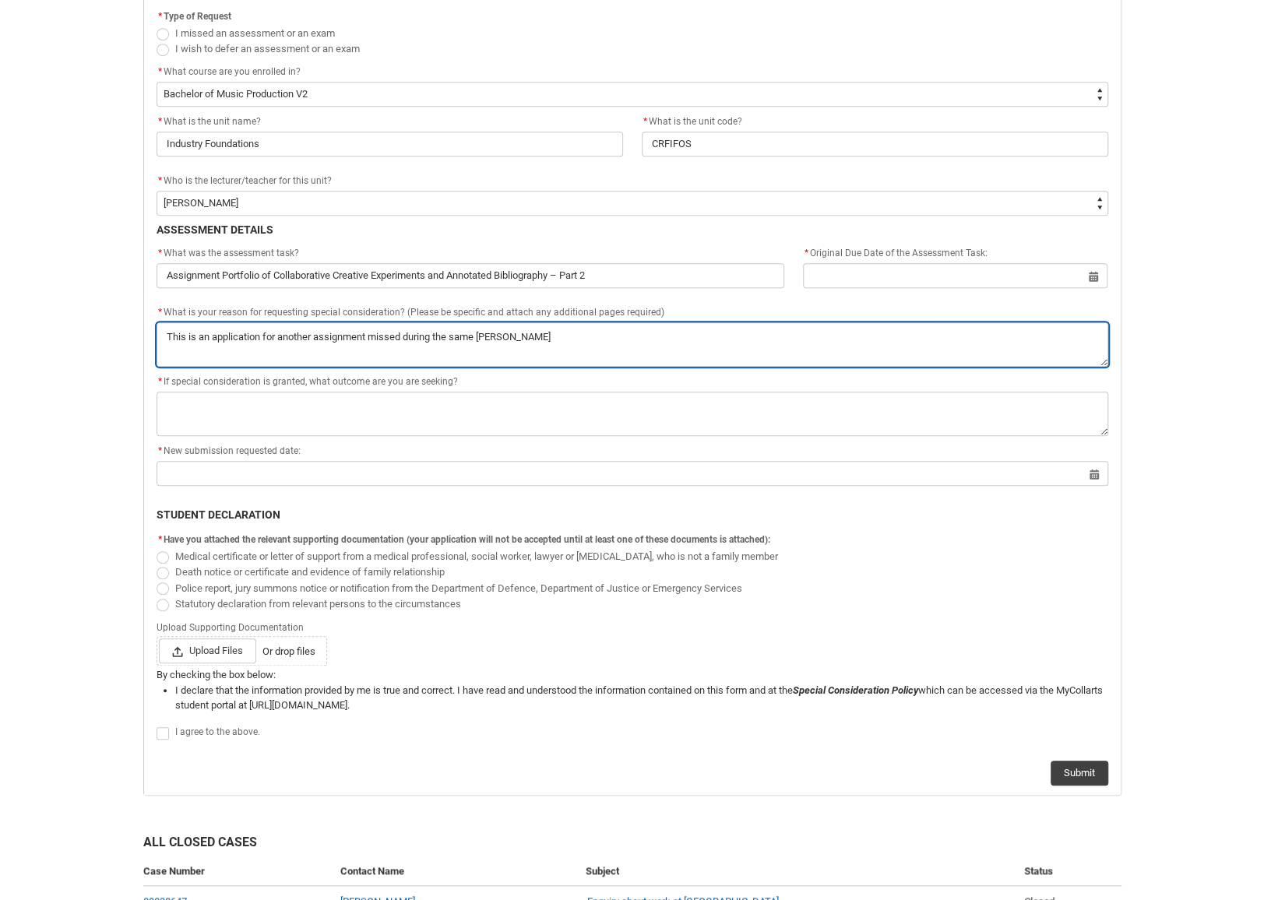
type lightning-textarea "This is an application for another assignment missed during the same time"
type textarea "This is an application for another assignment missed during the same time"
type lightning-textarea "This is an application for another assignment missed during the same time"
type textarea "This is an application for another assignment missed during the same time"
type lightning-textarea "This is an application for another assignment missed during the same time w"
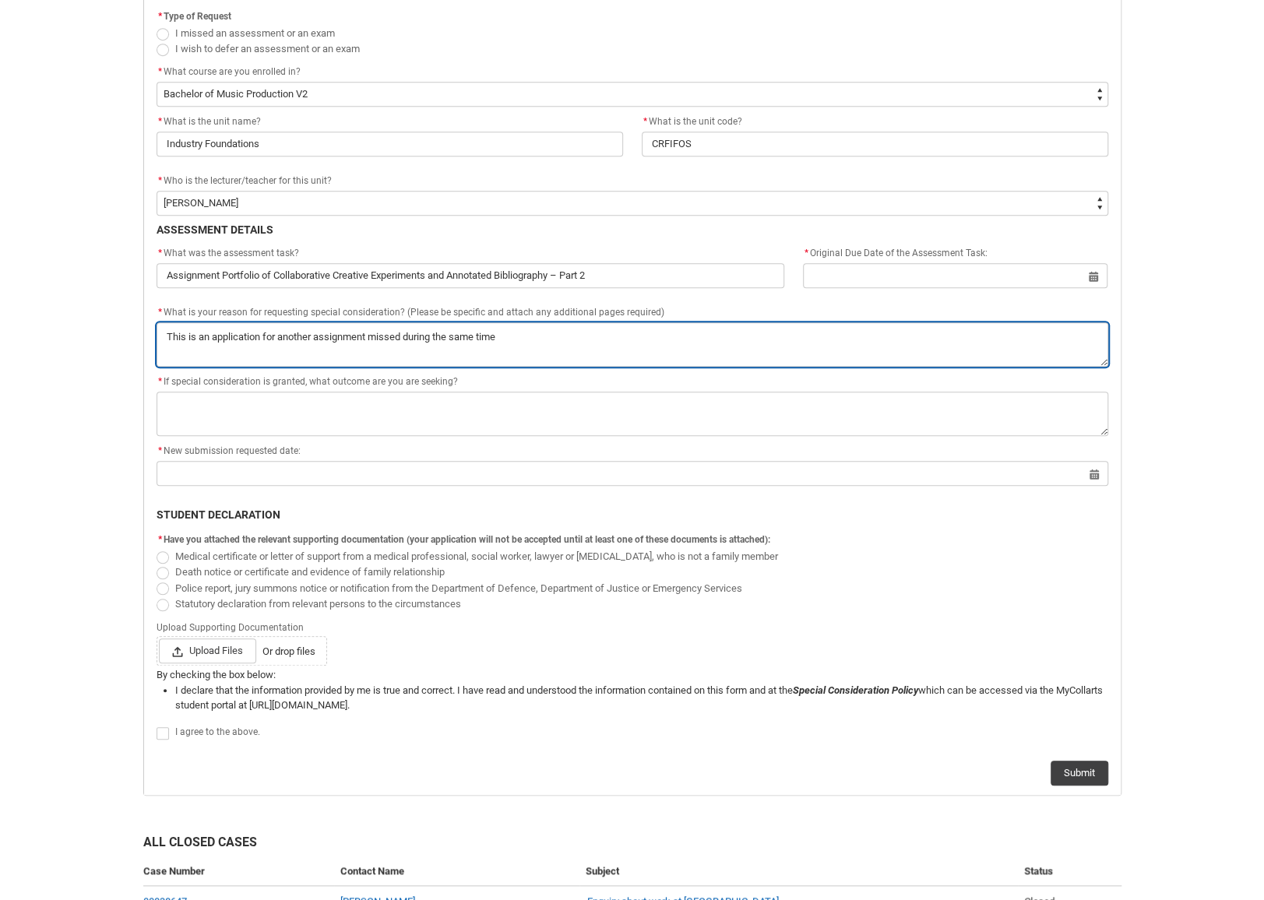
type textarea "This is an application for another assignment missed during the same time w"
type lightning-textarea "This is an application for another assignment missed during the same time wi"
type textarea "This is an application for another assignment missed during the same time wi"
type lightning-textarea "This is an application for another assignment missed during the same time win"
type textarea "This is an application for another assignment missed during the same time win"
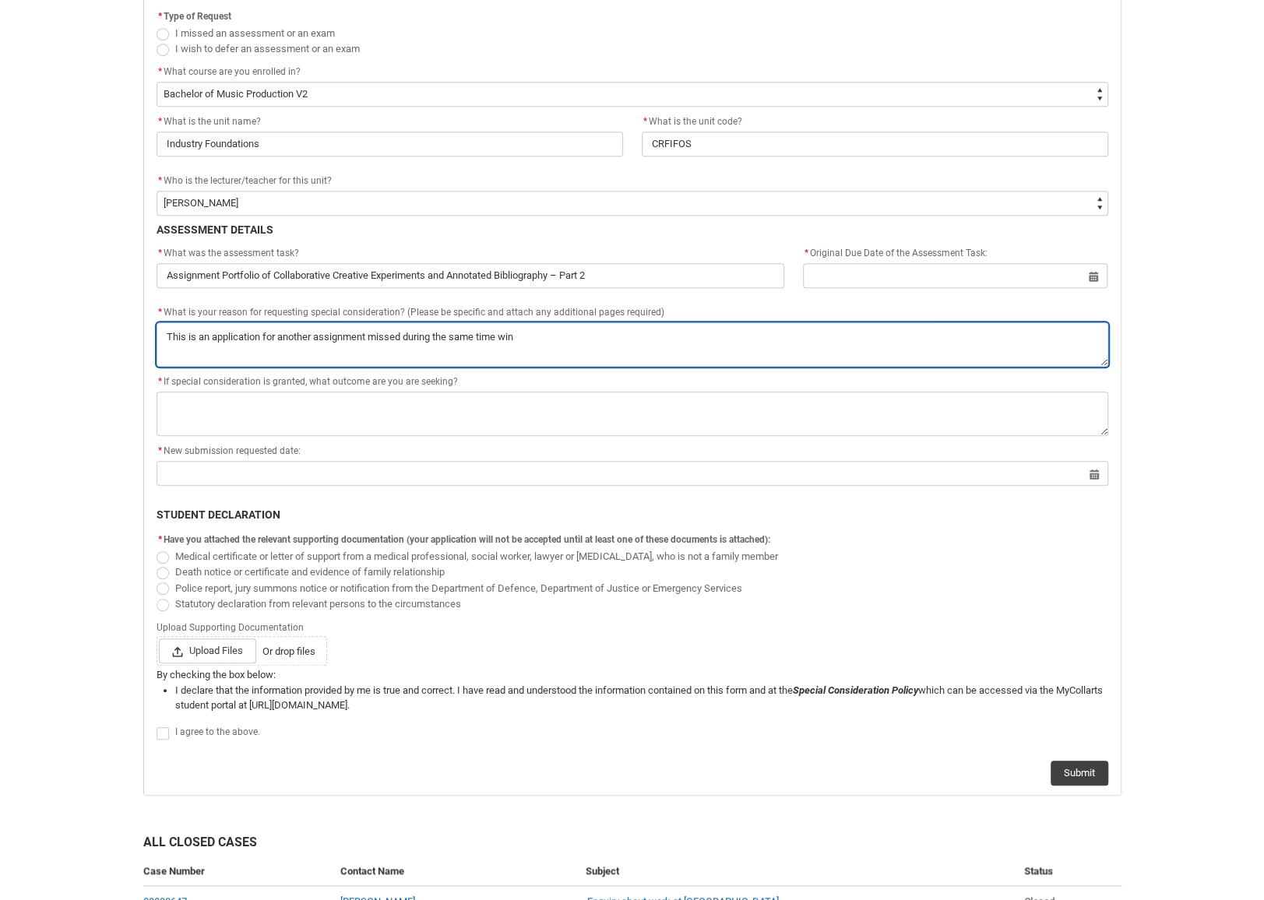
type lightning-textarea "This is an application for another assignment missed during the same time wind"
type textarea "This is an application for another assignment missed during the same time wind"
type lightning-textarea "This is an application for another assignment missed during the same time windo"
type textarea "This is an application for another assignment missed during the same time windo"
type lightning-textarea "This is an application for another assignment missed during the same time window"
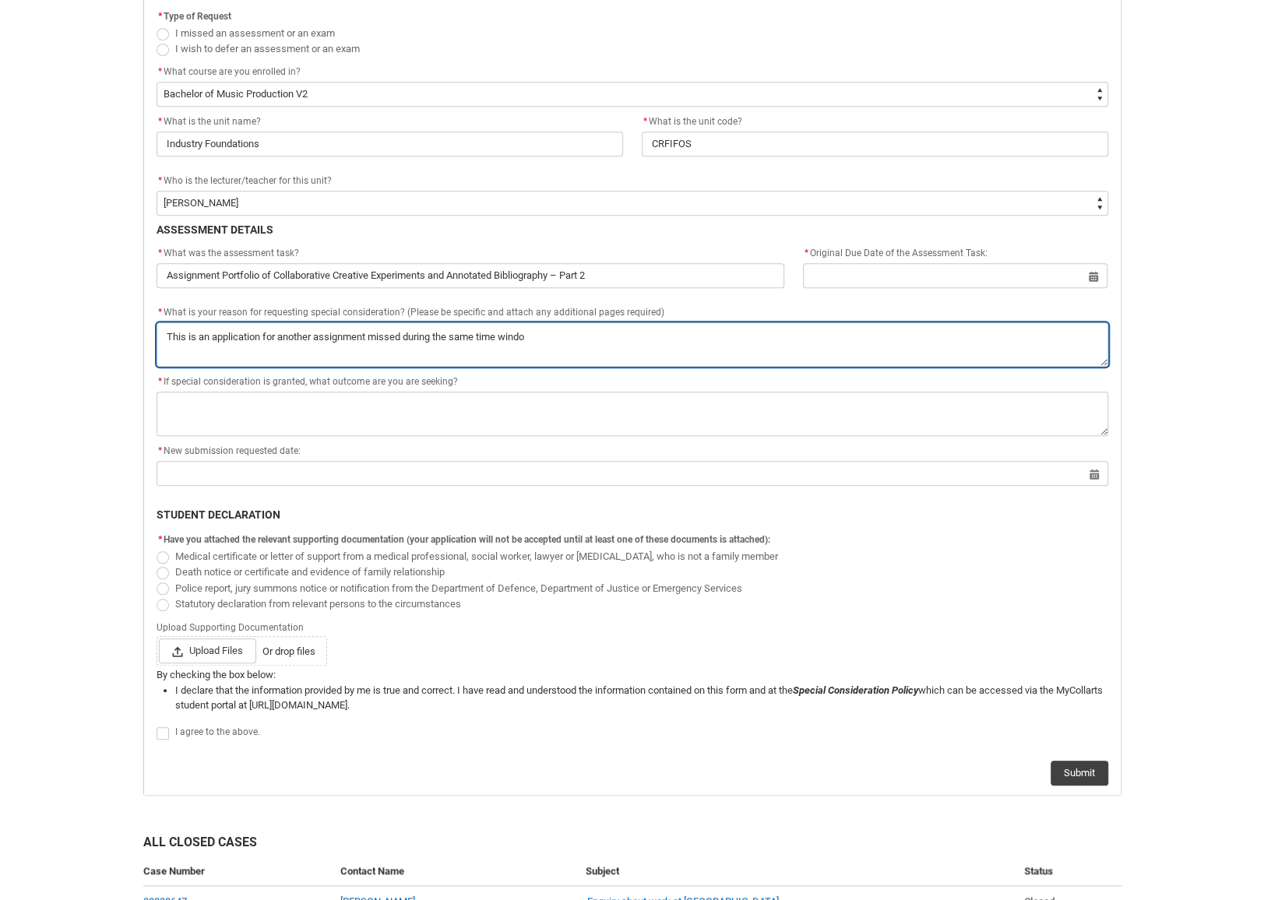
type textarea "This is an application for another assignment missed during the same time window"
type lightning-textarea "This is an application for another assignment missed during the same time window"
type textarea "This is an application for another assignment missed during the same time window"
type lightning-textarea "This is an application for another assignment missed during the same time windo…"
type textarea "This is an application for another assignment missed during the same time windo…"
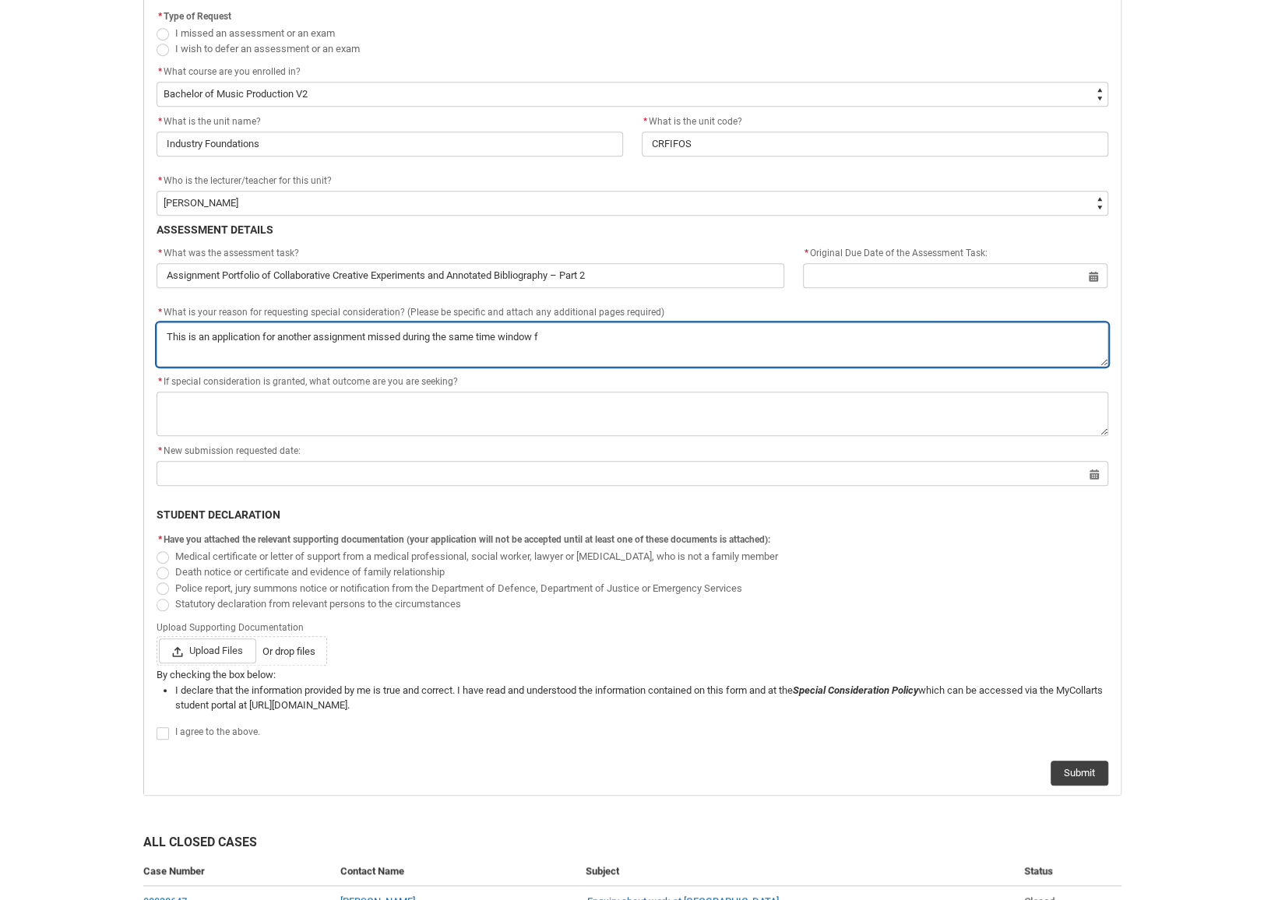
type lightning-textarea "This is an application for another assignment missed during the same time windo…"
type textarea "This is an application for another assignment missed during the same time windo…"
type lightning-textarea "This is an application for another assignment missed during the same time windo…"
type textarea "This is an application for another assignment missed during the same time windo…"
type lightning-textarea "This is an application for another assignment missed during the same time windo…"
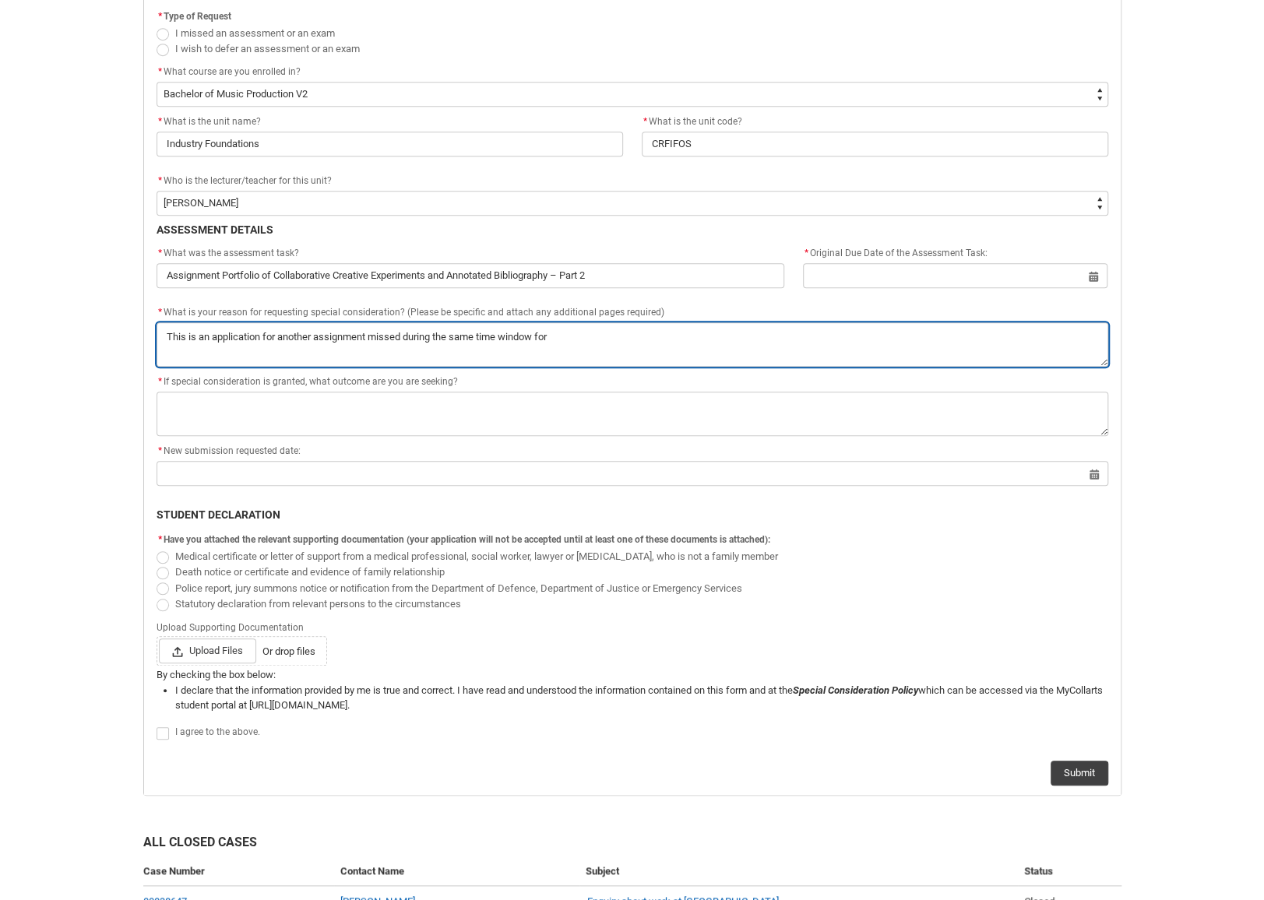
type textarea "This is an application for another assignment missed during the same time windo…"
type lightning-textarea "This is an application for another assignment missed during the same time windo…"
type textarea "This is an application for another assignment missed during the same time windo…"
type lightning-textarea "This is an application for another assignment missed during the same time windo…"
type textarea "This is an application for another assignment missed during the same time windo…"
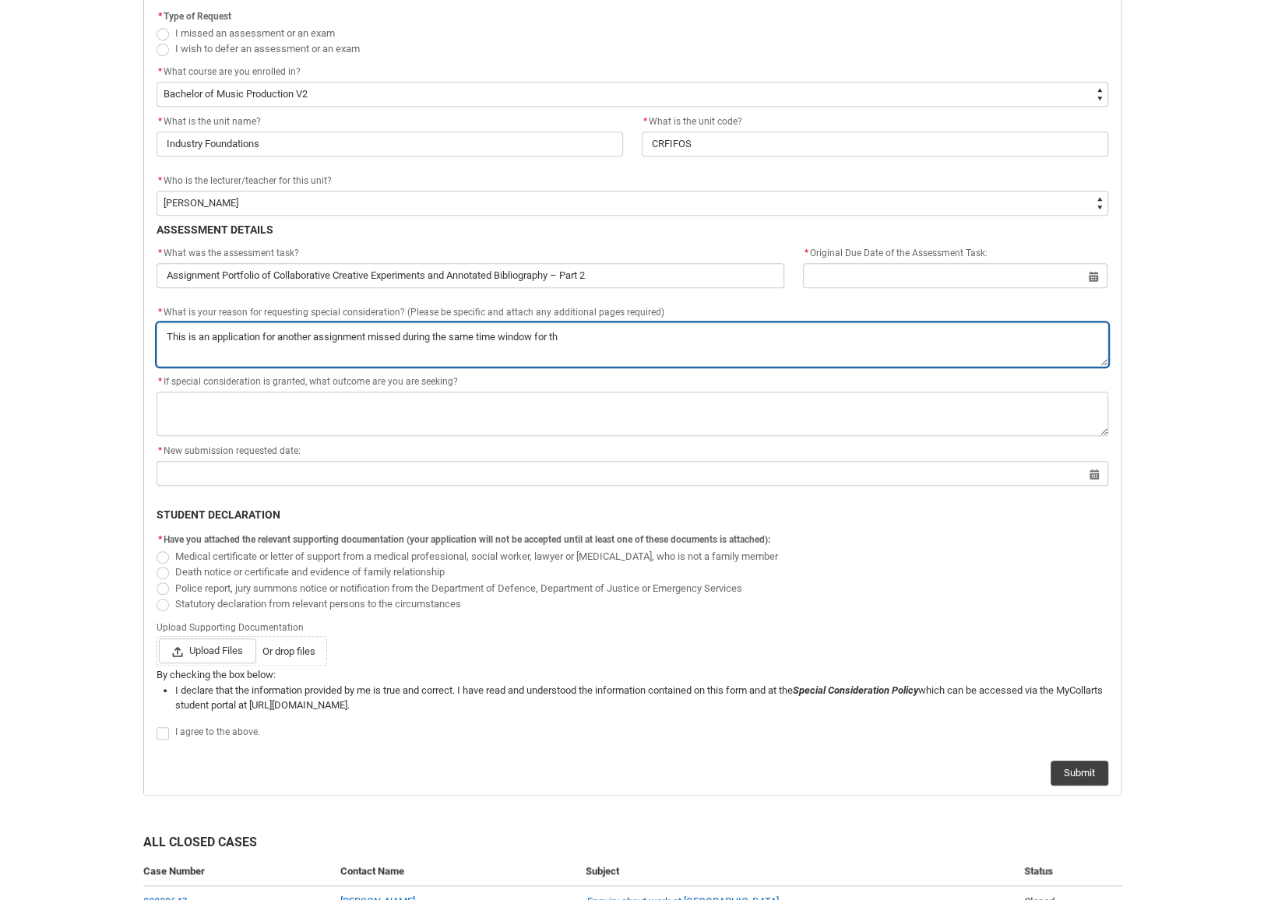
type lightning-textarea "This is an application for another assignment missed during the same time windo…"
type textarea "This is an application for another assignment missed during the same time windo…"
type lightning-textarea "This is an application for another assignment missed during the same time windo…"
type textarea "This is an application for another assignment missed during the same time windo…"
type lightning-textarea "This is an application for another assignment missed during the same time windo…"
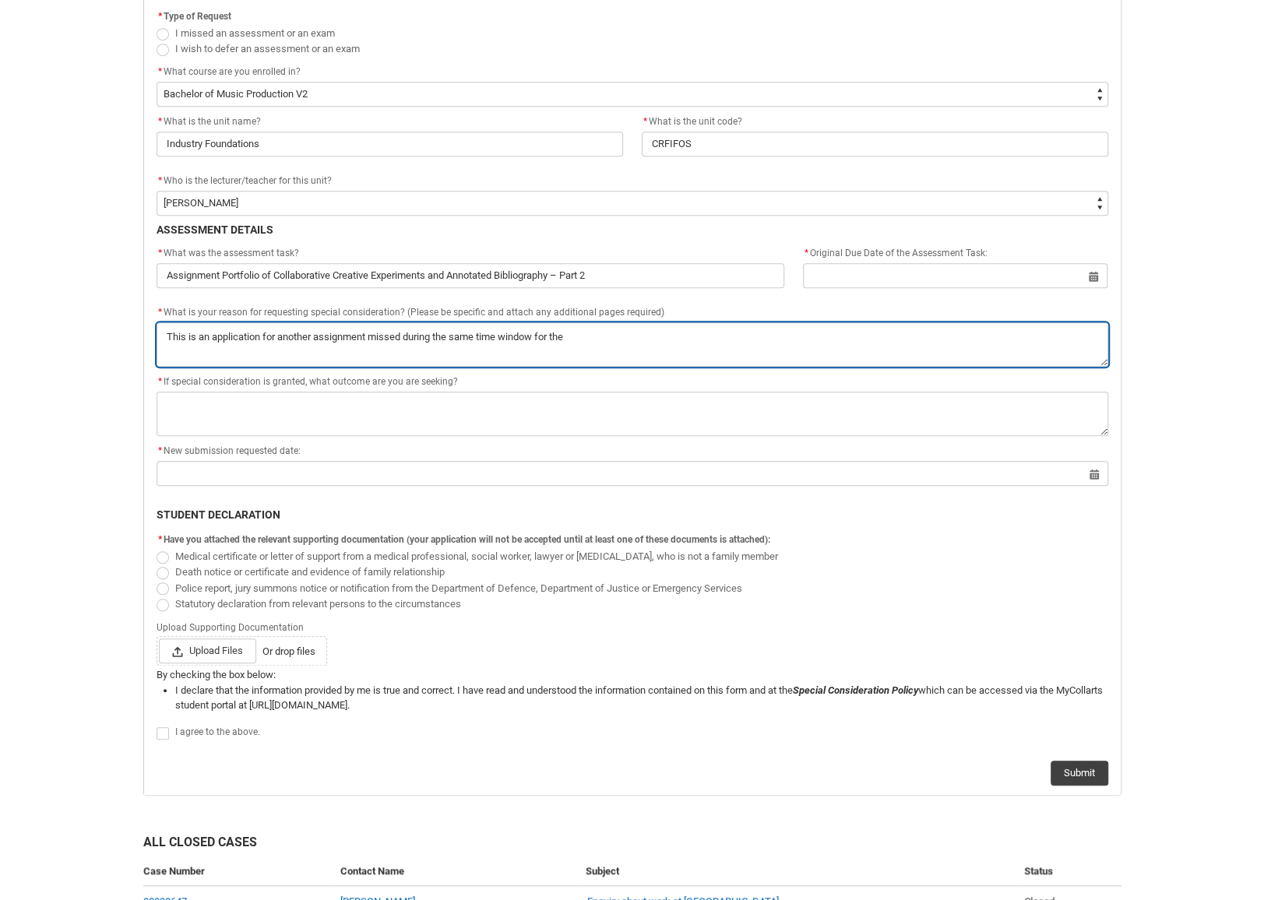
type textarea "This is an application for another assignment missed during the same time windo…"
click at [872, 344] on textarea "*" at bounding box center [633, 344] width 952 height 44
click at [657, 350] on textarea "*" at bounding box center [633, 344] width 952 height 44
click at [711, 348] on textarea "*" at bounding box center [633, 344] width 952 height 44
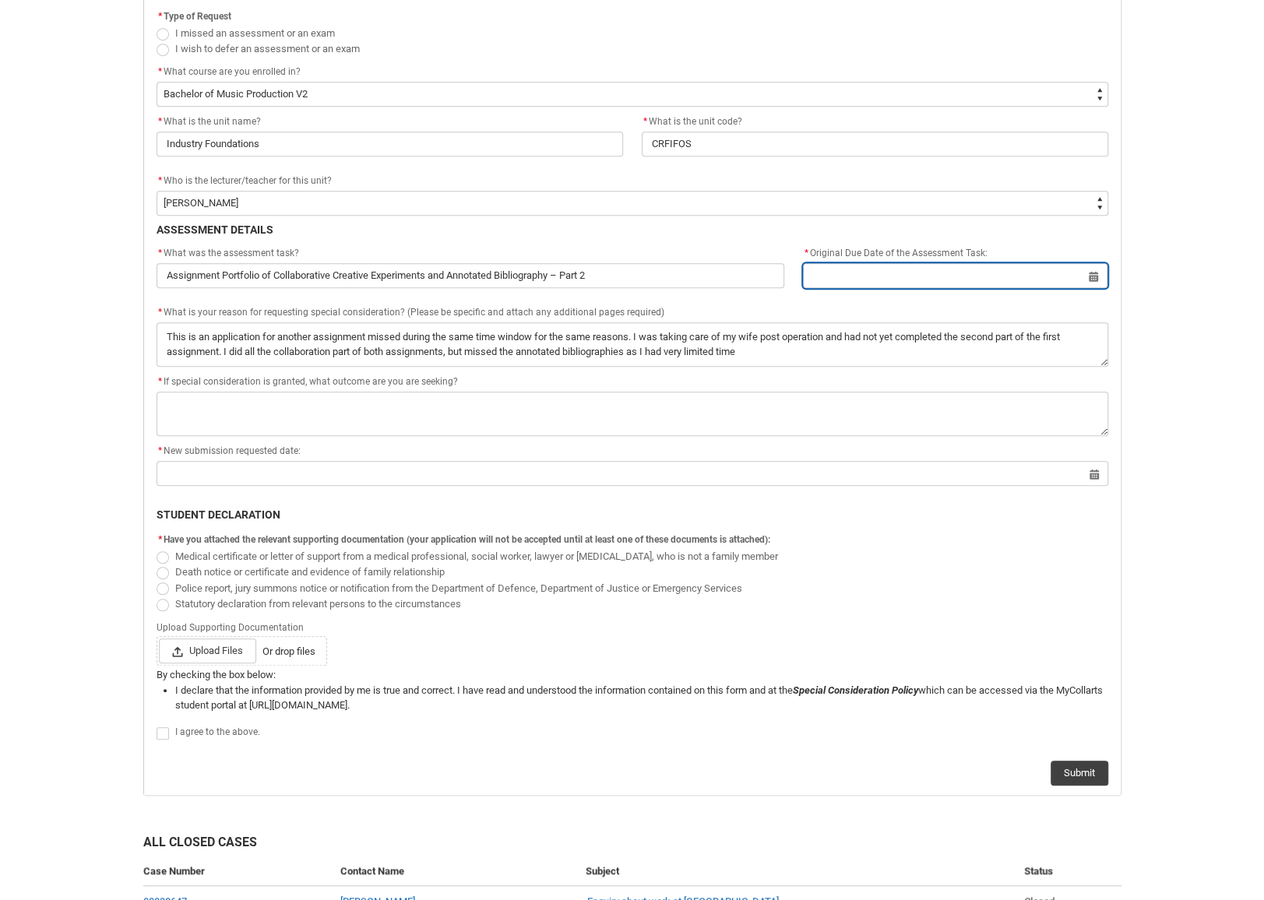
click at [888, 271] on input "Redu_Student_Request flow" at bounding box center [955, 275] width 305 height 25
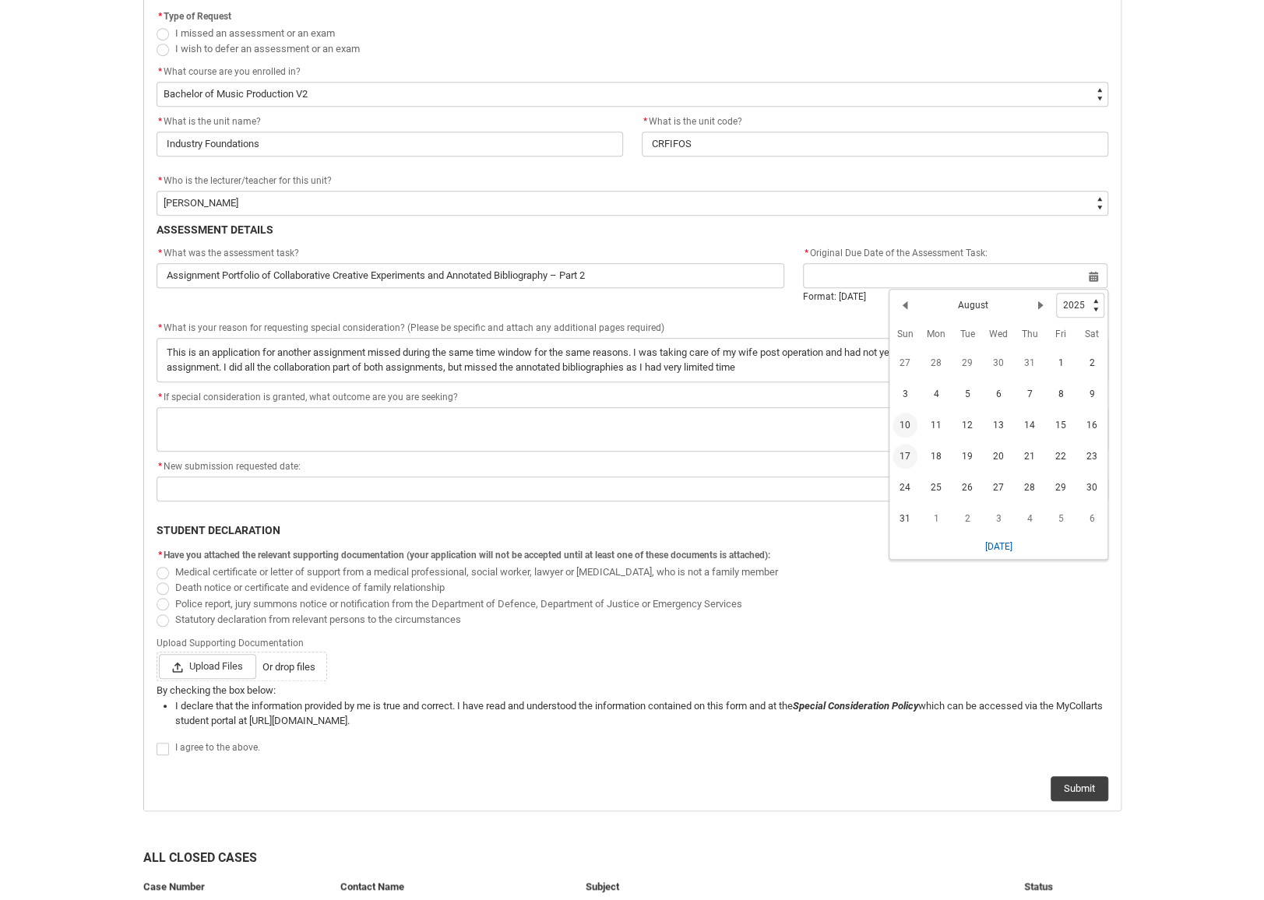
click at [902, 423] on span "10" at bounding box center [905, 425] width 25 height 25
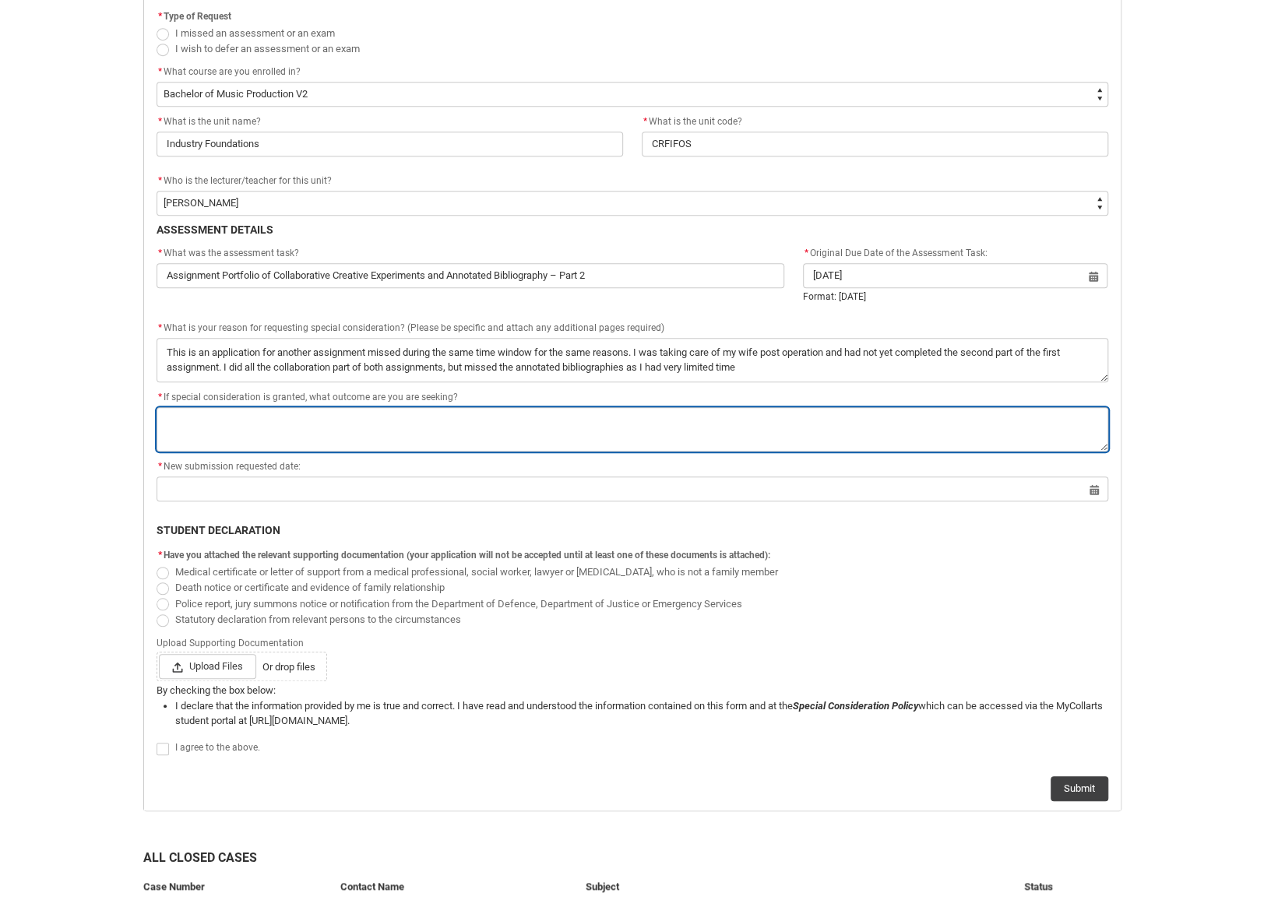
drag, startPoint x: 287, startPoint y: 421, endPoint x: 324, endPoint y: 433, distance: 38.4
click at [287, 422] on textarea "*" at bounding box center [633, 429] width 952 height 44
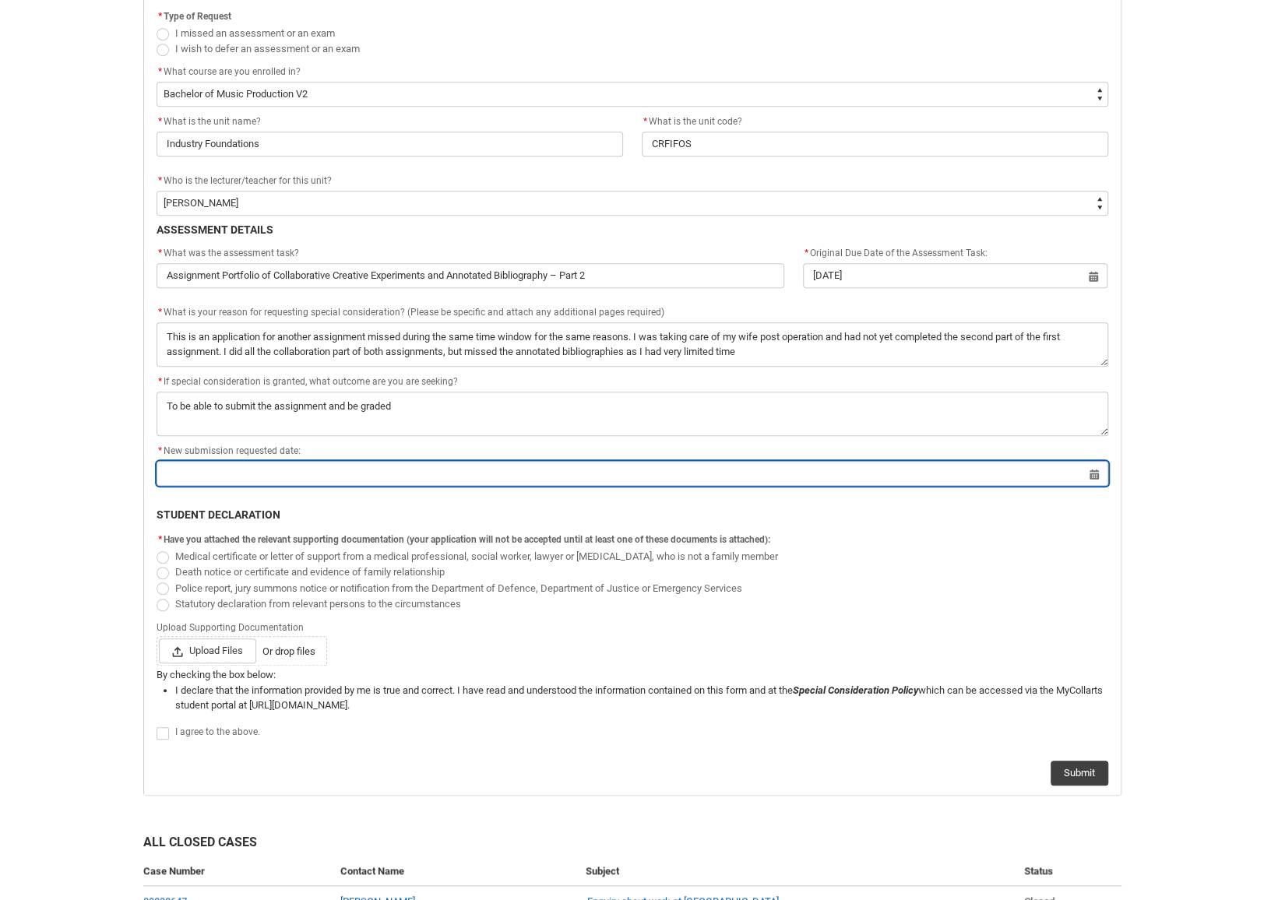
drag, startPoint x: 1097, startPoint y: 470, endPoint x: 1088, endPoint y: 472, distance: 9.6
click at [1097, 470] on input "Redu_Student_Request flow" at bounding box center [633, 473] width 952 height 25
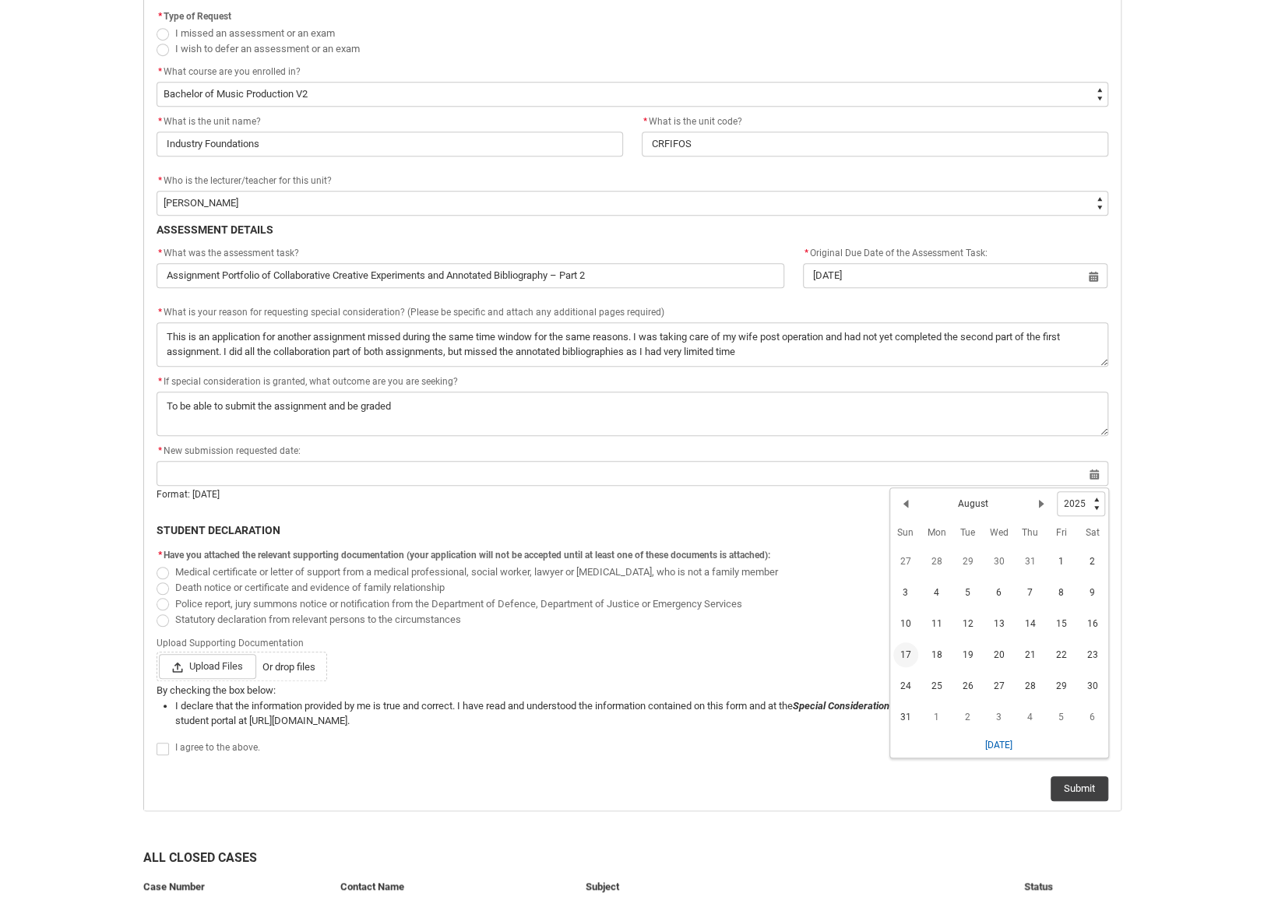
drag, startPoint x: 902, startPoint y: 651, endPoint x: 910, endPoint y: 650, distance: 8.7
click at [902, 652] on span "17" at bounding box center [905, 655] width 25 height 25
click at [160, 567] on span "Redu_Student_Request flow" at bounding box center [163, 573] width 12 height 12
click at [157, 564] on input "Medical certificate or letter of support from a medical professional, social wo…" at bounding box center [156, 563] width 1 height 1
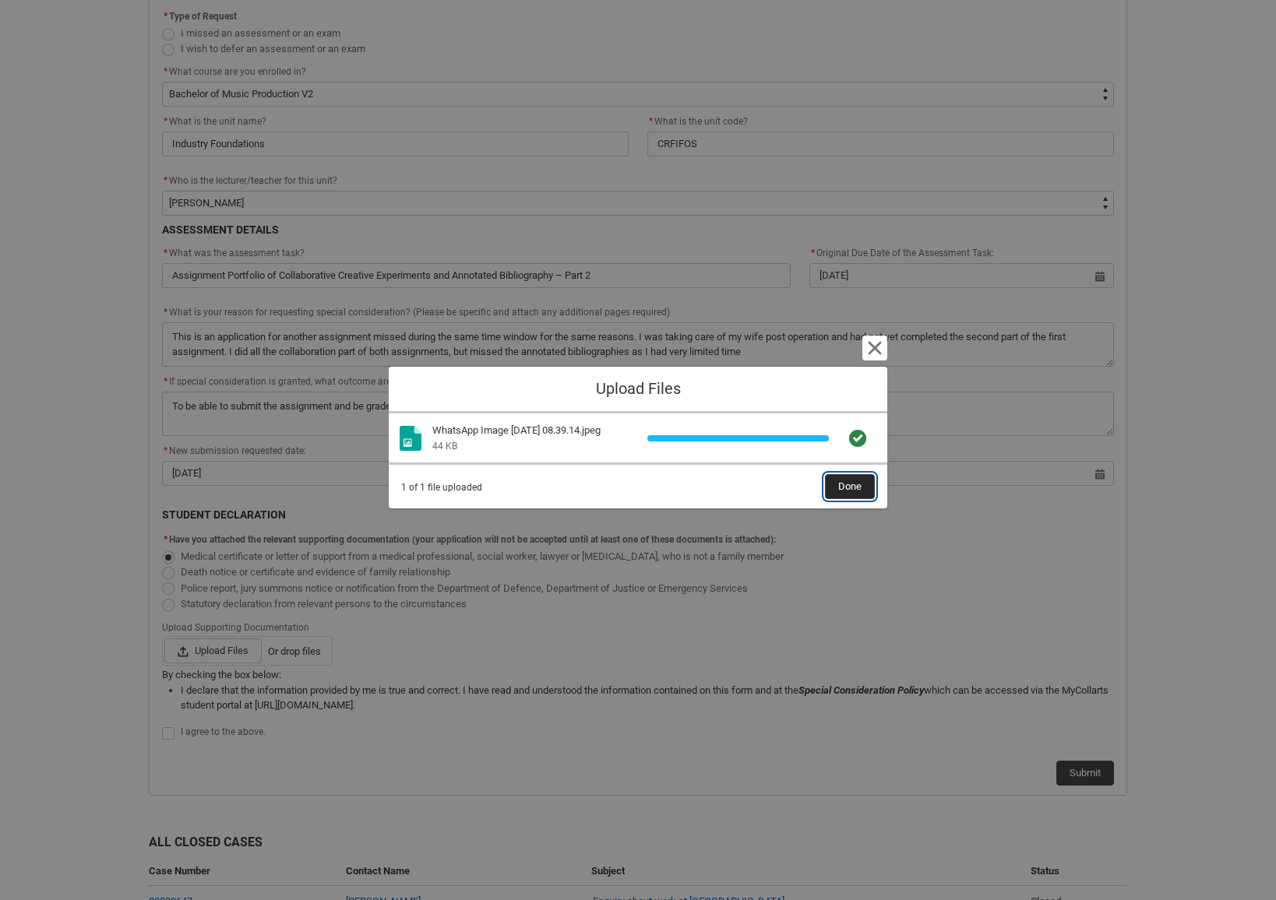
click at [852, 484] on span "Done" at bounding box center [849, 486] width 23 height 23
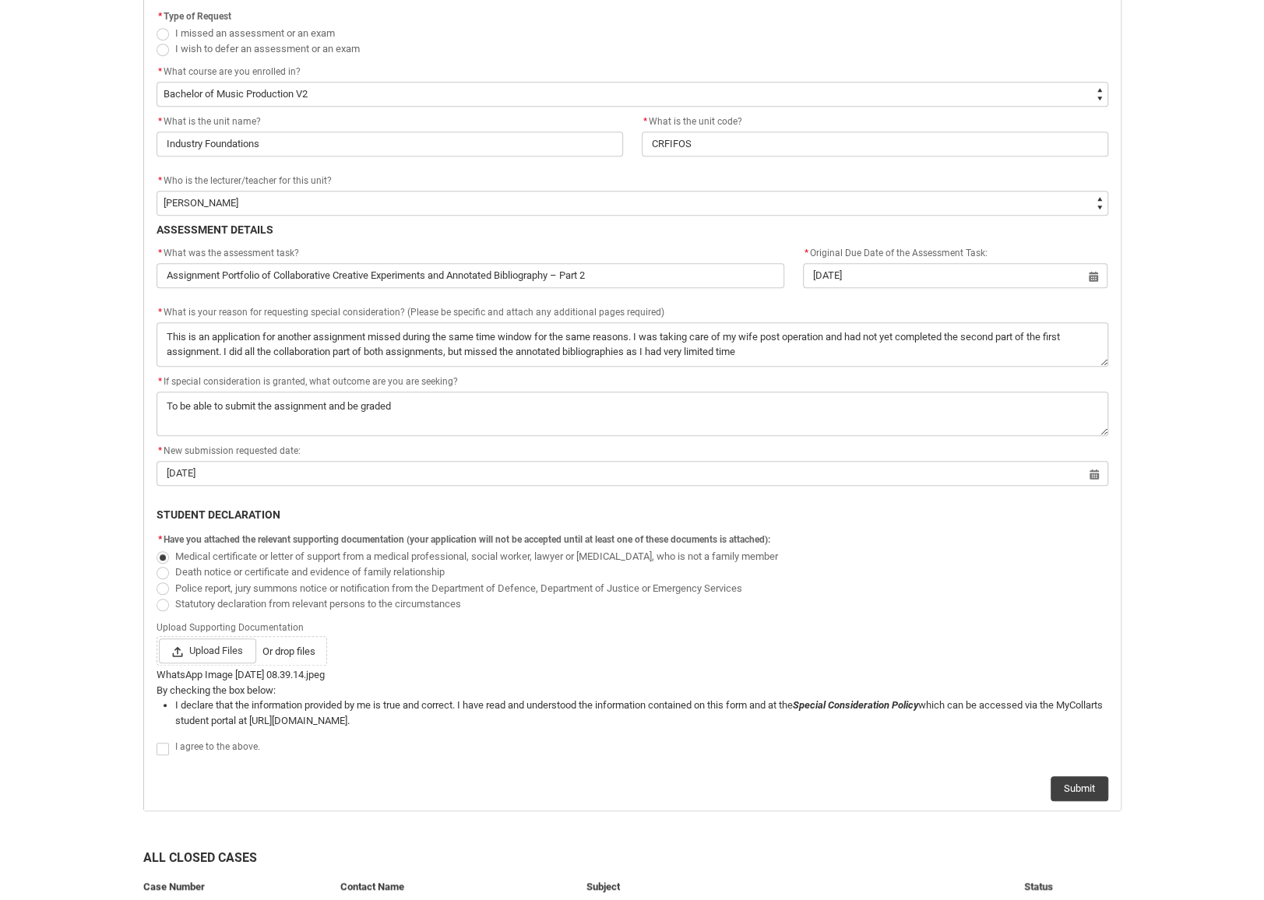
click at [160, 743] on span "Redu_Student_Request flow" at bounding box center [163, 749] width 12 height 12
click at [157, 741] on input "Redu_Student_Request flow" at bounding box center [156, 740] width 1 height 1
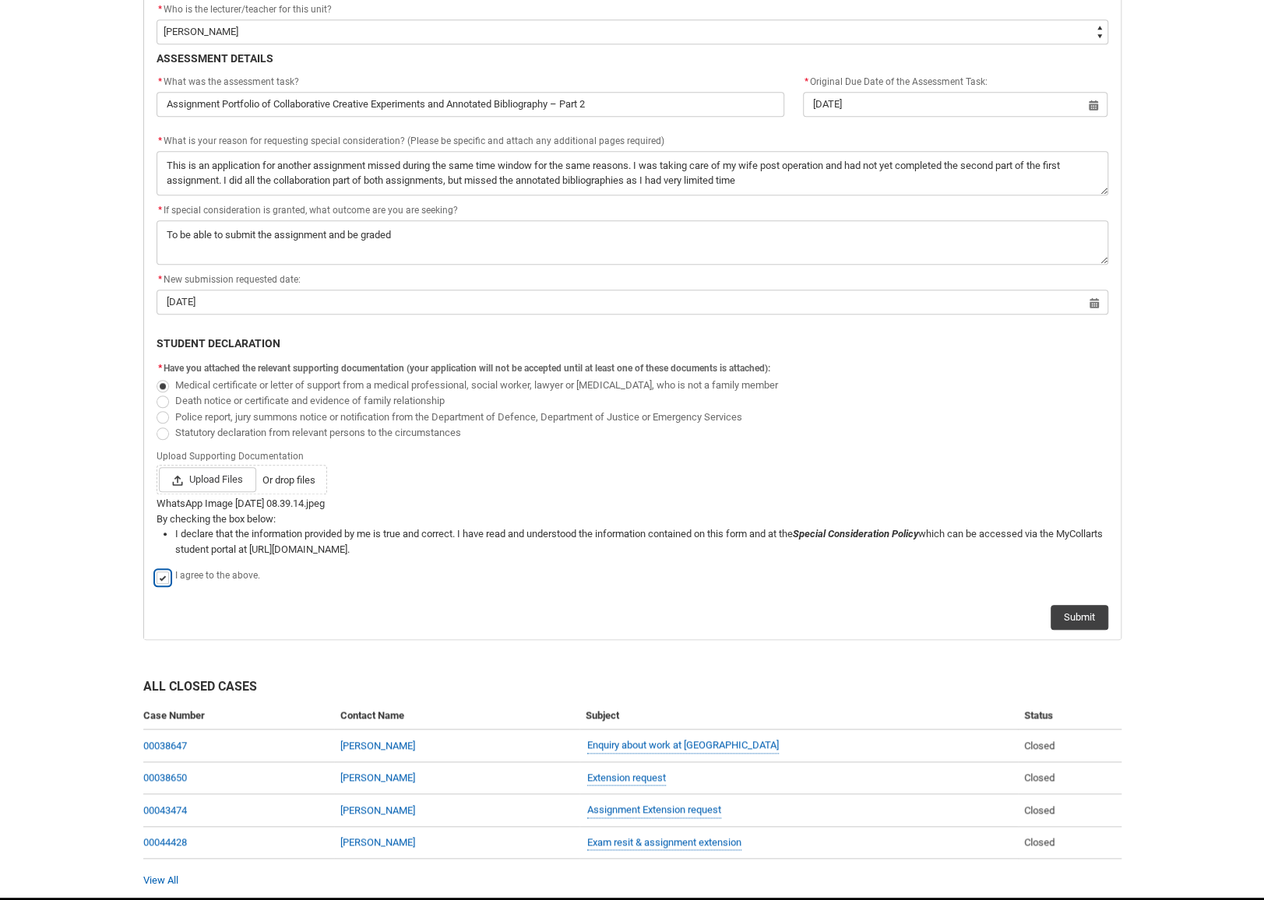
scroll to position [625, 0]
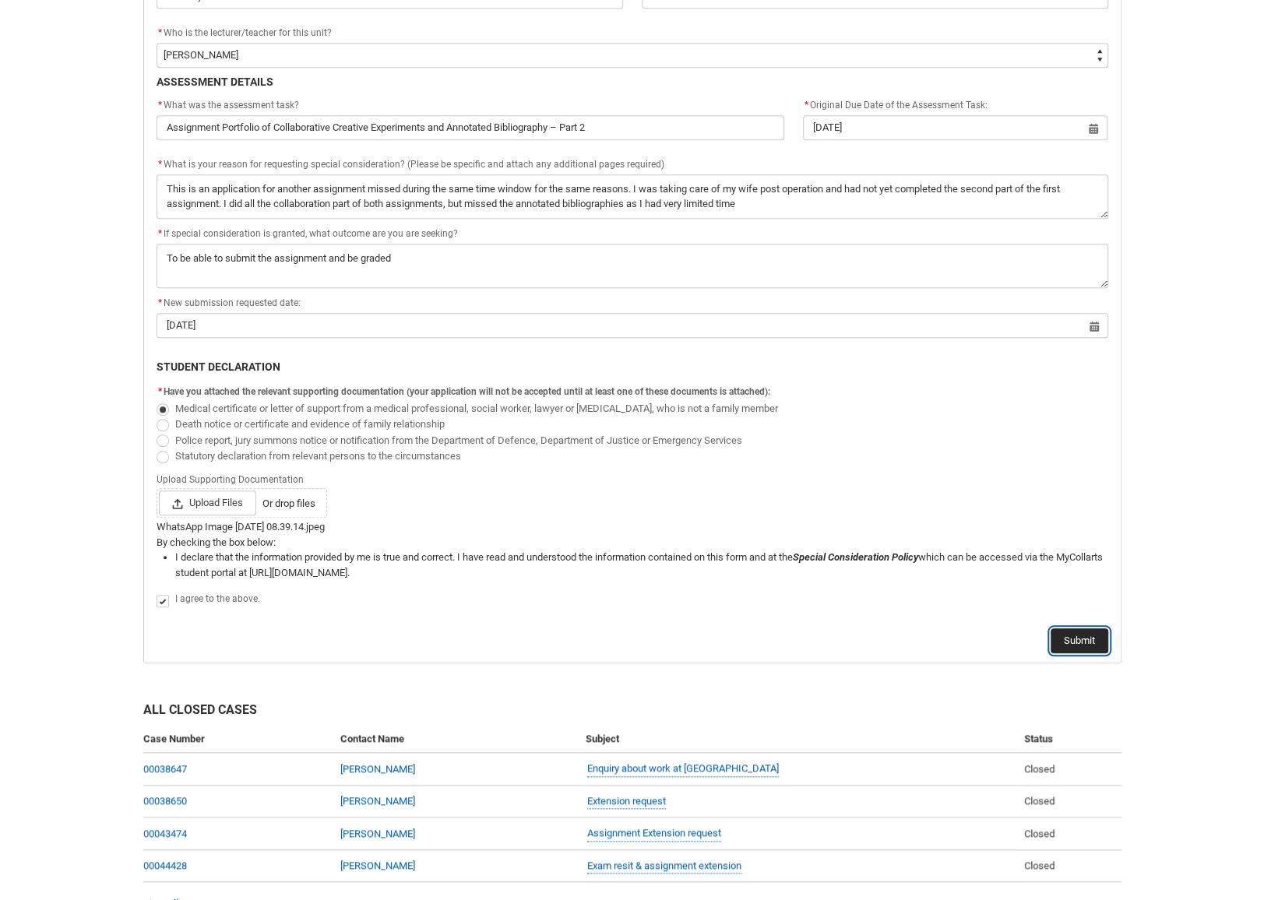
click at [1085, 639] on button "Submit" at bounding box center [1080, 641] width 58 height 25
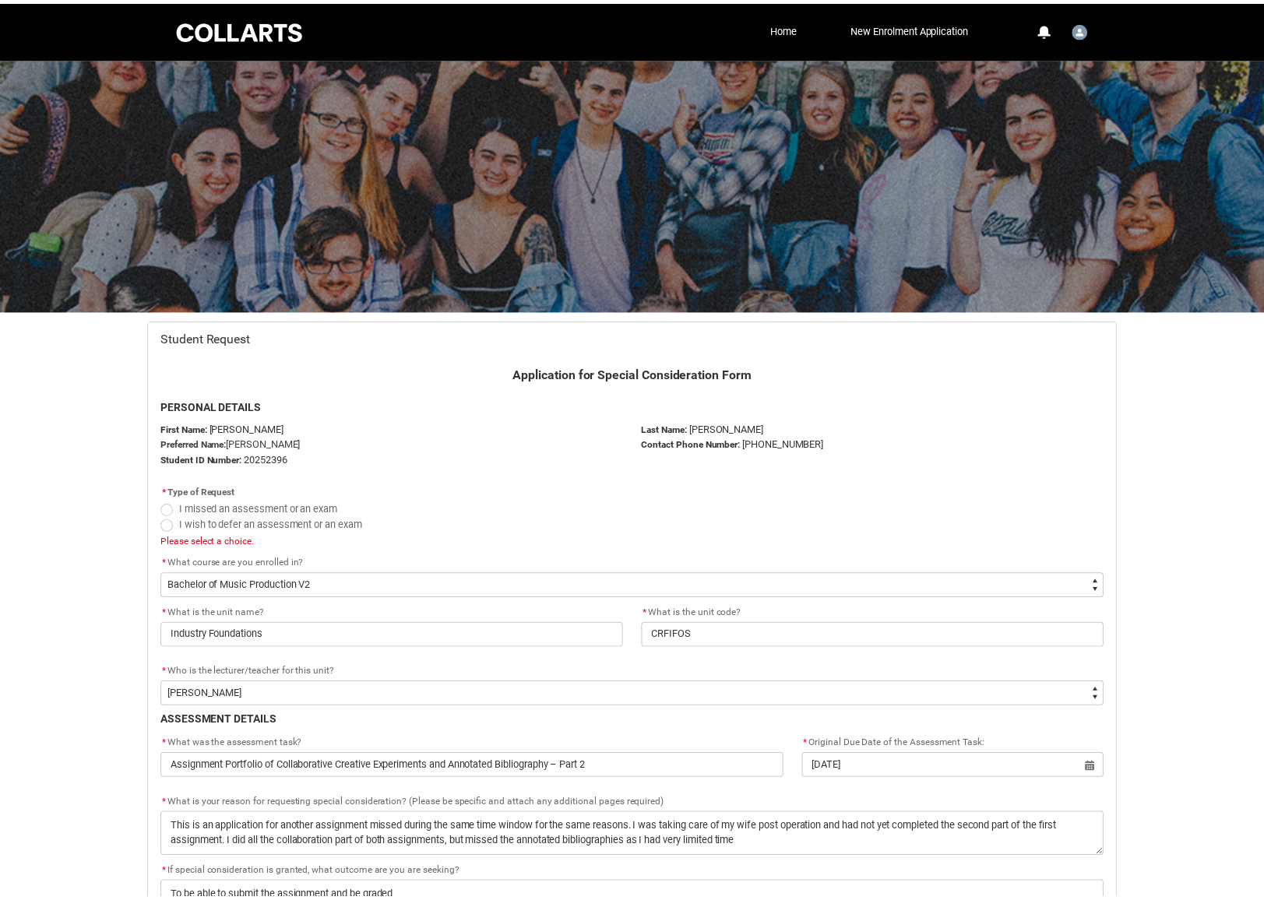
scroll to position [165, 0]
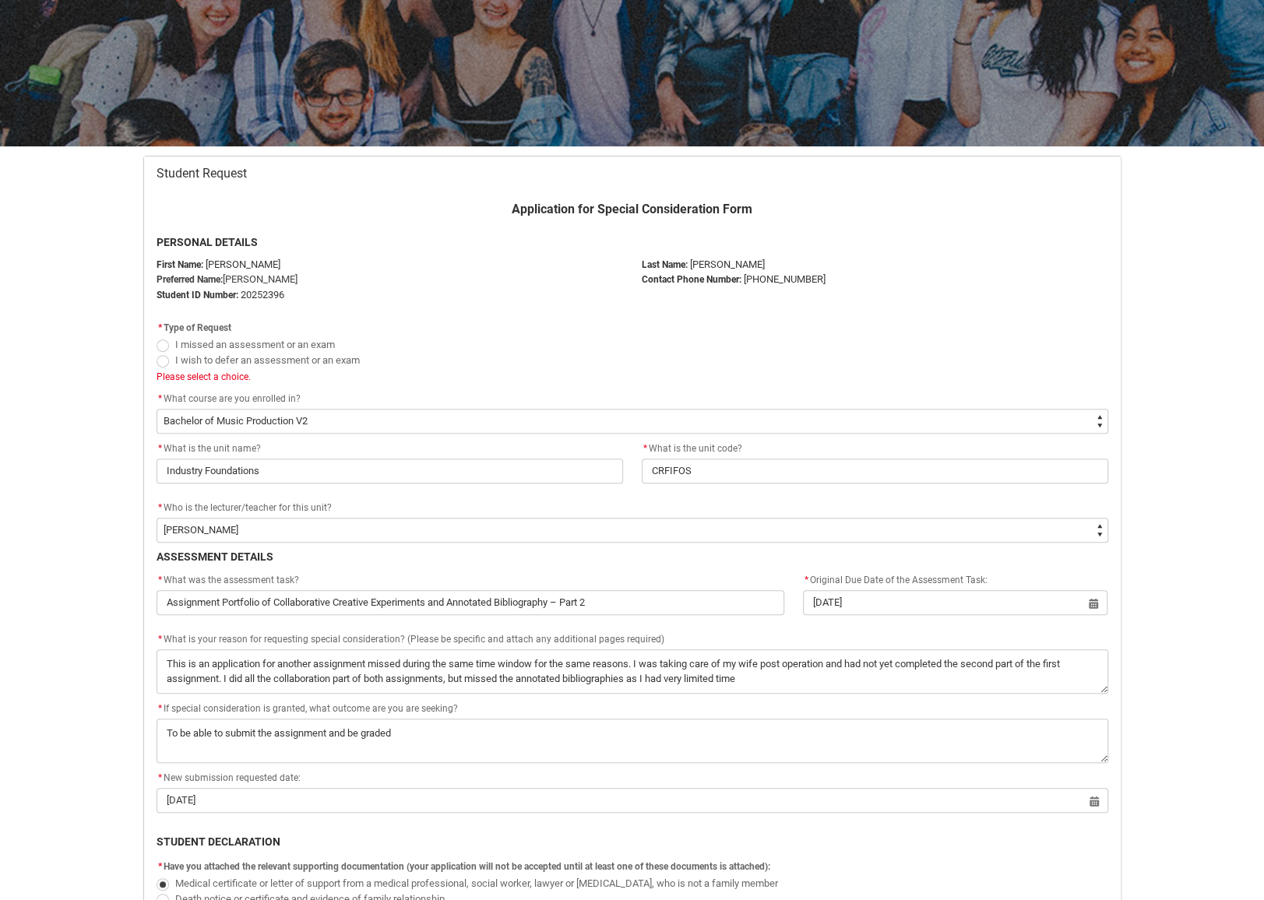
click at [164, 343] on span "Redu_Student_Request flow" at bounding box center [163, 346] width 12 height 12
click at [157, 336] on input "I missed an assessment or an exam" at bounding box center [156, 336] width 1 height 1
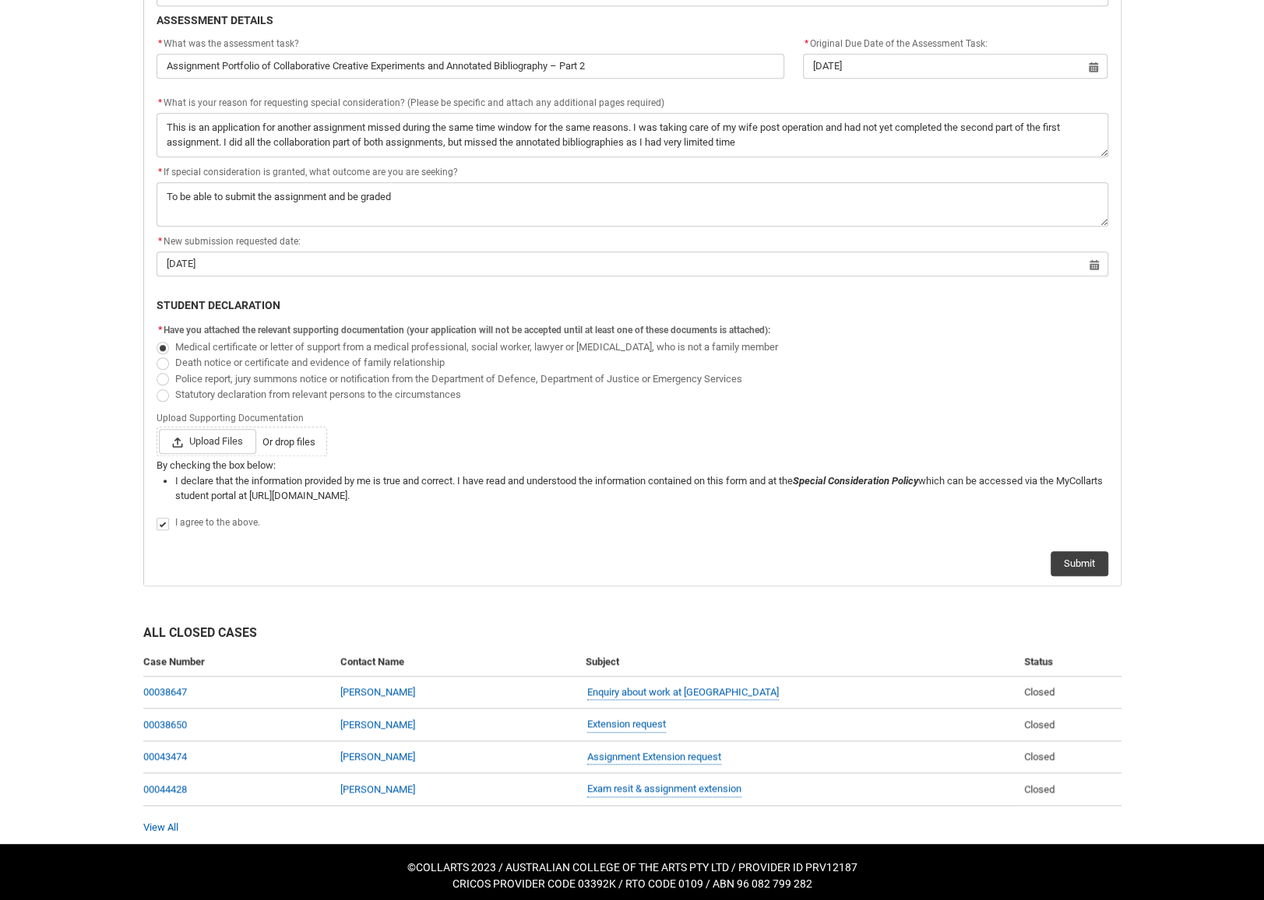
scroll to position [703, 0]
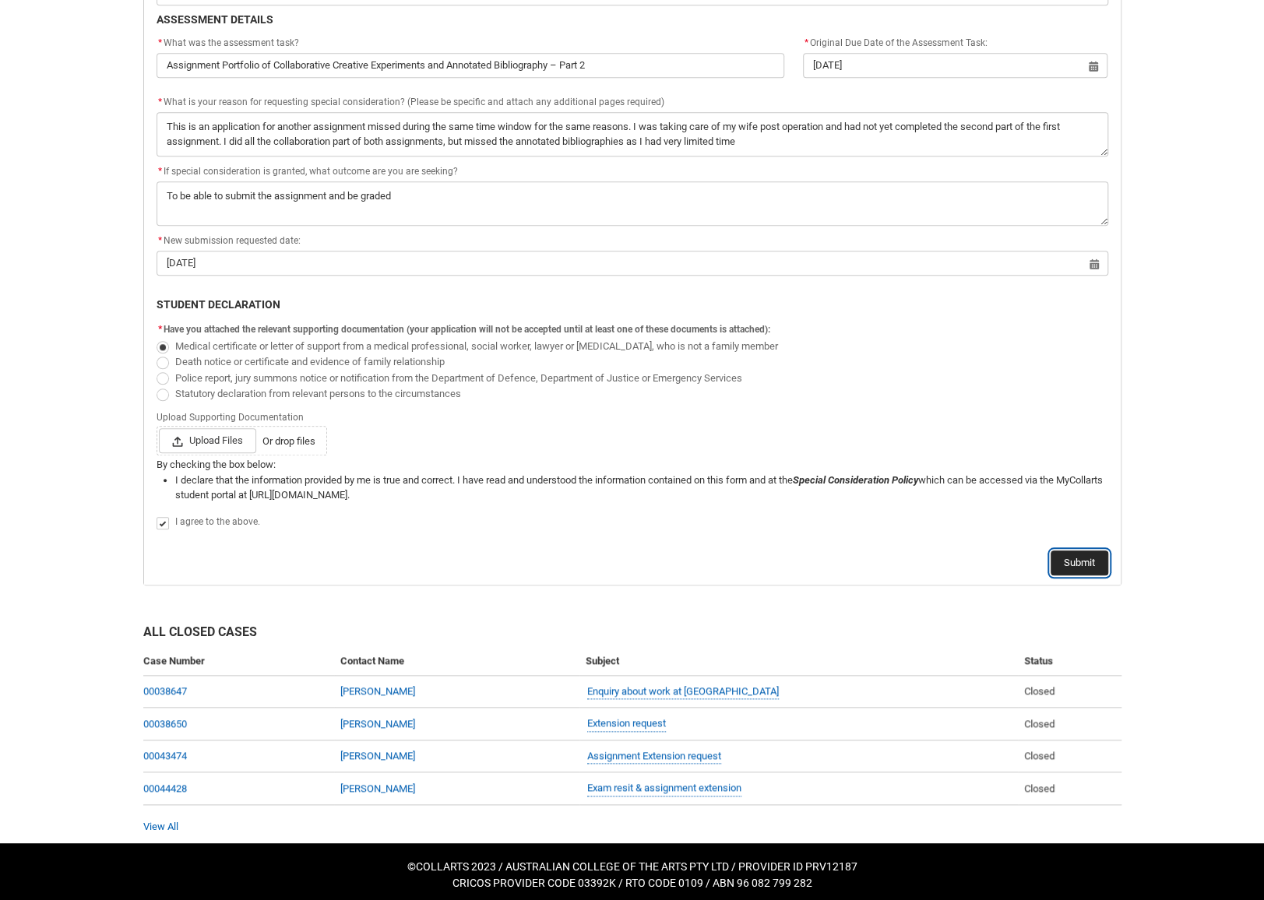
click at [1086, 558] on button "Submit" at bounding box center [1080, 563] width 58 height 25
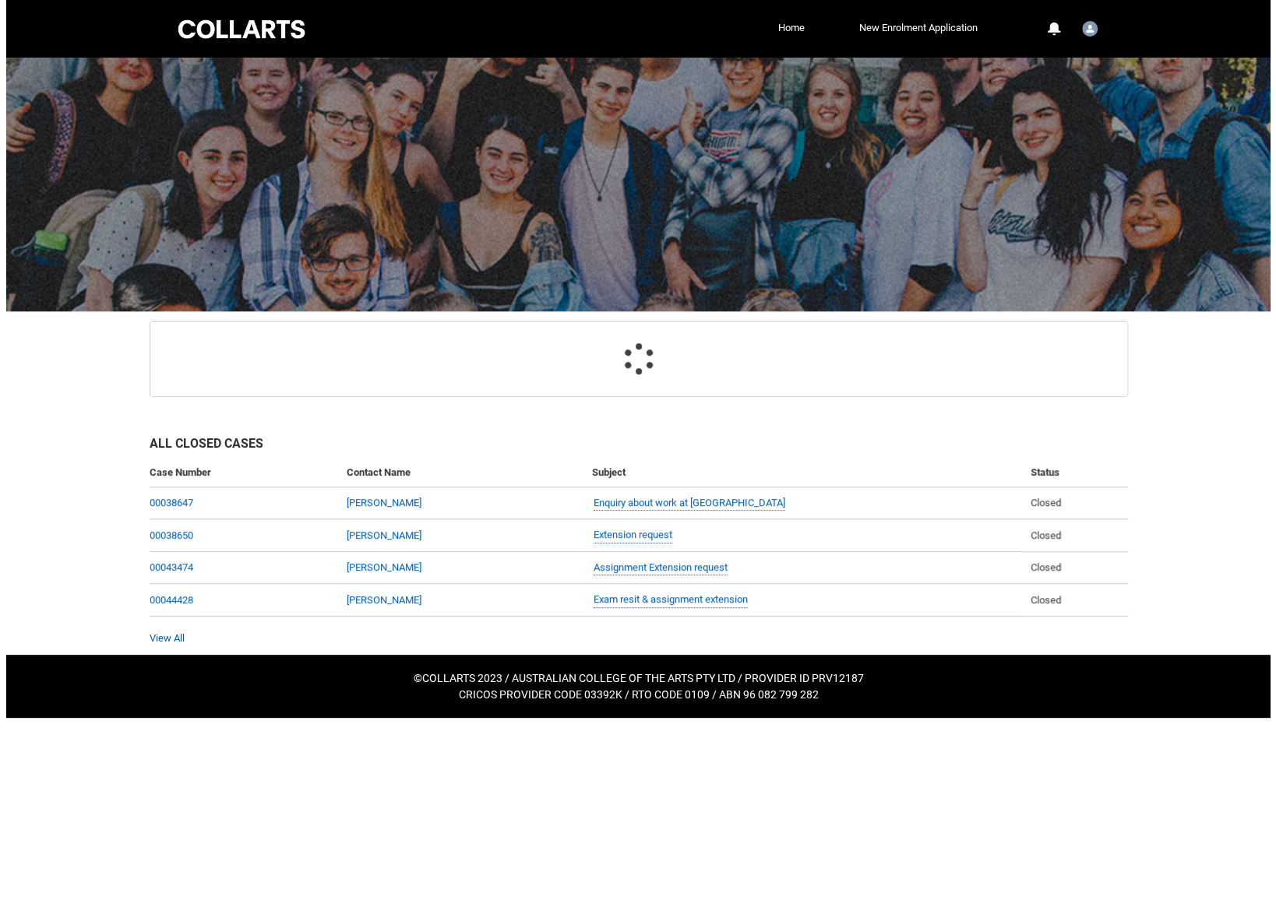
scroll to position [0, 0]
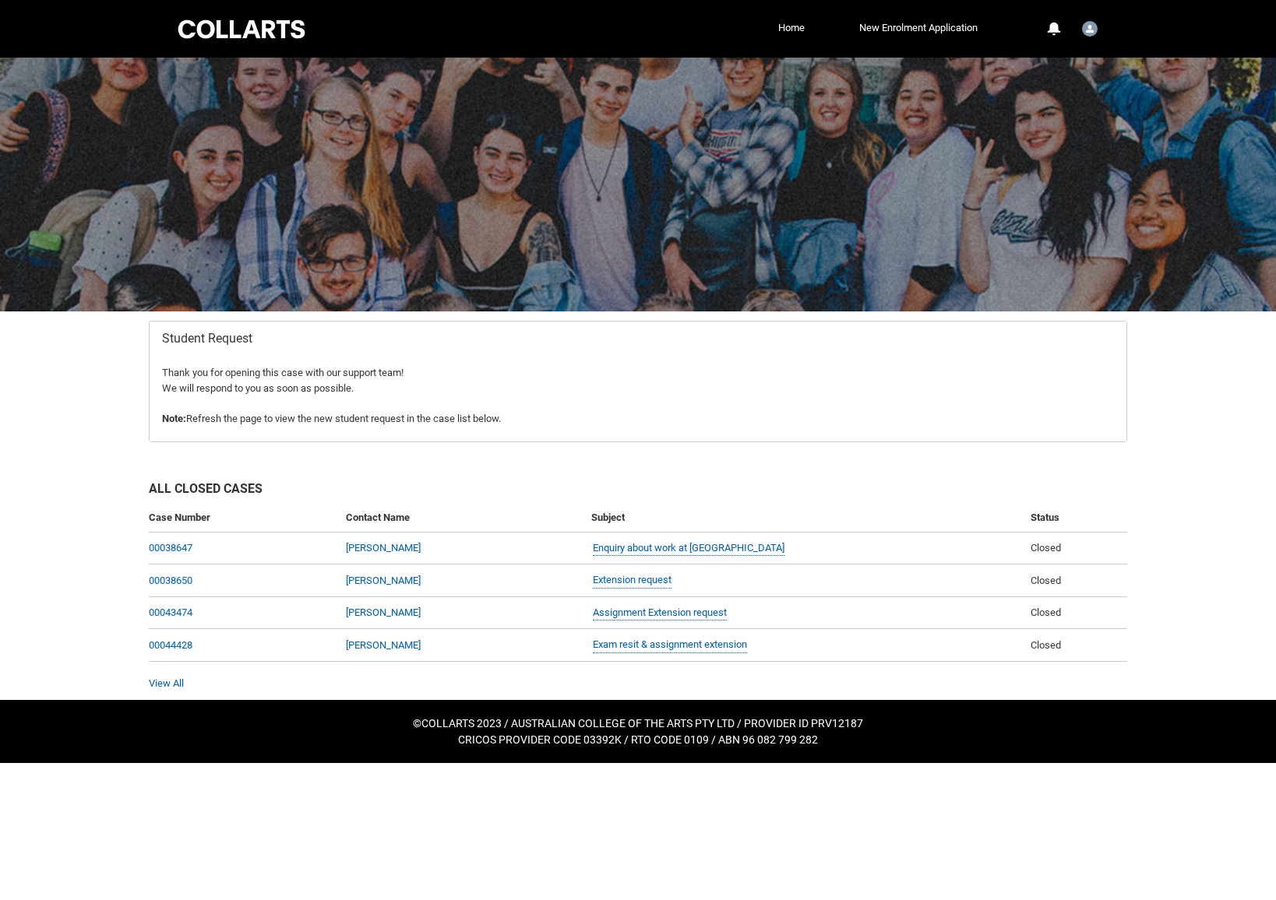
click at [523, 467] on div "All Closed Cases Case Number Contact Name Subject Status 00038647 [PERSON_NAME]…" at bounding box center [637, 576] width 997 height 248
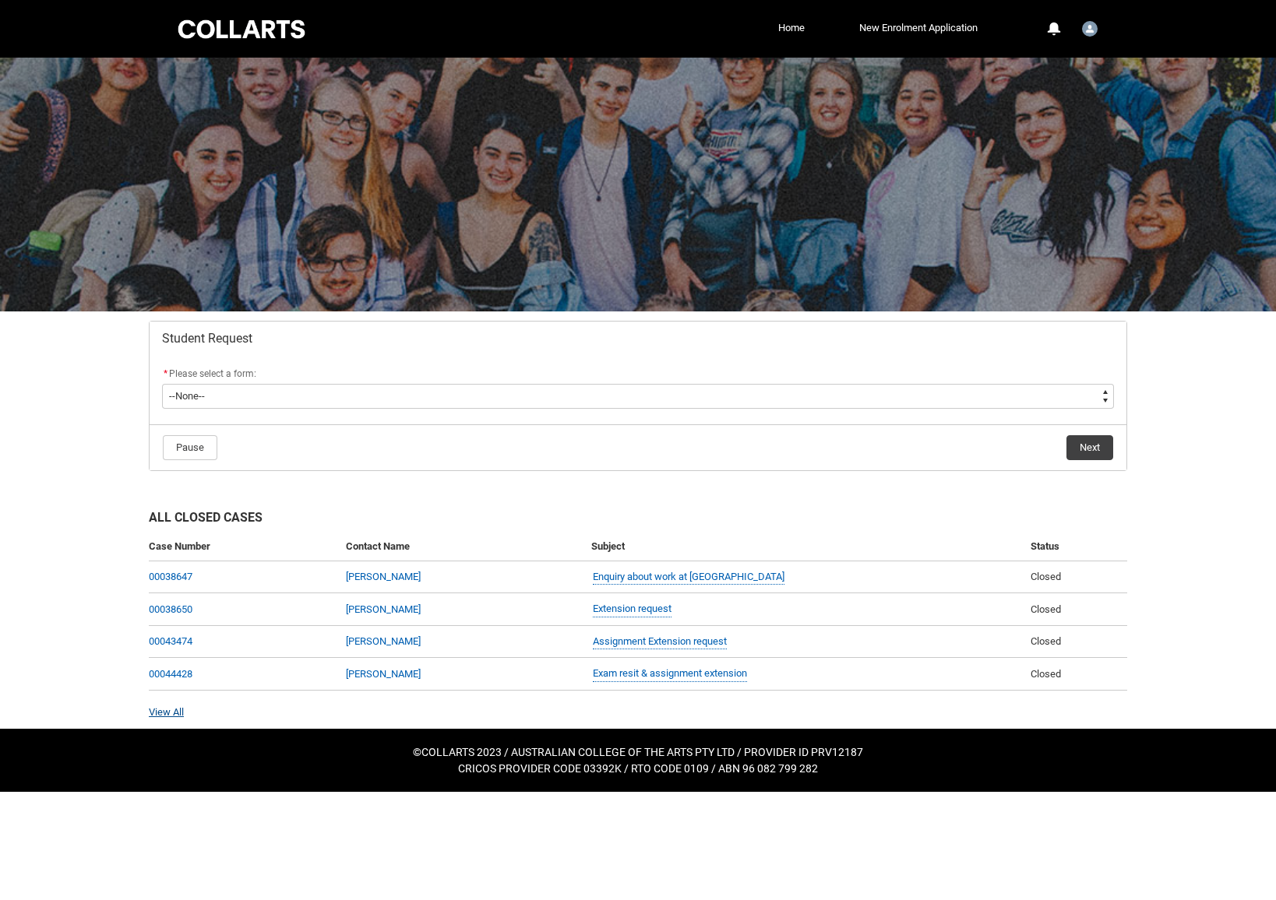
click at [160, 706] on link "View All" at bounding box center [166, 712] width 35 height 12
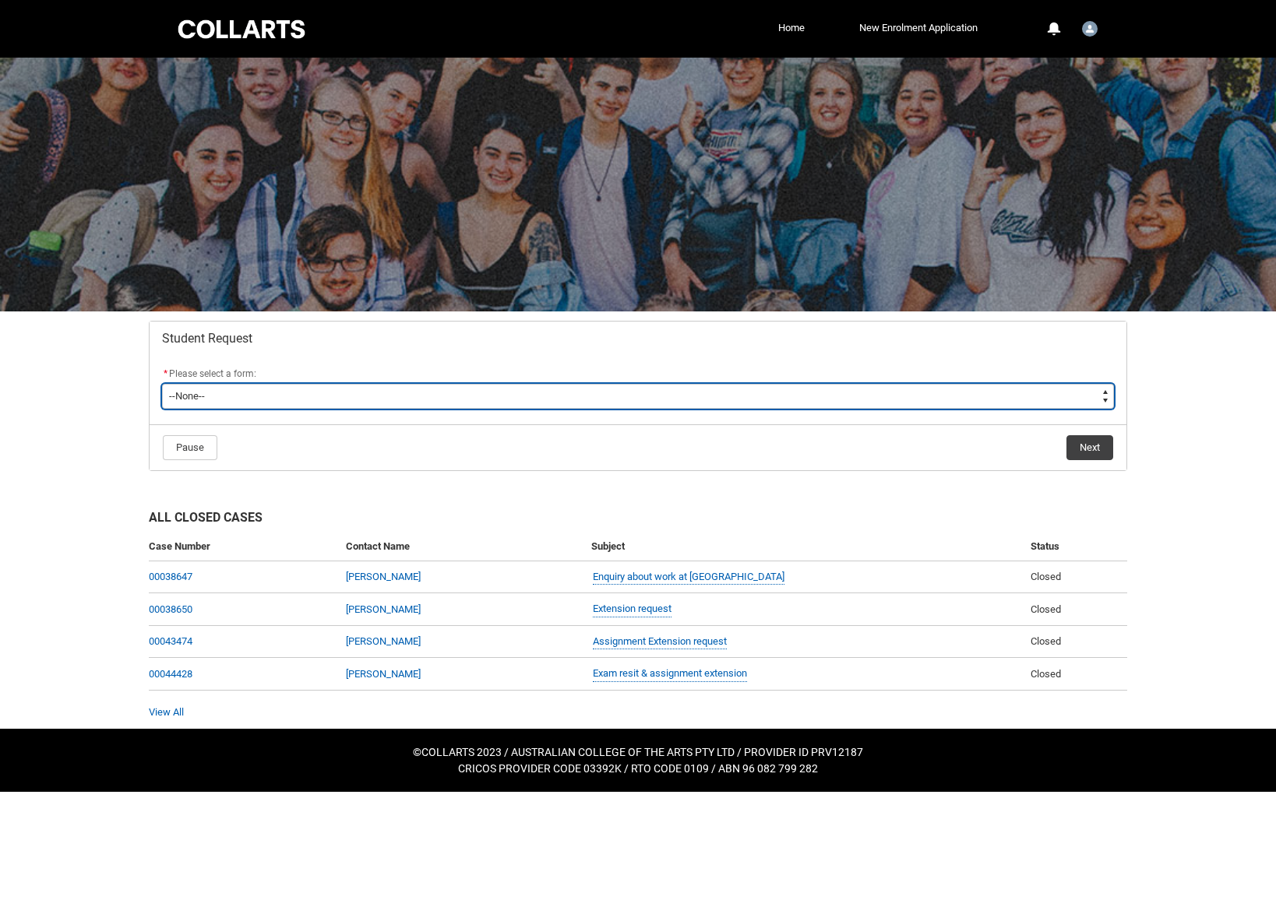
click at [472, 391] on select "--None-- Academic Transcript Application to Appeal Assignment Extension Change …" at bounding box center [638, 396] width 952 height 25
type lightning-select "Special_Consideration_Choice"
click at [162, 384] on select "--None-- Academic Transcript Application to Appeal Assignment Extension Change …" at bounding box center [638, 396] width 952 height 25
select select "Special_Consideration_Choice"
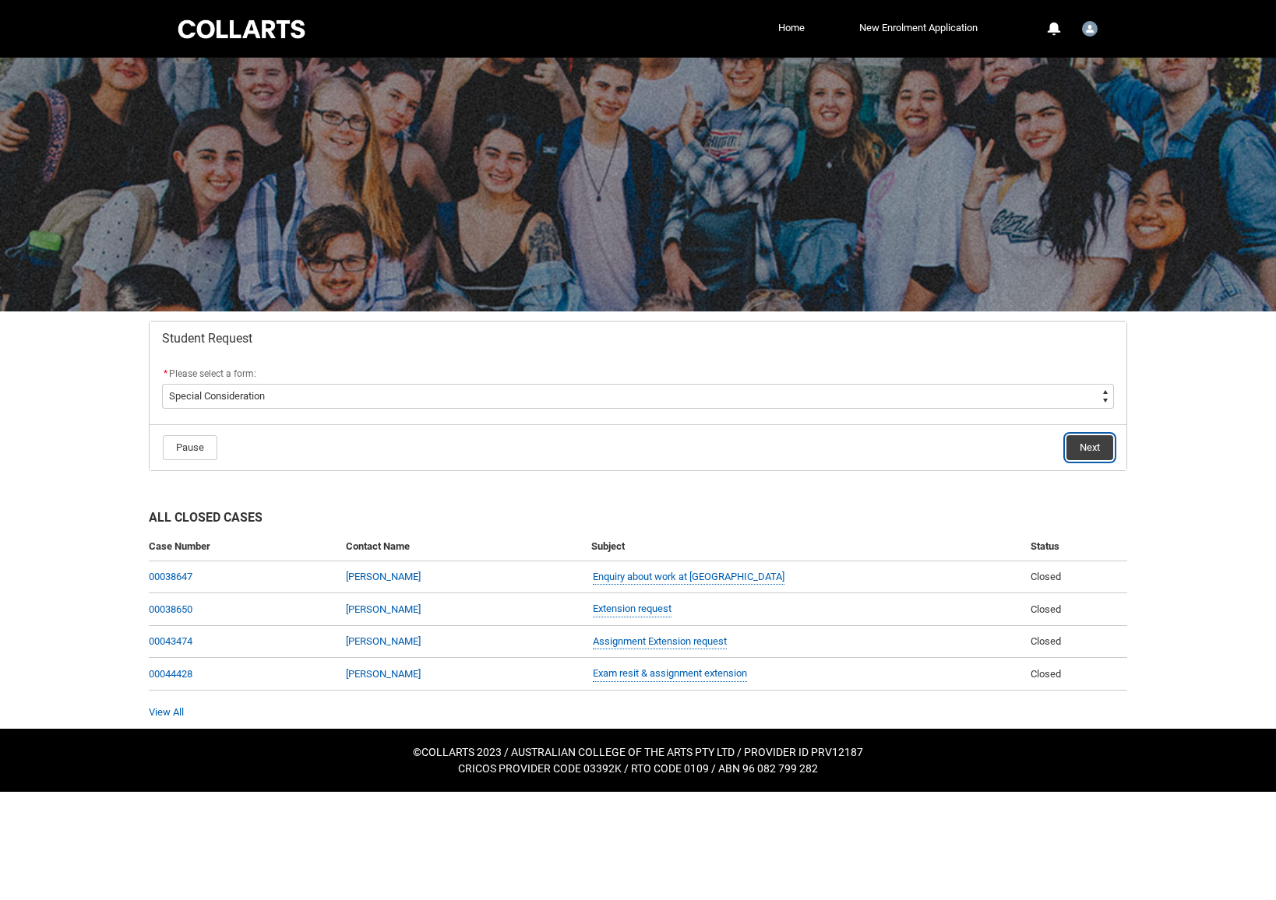
click at [1089, 442] on button "Next" at bounding box center [1089, 447] width 47 height 25
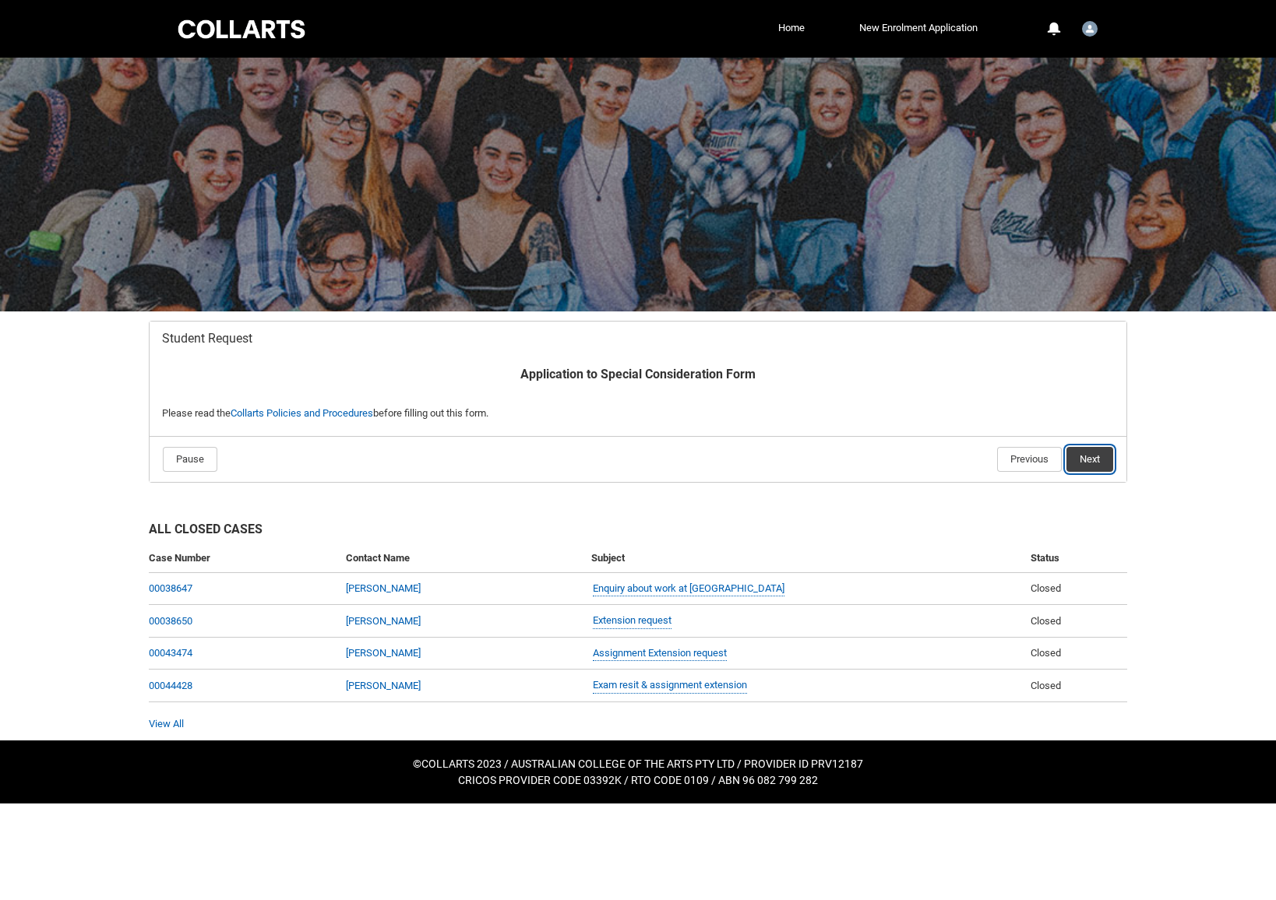
click at [1093, 454] on button "Next" at bounding box center [1089, 459] width 47 height 25
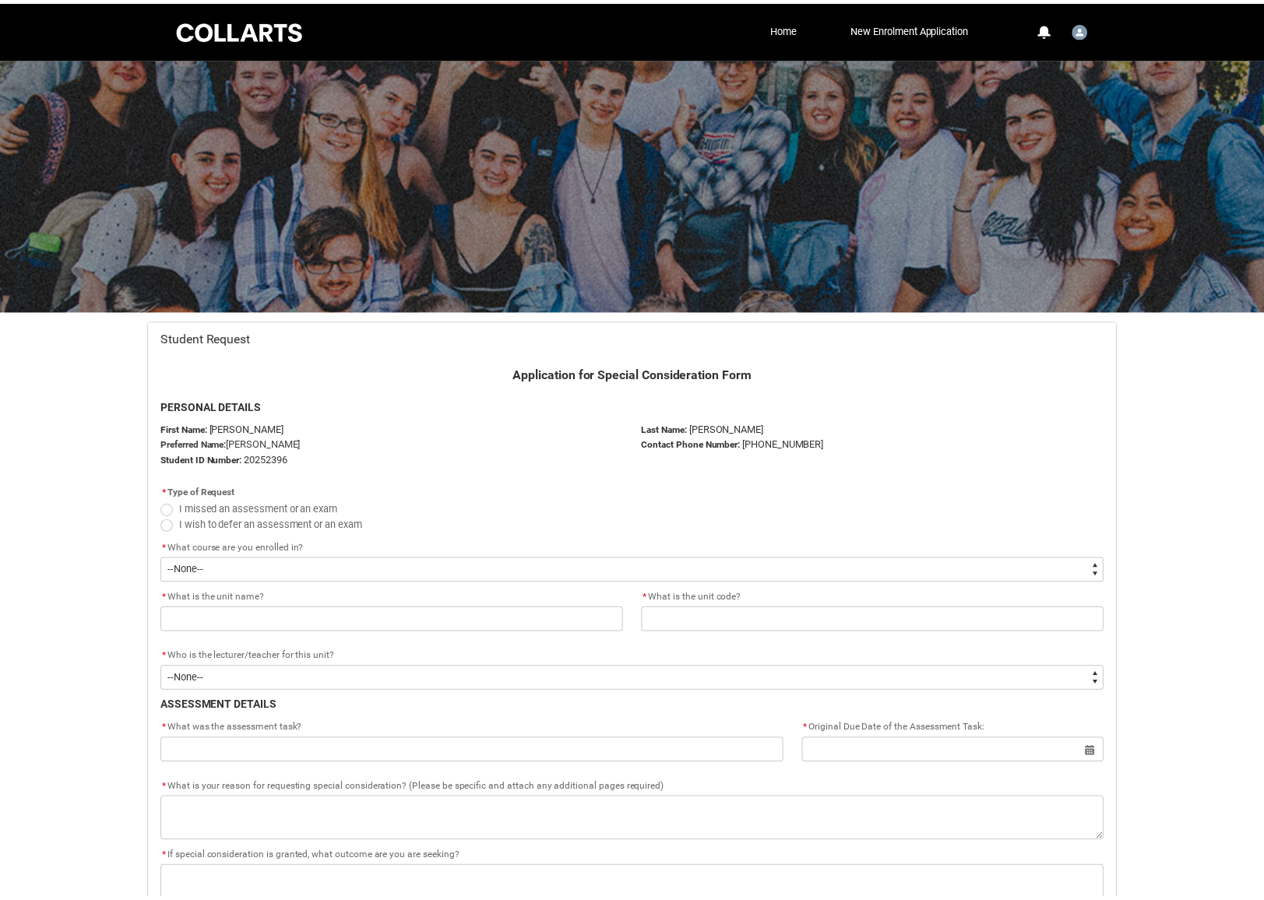
scroll to position [165, 0]
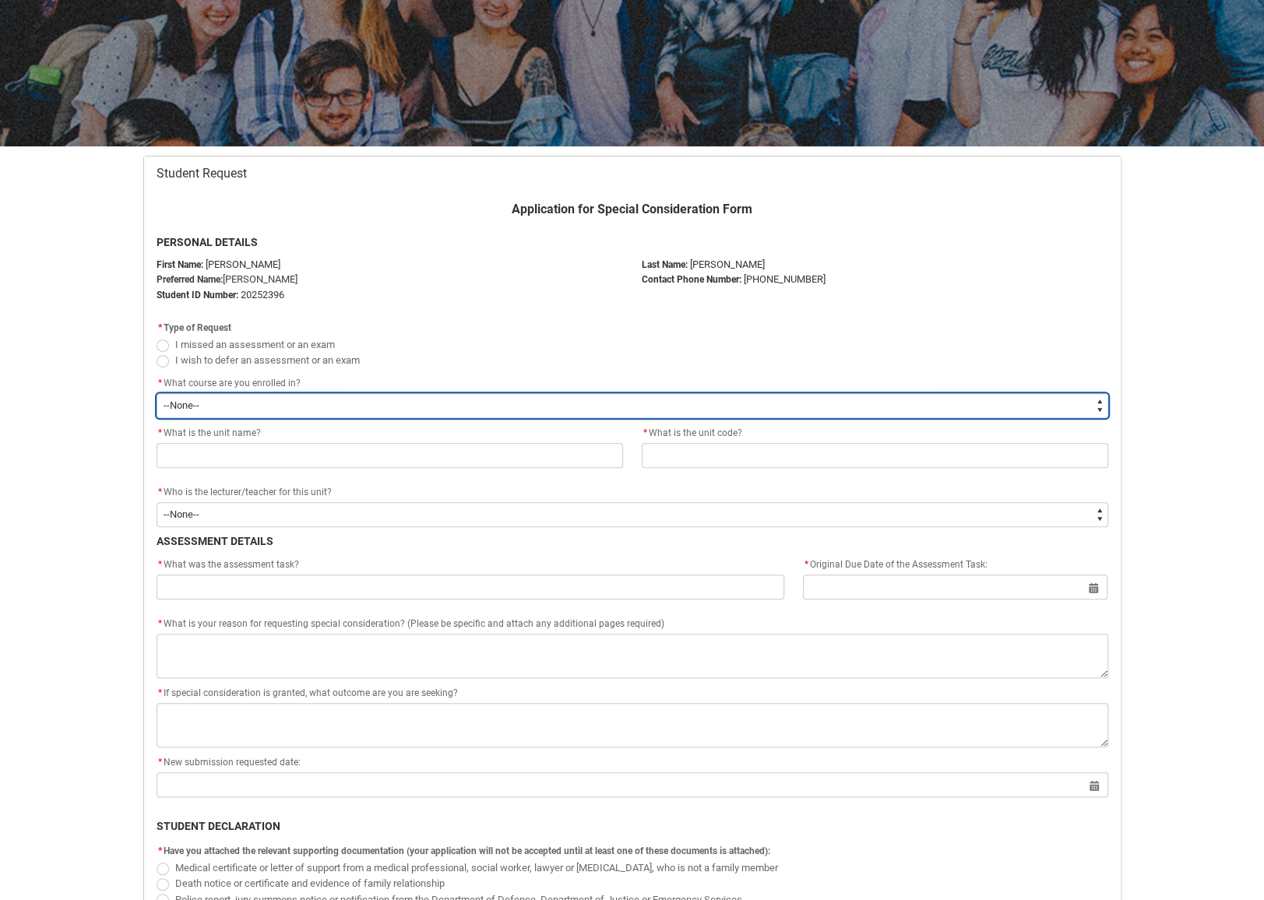
click at [339, 393] on select "--None-- Bachelor of Music Production V2" at bounding box center [633, 405] width 952 height 25
type lightning-select "recordPicklist_ProgramEnrollment.a0jOZ000002vQCjYAM"
click at [157, 393] on select "--None-- Bachelor of Music Production V2" at bounding box center [633, 405] width 952 height 25
select select "recordPicklist_ProgramEnrollment.a0jOZ000002vQCjYAM"
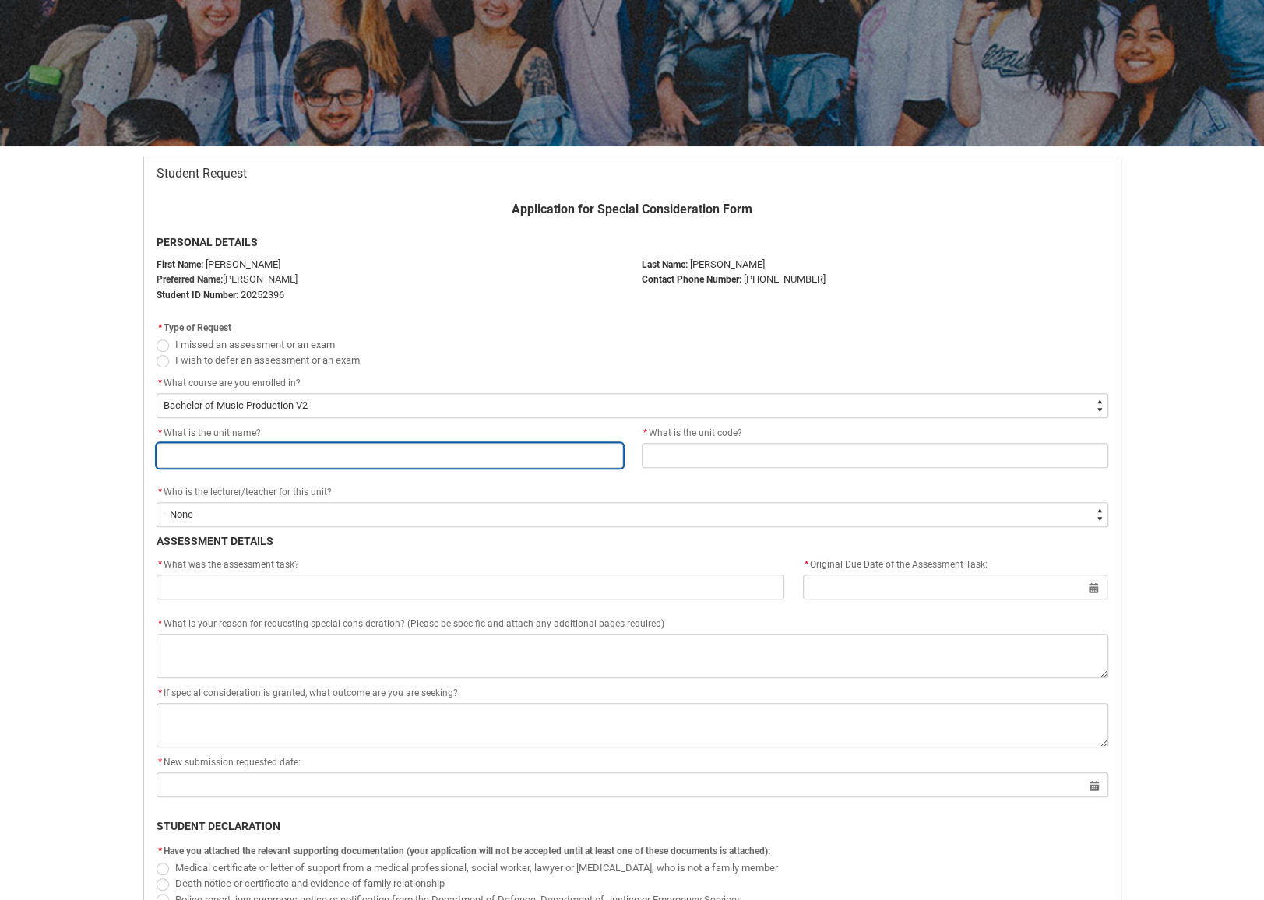
click at [301, 445] on input "Redu_Student_Request flow" at bounding box center [390, 455] width 467 height 25
type lightning-primitive-input-simple "Composing And Sequencing"
type input "Composing And Sequencing"
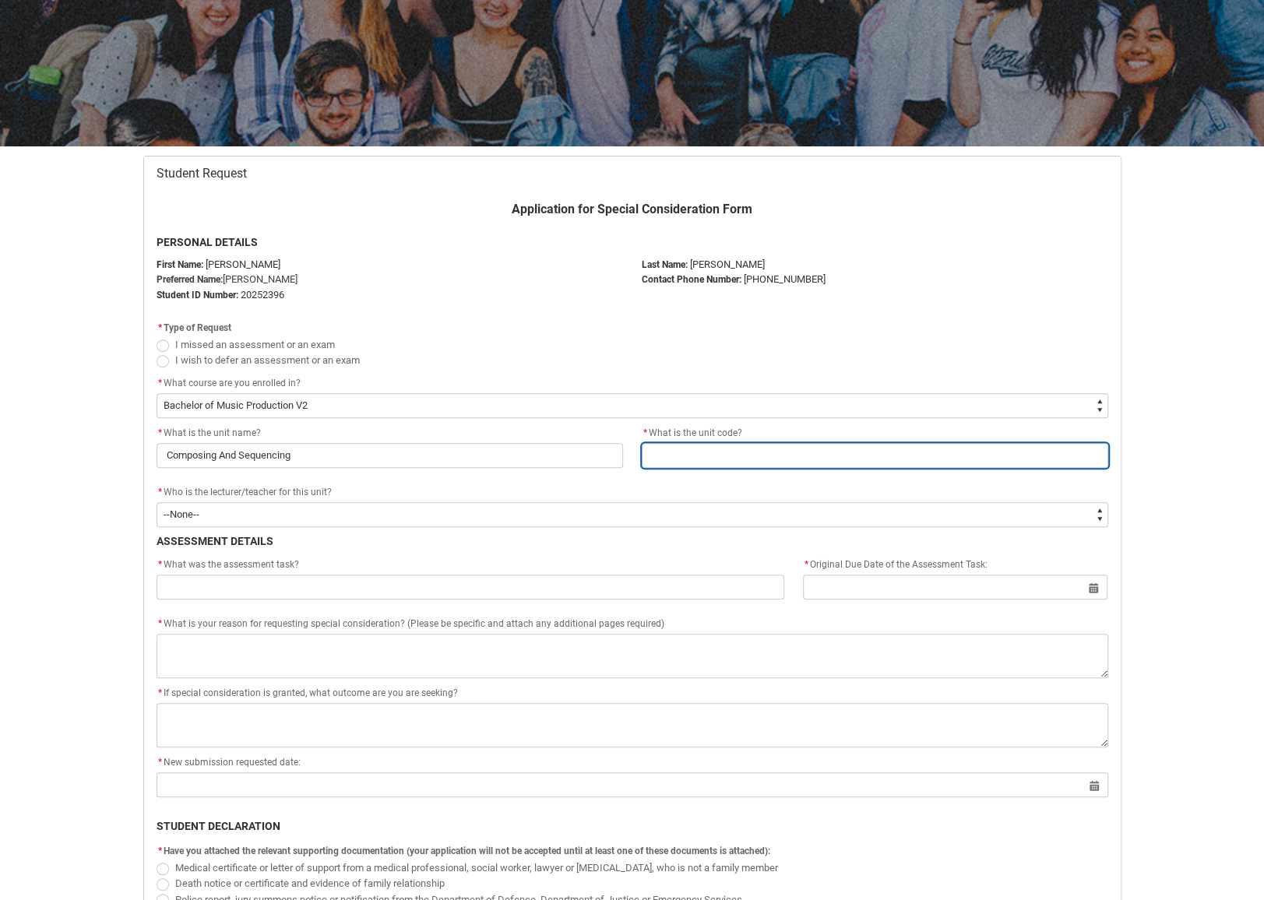
click at [741, 456] on input "Redu_Student_Request flow" at bounding box center [875, 455] width 467 height 25
type lightning-primitive-input-simple "MPCT1"
type input "MPCT1"
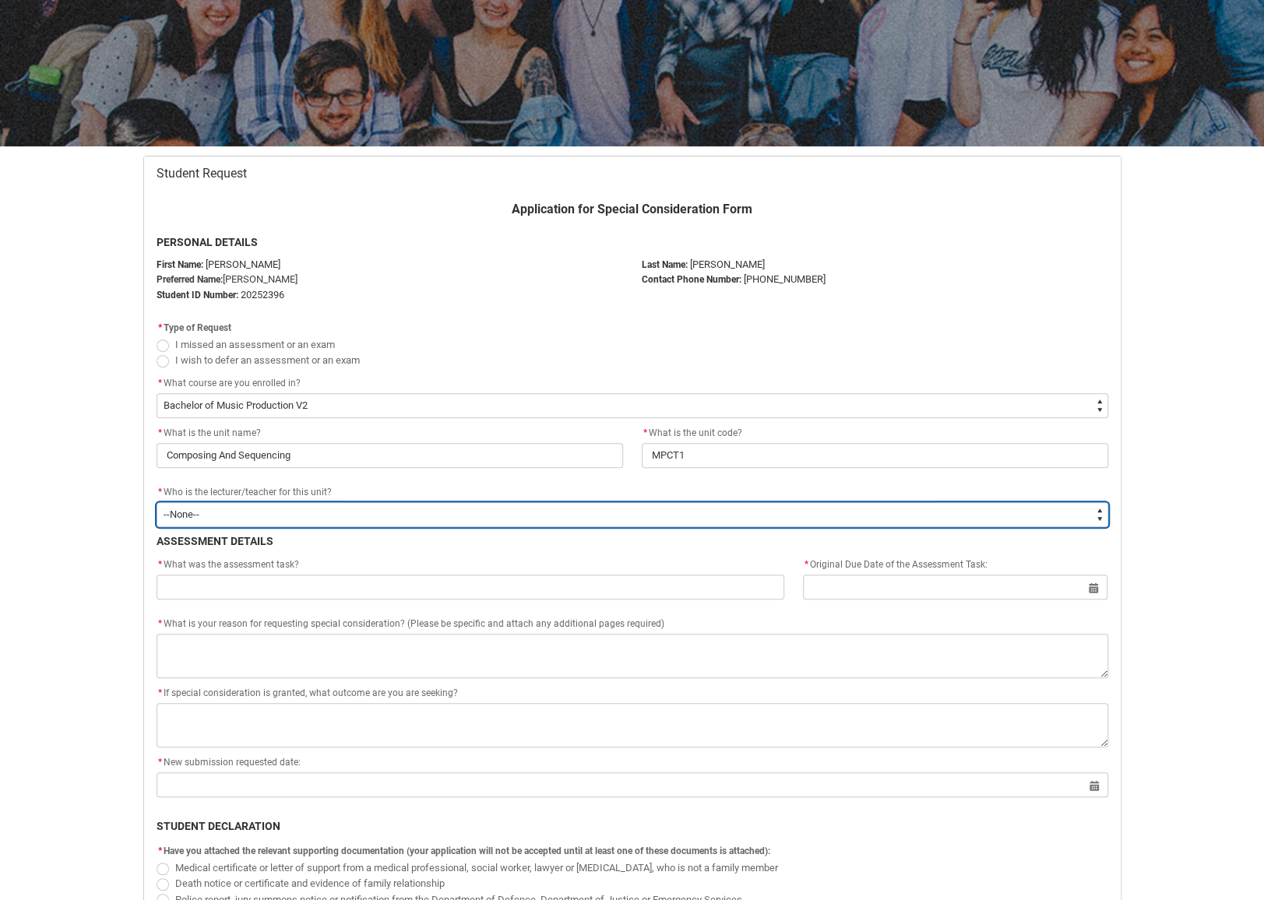
click at [401, 512] on select "--None-- [PERSON_NAME] [PERSON_NAME] [PERSON_NAME] [PERSON_NAME] [PERSON_NAME] …" at bounding box center [633, 514] width 952 height 25
type lightning-select "Faculty_NamefromAtoM.0035g00000e1T3AAAU"
click at [157, 502] on select "--None-- [PERSON_NAME] [PERSON_NAME] [PERSON_NAME] [PERSON_NAME] [PERSON_NAME] …" at bounding box center [633, 514] width 952 height 25
select select "Faculty_NamefromAtoM.0035g00000e1T3AAAU"
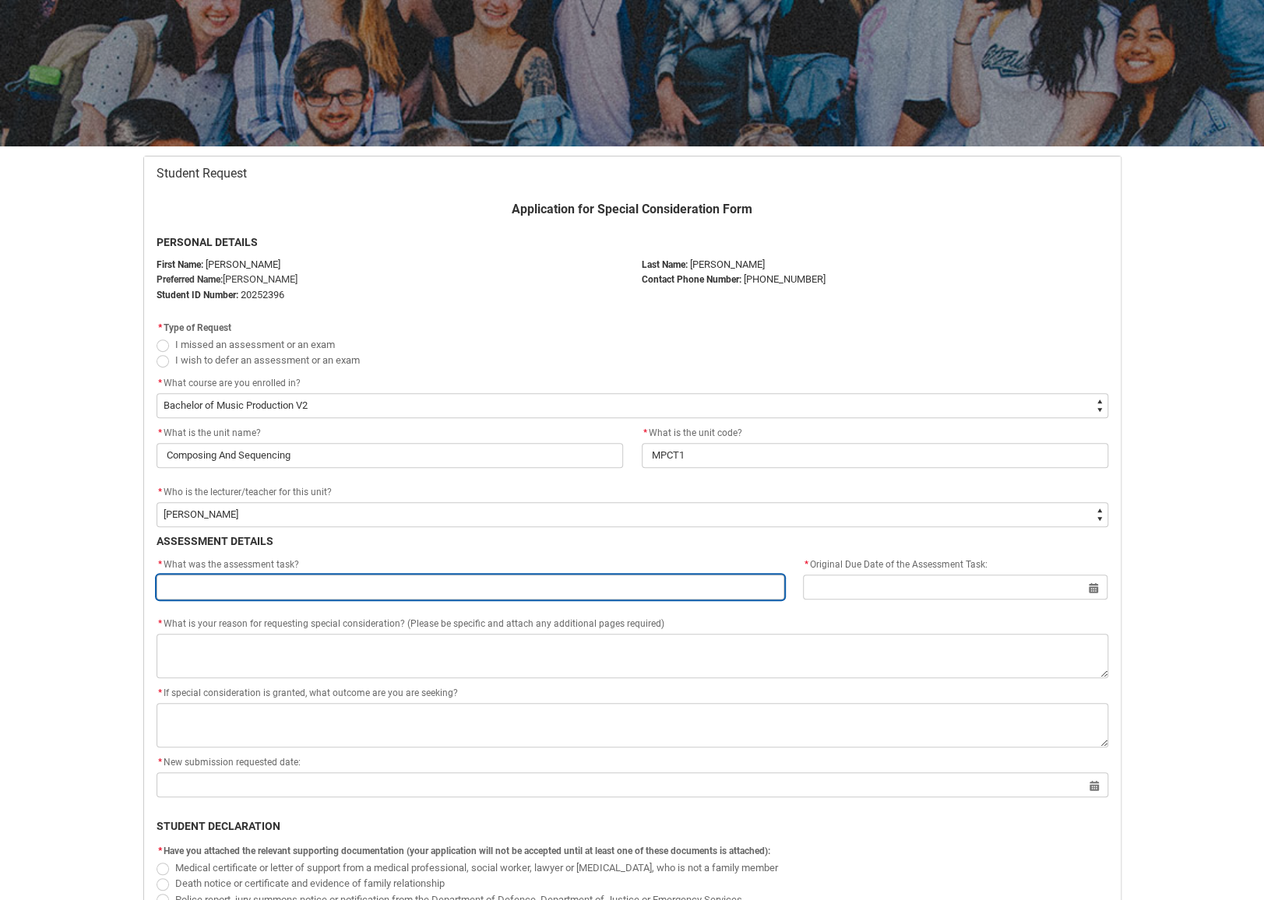
click at [253, 588] on input "Redu_Student_Request flow" at bounding box center [471, 587] width 629 height 25
type lightning-primitive-input-simple "DAW Practical Exam"
type input "DAW Practical Exam"
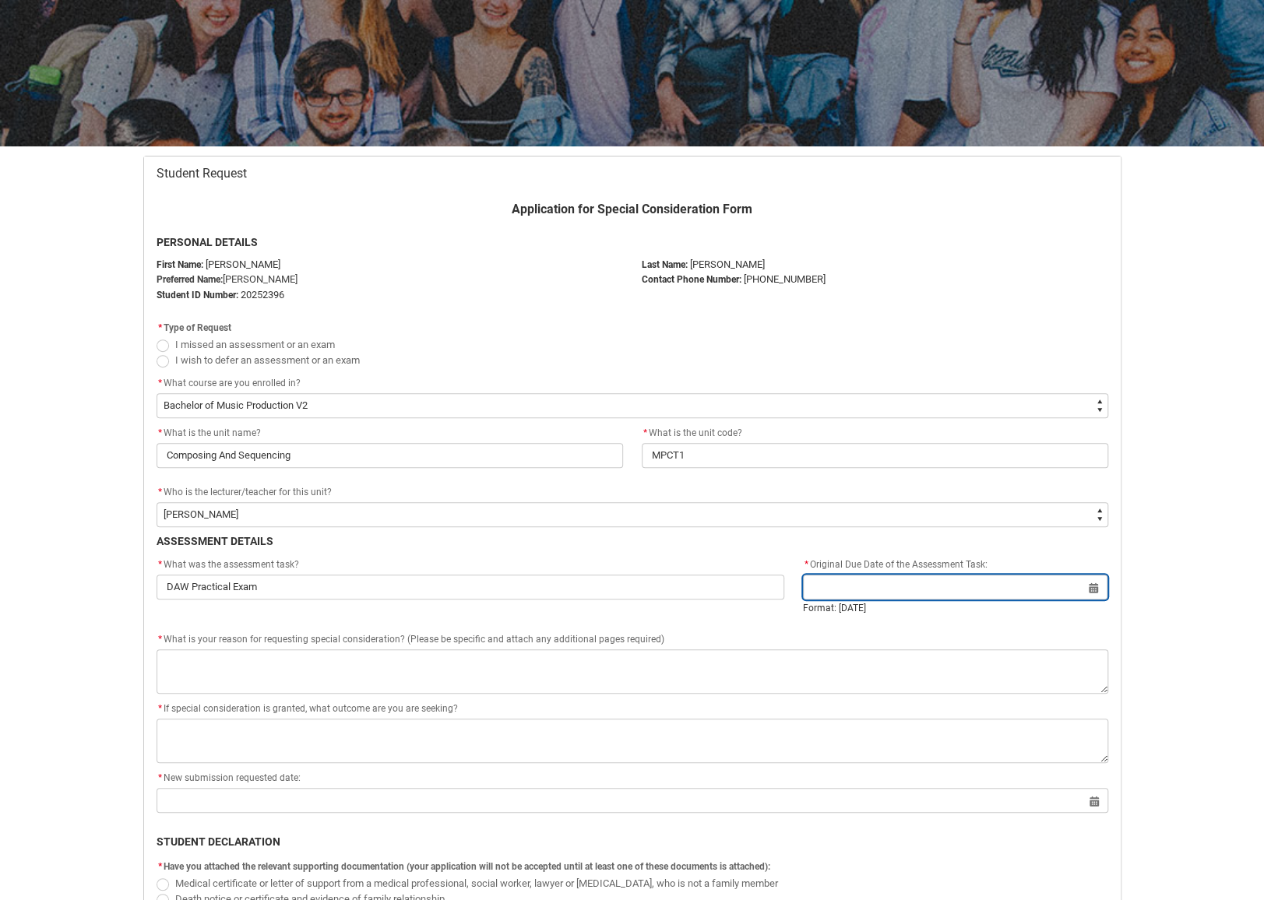
click at [885, 583] on input "Redu_Student_Request flow" at bounding box center [955, 587] width 305 height 25
select select "2025"
click at [164, 345] on span "Redu_Student_Request flow" at bounding box center [163, 346] width 12 height 12
click at [157, 336] on input "I missed an assessment or an exam" at bounding box center [156, 336] width 1 height 1
radio input "true"
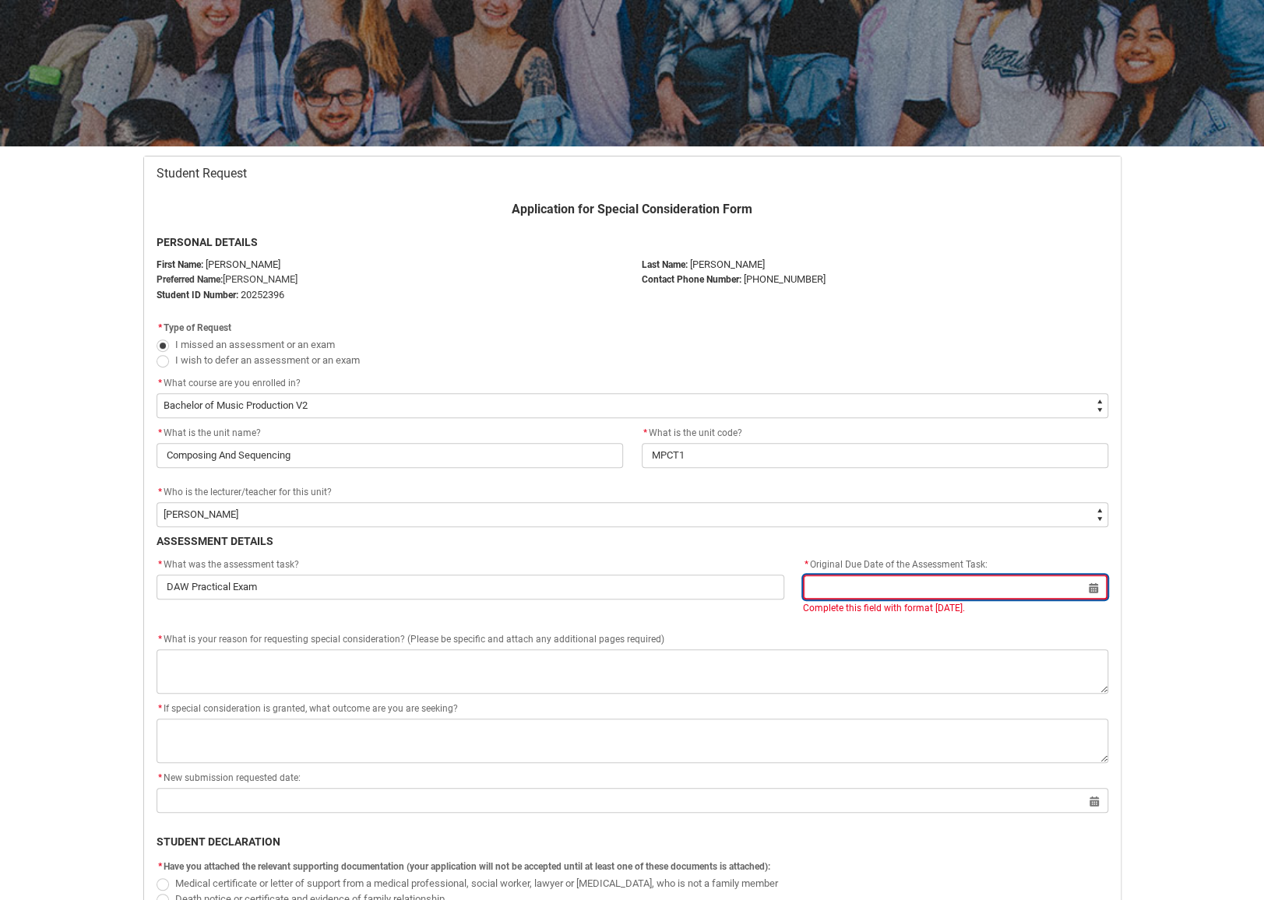
click at [1097, 588] on input "Redu_Student_Request flow" at bounding box center [955, 587] width 305 height 25
select select "2025"
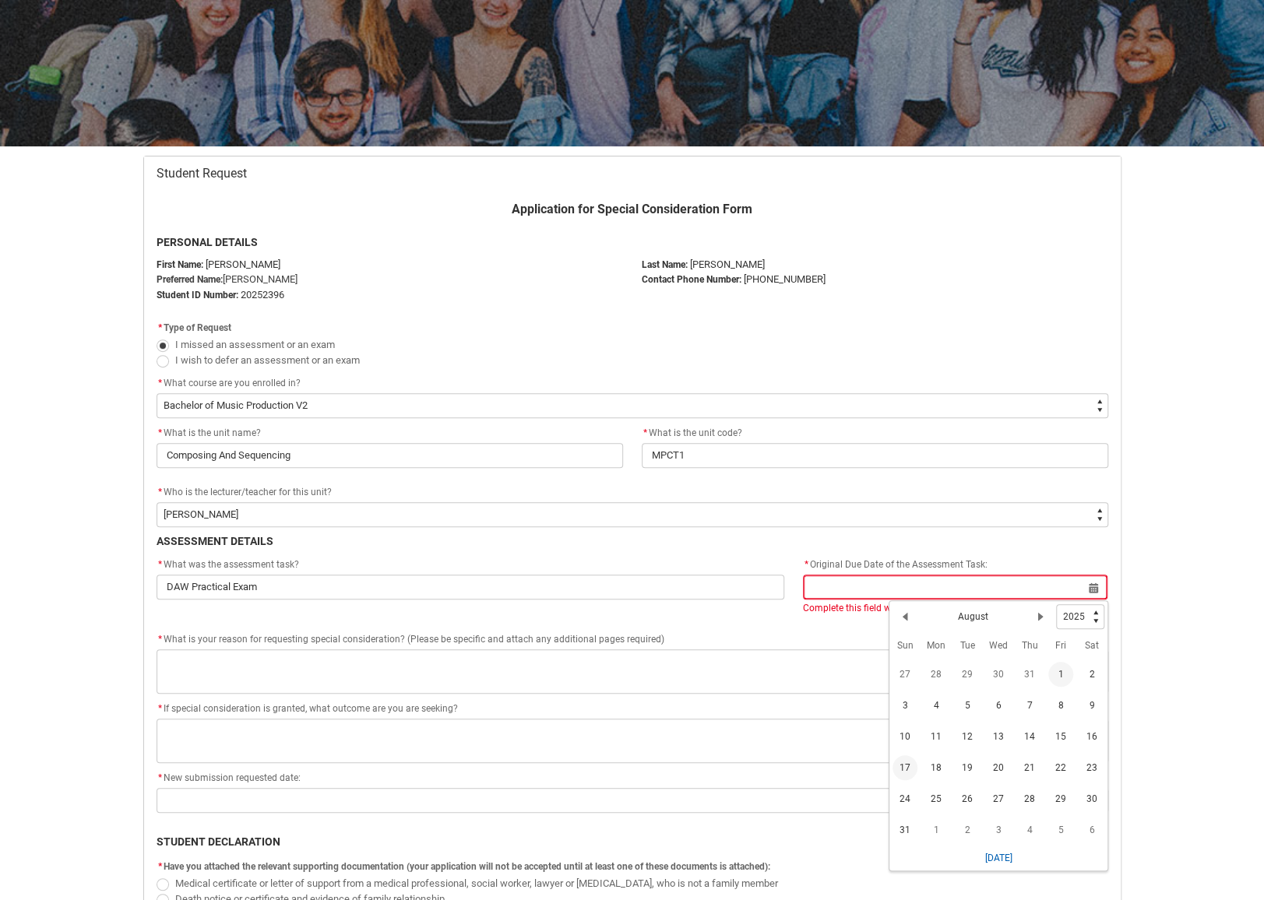
click at [1058, 677] on span "1" at bounding box center [1060, 674] width 25 height 25
type lightning-datepicker "2025-08-01"
type lightning-input "2025-08-01"
type input "1 Aug 2025"
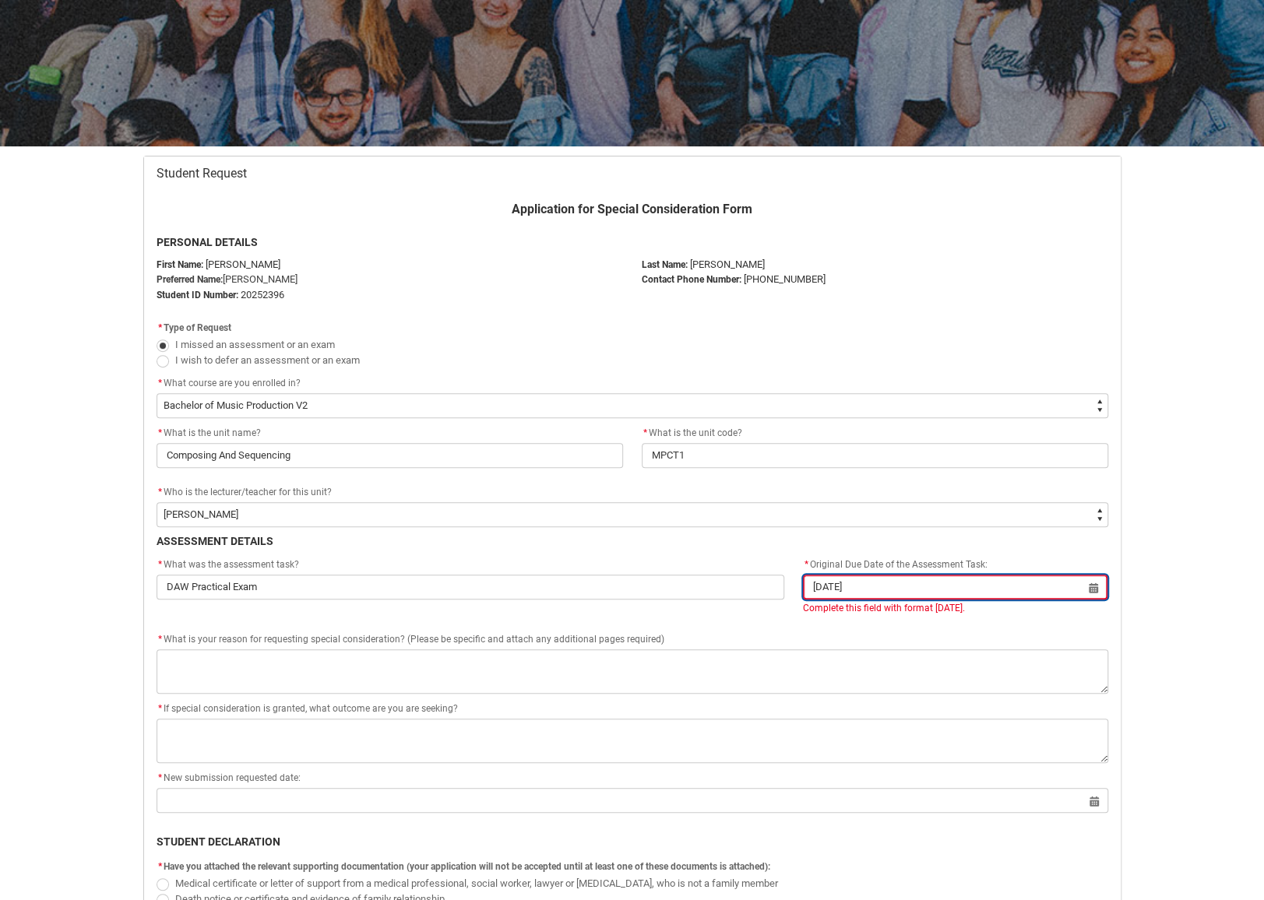
click at [1097, 591] on input "1 Aug 2025" at bounding box center [955, 587] width 305 height 25
select select "2025"
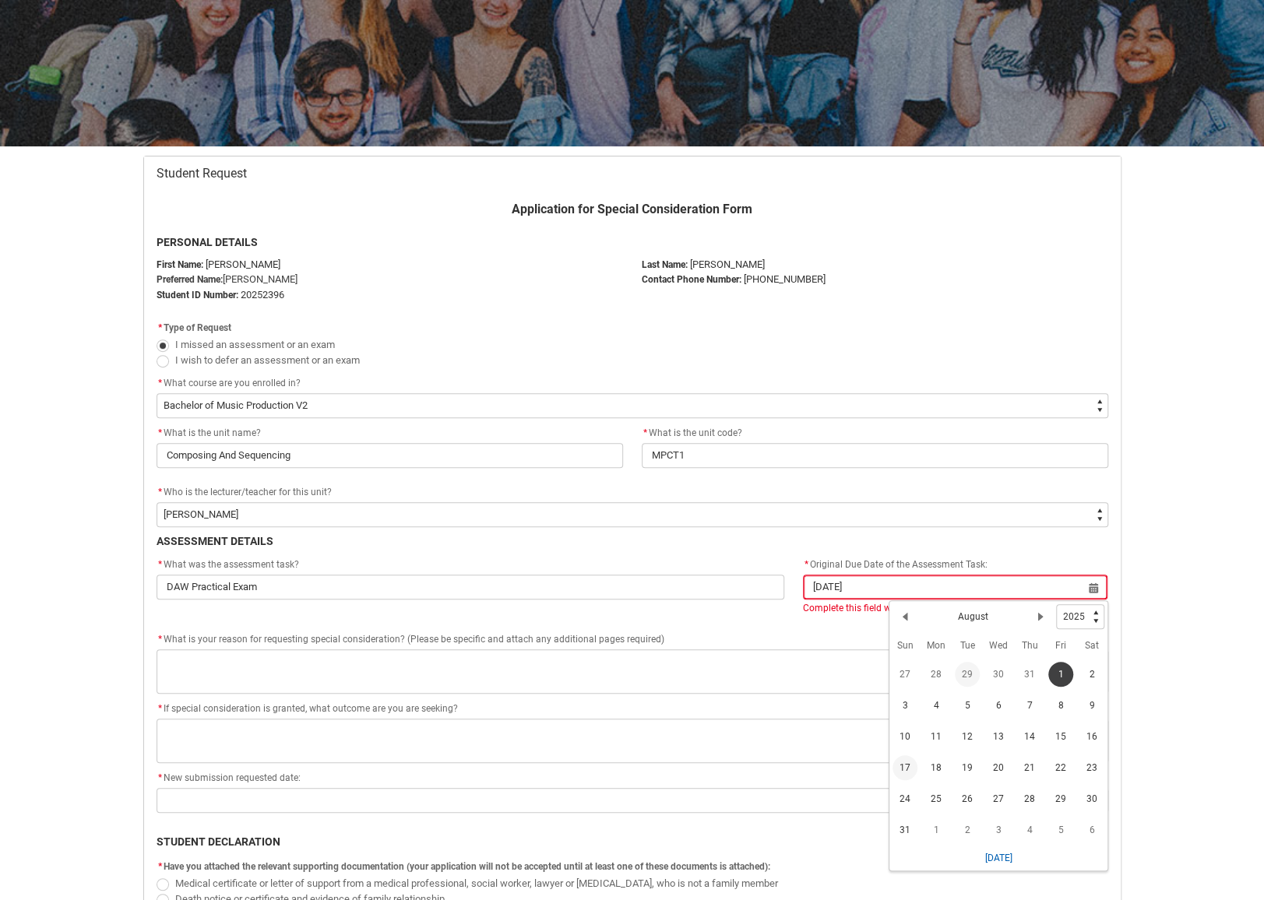
click at [961, 674] on span "29" at bounding box center [967, 674] width 25 height 25
type lightning-datepicker "2025-07-29"
type lightning-input "2025-07-29"
type input "29 July 2025"
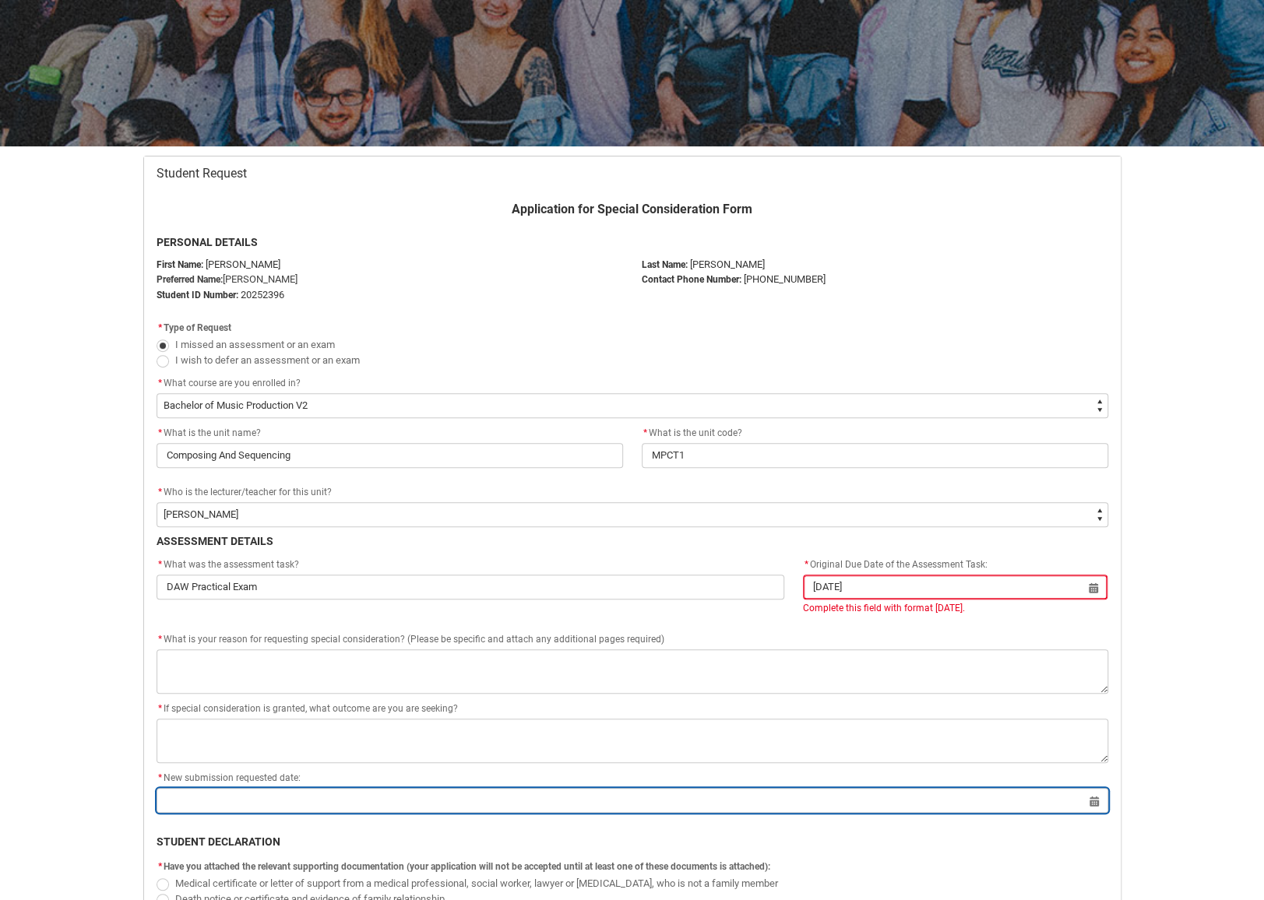
click at [470, 791] on input "Redu_Student_Request flow" at bounding box center [633, 800] width 952 height 25
select select "2025"
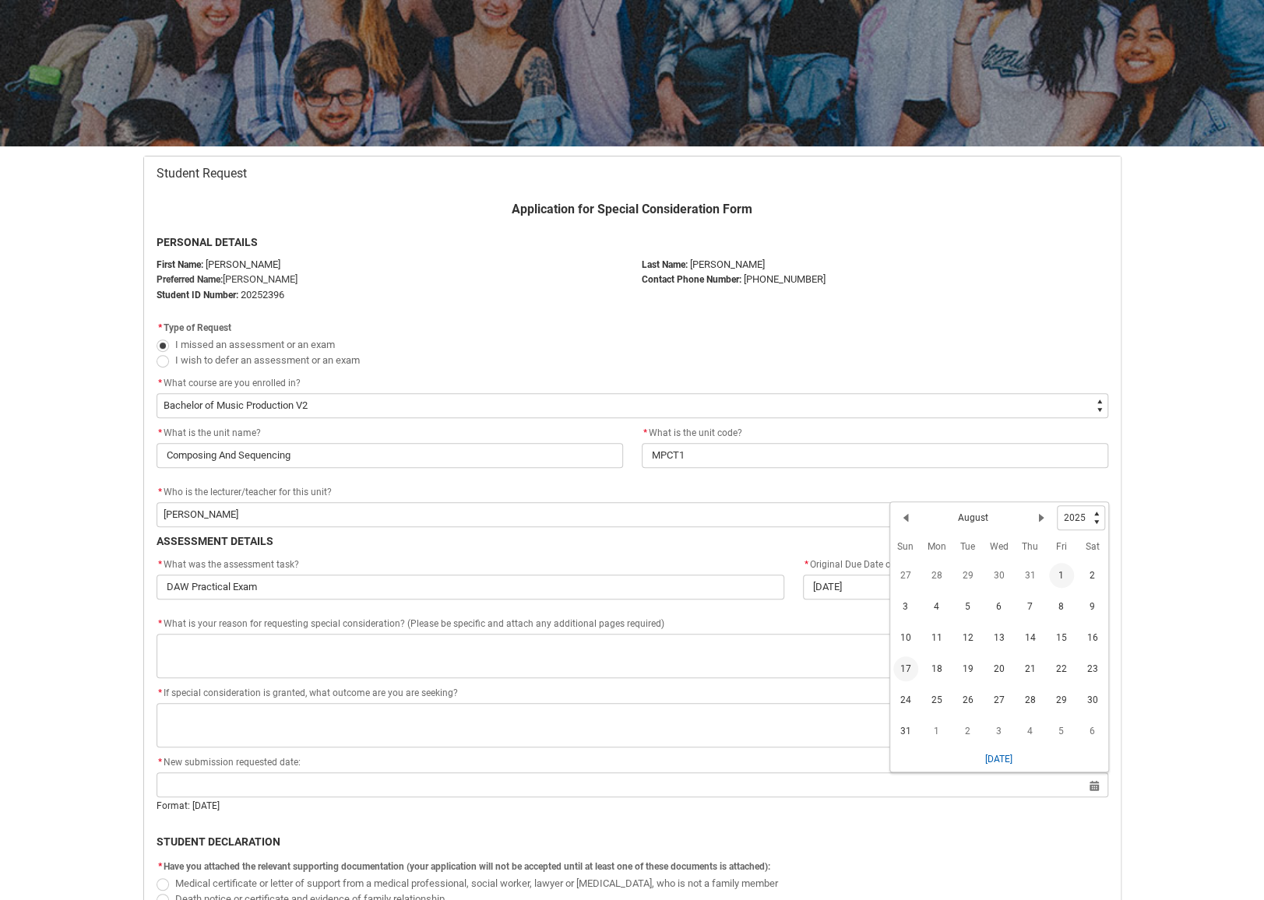
click at [1064, 574] on span "1" at bounding box center [1061, 575] width 25 height 25
type lightning-datepicker "2025-08-01"
type lightning-input "2025-08-01"
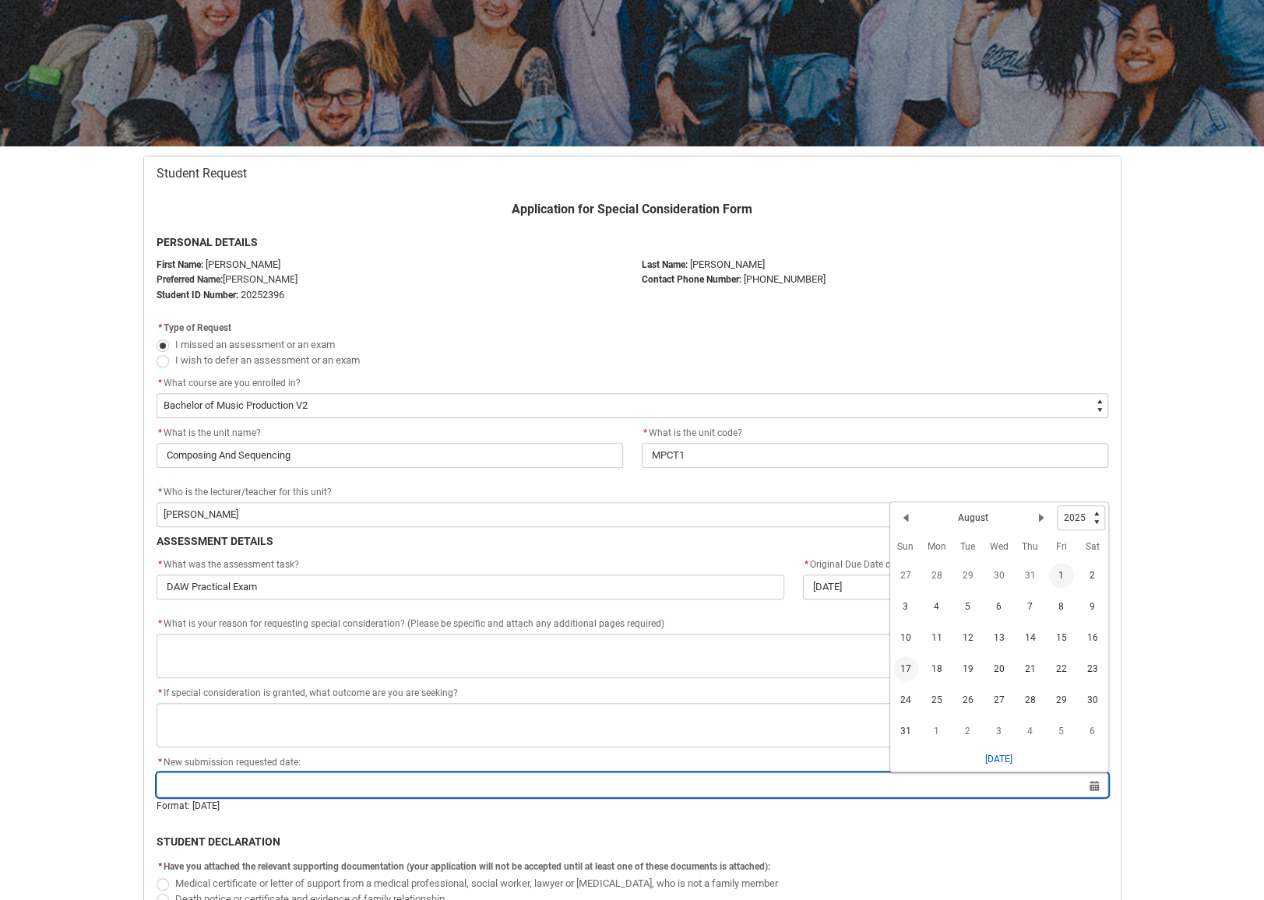
type input "1 Aug 2025"
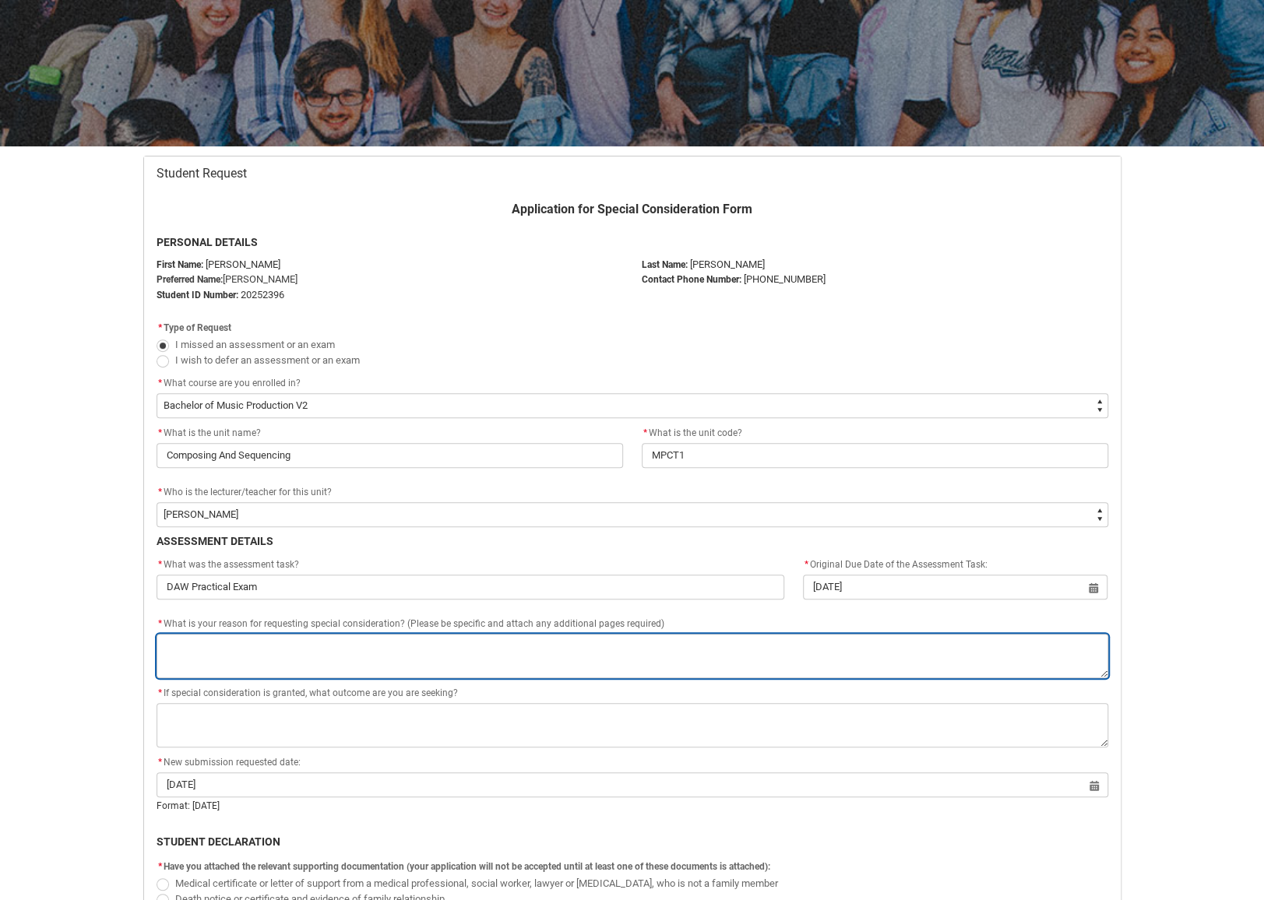
click at [359, 659] on textarea "*" at bounding box center [633, 656] width 952 height 44
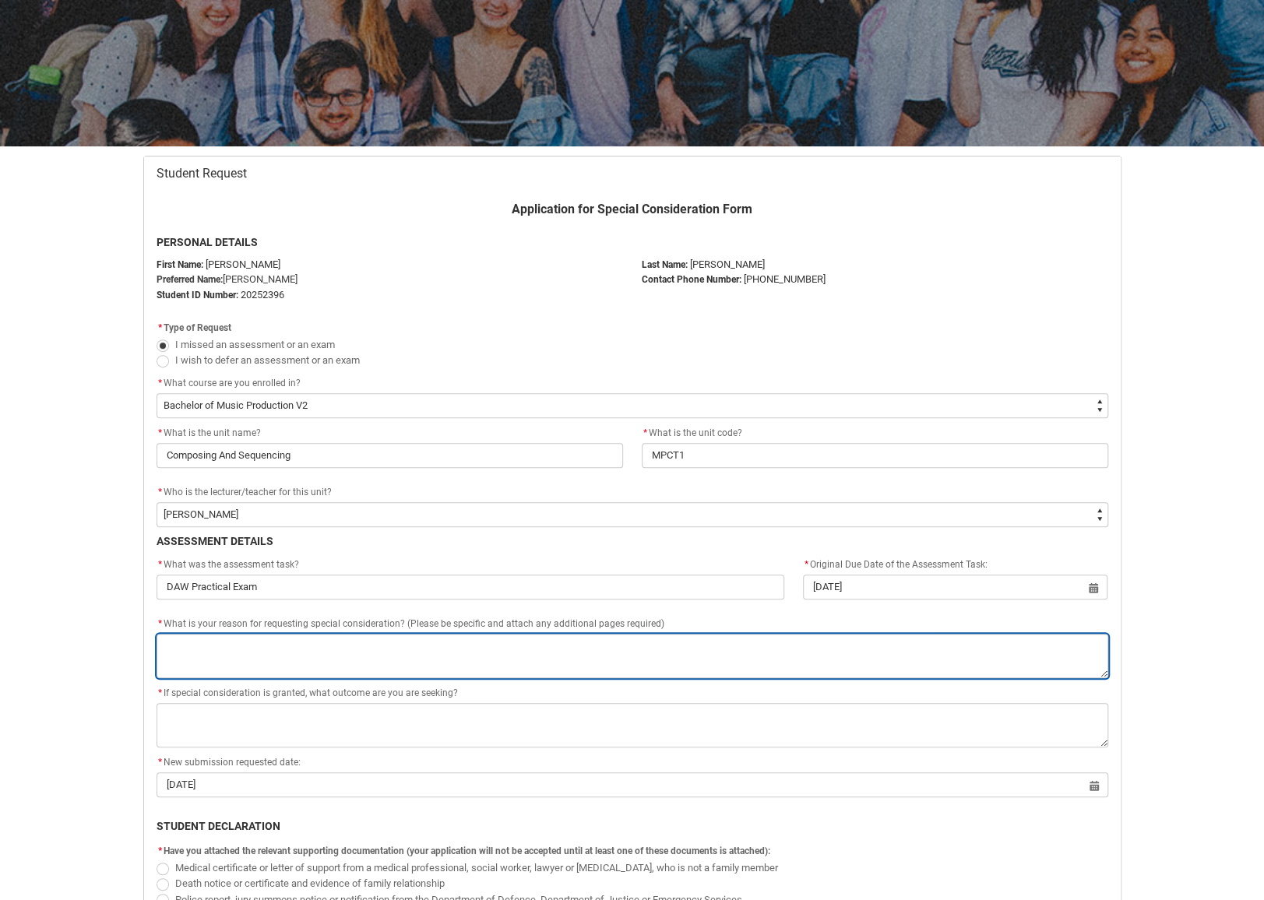
type lightning-textarea "T"
type textarea "T"
type lightning-textarea "Th"
type textarea "Th"
type lightning-textarea "The"
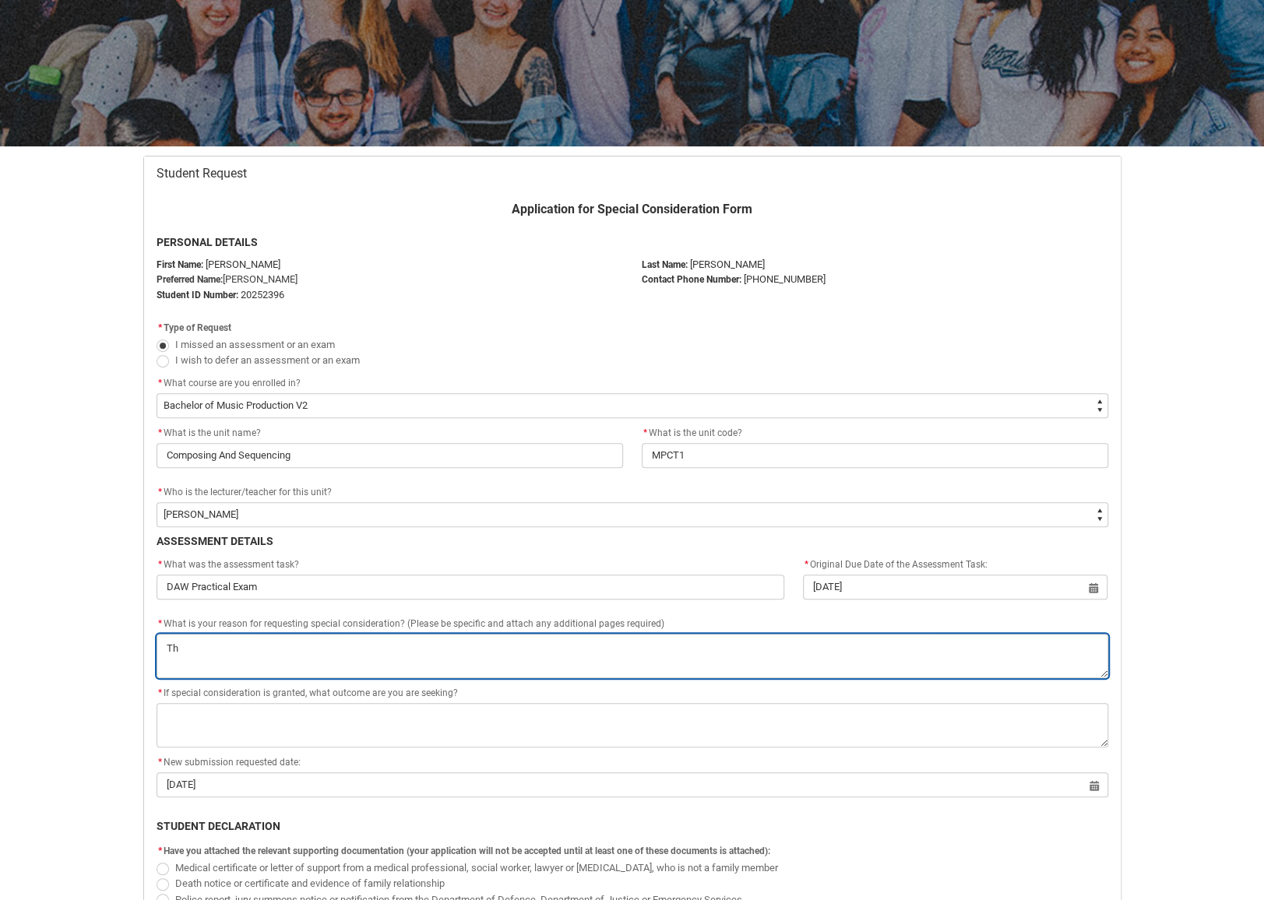
type textarea "The"
type lightning-textarea "The"
type textarea "The"
type lightning-textarea "The f"
type textarea "The f"
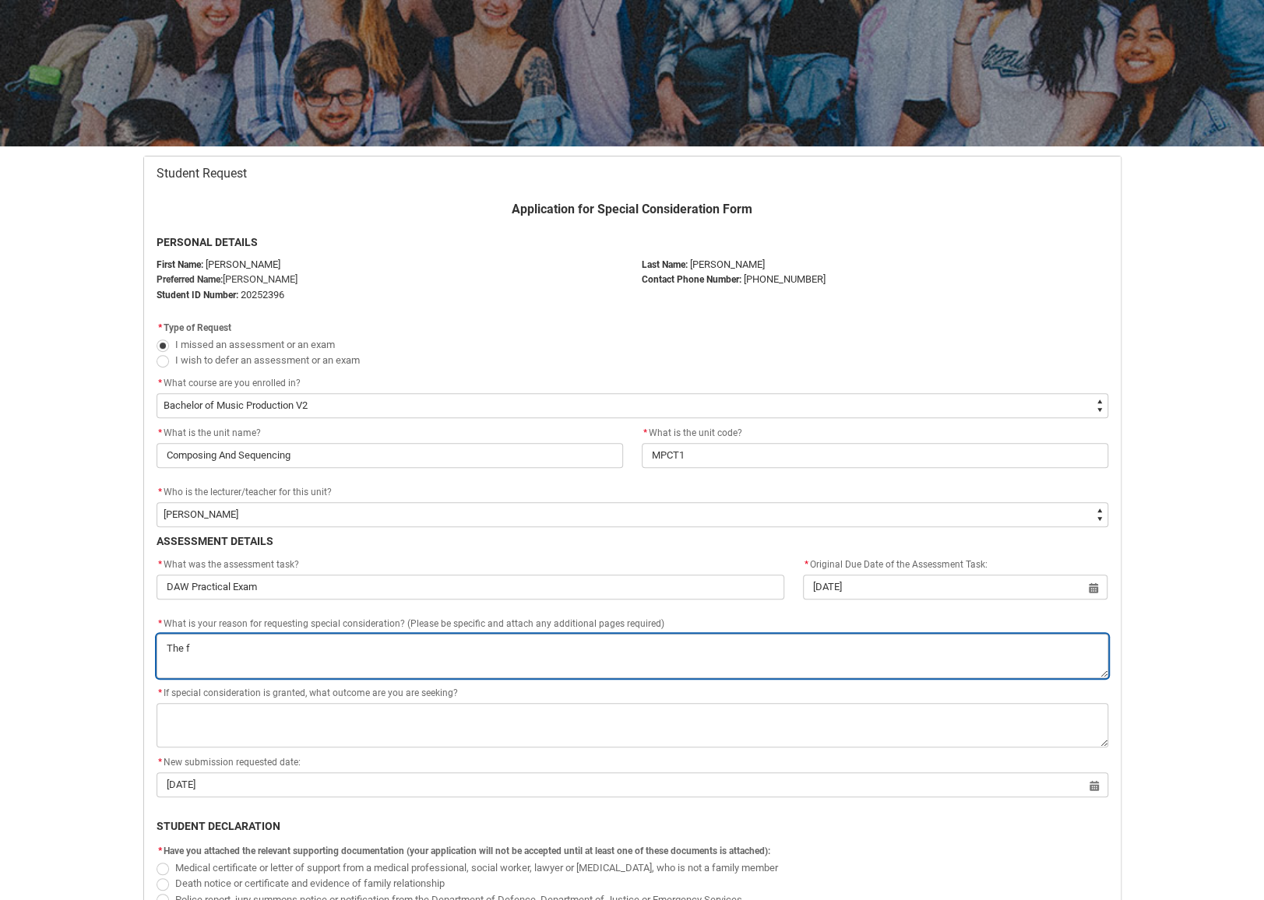
type lightning-textarea "The fi"
type textarea "The fi"
type lightning-textarea "The fil"
type textarea "The fil"
type lightning-textarea "The file"
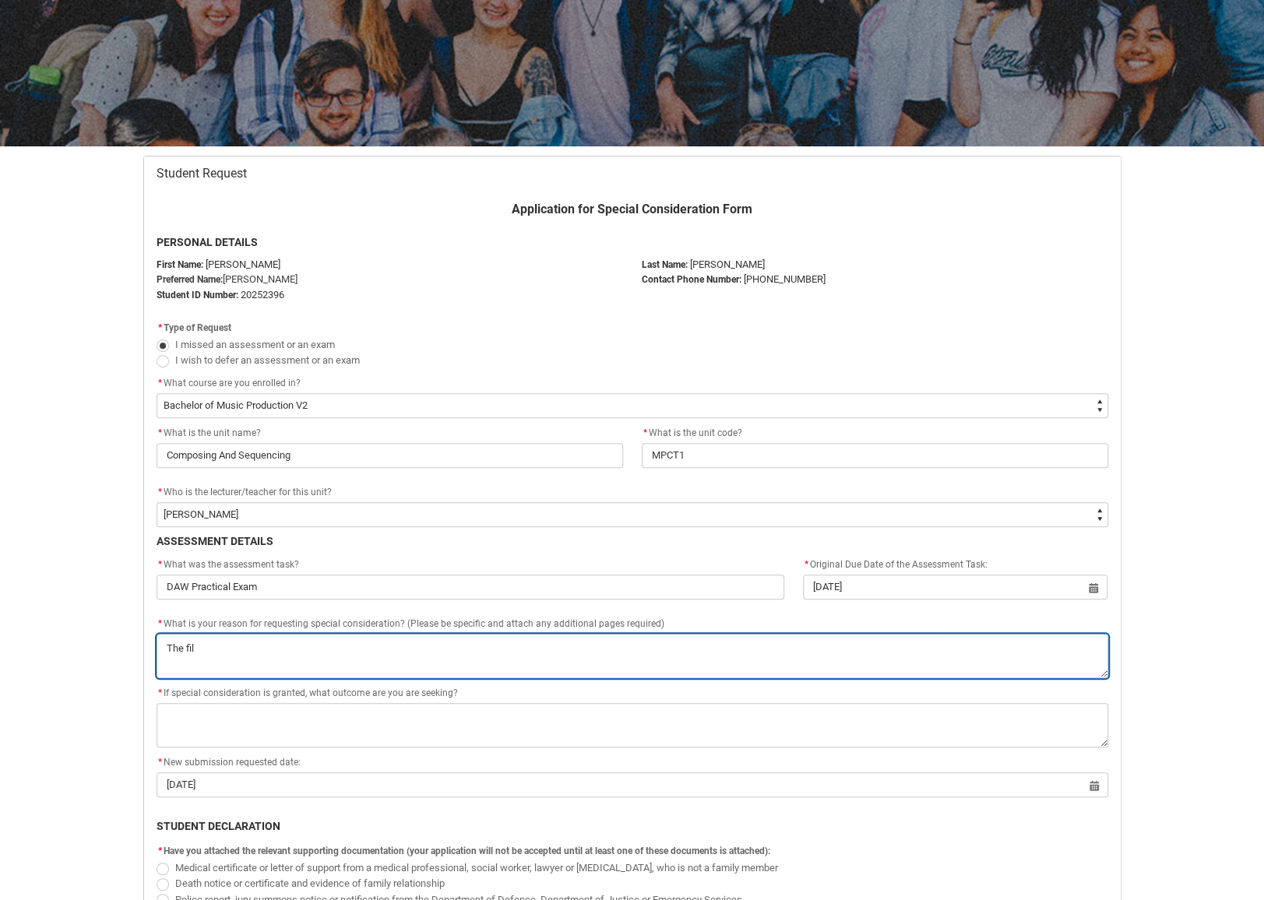
type textarea "The file"
type lightning-textarea "The files"
type textarea "The files"
type lightning-textarea "The files"
type textarea "The files"
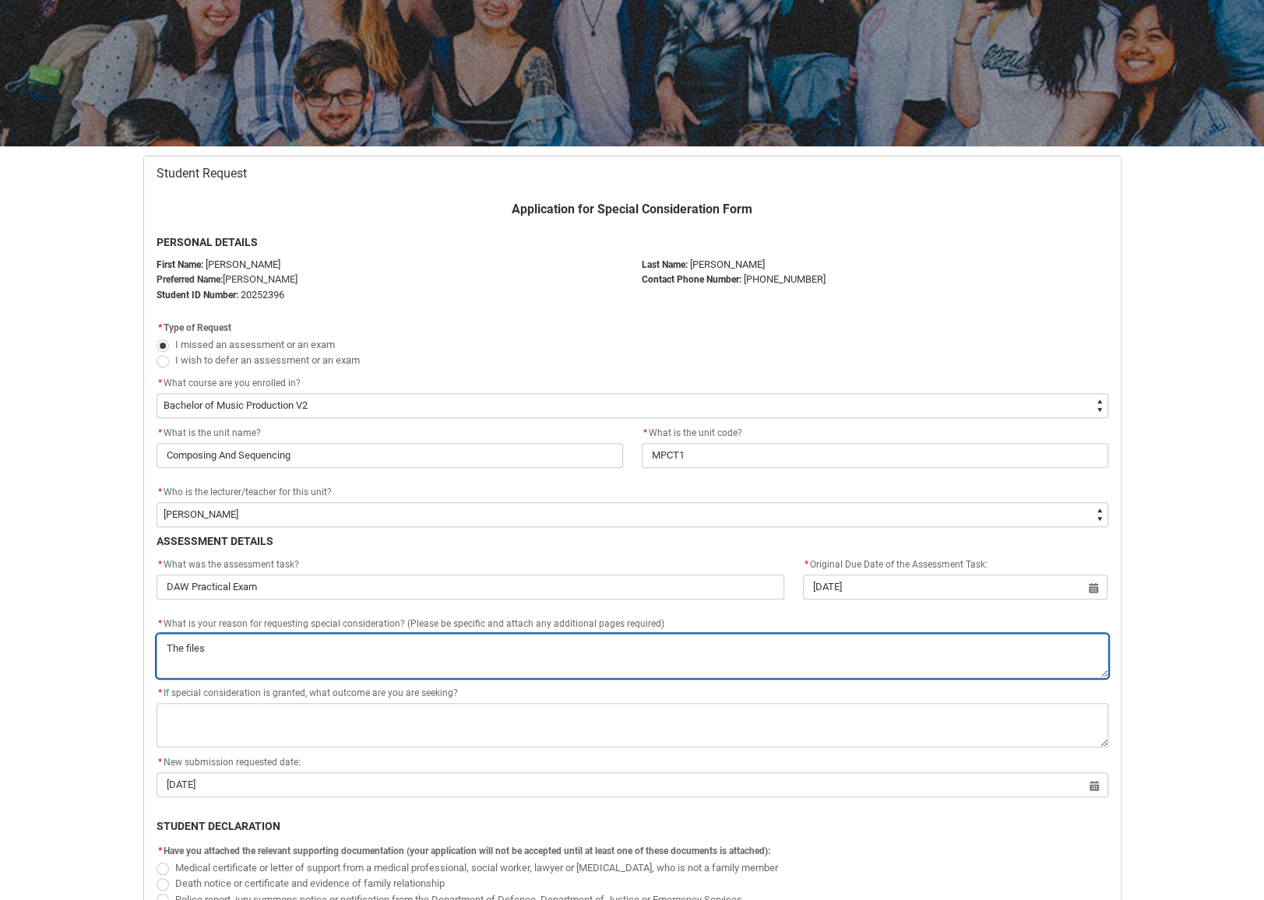
type lightning-textarea "The files w"
type textarea "The files w"
type lightning-textarea "The files wo"
type textarea "The files wo"
type lightning-textarea "The files wou"
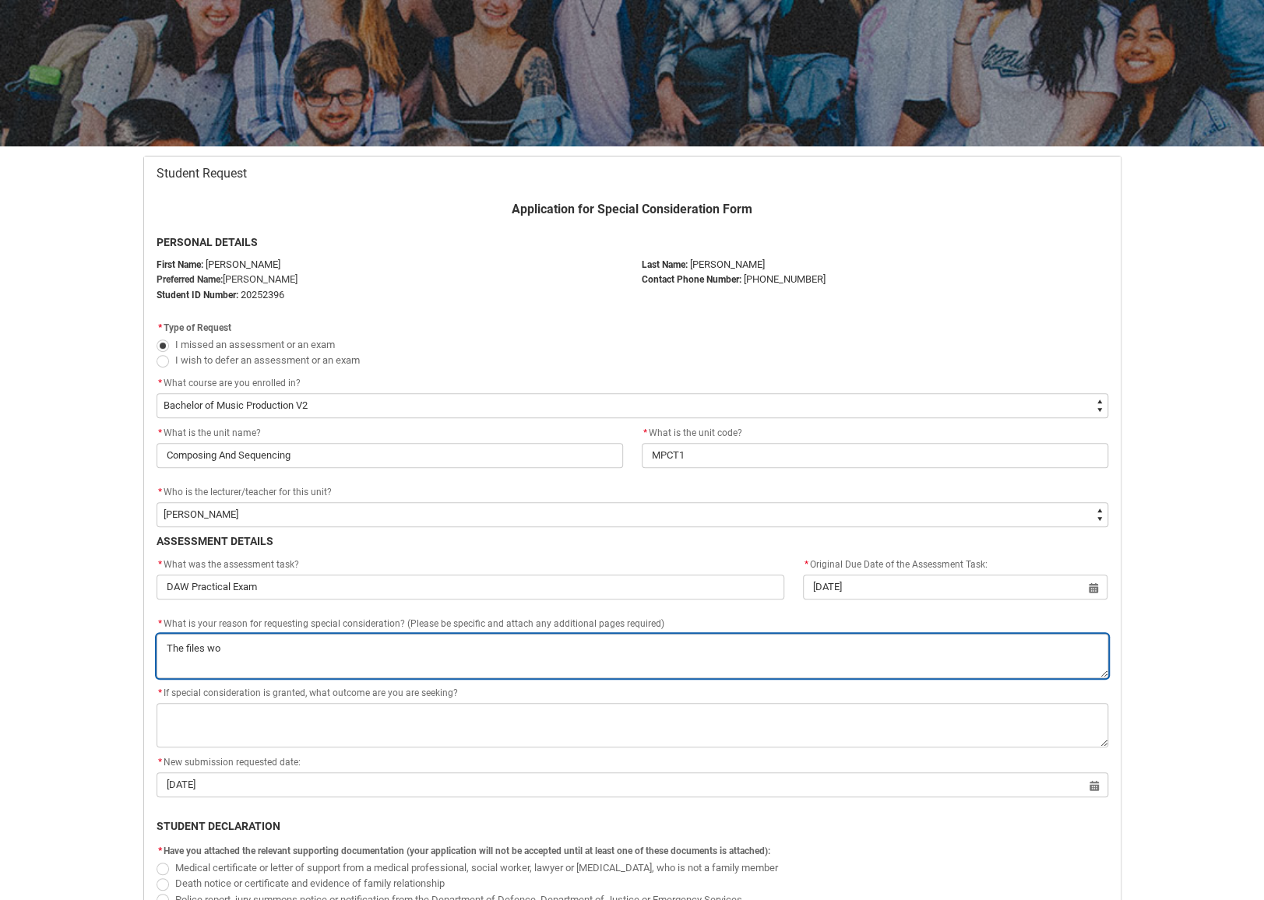
type textarea "The files wou"
type lightning-textarea "The files woul"
type textarea "The files woul"
type lightning-textarea "The files would"
type textarea "The files would"
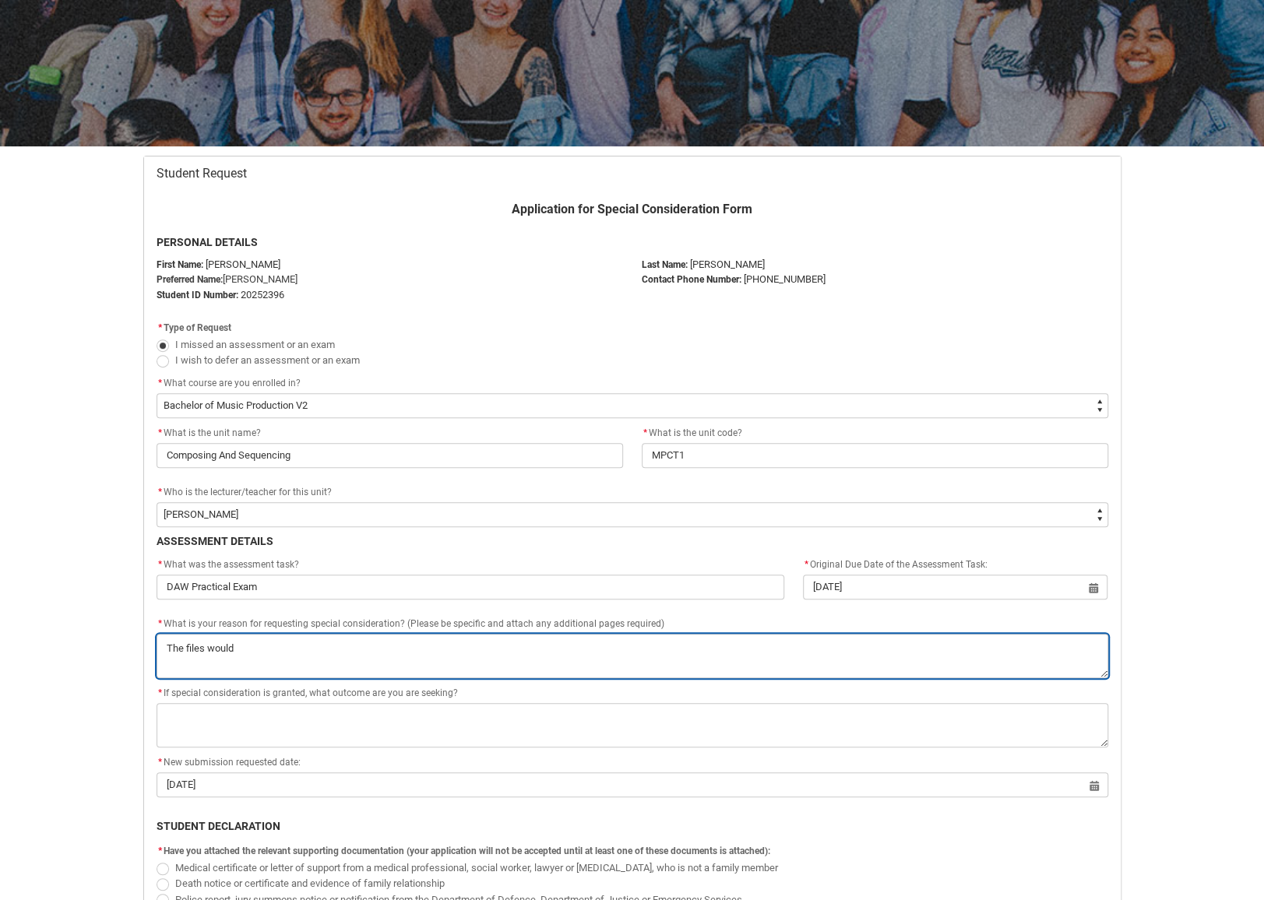
type lightning-textarea "The files would"
type textarea "The files would"
type lightning-textarea "The files would n"
type textarea "The files would n"
type lightning-textarea "The files would no"
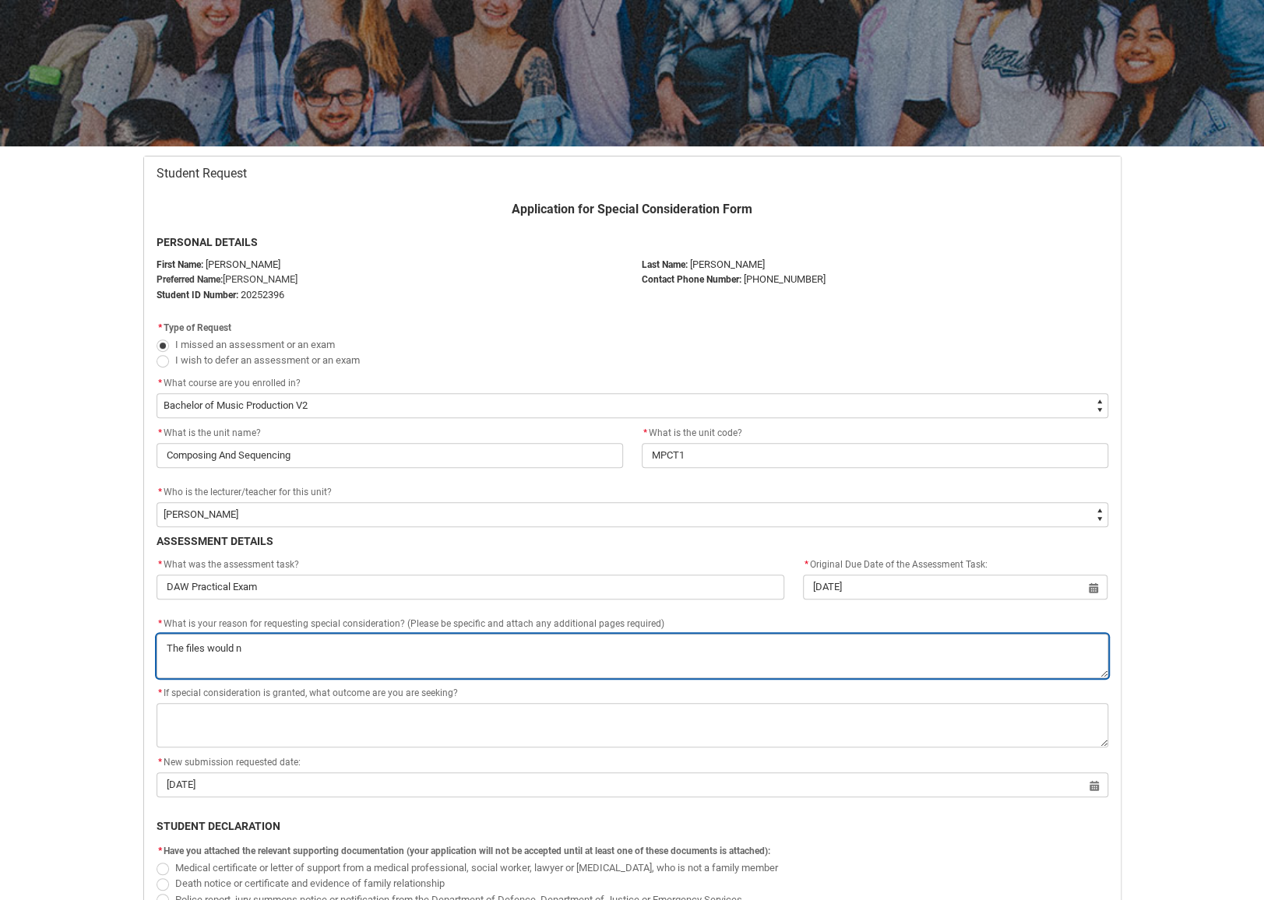
type textarea "The files would no"
type lightning-textarea "The files would not"
type textarea "The files would not"
type lightning-textarea "The files would not"
type textarea "The files would not"
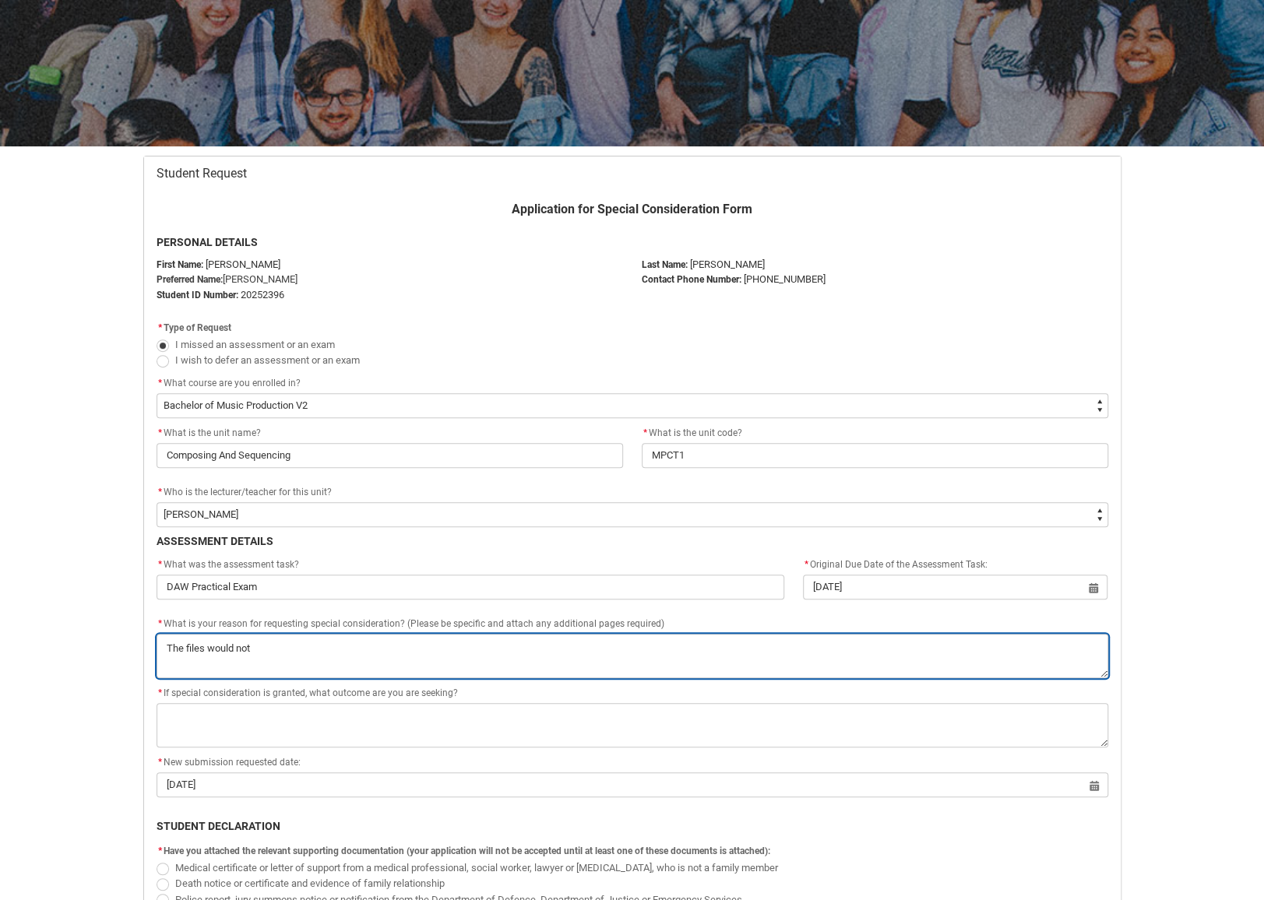
type lightning-textarea "The files would not o"
type textarea "The files would not o"
type lightning-textarea "The files would not op"
type textarea "The files would not op"
type lightning-textarea "The files would not ope"
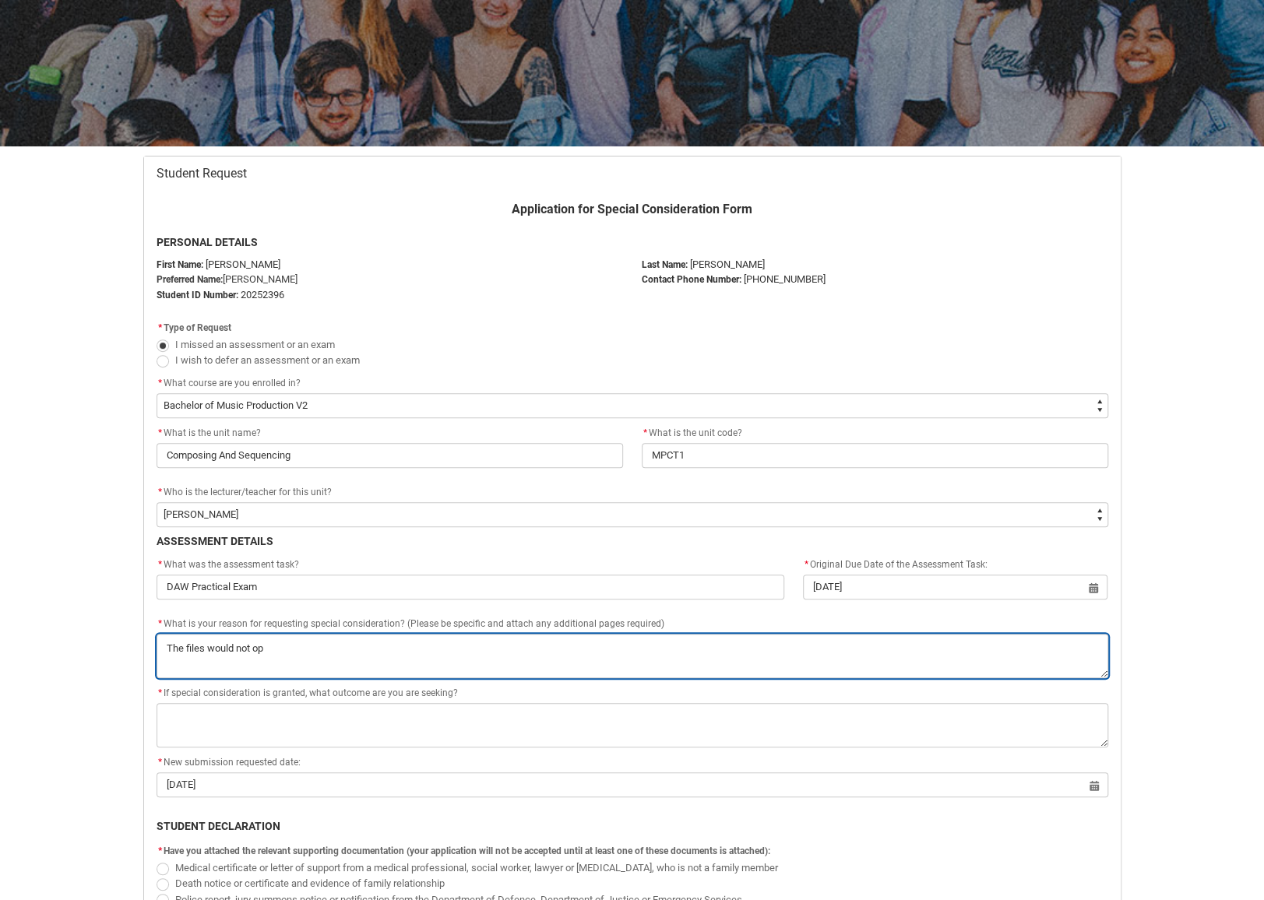
type textarea "The files would not ope"
type lightning-textarea "The files would not open"
type textarea "The files would not open"
type lightning-textarea "The files would not open"
type textarea "The files would not open"
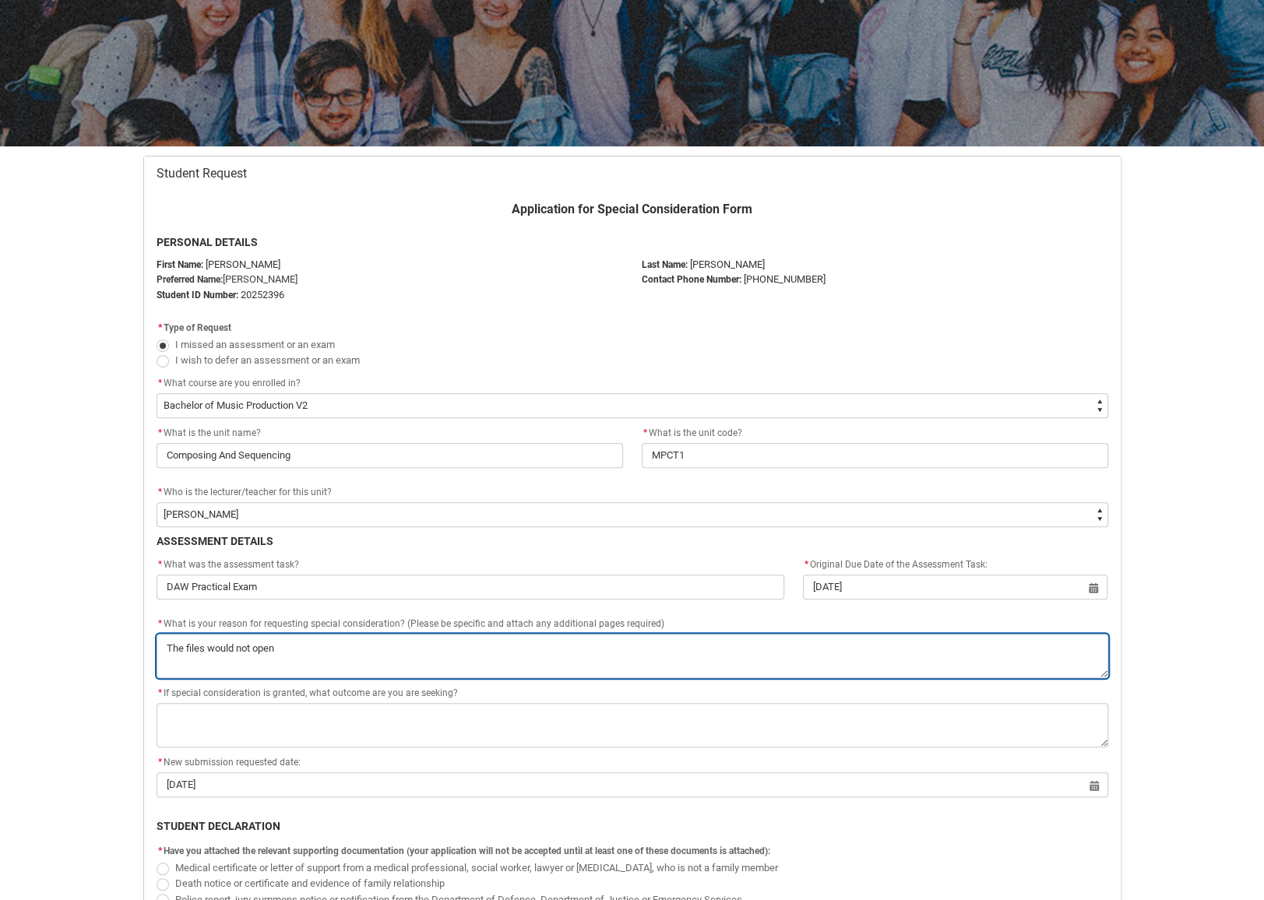
type lightning-textarea "The files would not open o"
type textarea "The files would not open o"
type lightning-textarea "The files would not open on"
type textarea "The files would not open on"
type lightning-textarea "The files would not open on"
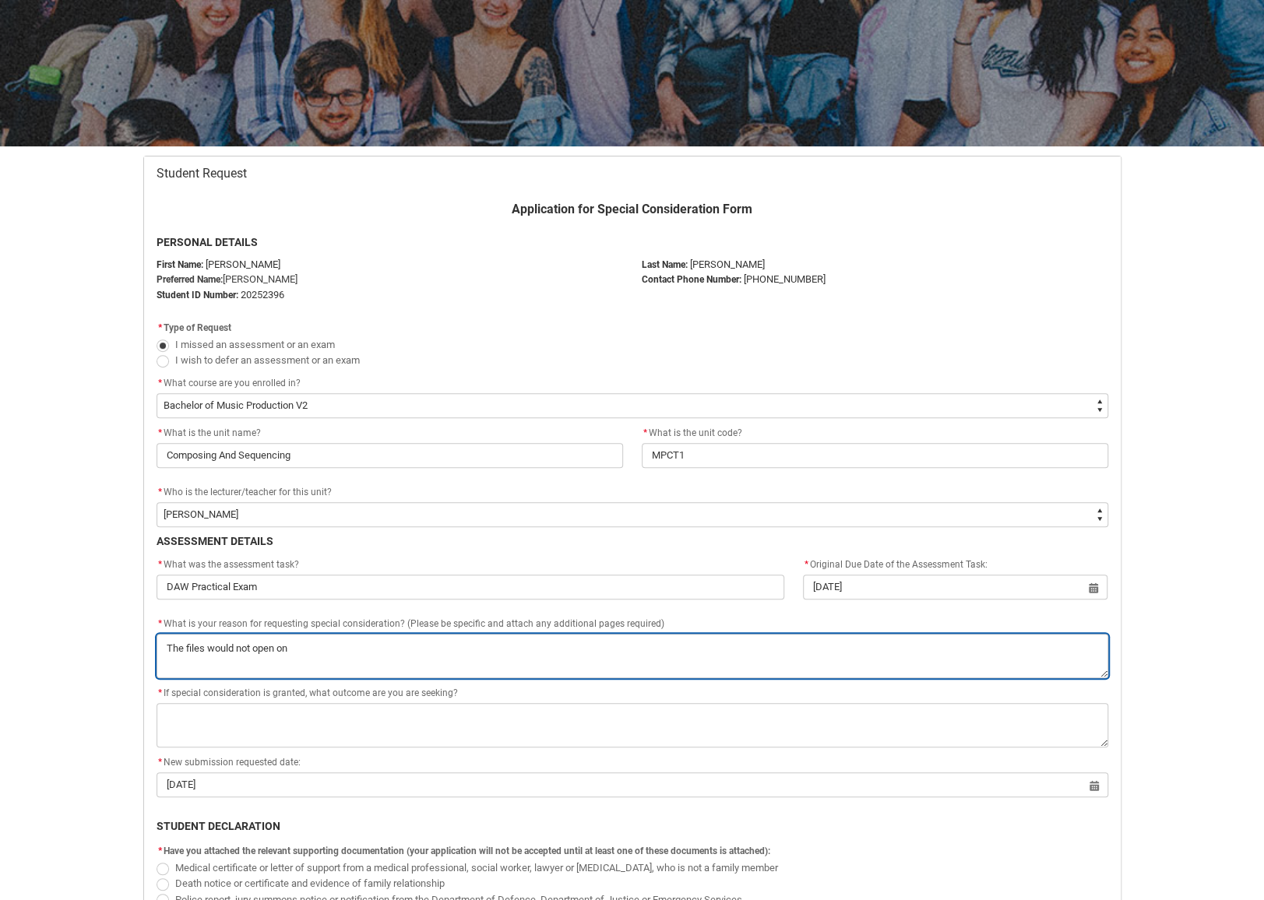
type textarea "The files would not open on"
type lightning-textarea "The files would not open on t"
type textarea "The files would not open on t"
type lightning-textarea "The files would not open on th"
type textarea "The files would not open on th"
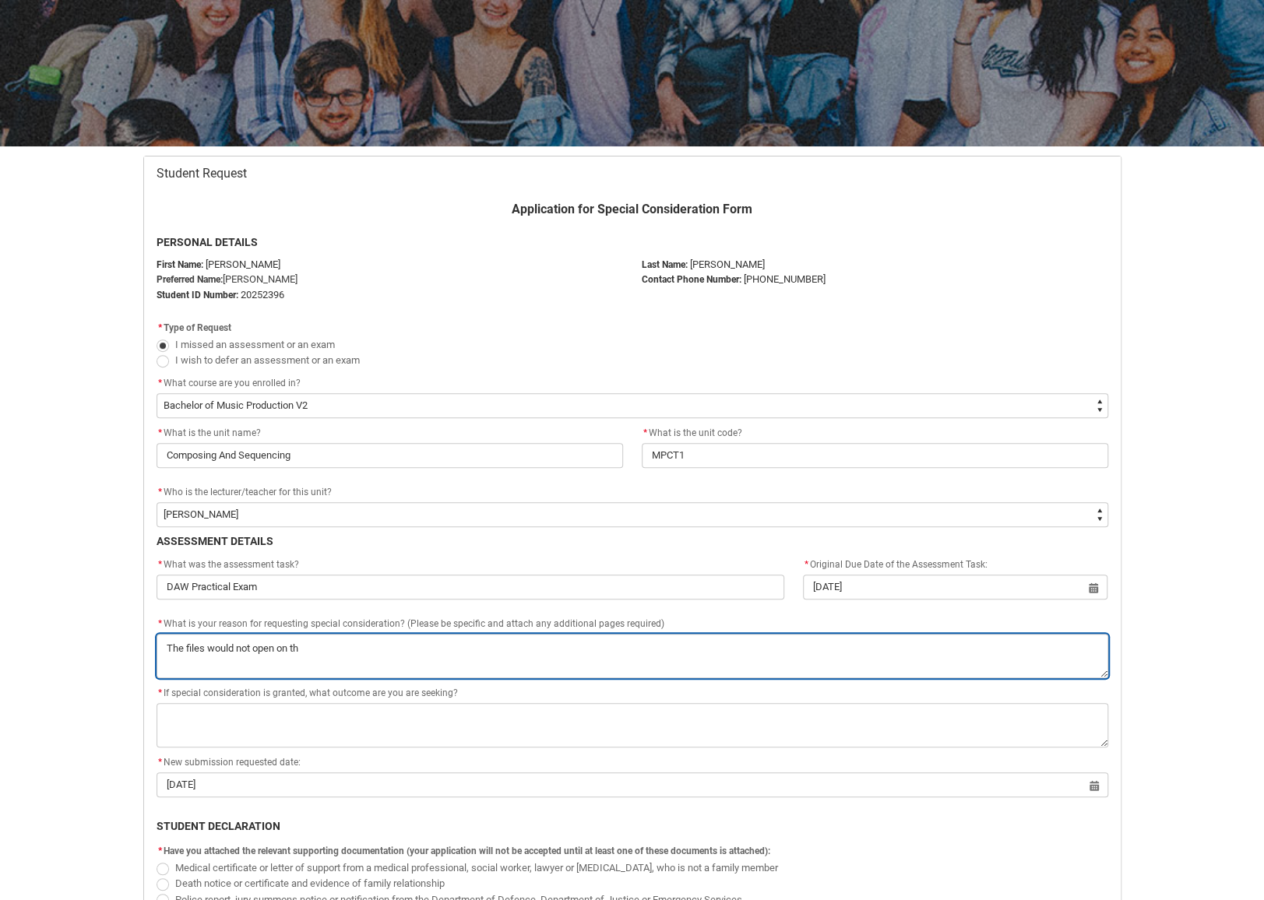
type lightning-textarea "The files would not open on the"
type textarea "The files would not open on the"
type lightning-textarea "The files would not open on the"
type textarea "The files would not open on the"
type lightning-textarea "The files would not open on the"
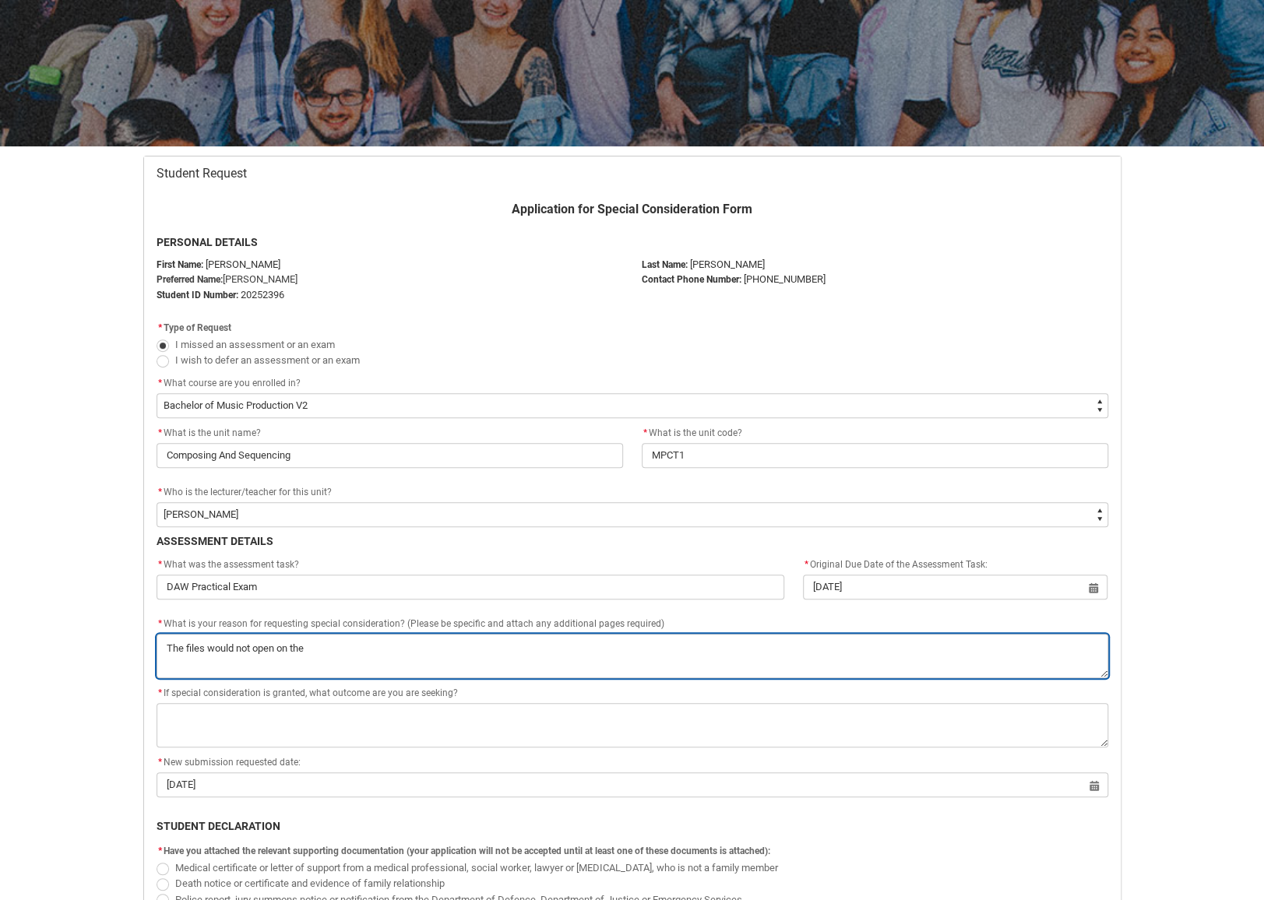
type textarea "The files would not open on the"
type lightning-textarea "The files would not open on th"
type textarea "The files would not open on th"
type lightning-textarea "The files would not open on t"
type textarea "The files would not open on t"
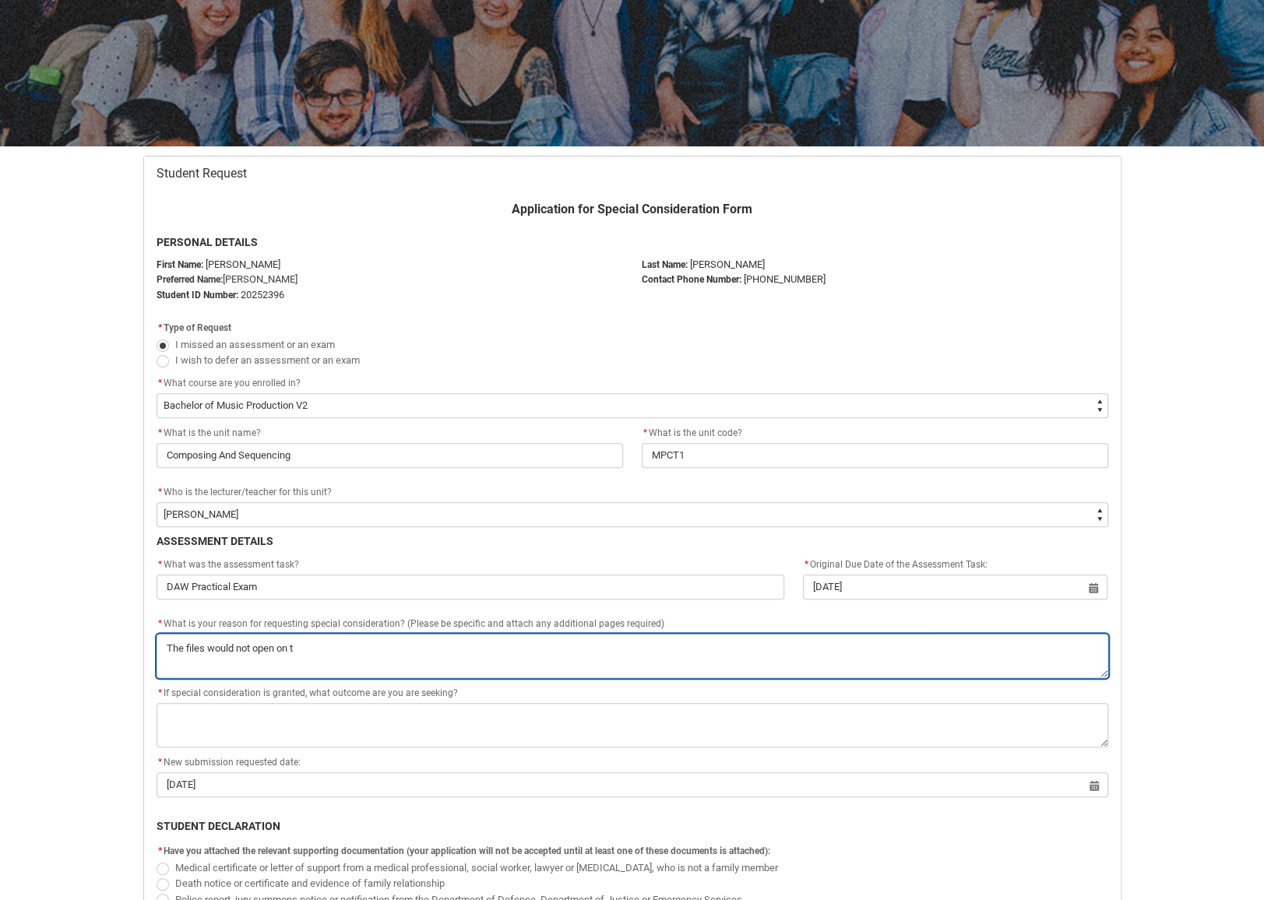
type lightning-textarea "The files would not open on"
type textarea "The files would not open on"
type lightning-textarea "The files would not open on"
type textarea "The files would not open on"
type lightning-textarea "The files would not open o"
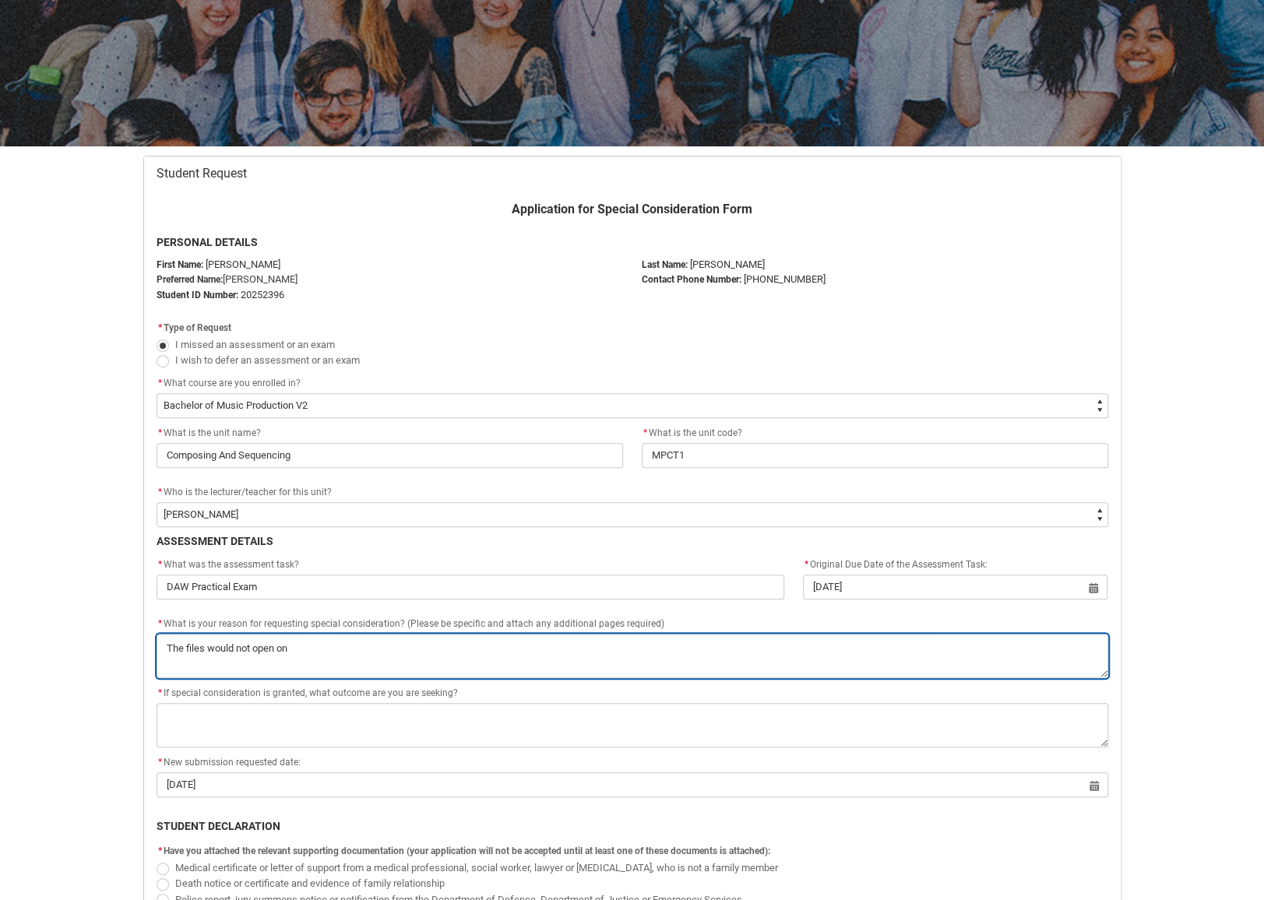
type textarea "The files would not open o"
type lightning-textarea "The files would not open"
type textarea "The files would not open"
type lightning-textarea "The files would not open a"
type textarea "The files would not open a"
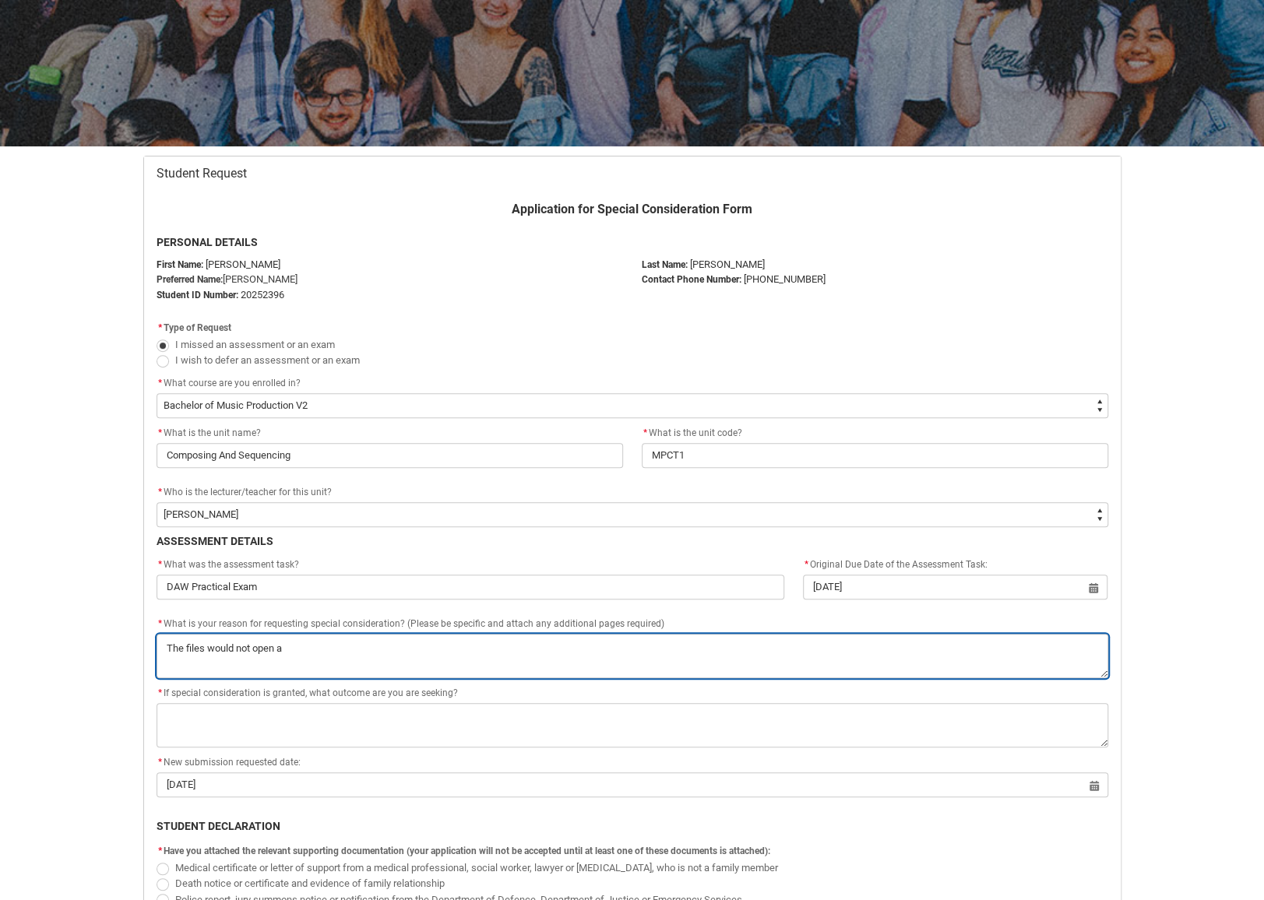
type lightning-textarea "The files would not open at"
type textarea "The files would not open at"
type lightning-textarea "The files would not open at"
type textarea "The files would not open at"
type lightning-textarea "The files would not open at t"
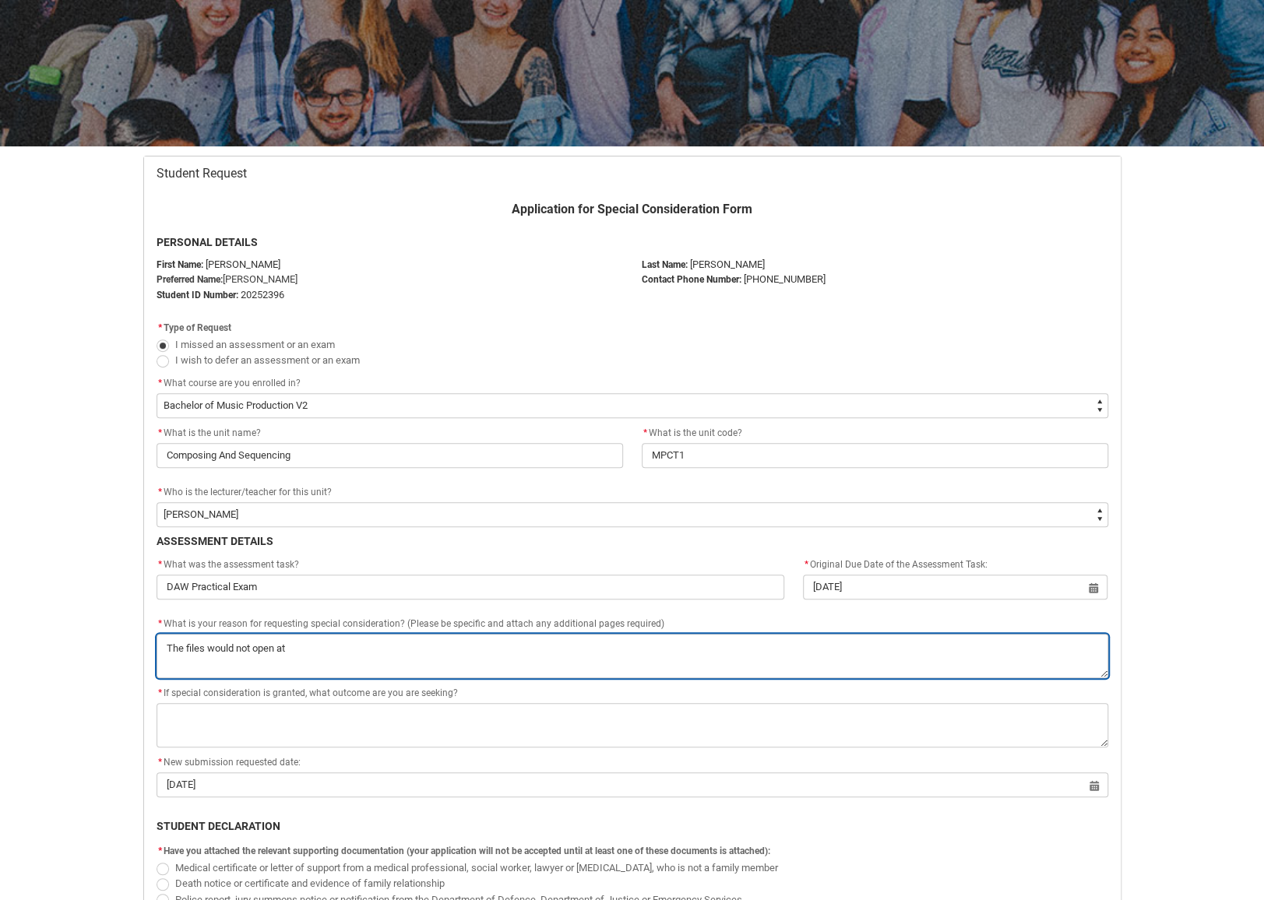
type textarea "The files would not open at t"
type lightning-textarea "The files would not open at th"
type textarea "The files would not open at th"
type lightning-textarea "The files would not open at the"
type textarea "The files would not open at the"
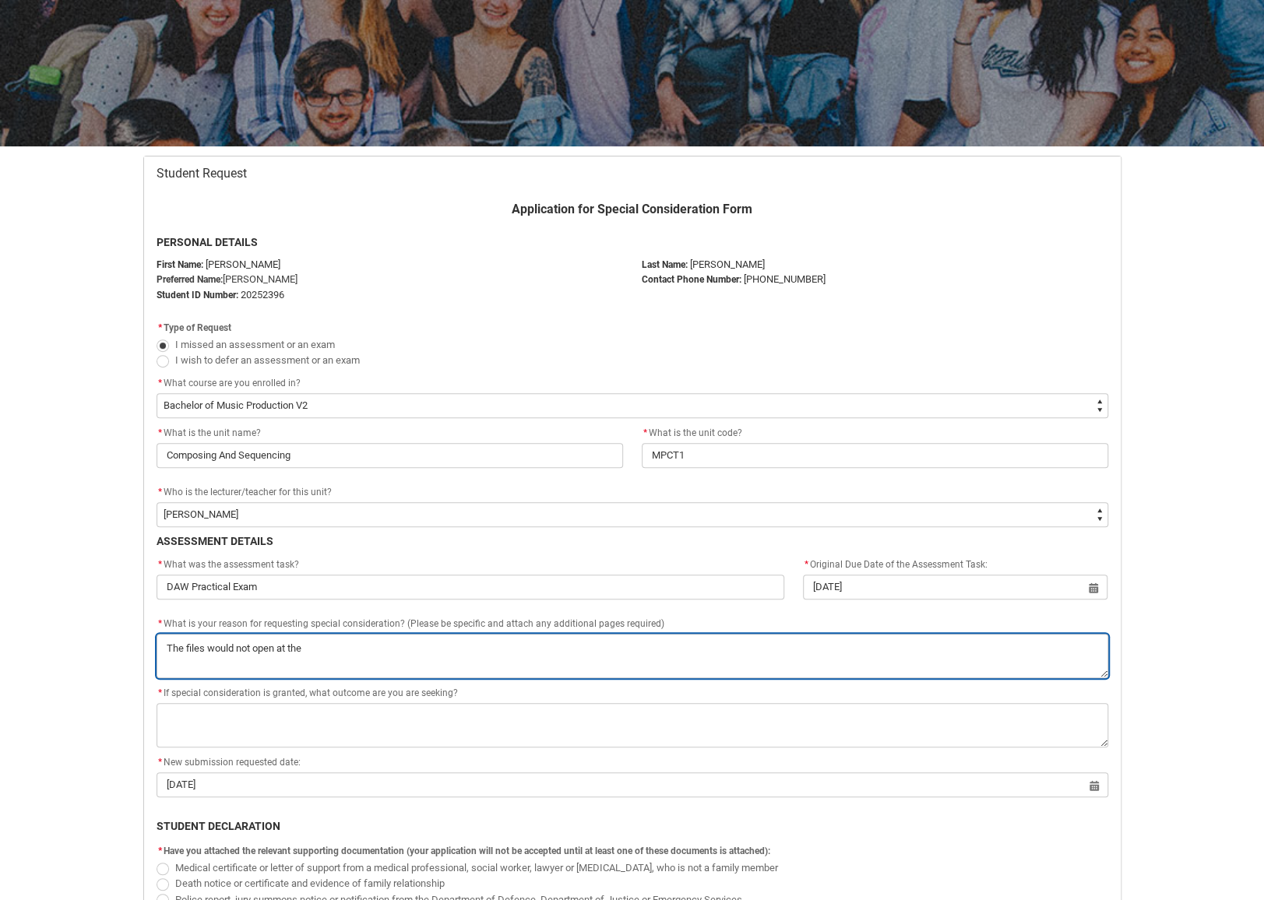
type lightning-textarea "The files would not open at th"
type textarea "The files would not open at th"
type lightning-textarea "The files would not open at t"
type textarea "The files would not open at t"
type lightning-textarea "The files would not open at"
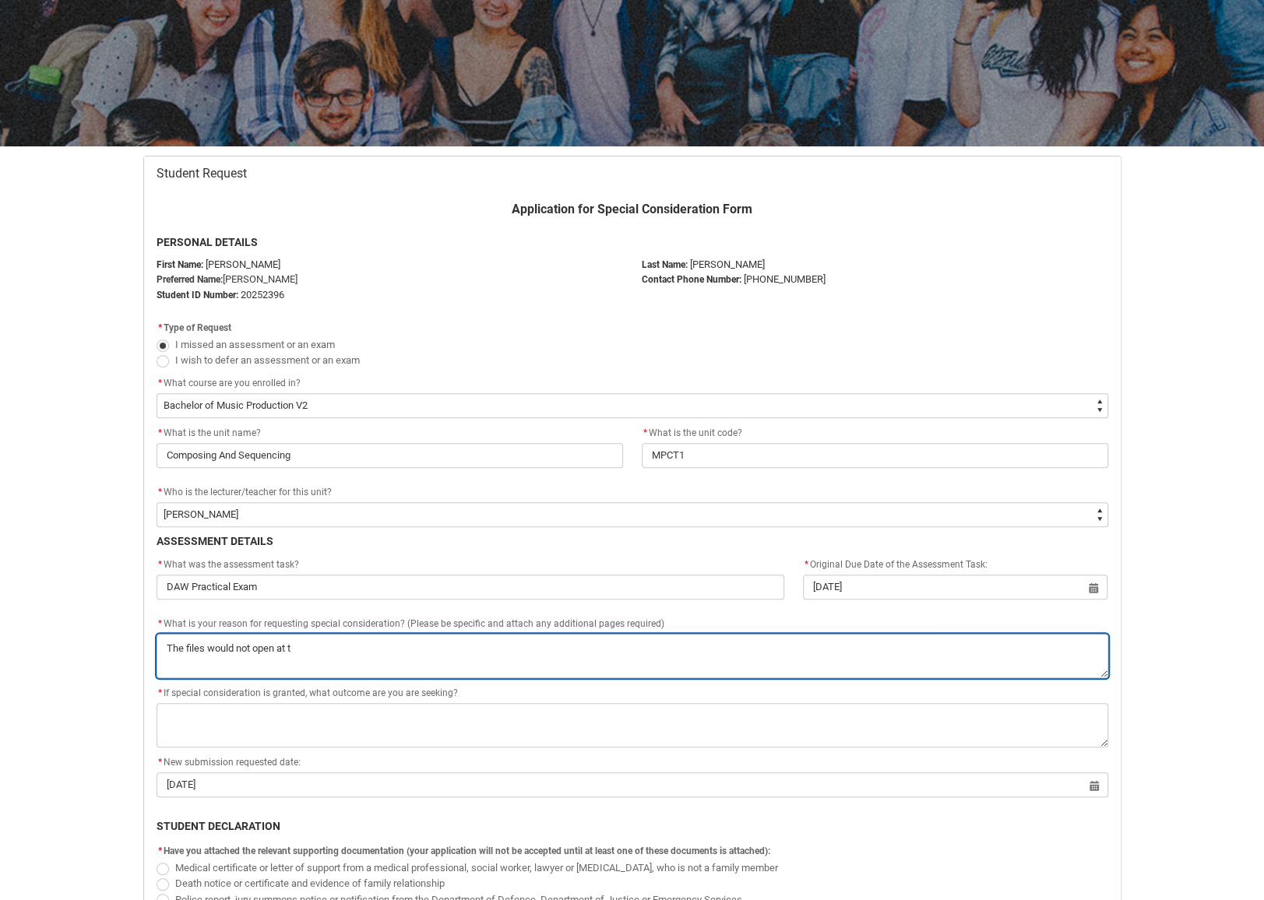
type textarea "The files would not open at"
type lightning-textarea "The files would not open at"
type textarea "The files would not open at"
type lightning-textarea "The files would not open a"
type textarea "The files would not open a"
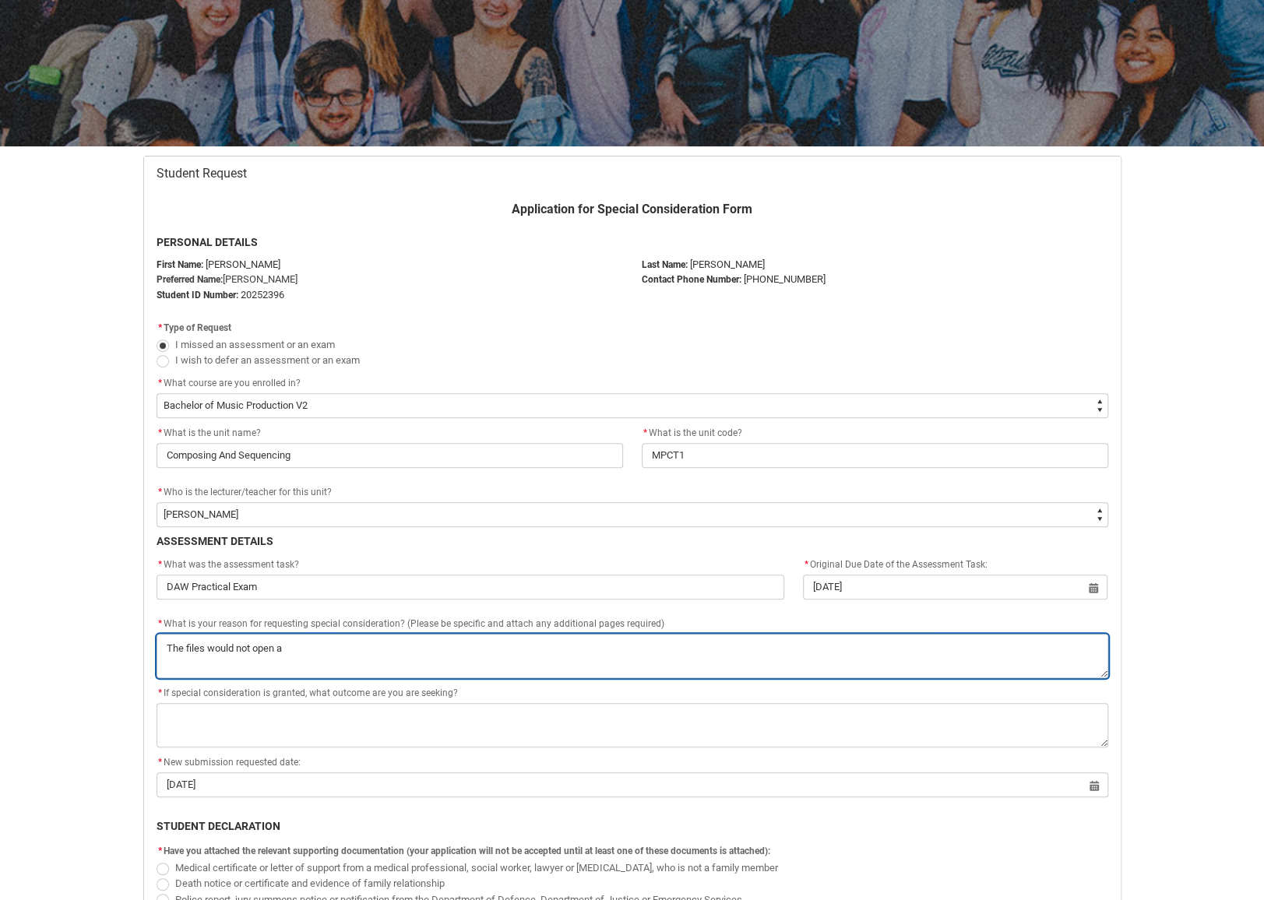
type lightning-textarea "The files would not open"
type textarea "The files would not open"
type lightning-textarea "The files would not open"
type textarea "The files would not open"
type lightning-textarea "The files would not ope"
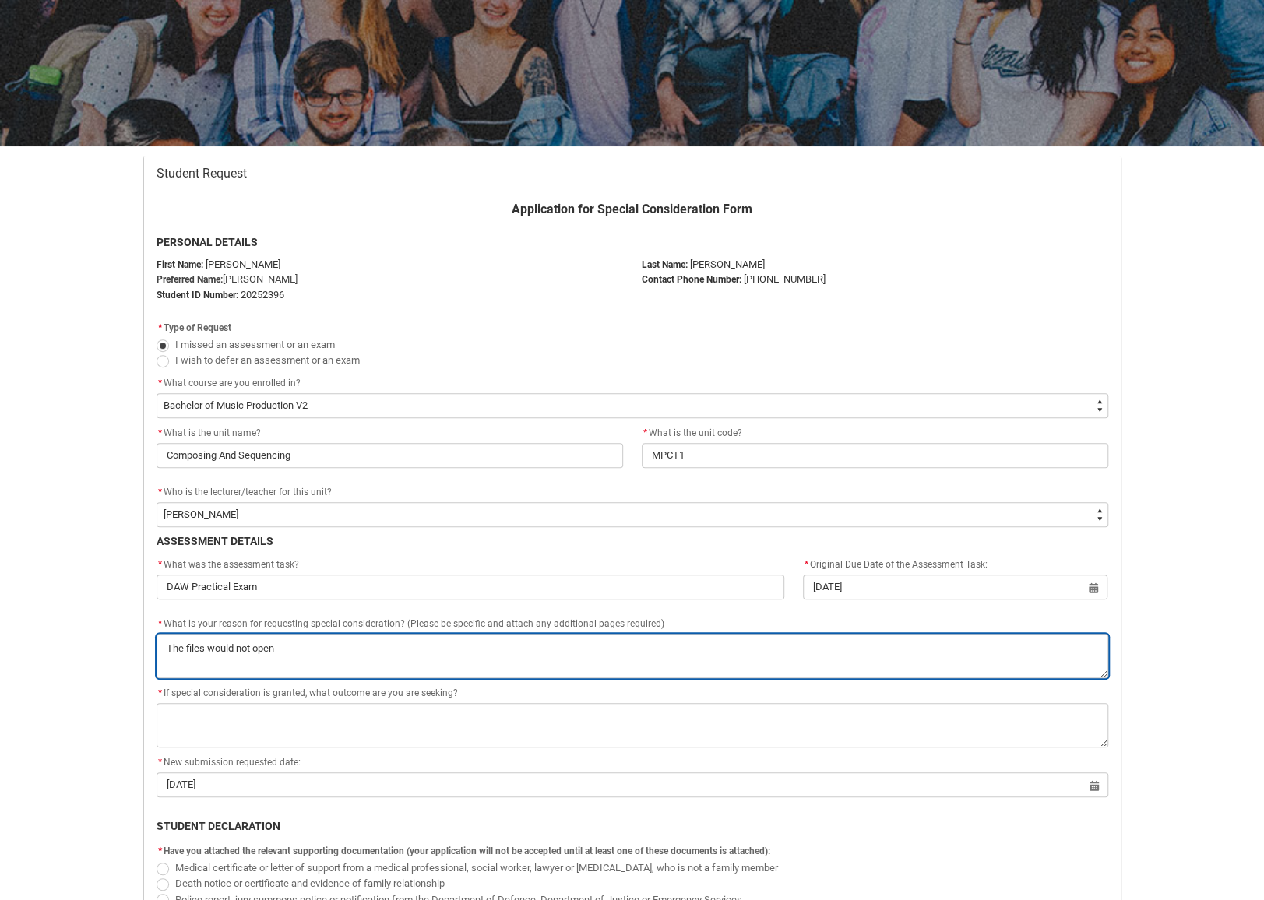
type textarea "The files would not ope"
type lightning-textarea "The files would not op"
type textarea "The files would not op"
type lightning-textarea "The files would not o"
type textarea "The files would not o"
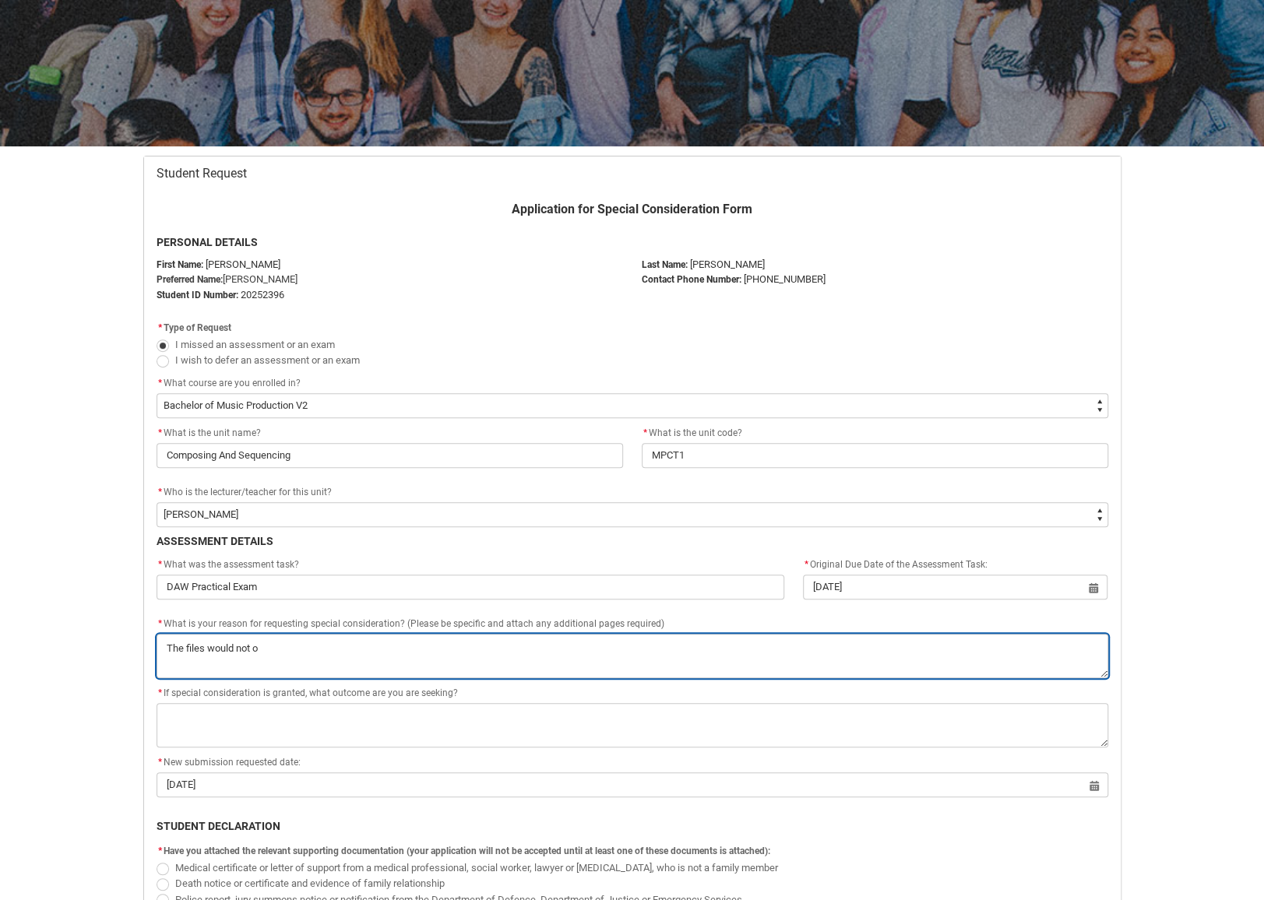
type lightning-textarea "The files would not"
type textarea "The files would not"
type lightning-textarea "The files would not"
type textarea "The files would not"
type lightning-textarea "The files would no"
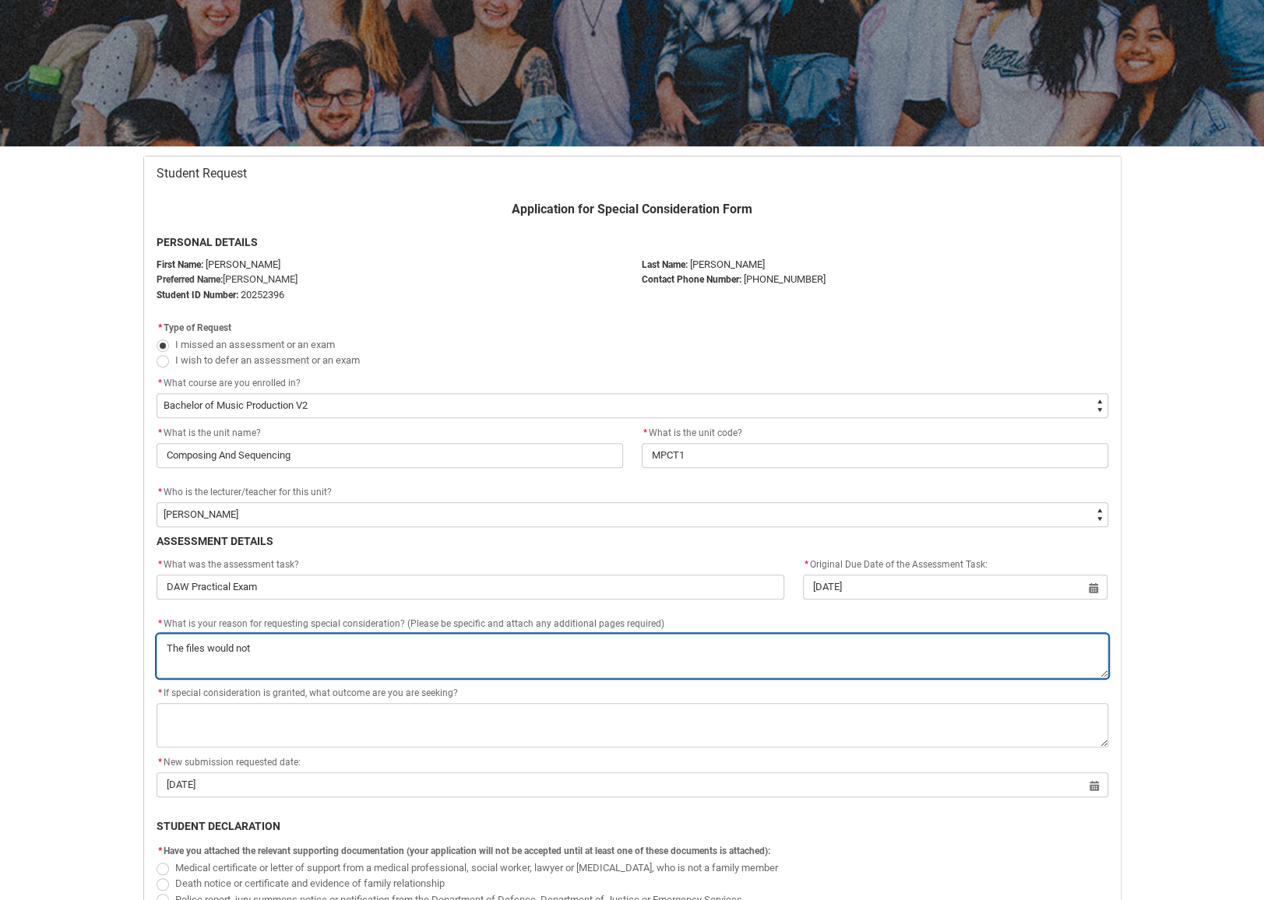
type textarea "The files would no"
type lightning-textarea "The files would n"
type textarea "The files would n"
type lightning-textarea "The files would"
type textarea "The files would"
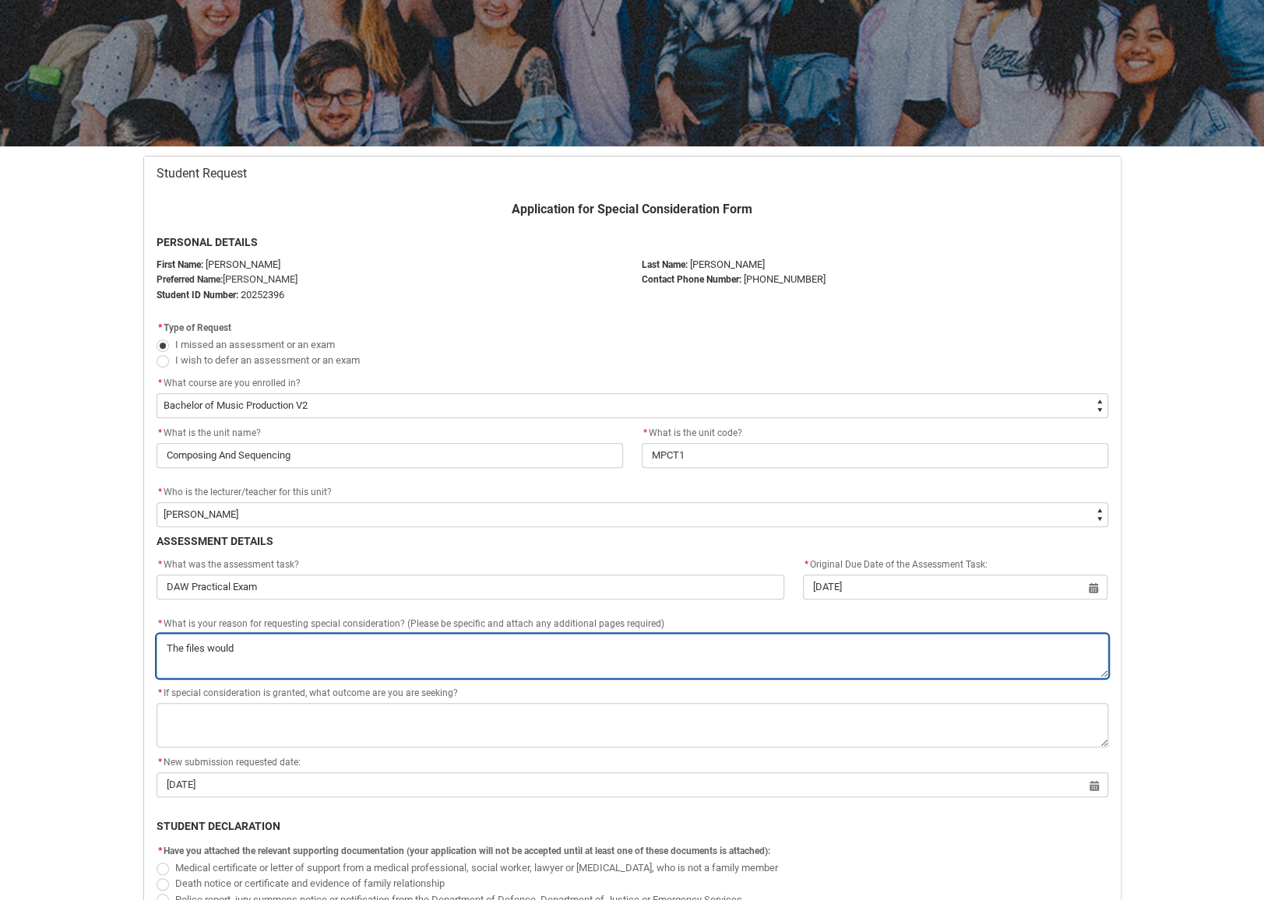
type lightning-textarea "The files would"
type textarea "The files would"
type lightning-textarea "The files woul"
type textarea "The files woul"
type lightning-textarea "The files wou"
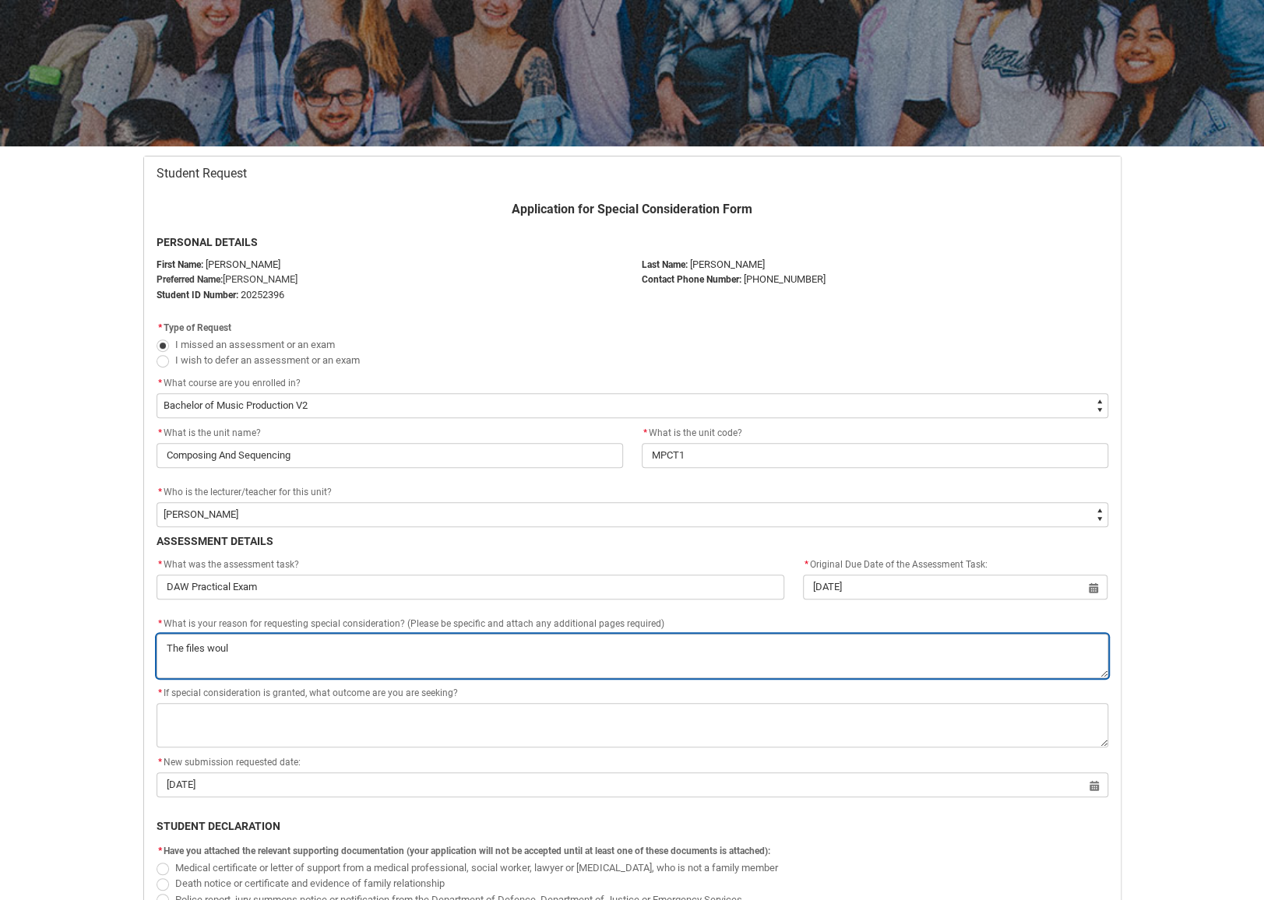
type textarea "The files wou"
type lightning-textarea "The files wo"
type textarea "The files wo"
type lightning-textarea "The files w"
type textarea "The files w"
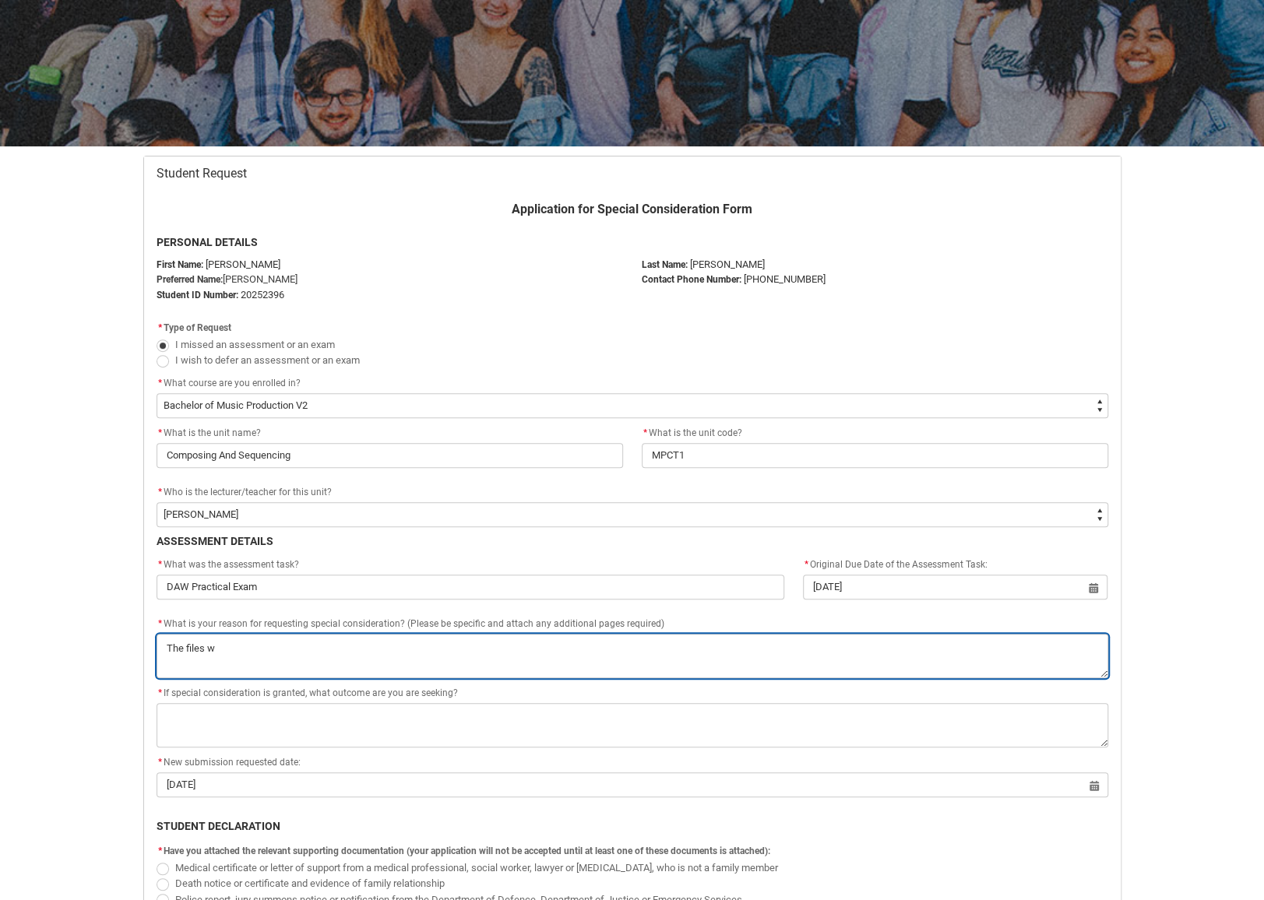
type lightning-textarea "The files"
type textarea "The files"
type lightning-textarea "The files r"
type textarea "The files r"
type lightning-textarea "The files re"
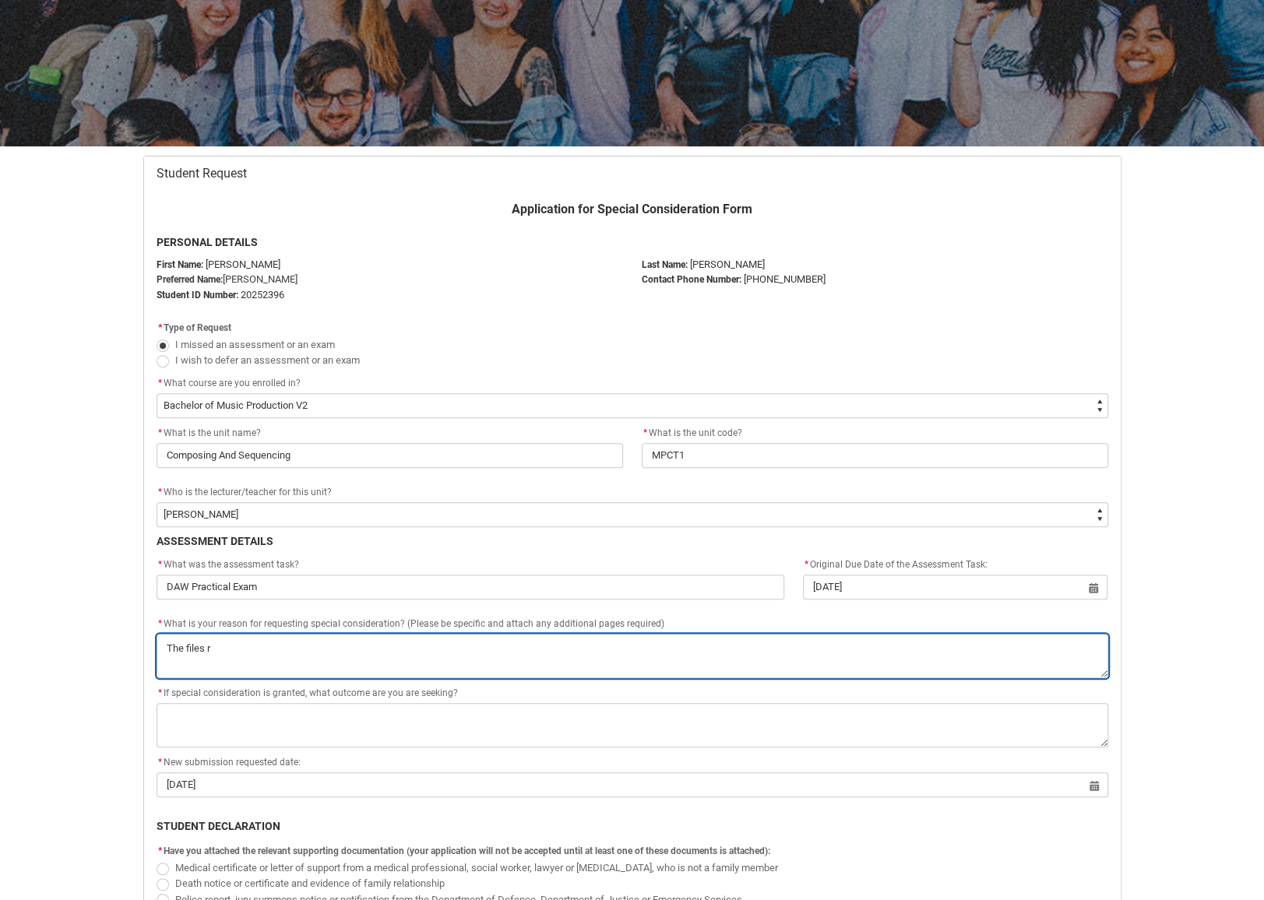
type textarea "The files re"
type lightning-textarea "The files req"
type textarea "The files req"
type lightning-textarea "The files requ"
type textarea "The files requ"
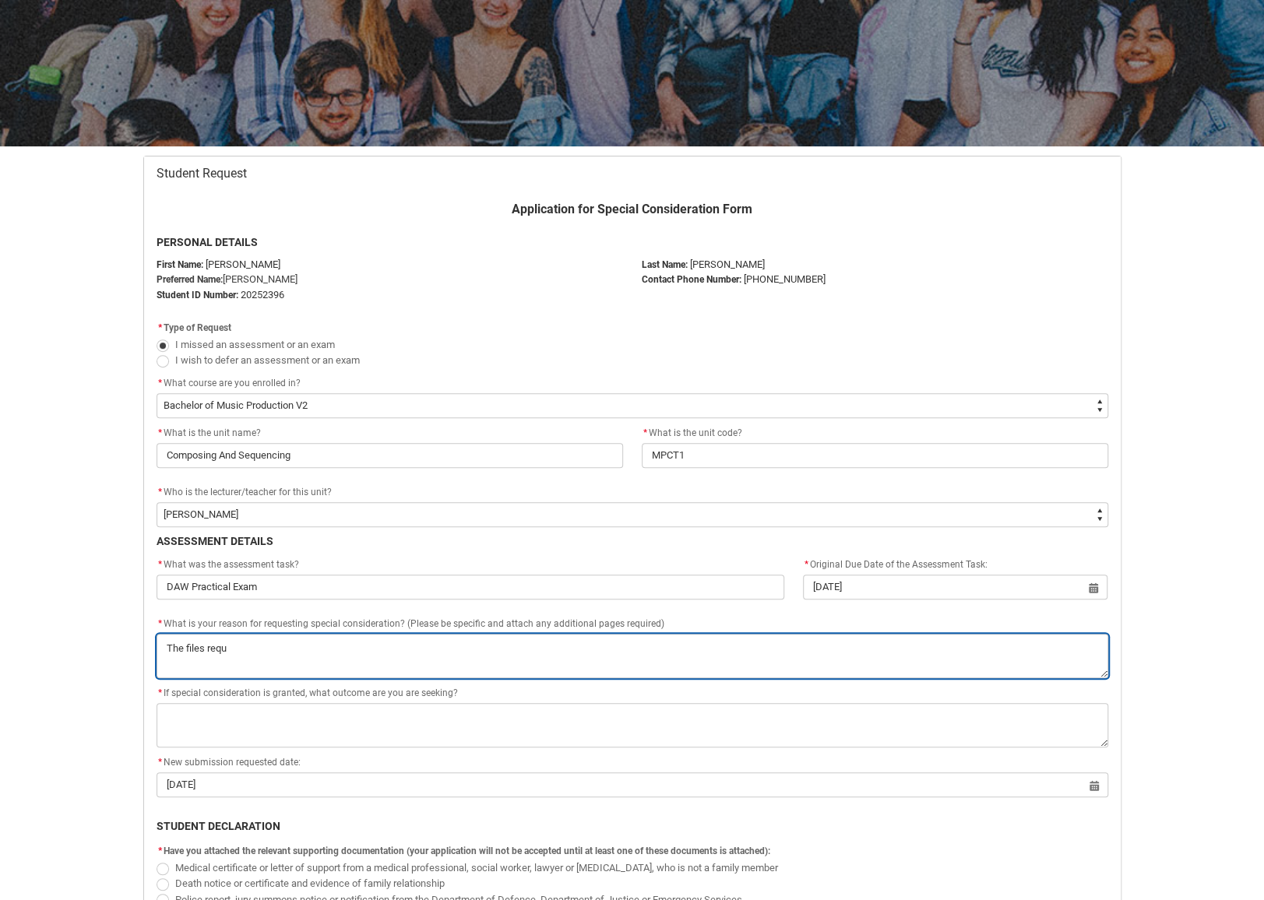
type lightning-textarea "The files requi"
type textarea "The files requi"
type lightning-textarea "The files requir"
type textarea "The files requir"
type lightning-textarea "The files require"
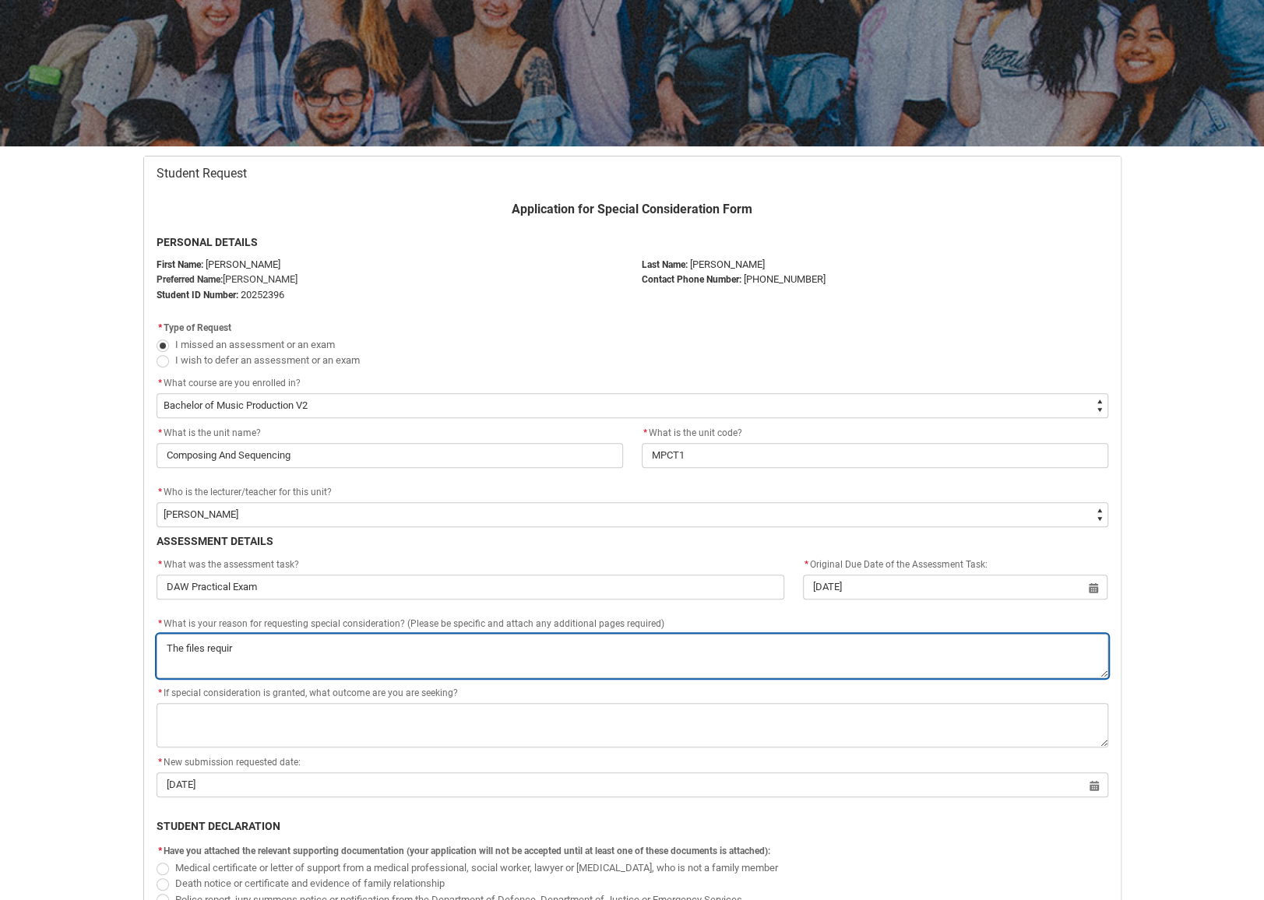
type textarea "The files require"
type lightning-textarea "The files required"
type textarea "The files required"
type lightning-textarea "The files required"
type textarea "The files required"
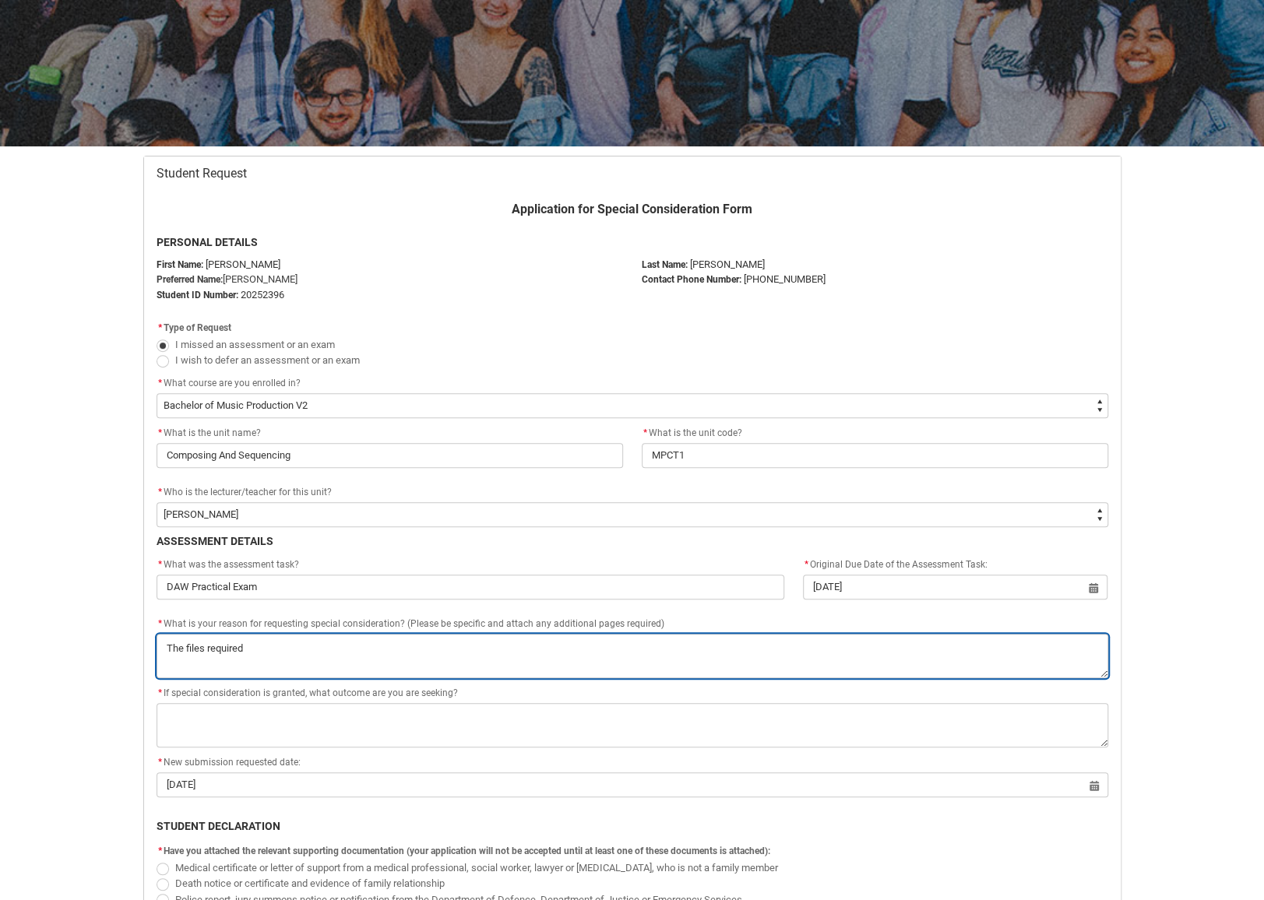
type lightning-textarea "The files required f"
type textarea "The files required f"
type lightning-textarea "The files required fo"
type textarea "The files required fo"
type lightning-textarea "The files required for"
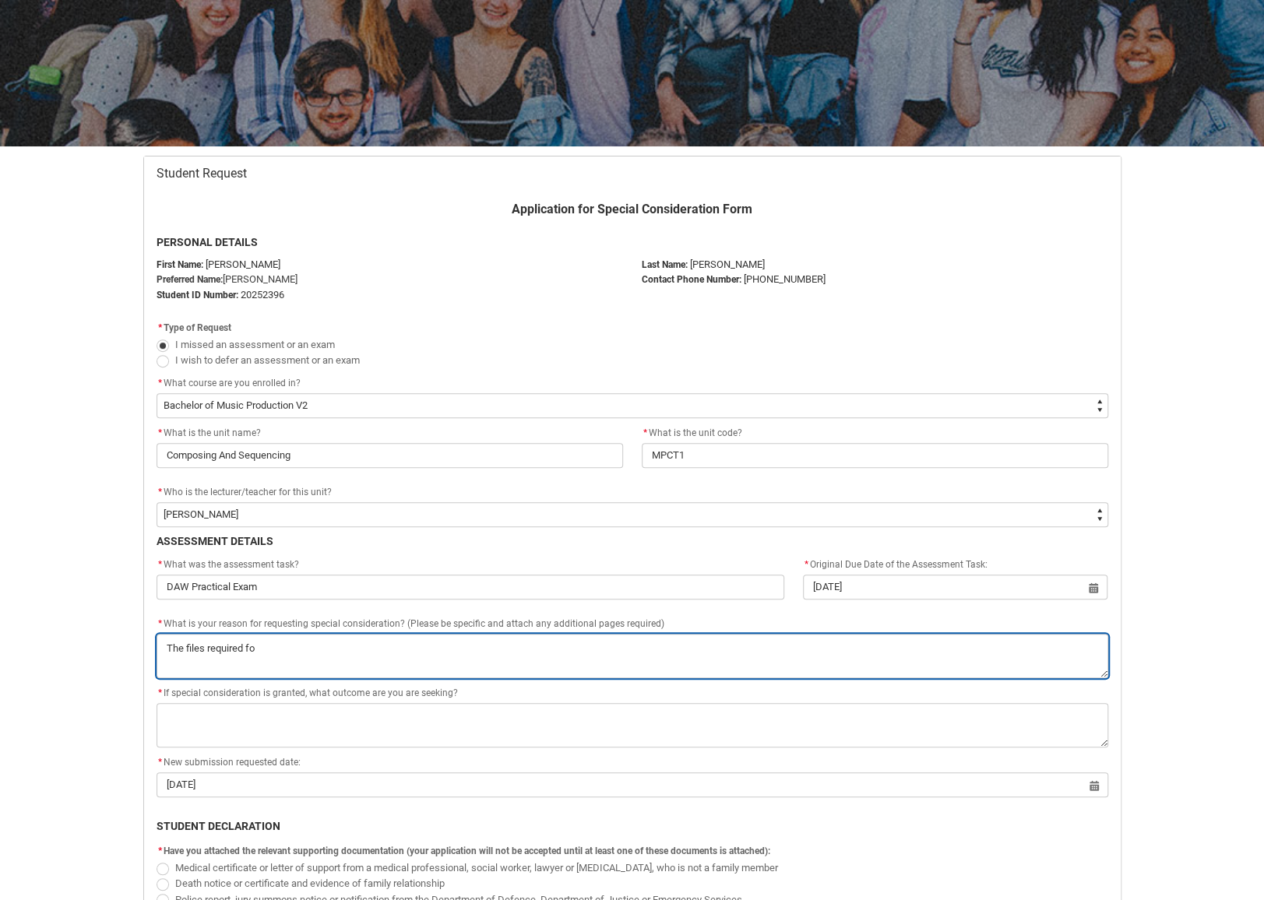
type textarea "The files required for"
type lightning-textarea "The files required for"
type textarea "The files required for"
type lightning-textarea "The files required for t"
type textarea "The files required for t"
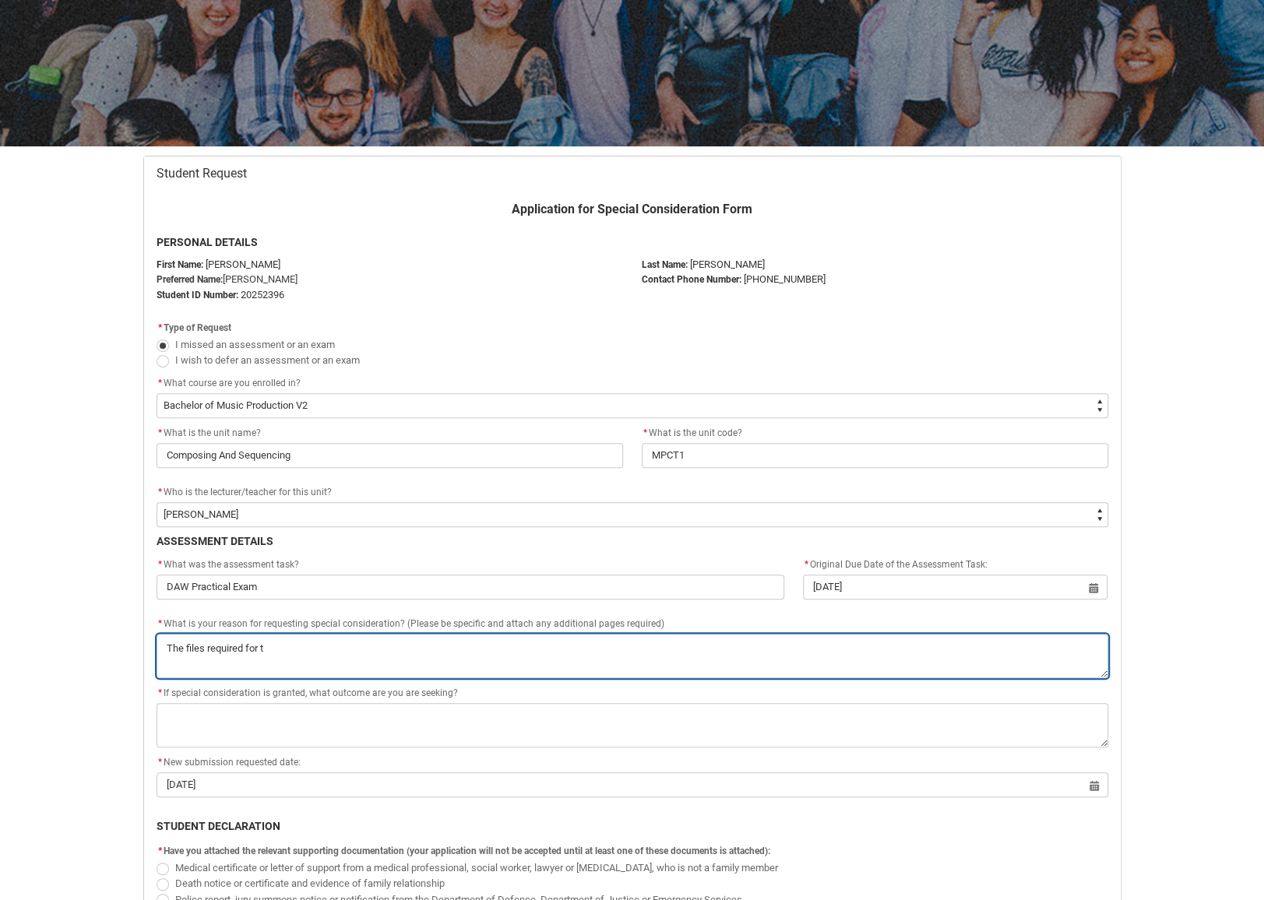
type lightning-textarea "The files required for th"
type textarea "The files required for th"
type lightning-textarea "The files required for the"
type textarea "The files required for the"
type lightning-textarea "The files required for the"
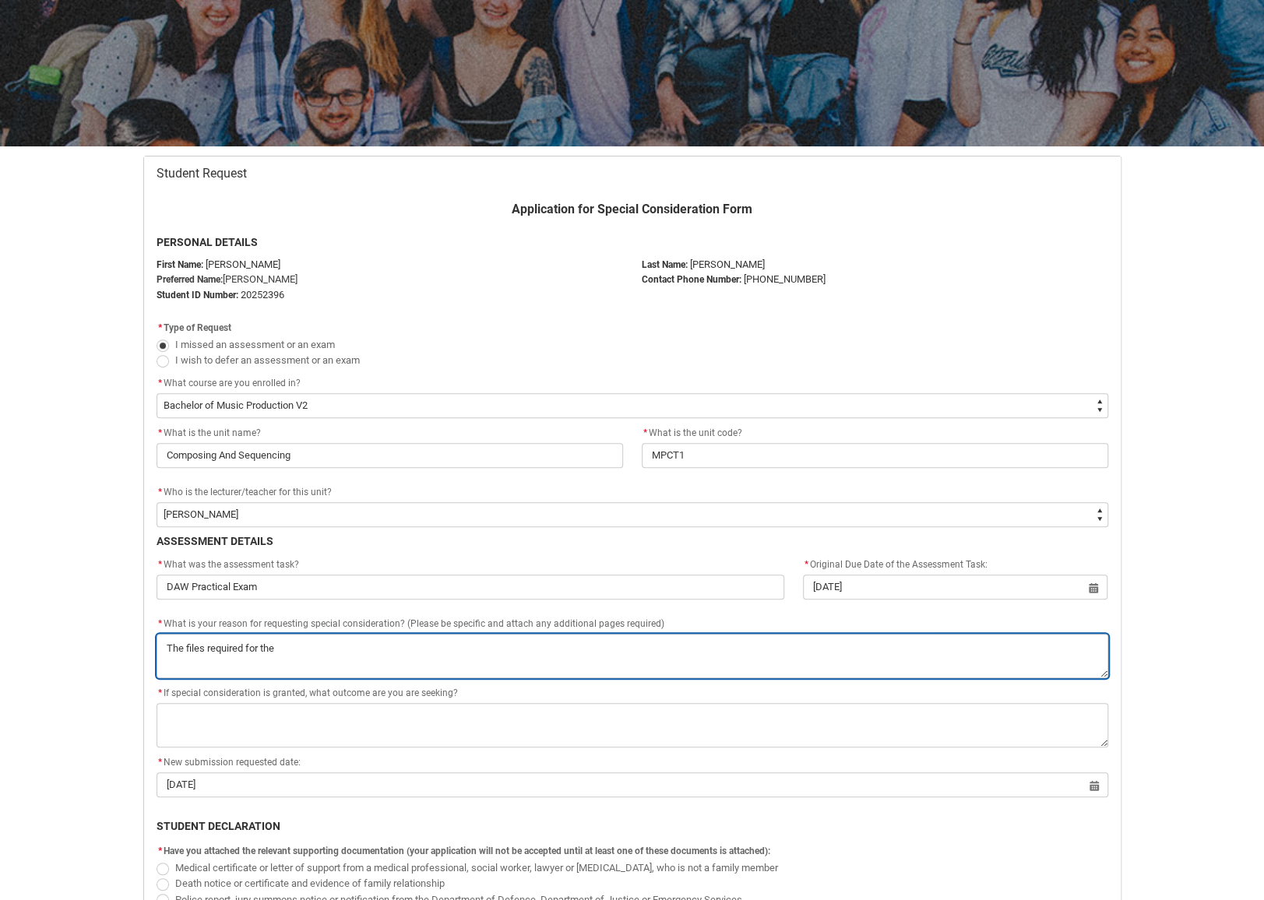
type textarea "The files required for the"
type lightning-textarea "The files required for the o"
type textarea "The files required for the o"
type lightning-textarea "The files required for the on"
type textarea "The files required for the on"
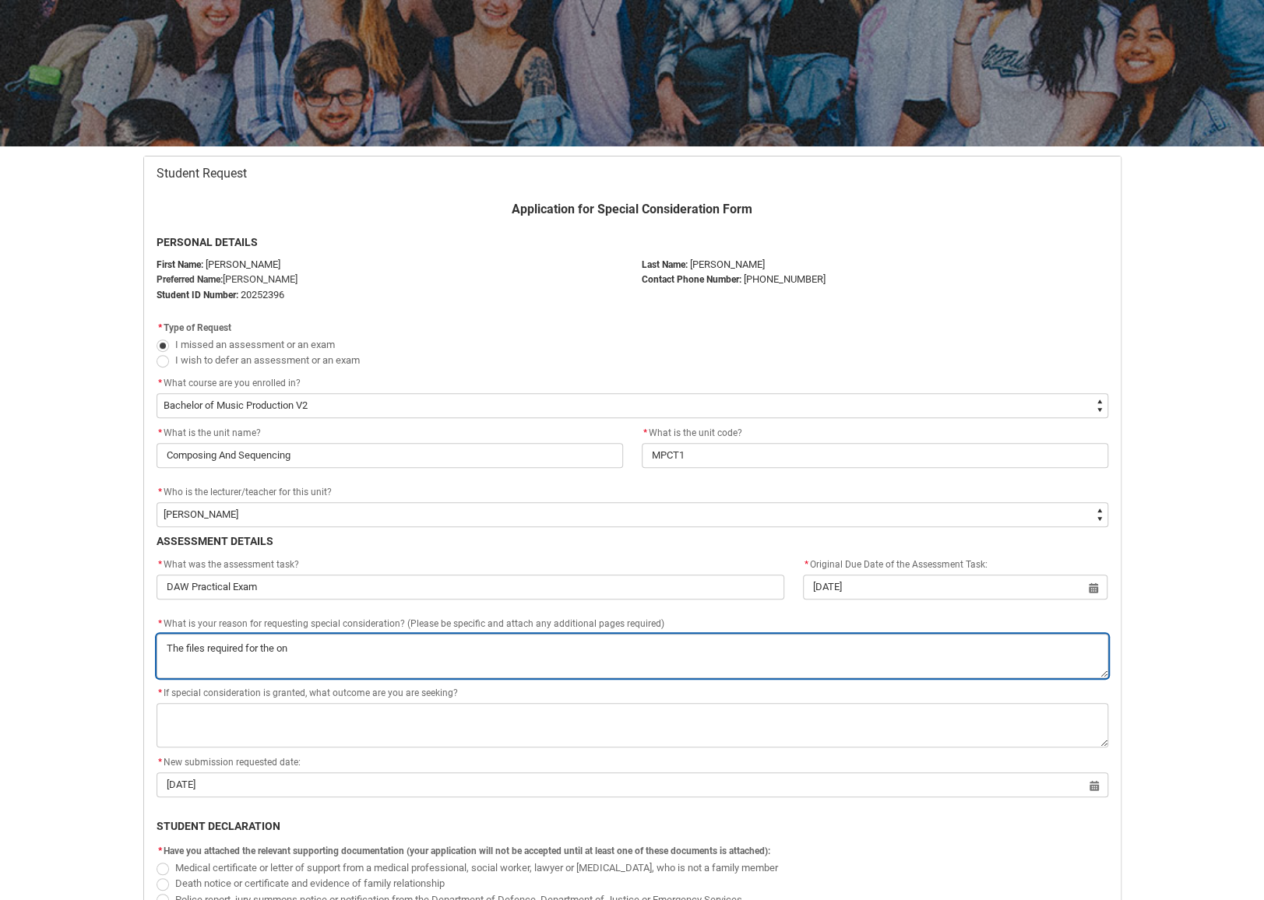
type lightning-textarea "The files required for the onl"
type textarea "The files required for the onl"
type lightning-textarea "The files required for the onli"
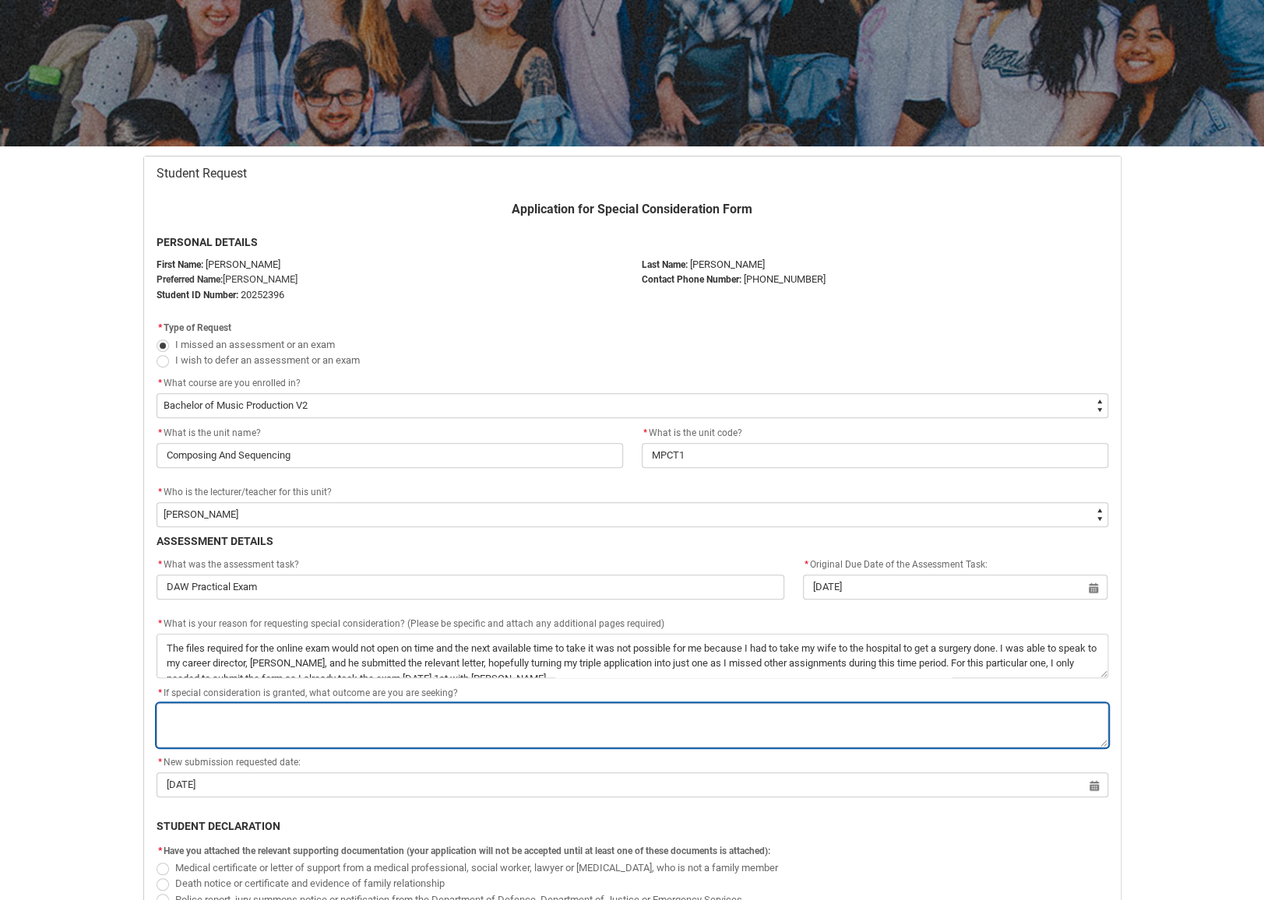
click at [258, 722] on textarea "*" at bounding box center [633, 725] width 952 height 44
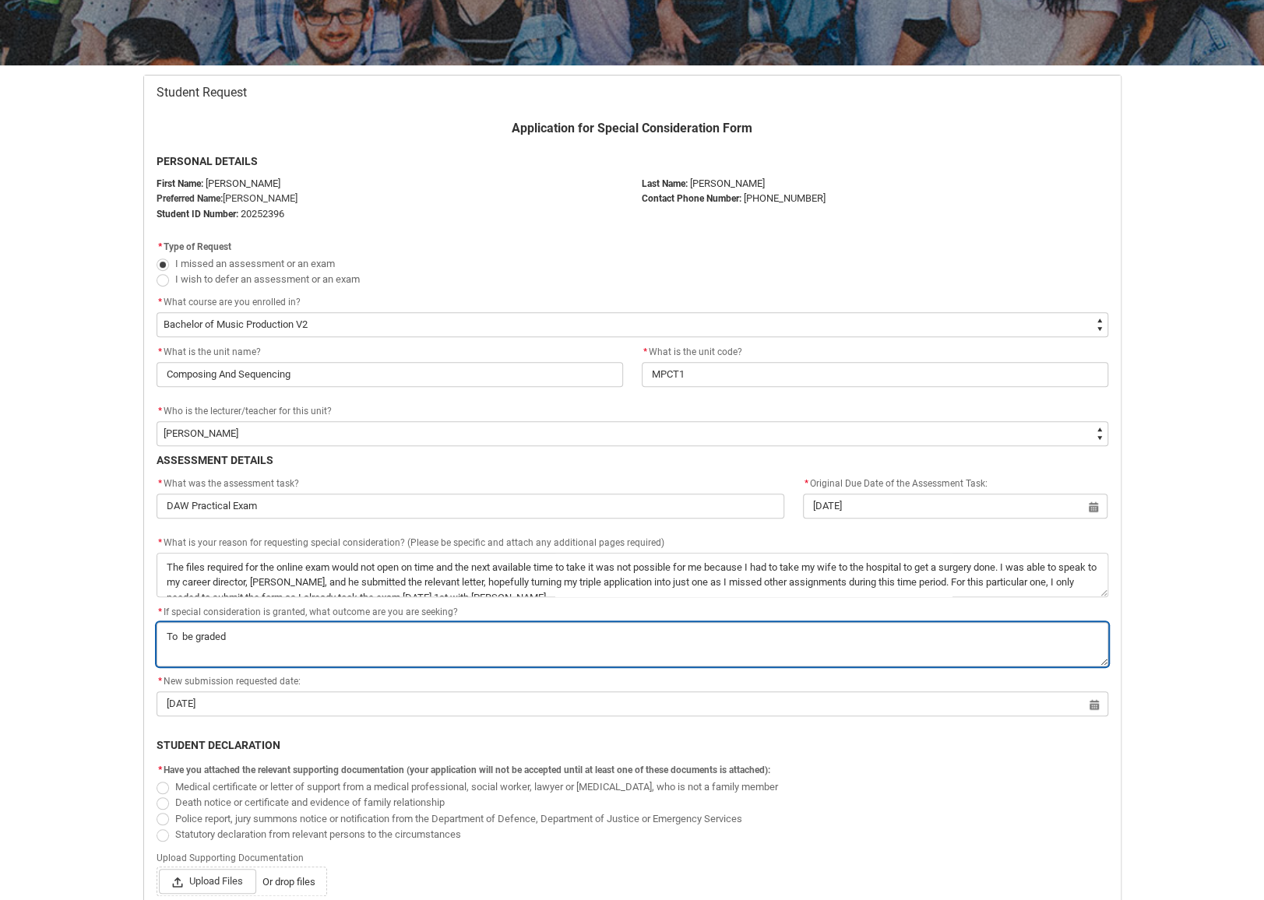
scroll to position [399, 0]
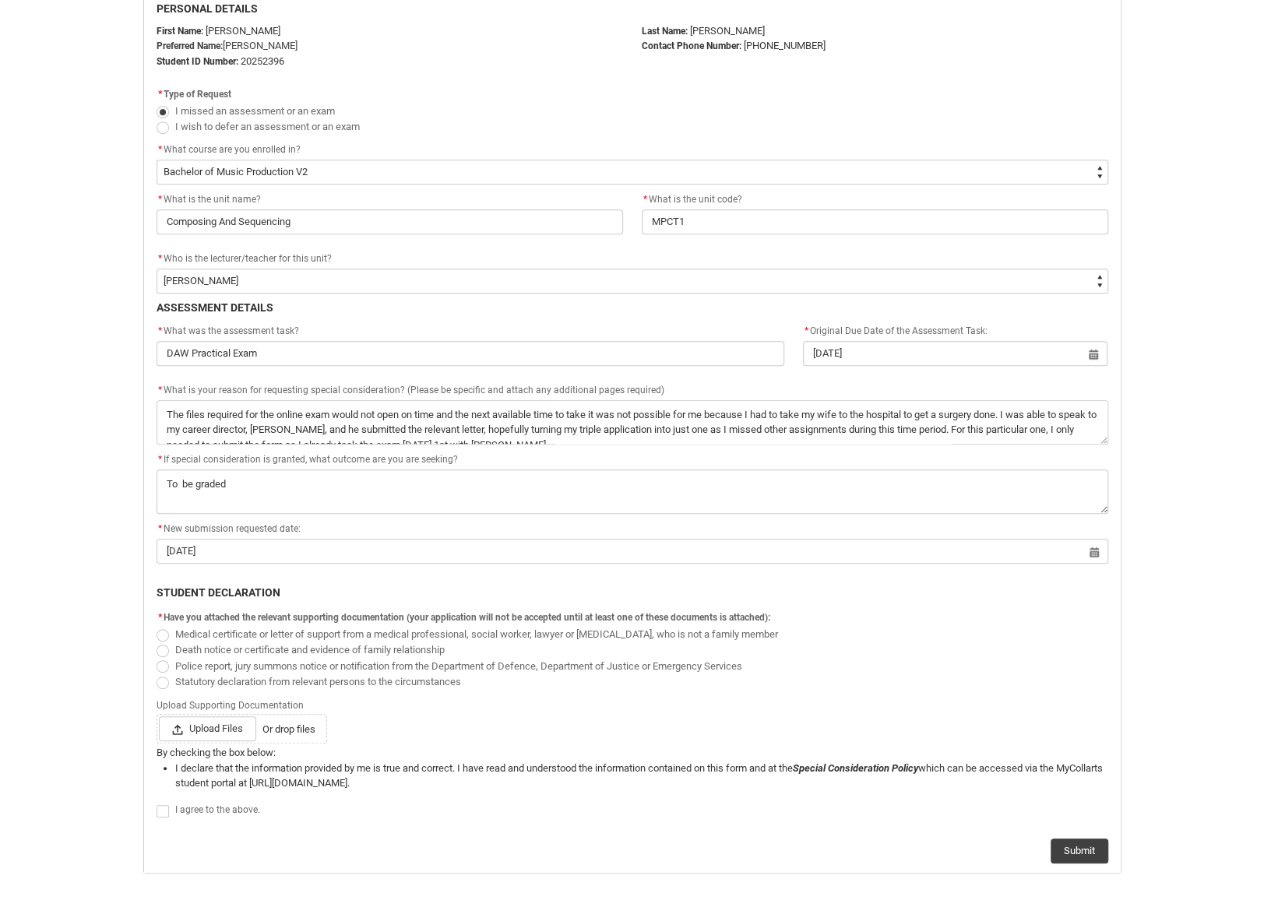
click at [165, 632] on span "Redu_Student_Request flow" at bounding box center [163, 635] width 12 height 12
click at [157, 626] on input "Medical certificate or letter of support from a medical professional, social wo…" at bounding box center [156, 625] width 1 height 1
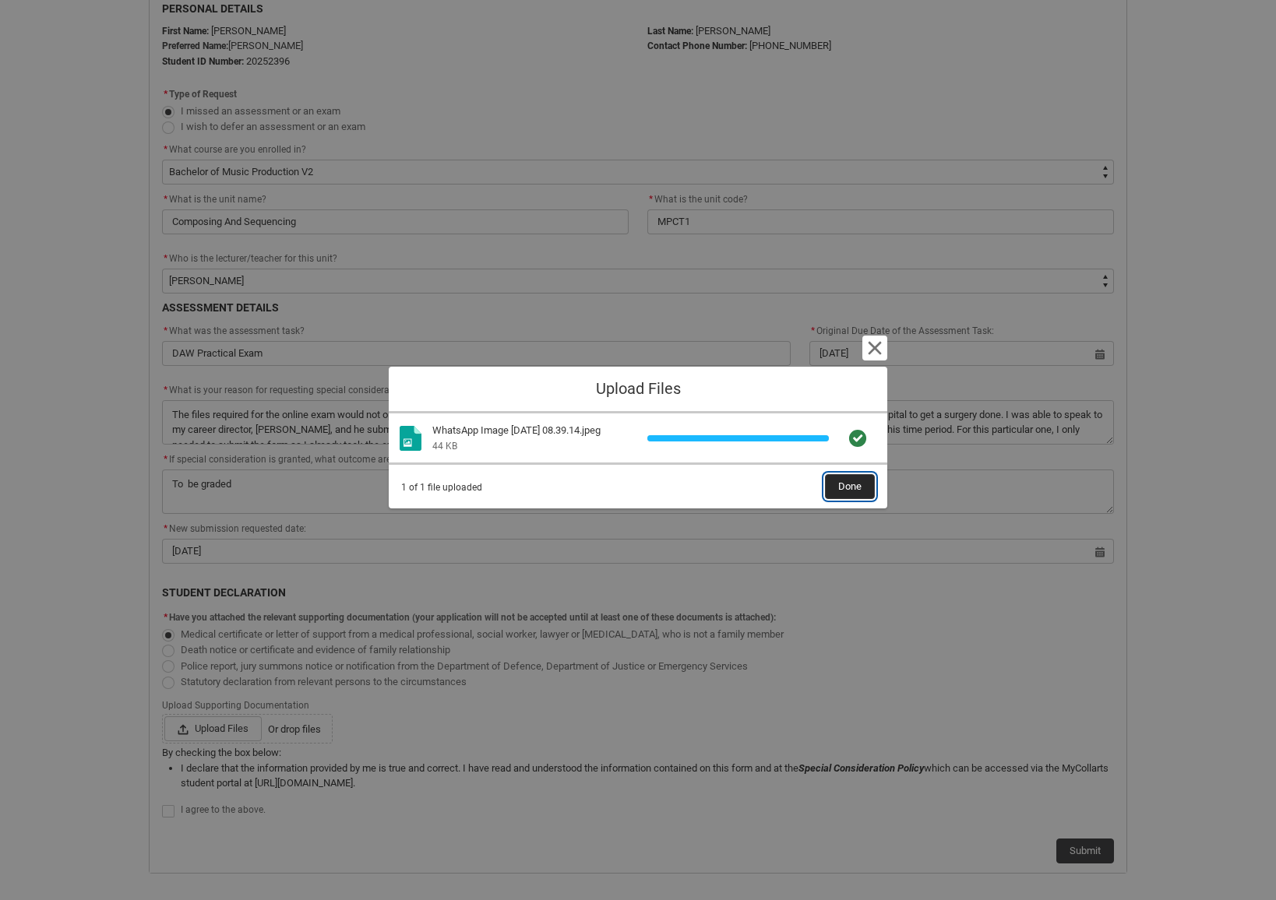
click at [854, 484] on span "Done" at bounding box center [849, 486] width 23 height 23
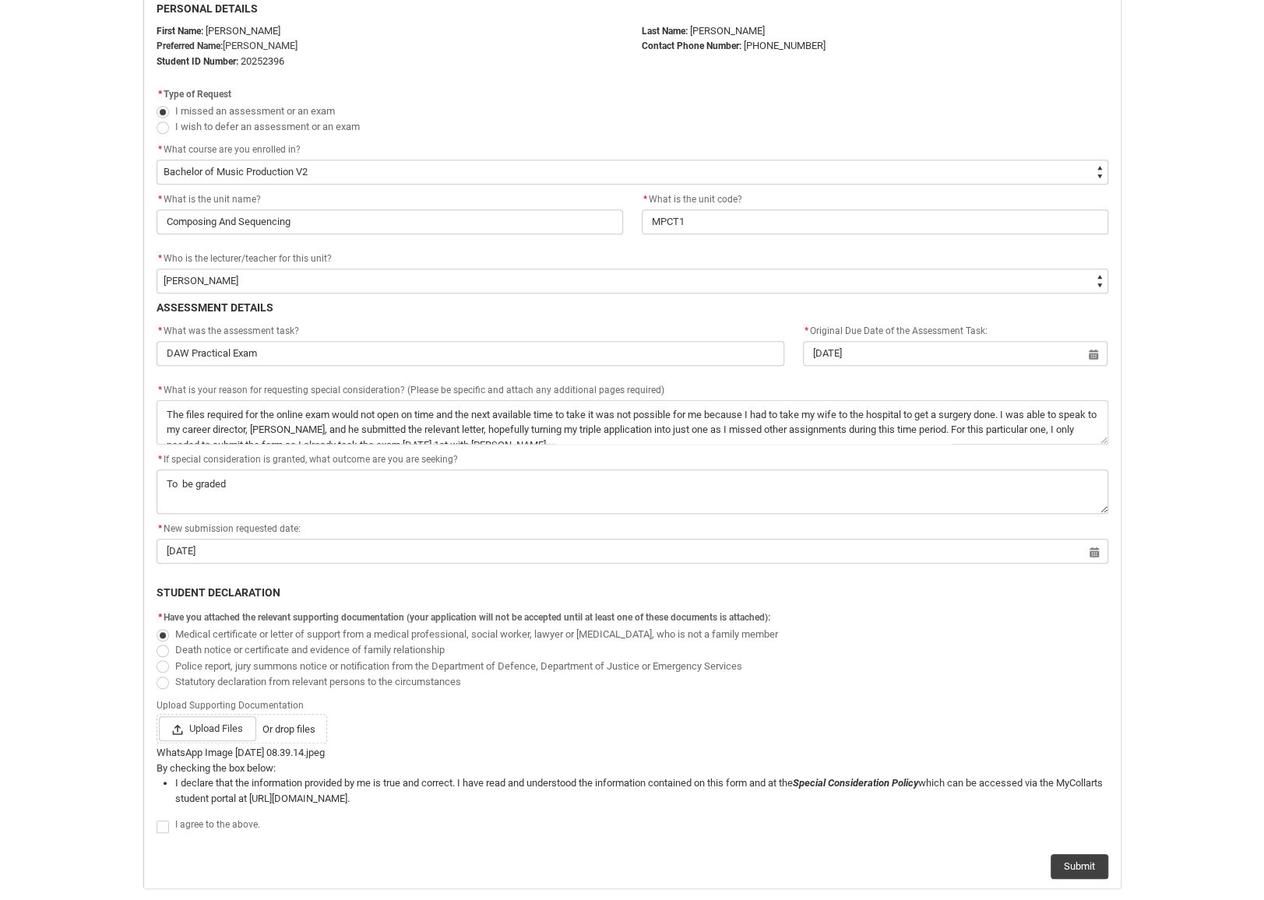
click at [167, 825] on span "Redu_Student_Request flow" at bounding box center [163, 827] width 12 height 12
click at [157, 819] on input "Redu_Student_Request flow" at bounding box center [156, 818] width 1 height 1
click at [1072, 846] on div "Submit" at bounding box center [633, 860] width 952 height 37
click at [1077, 861] on button "Submit" at bounding box center [1080, 866] width 58 height 25
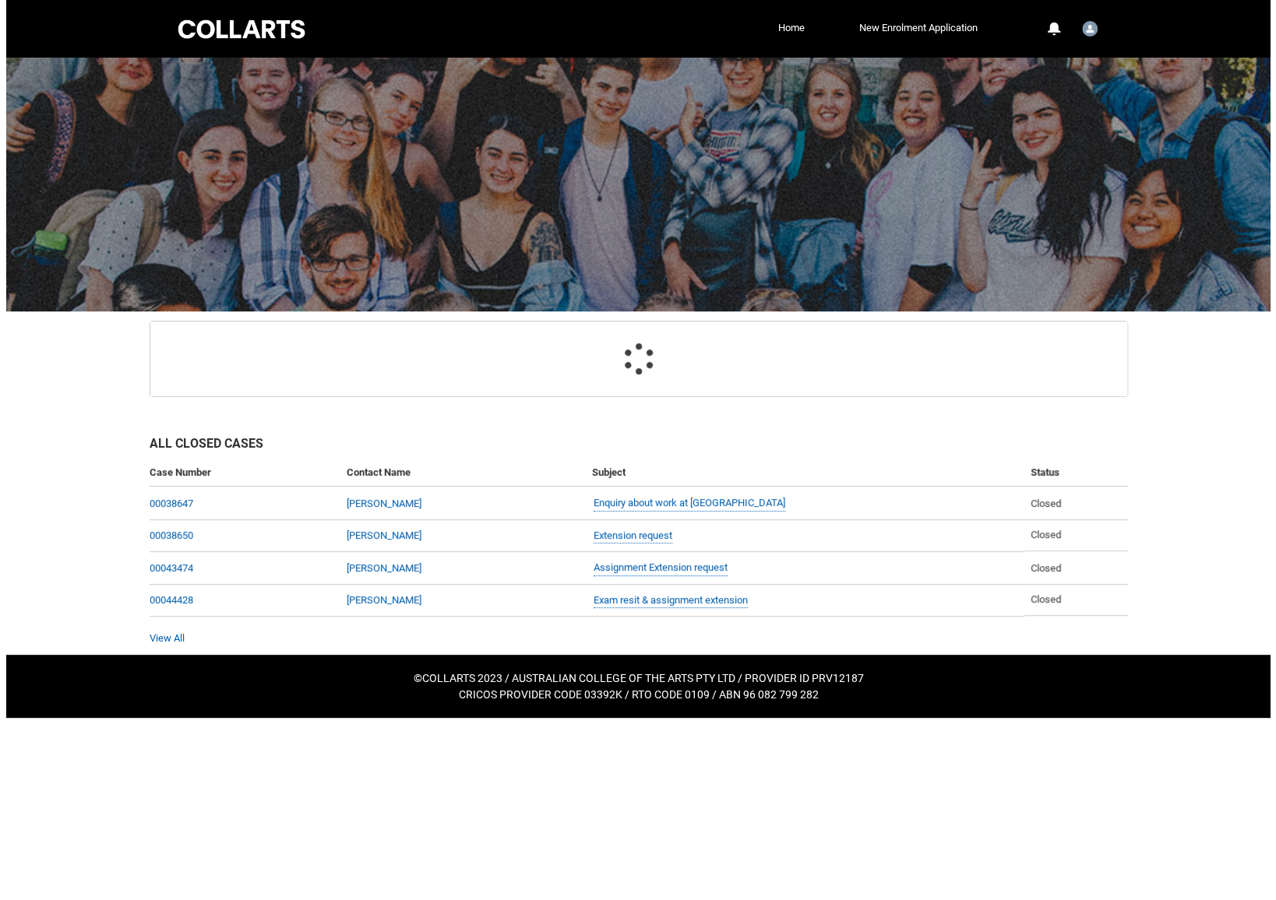
scroll to position [0, 0]
